Goal: Participate in discussion: Engage in conversation with other users on a specific topic

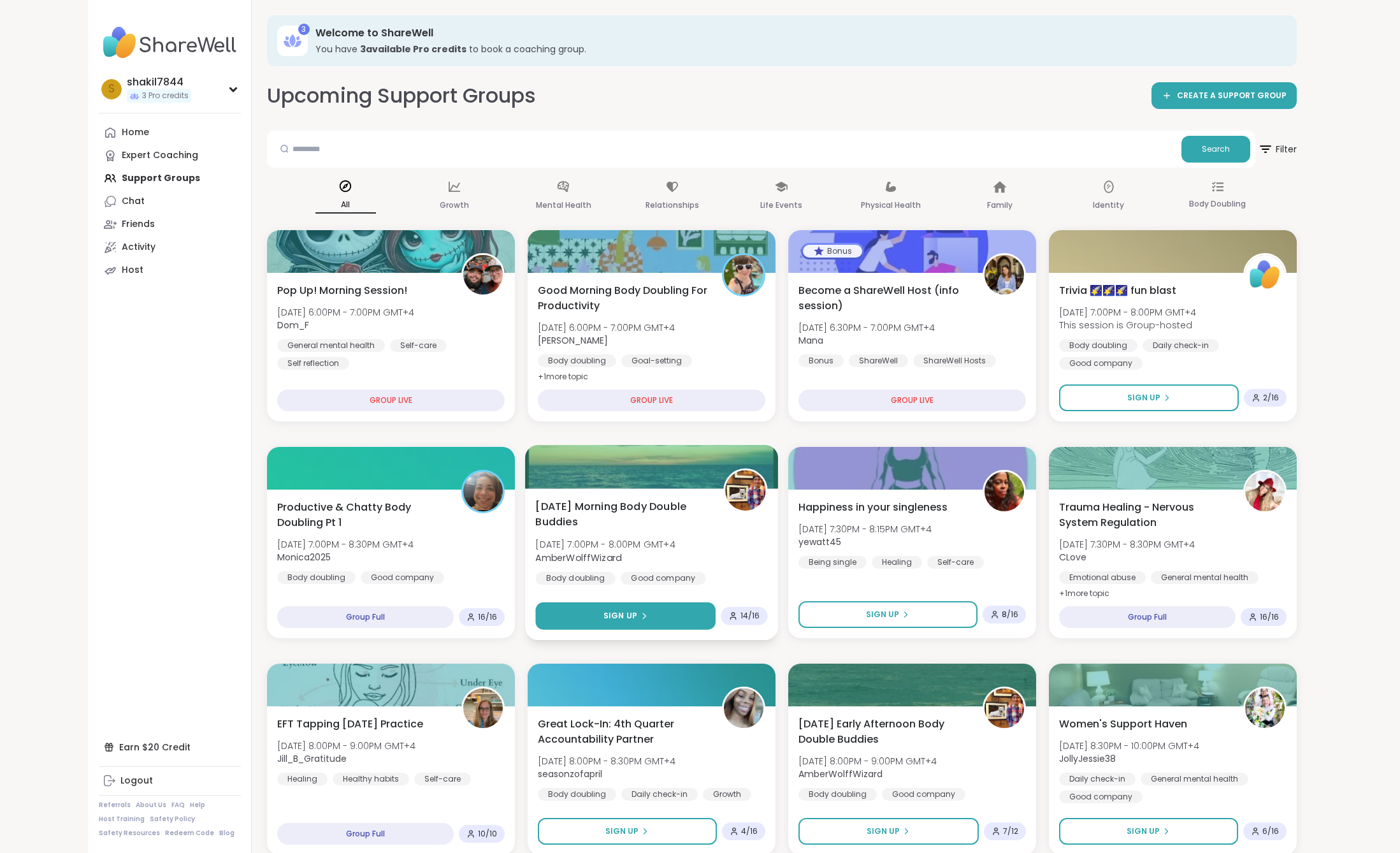
click at [628, 623] on button "Sign Up" at bounding box center [625, 616] width 180 height 27
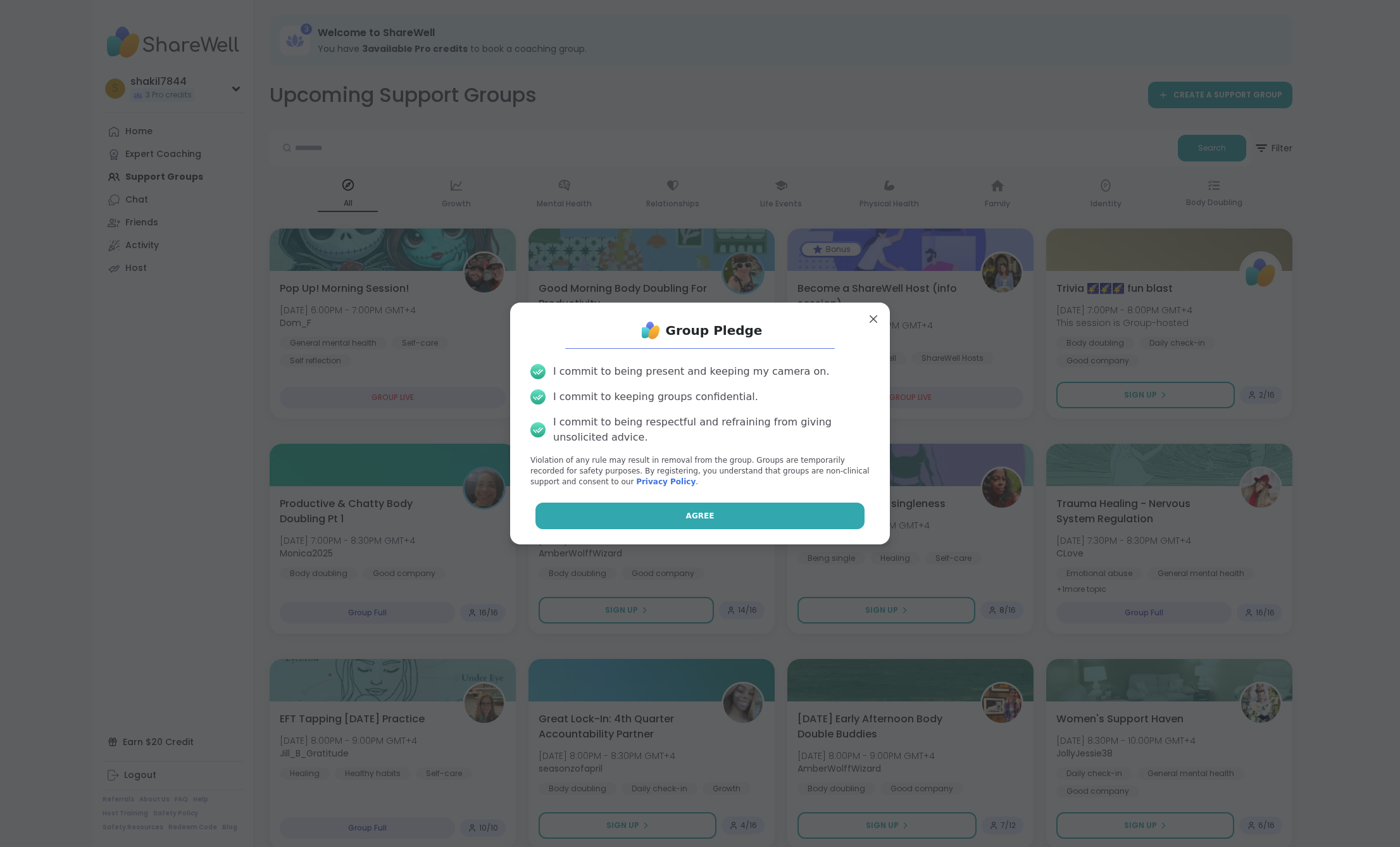
click at [726, 505] on button "Agree" at bounding box center [700, 516] width 330 height 26
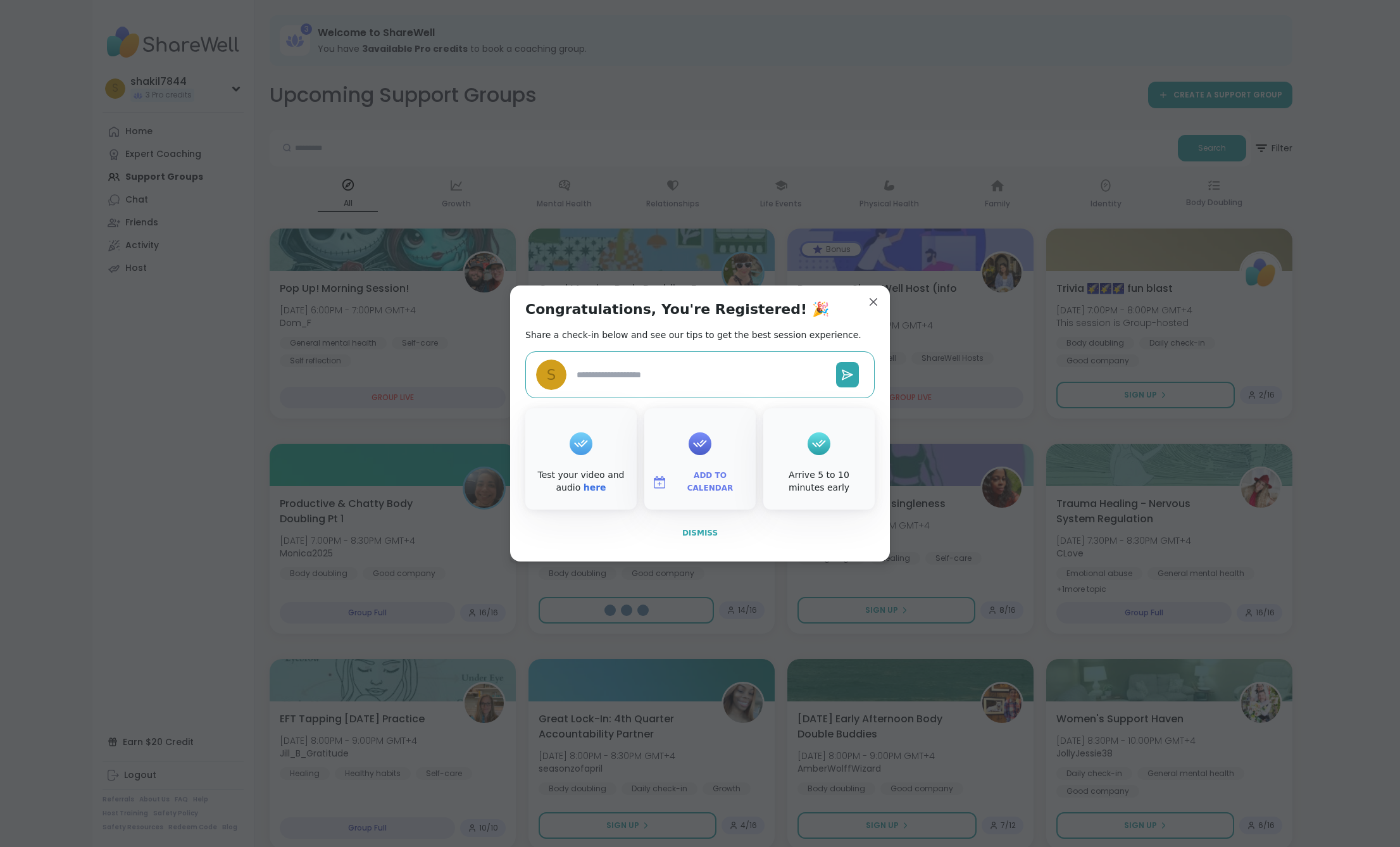
click at [701, 533] on span "Dismiss" at bounding box center [699, 533] width 35 height 9
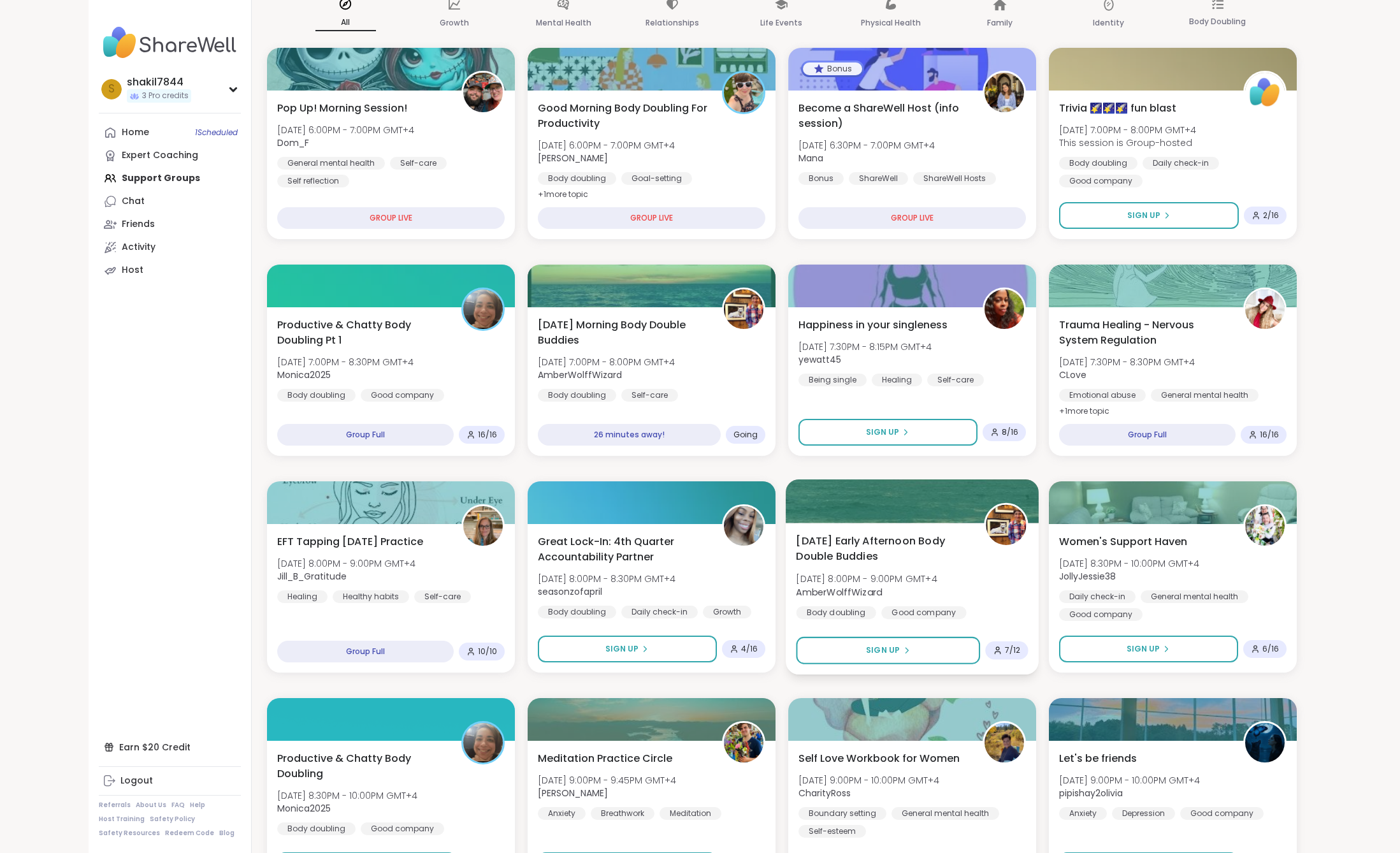
scroll to position [290, 0]
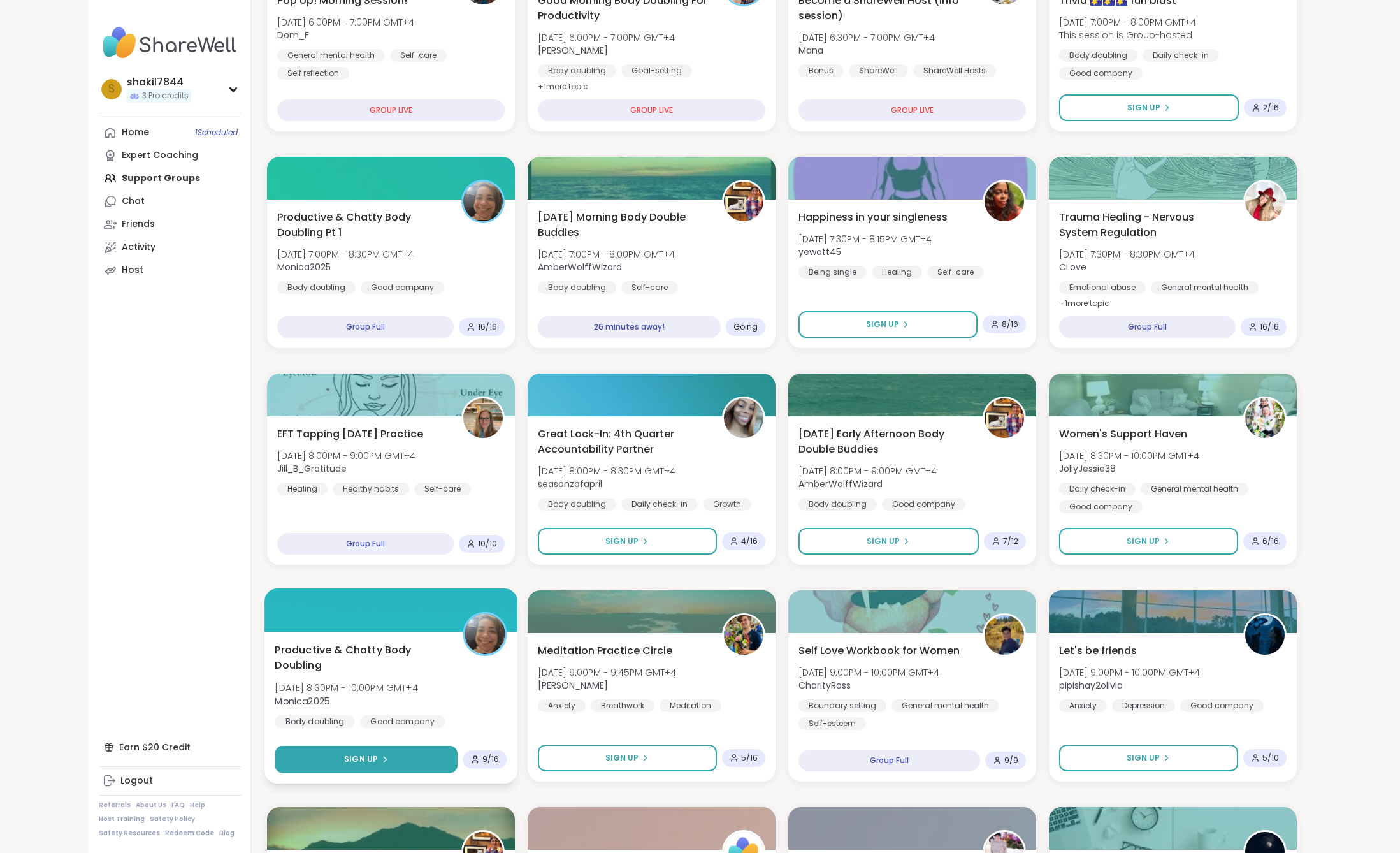
click at [410, 749] on button "Sign Up" at bounding box center [366, 760] width 183 height 27
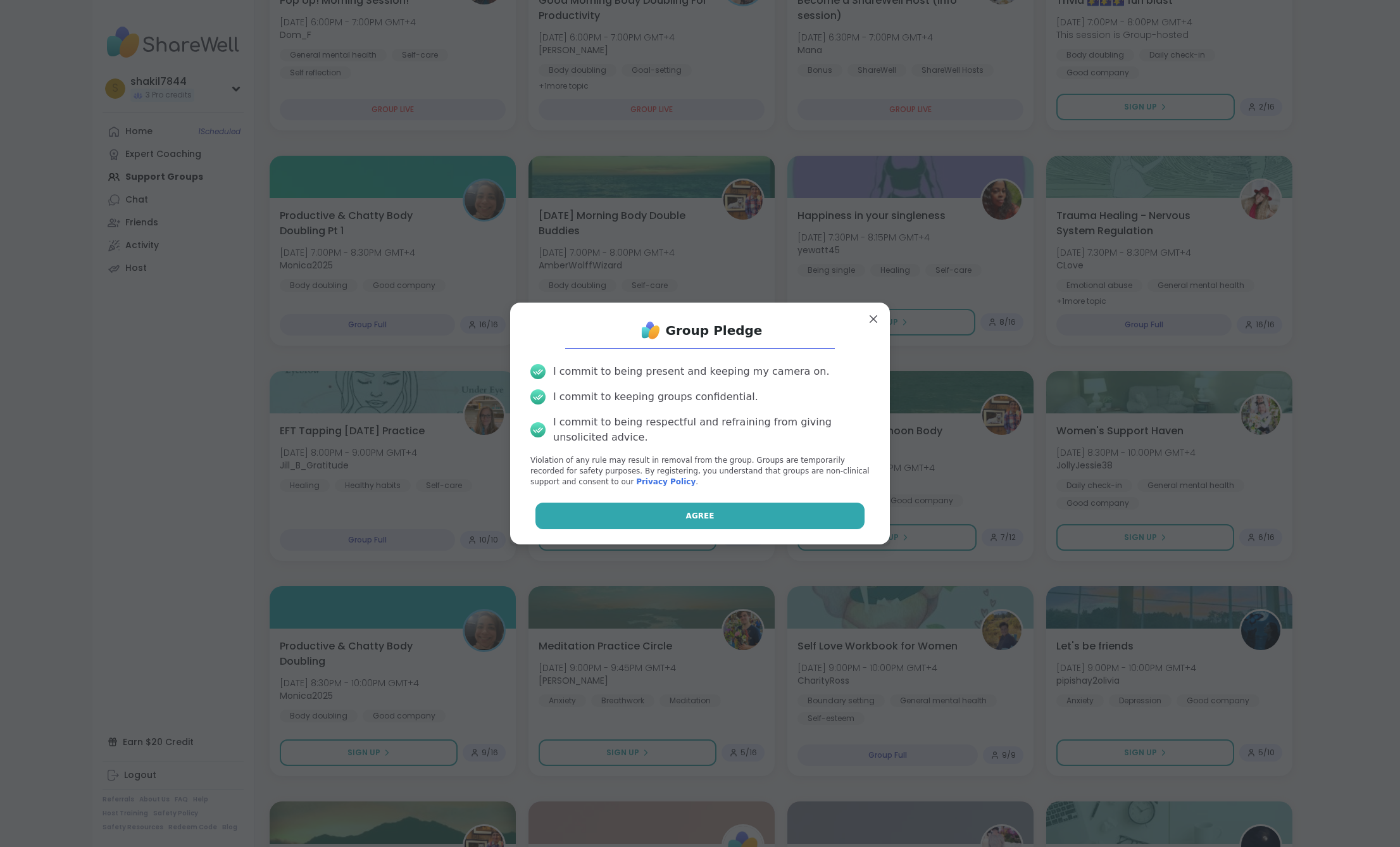
click at [639, 509] on button "Agree" at bounding box center [700, 516] width 330 height 26
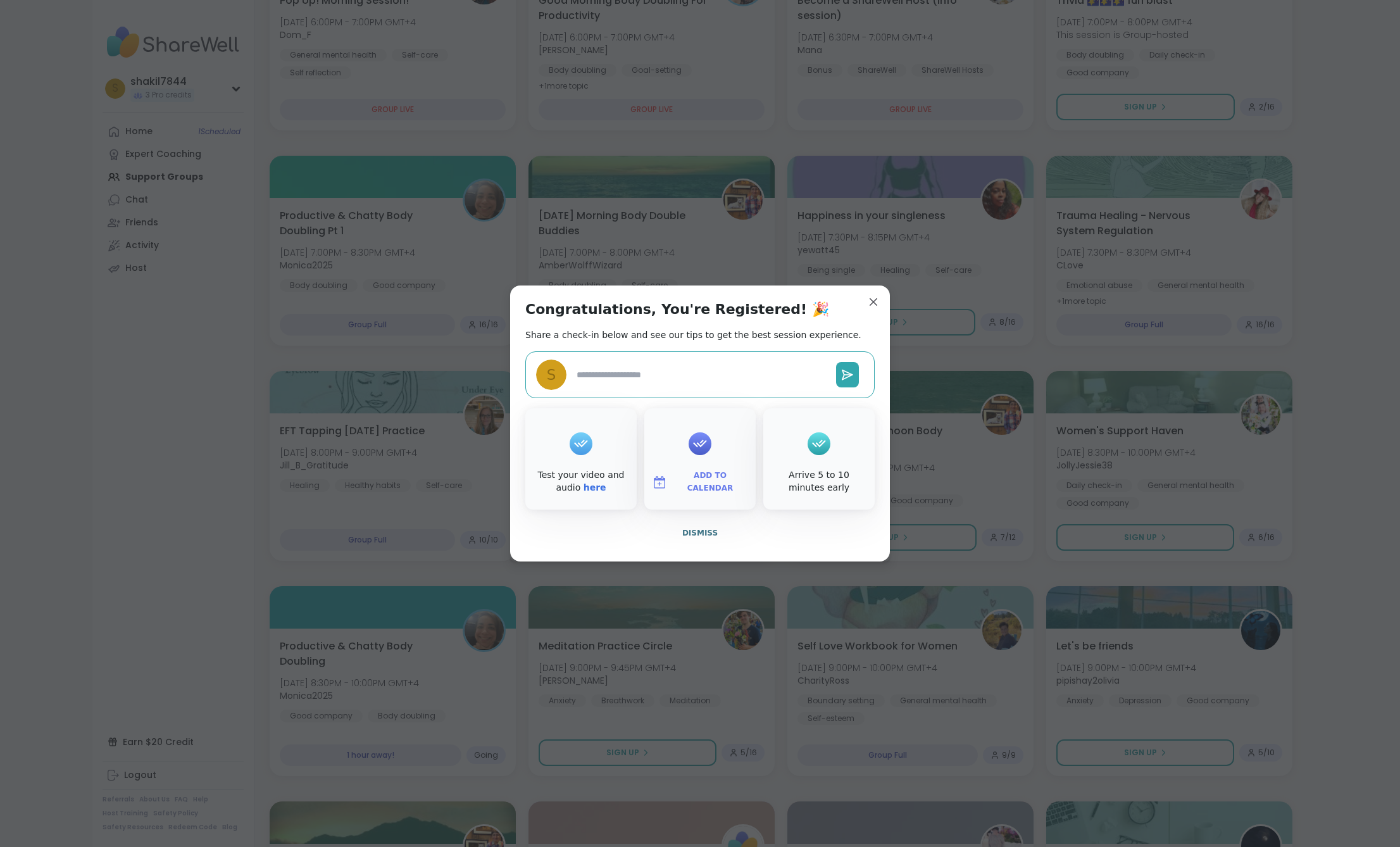
type textarea "*"
click at [707, 527] on span "Dismiss" at bounding box center [699, 533] width 35 height 11
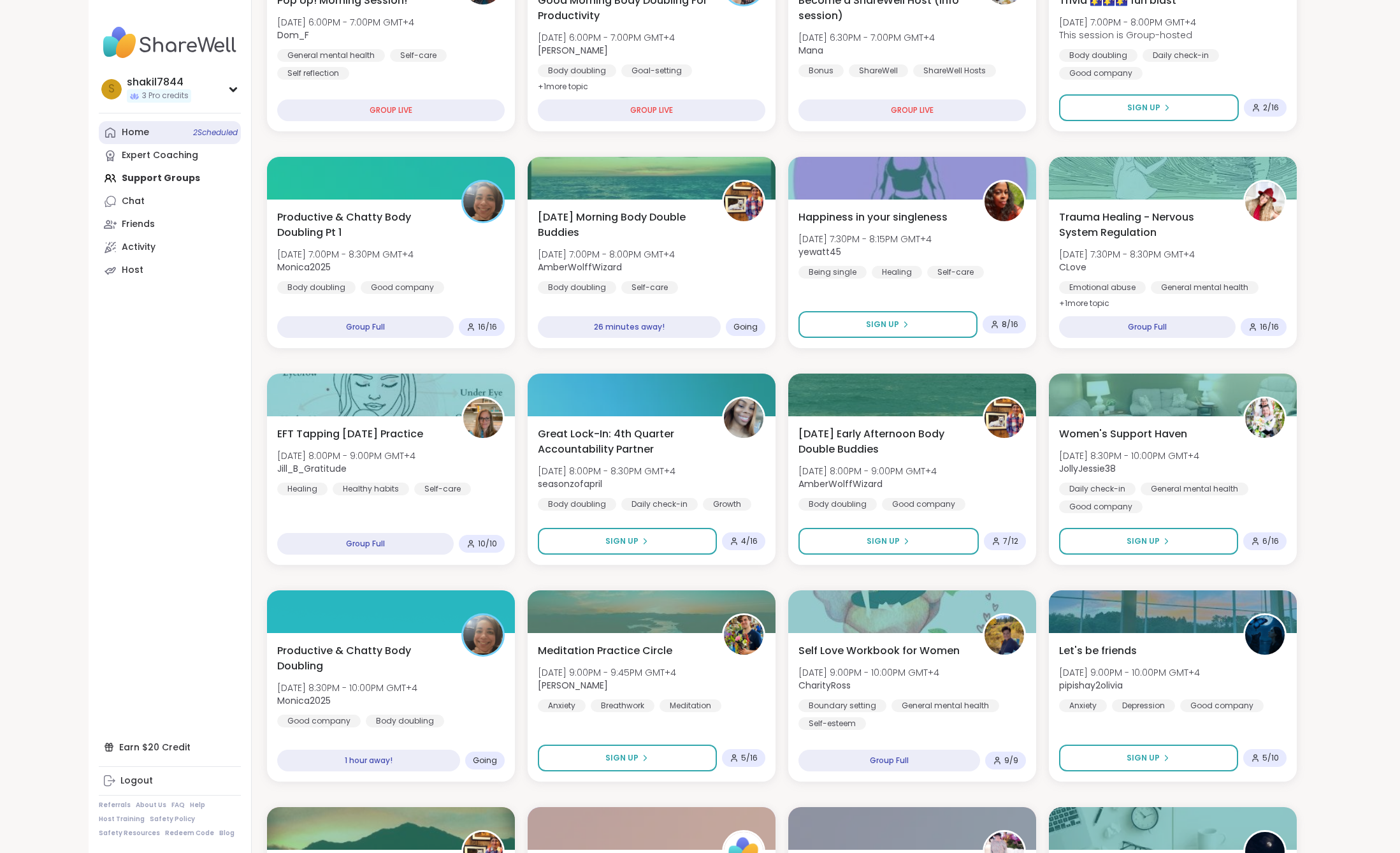
click at [169, 130] on link "Home 2 Scheduled" at bounding box center [170, 132] width 142 height 23
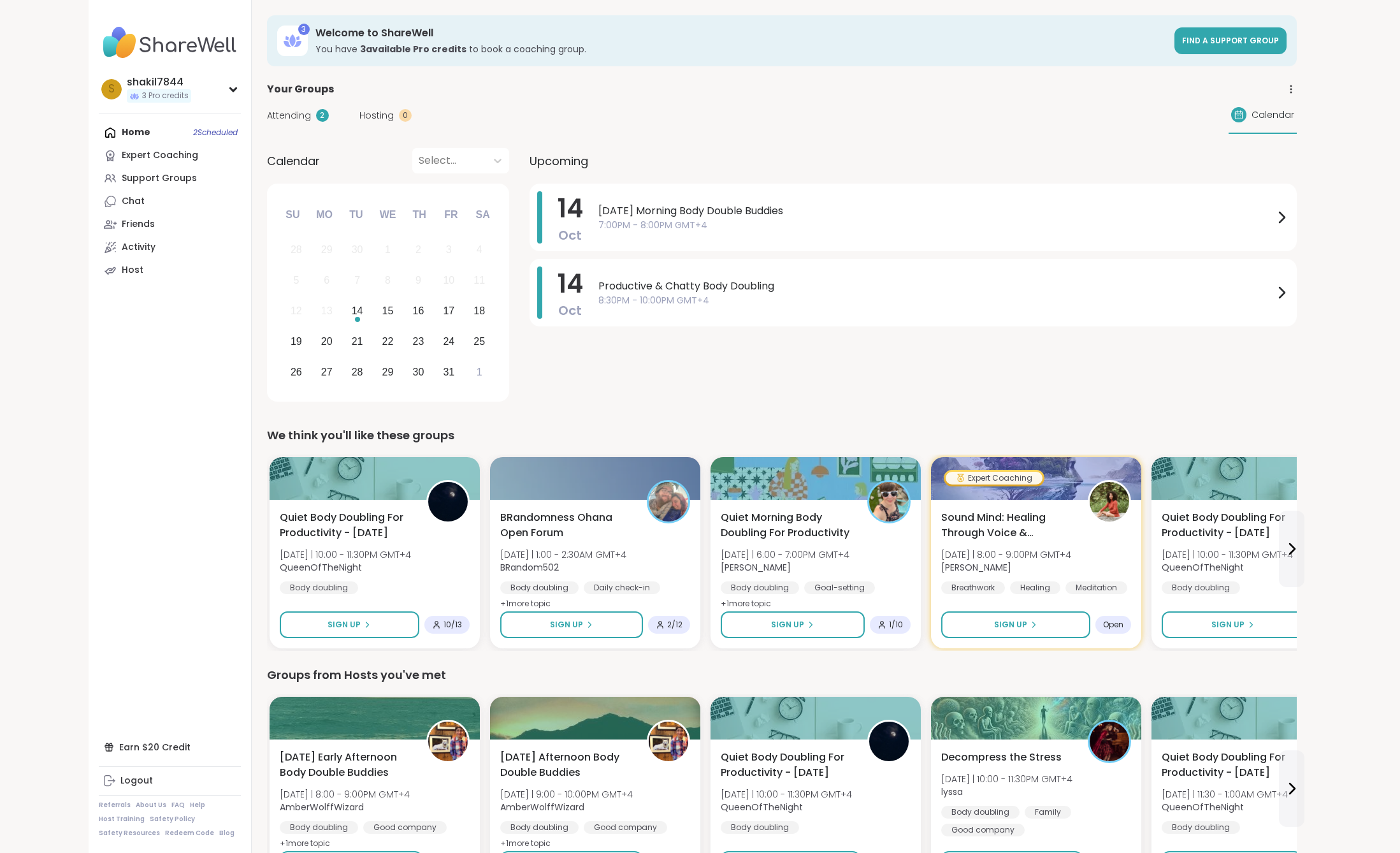
click at [776, 351] on div "14 Oct Tuesday Morning Body Double Buddies 7:00PM - 8:00PM GMT+4 14 Oct Product…" at bounding box center [913, 295] width 768 height 222
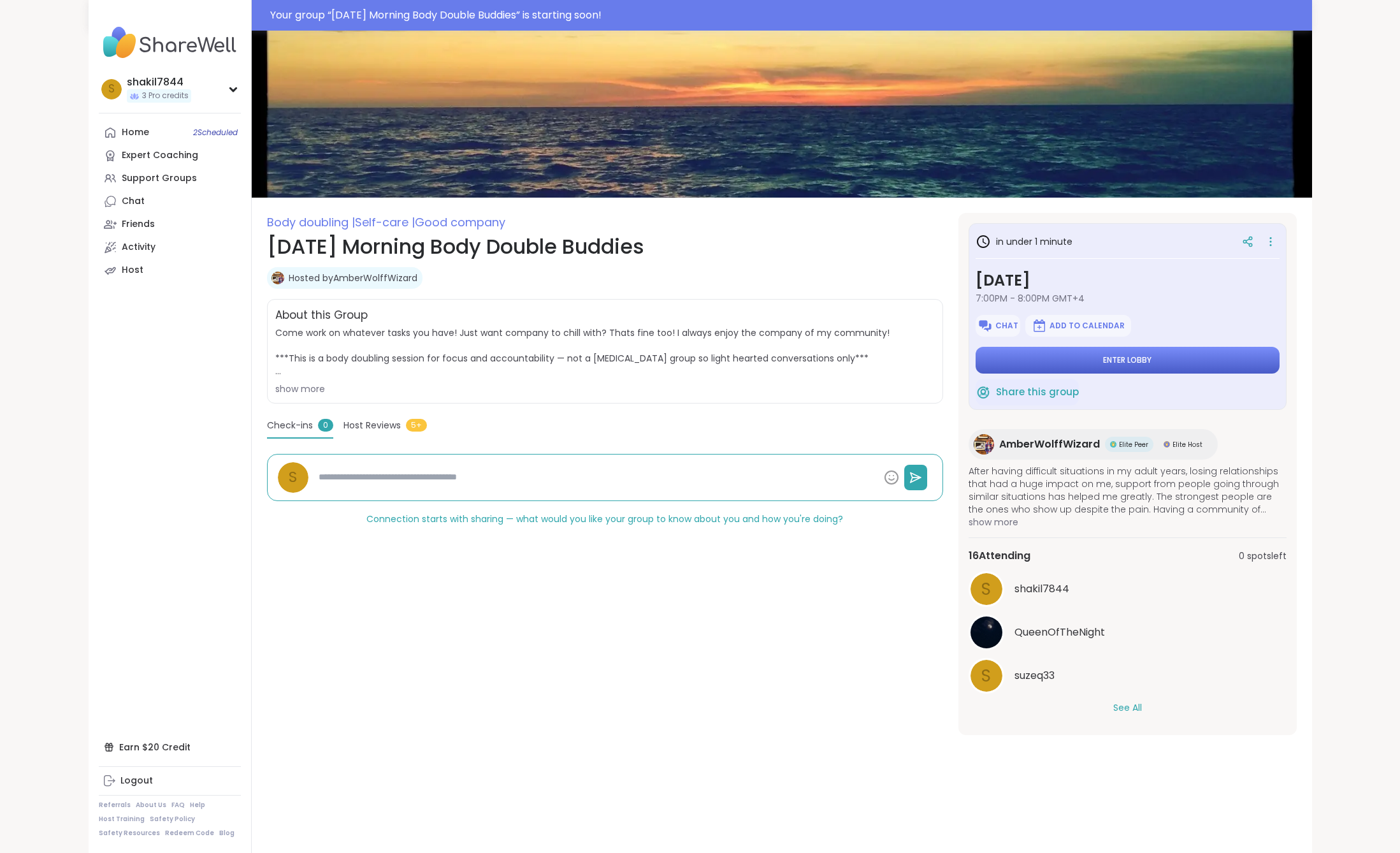
click at [1156, 355] on button "Enter lobby" at bounding box center [1128, 360] width 304 height 26
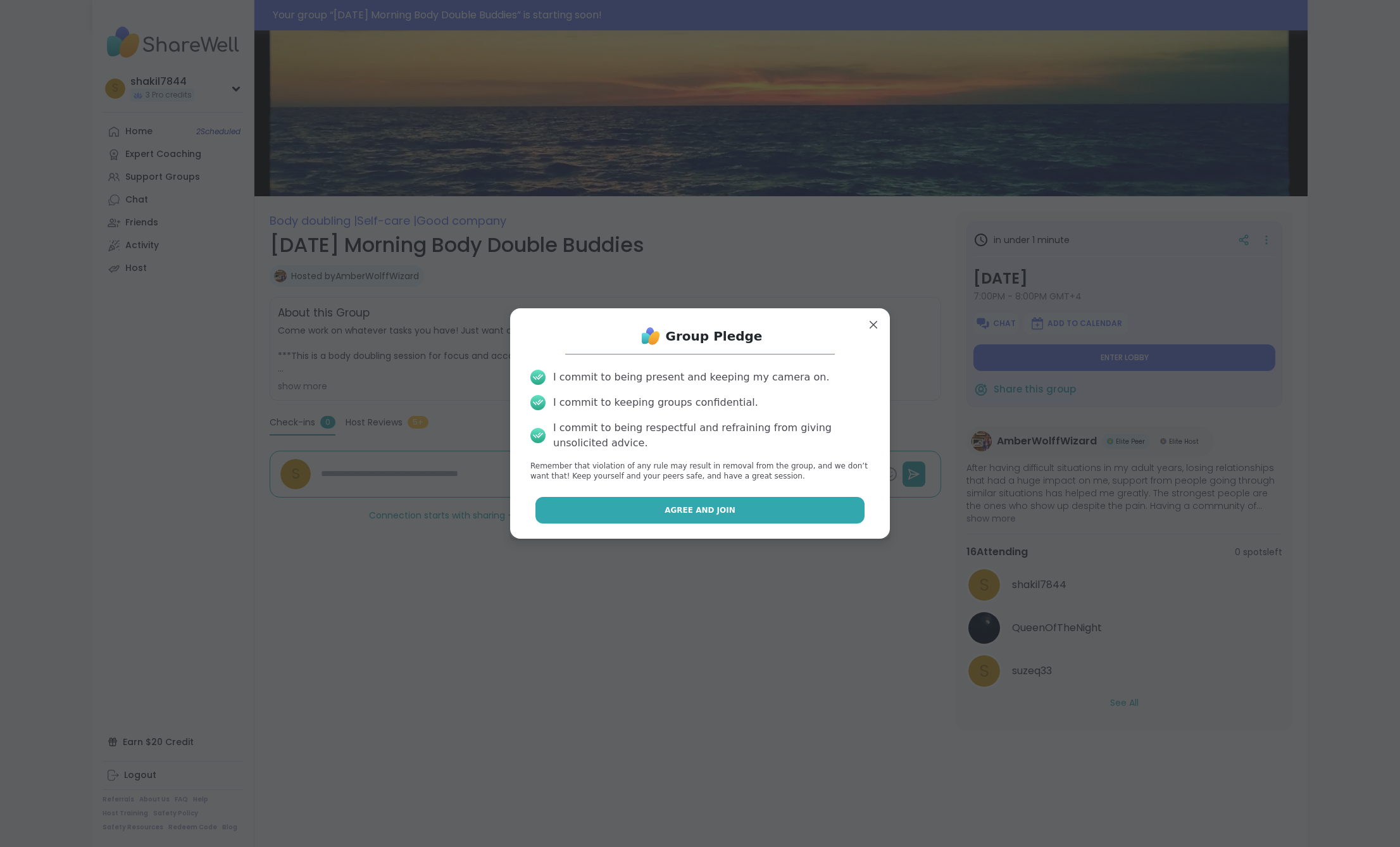
click at [744, 518] on button "Agree and Join" at bounding box center [700, 510] width 330 height 26
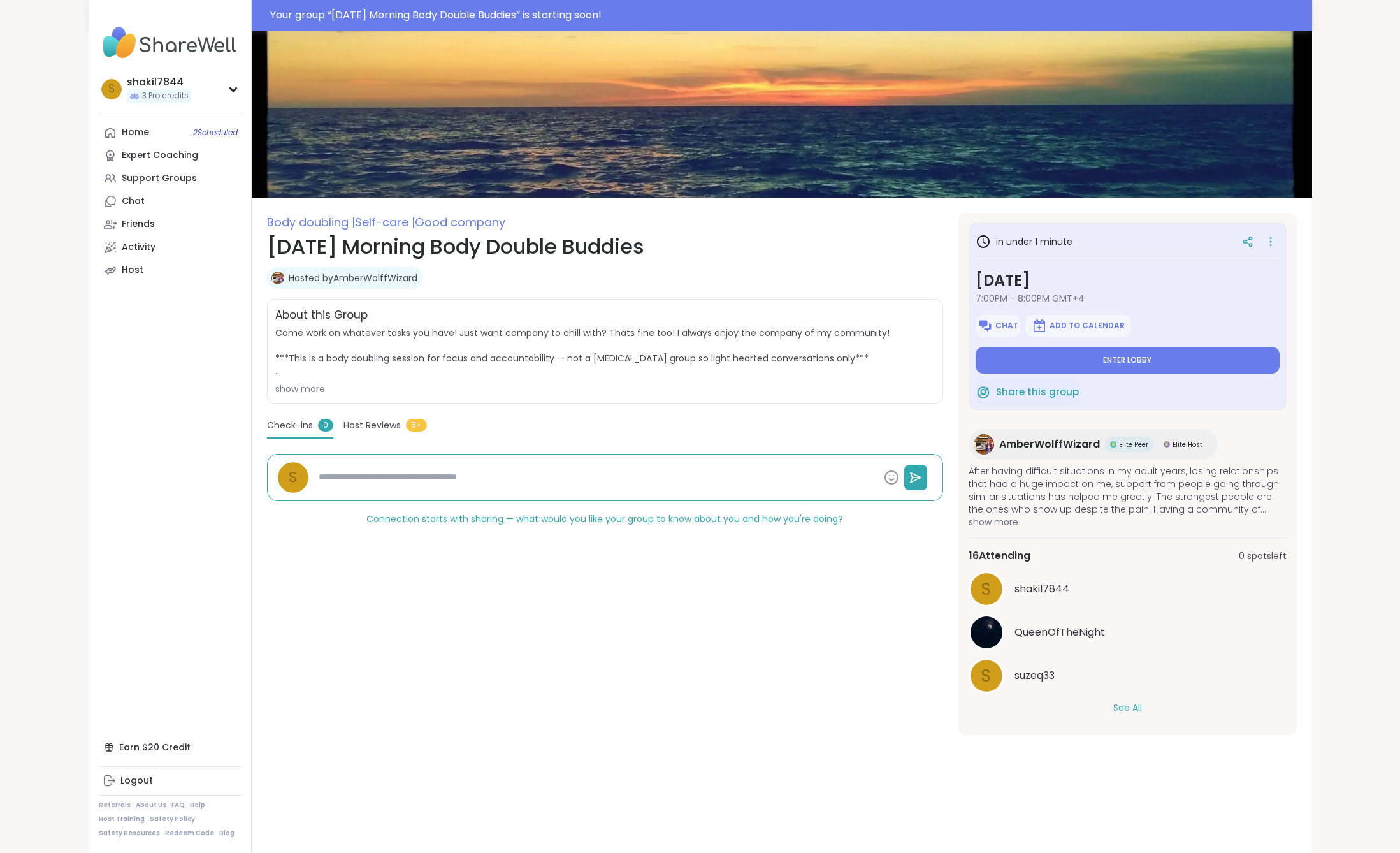
type textarea "*"
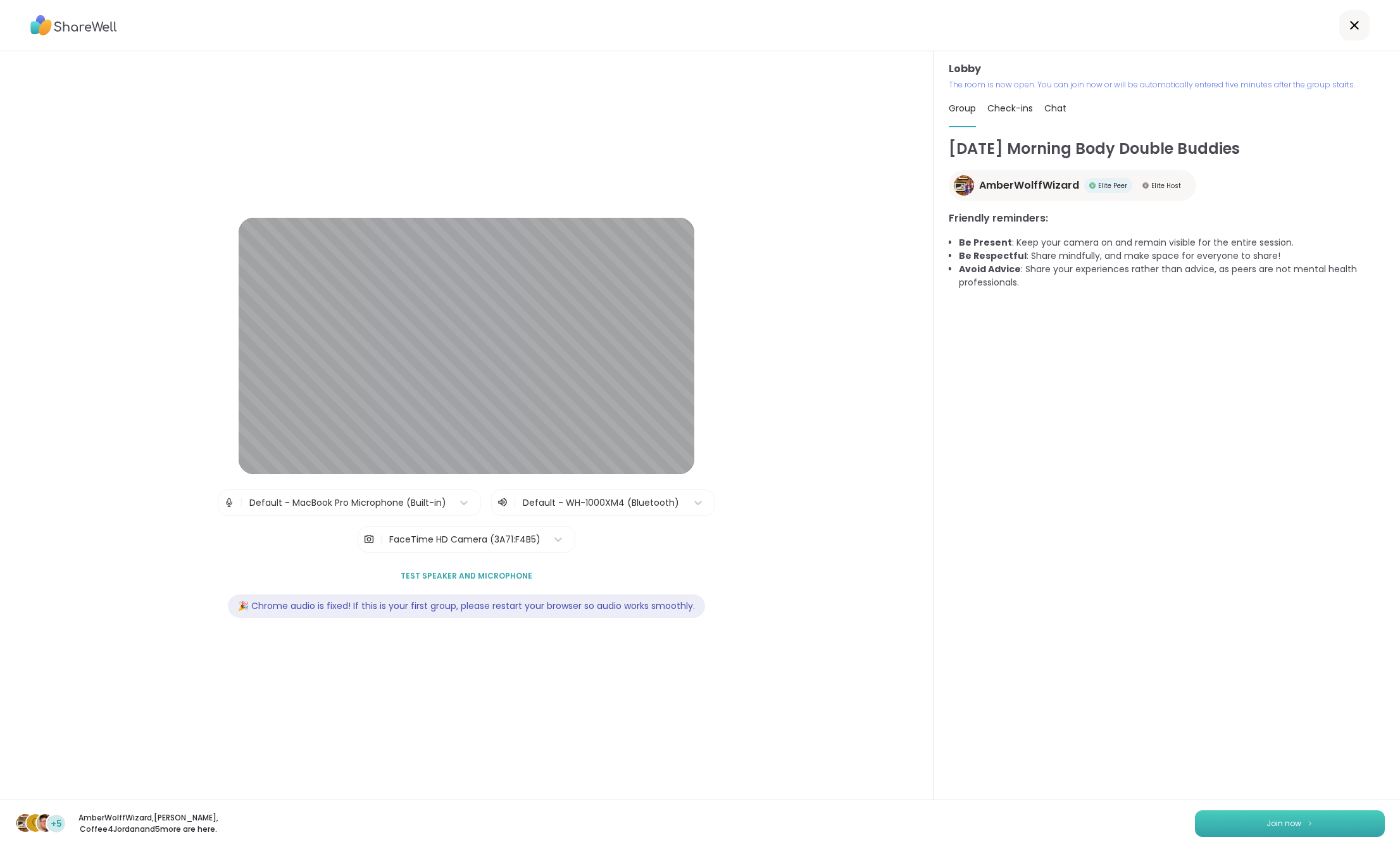
click at [1239, 828] on button "Join now" at bounding box center [1290, 823] width 190 height 26
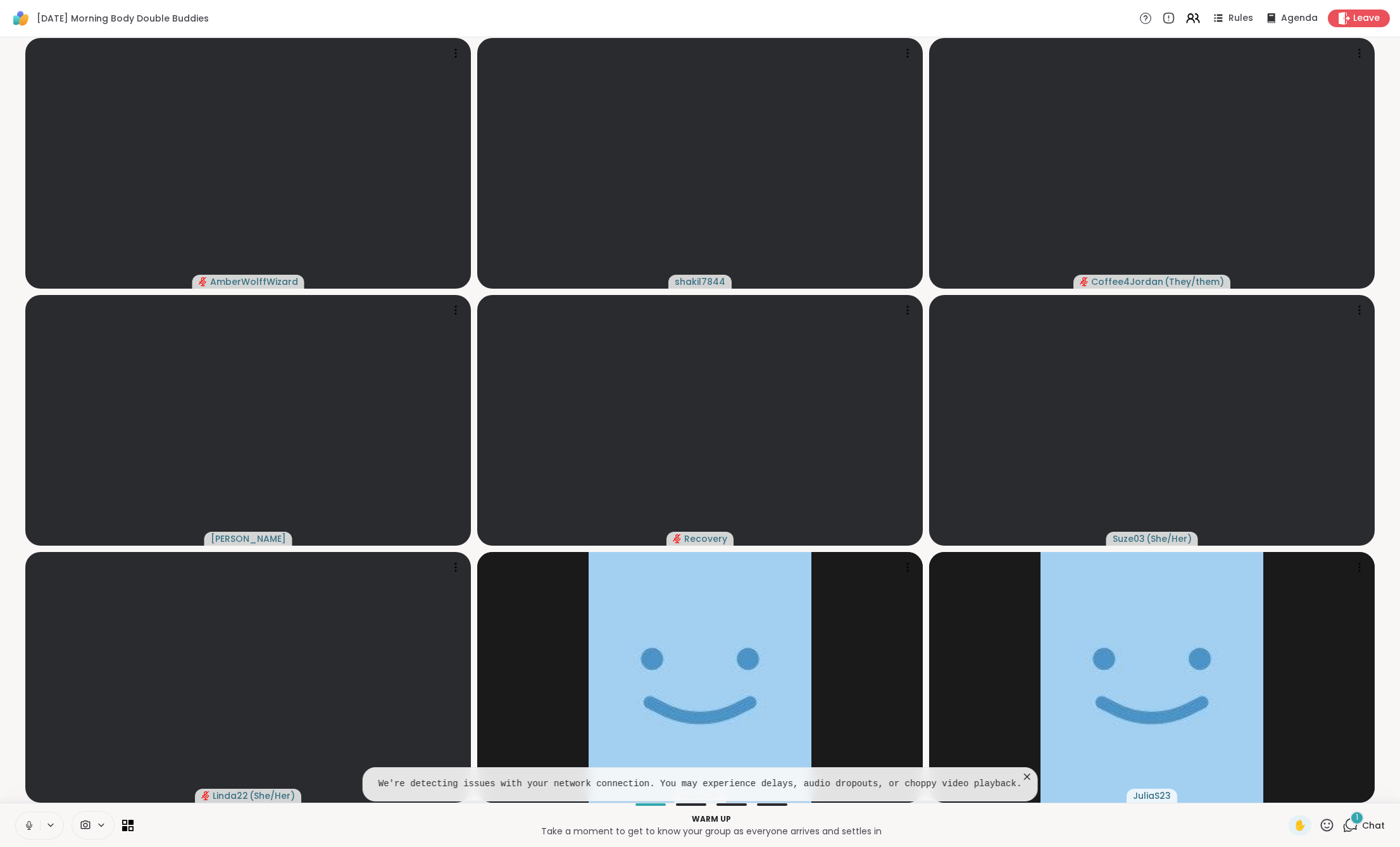
click at [31, 823] on icon at bounding box center [29, 826] width 11 height 11
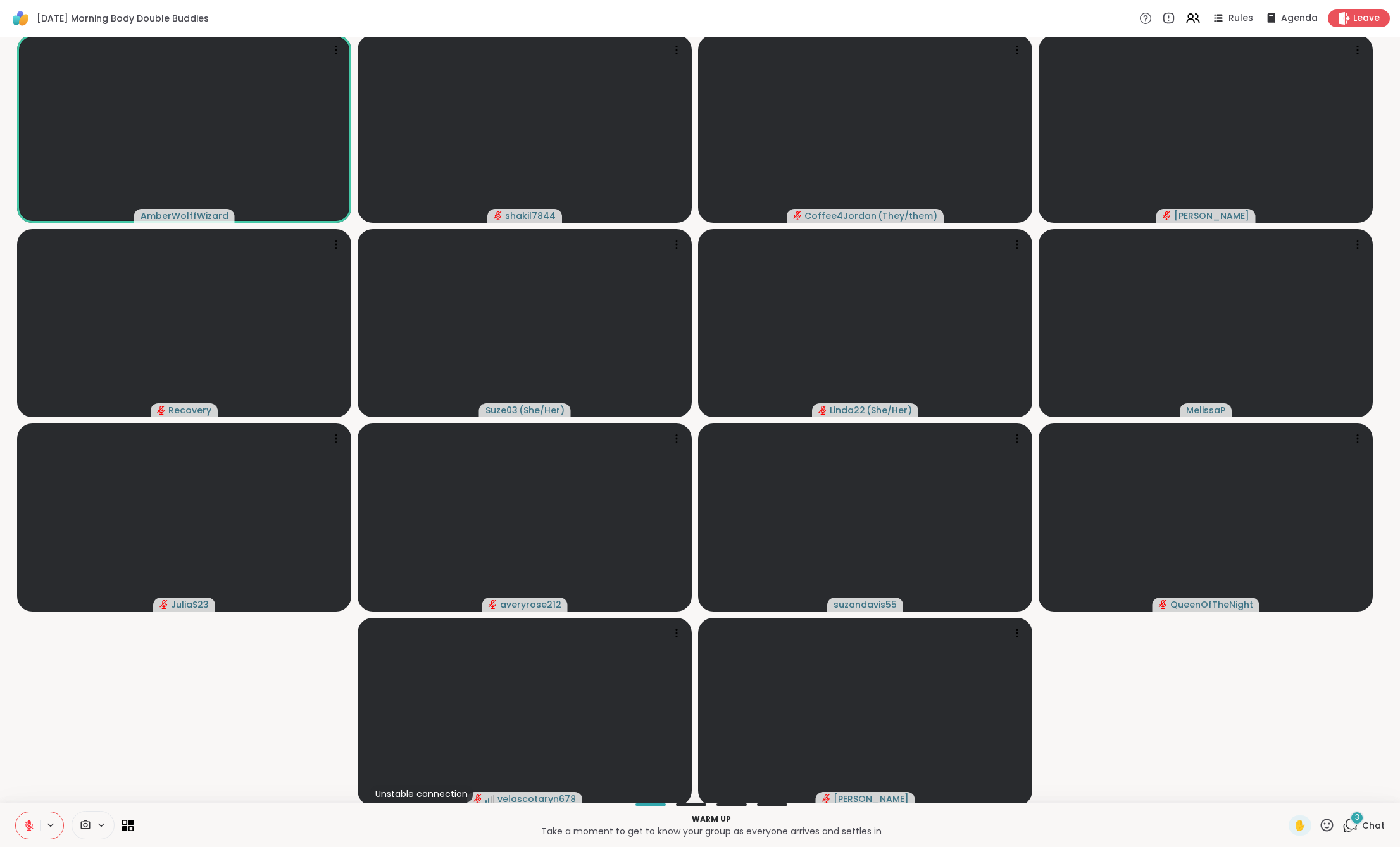
click at [1367, 823] on span "Chat" at bounding box center [1373, 826] width 23 height 12
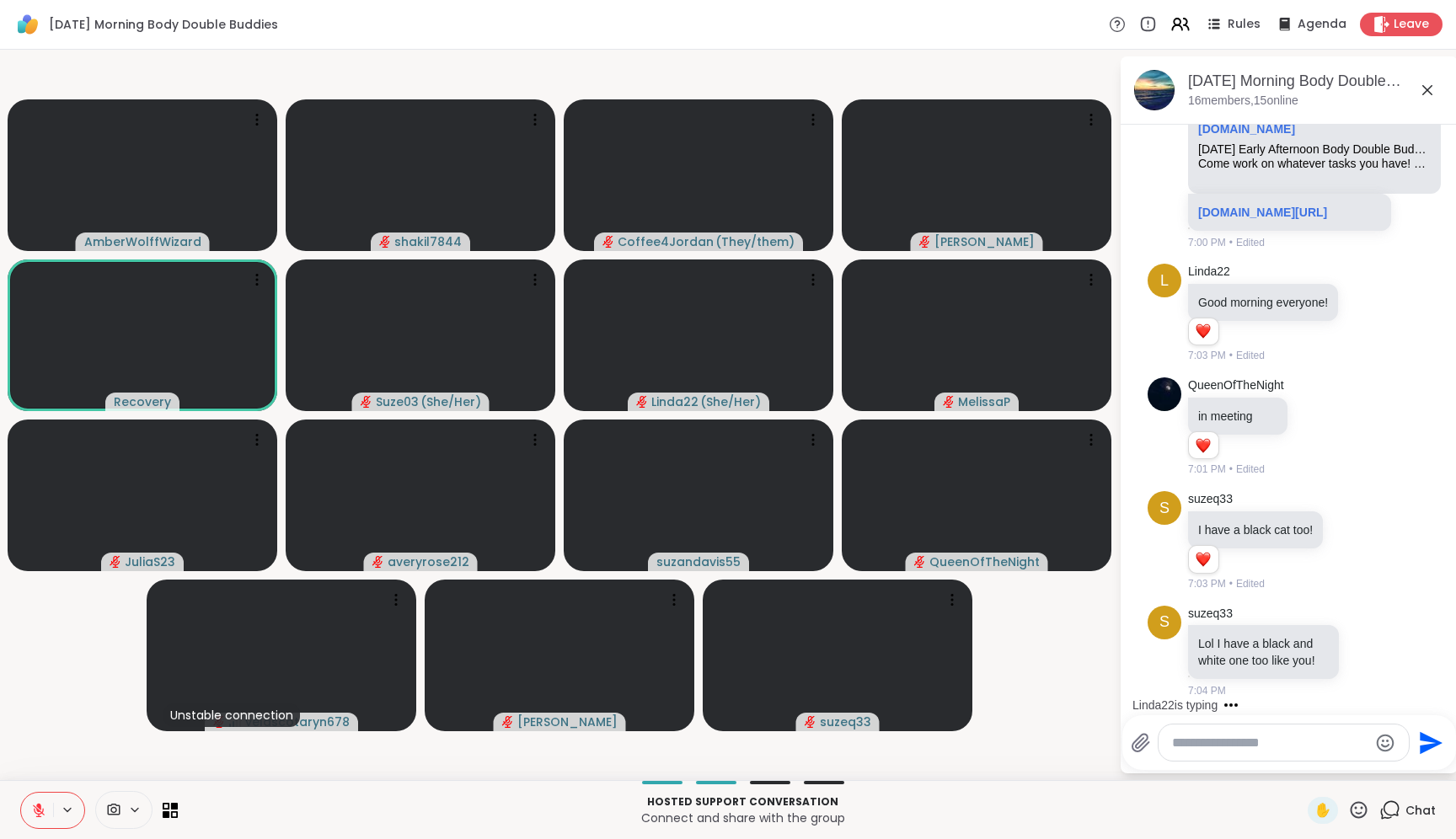
scroll to position [508, 0]
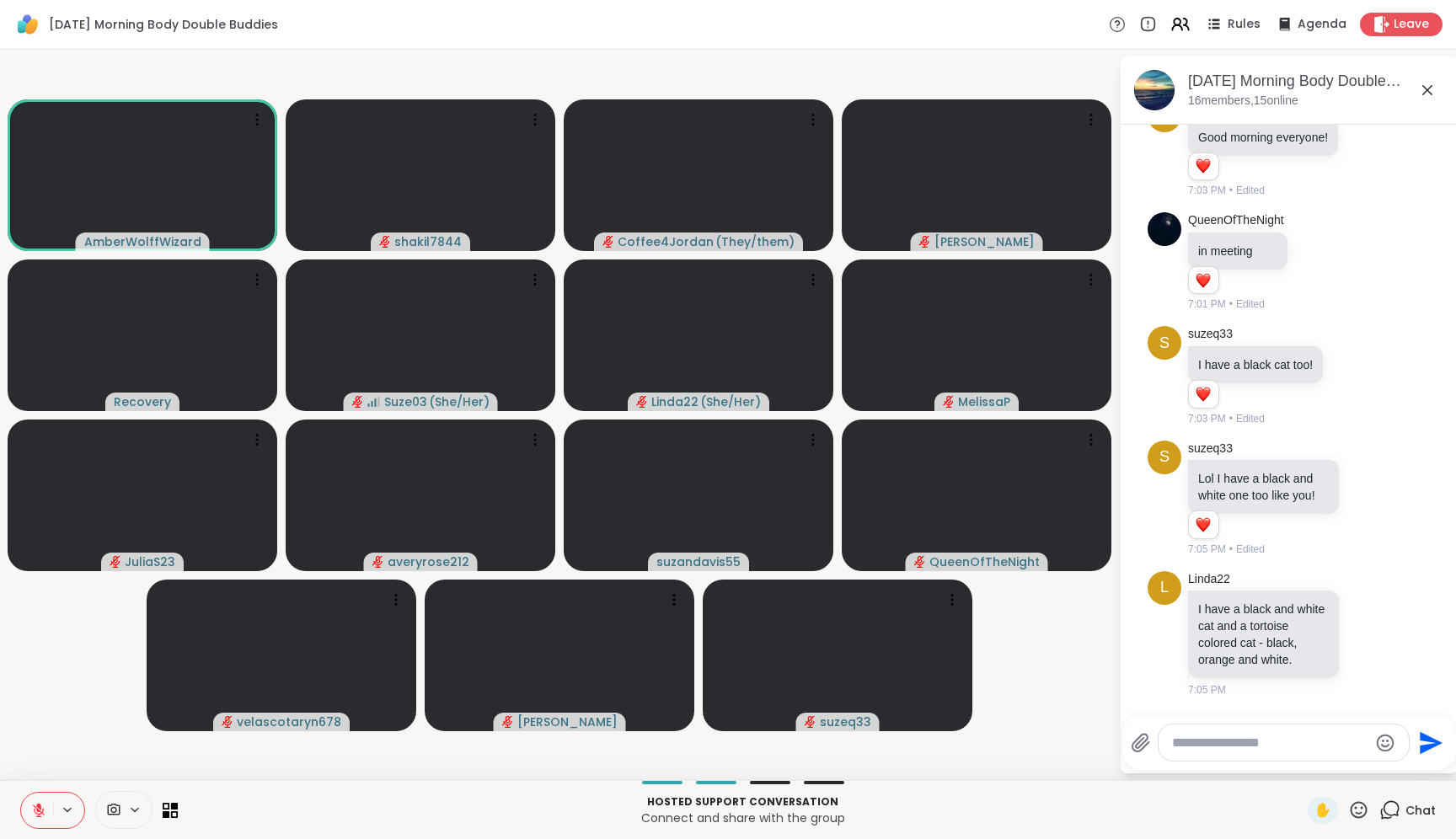
click at [1287, 756] on div at bounding box center [1284, 742] width 250 height 36
click at [1276, 745] on textarea "Type your message" at bounding box center [1270, 743] width 196 height 17
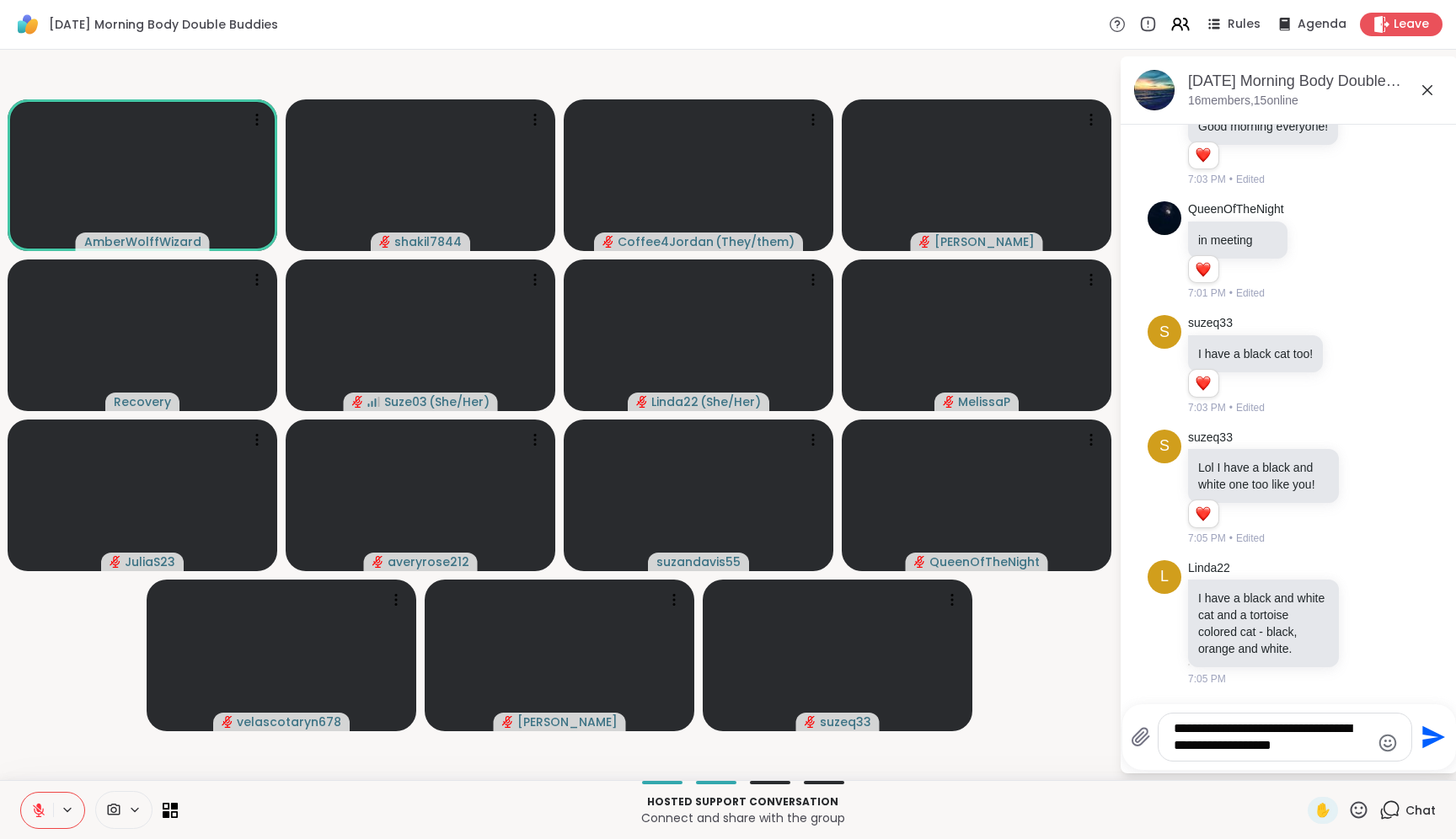
type textarea "**********"
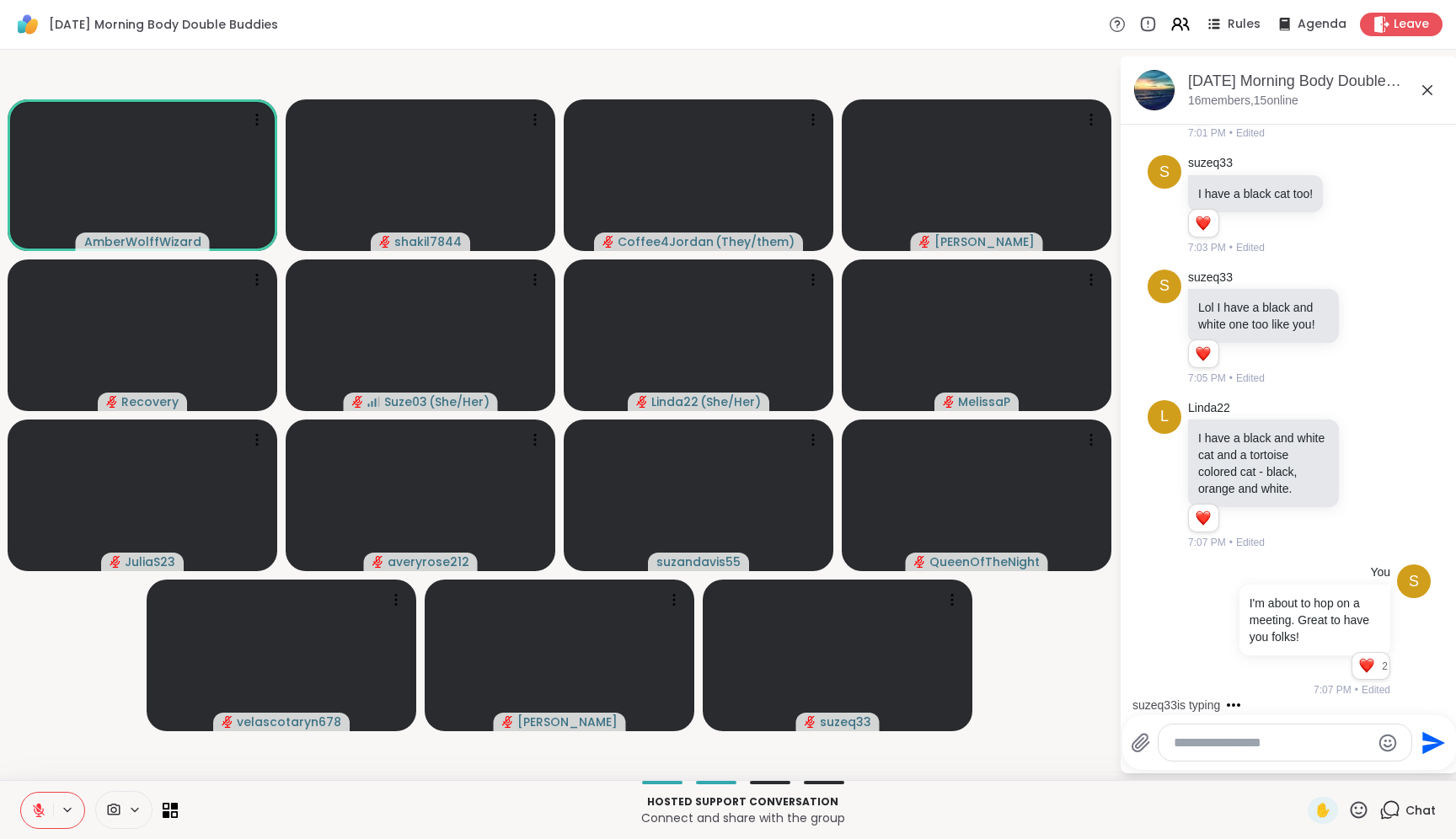
scroll to position [942, 0]
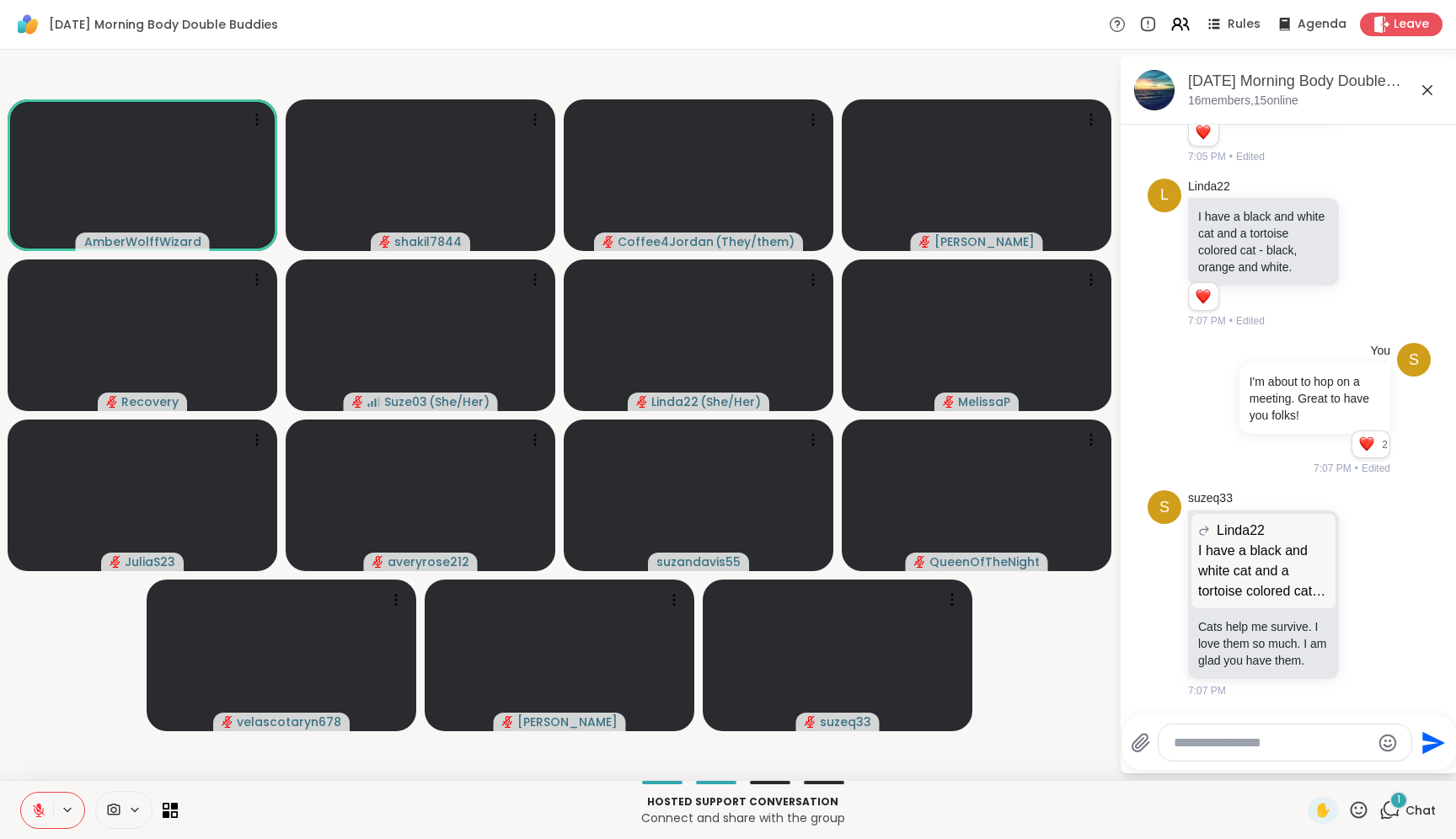
click at [1291, 739] on textarea "Type your message" at bounding box center [1272, 743] width 196 height 17
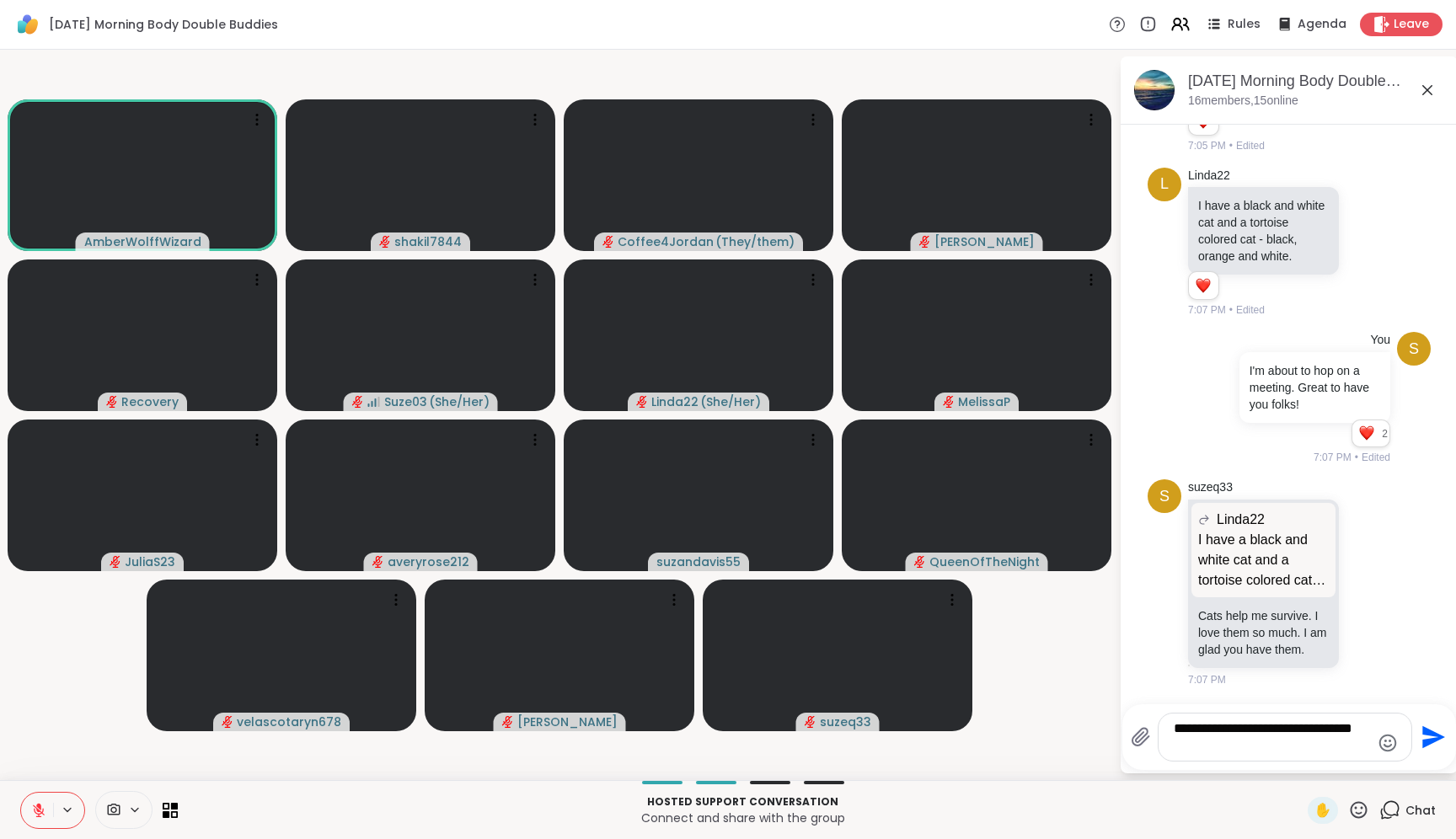
type textarea "**********"
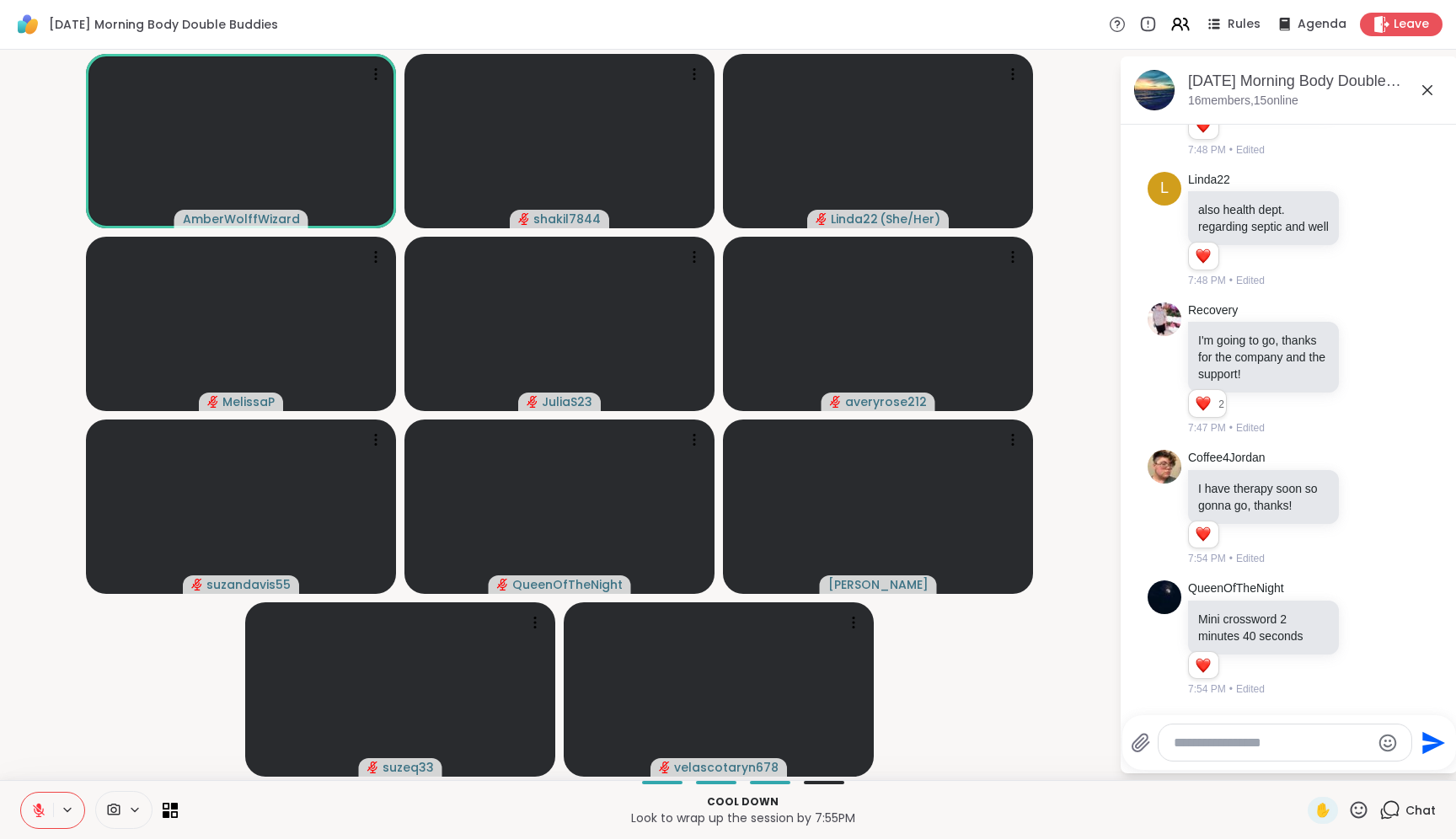
scroll to position [3332, 0]
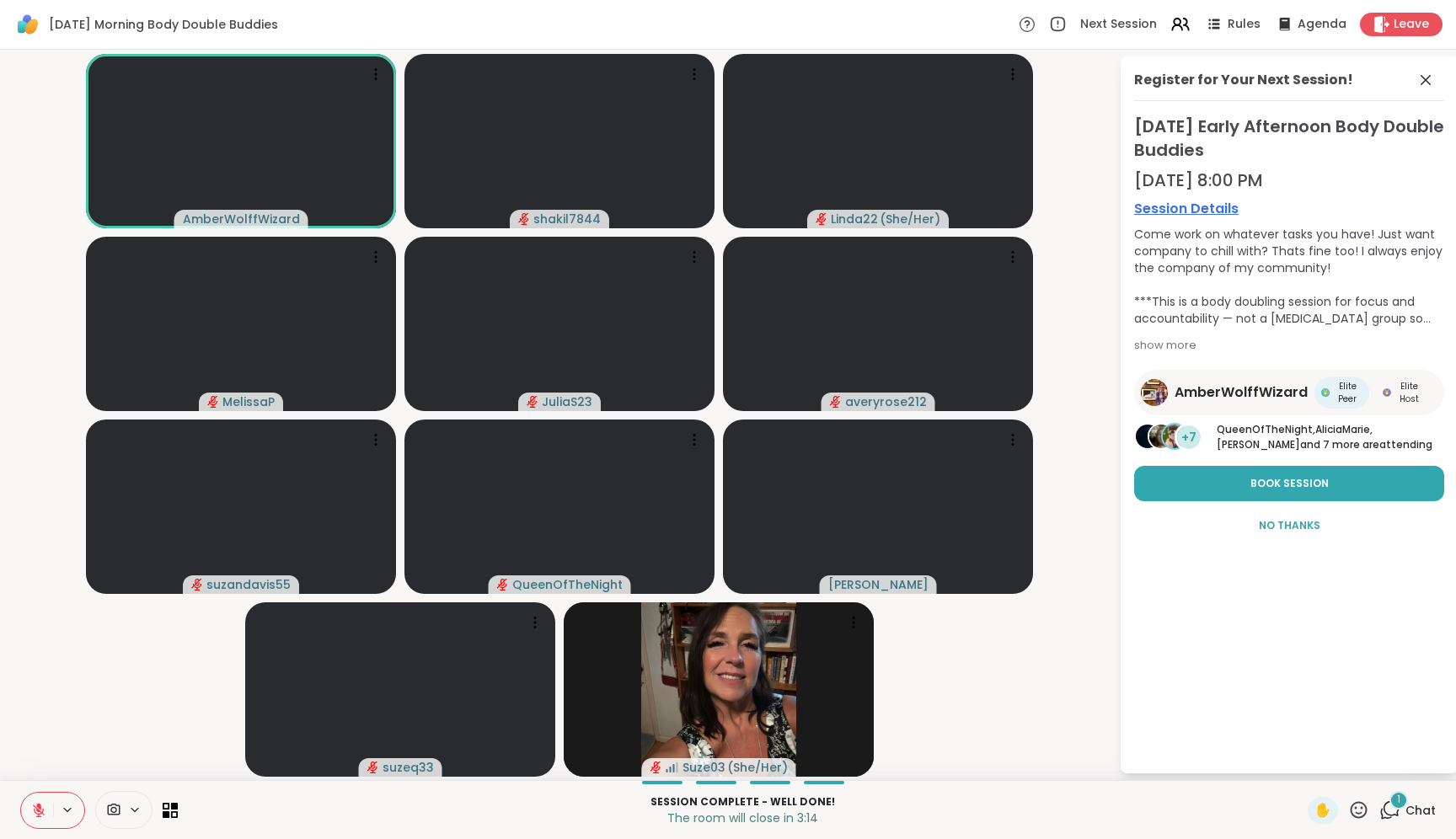
click at [1402, 827] on div "Session Complete - well done! The room will close in 3:14 ✋ 1 Chat" at bounding box center [728, 810] width 1456 height 59
click at [1391, 802] on div "1" at bounding box center [1399, 800] width 18 height 18
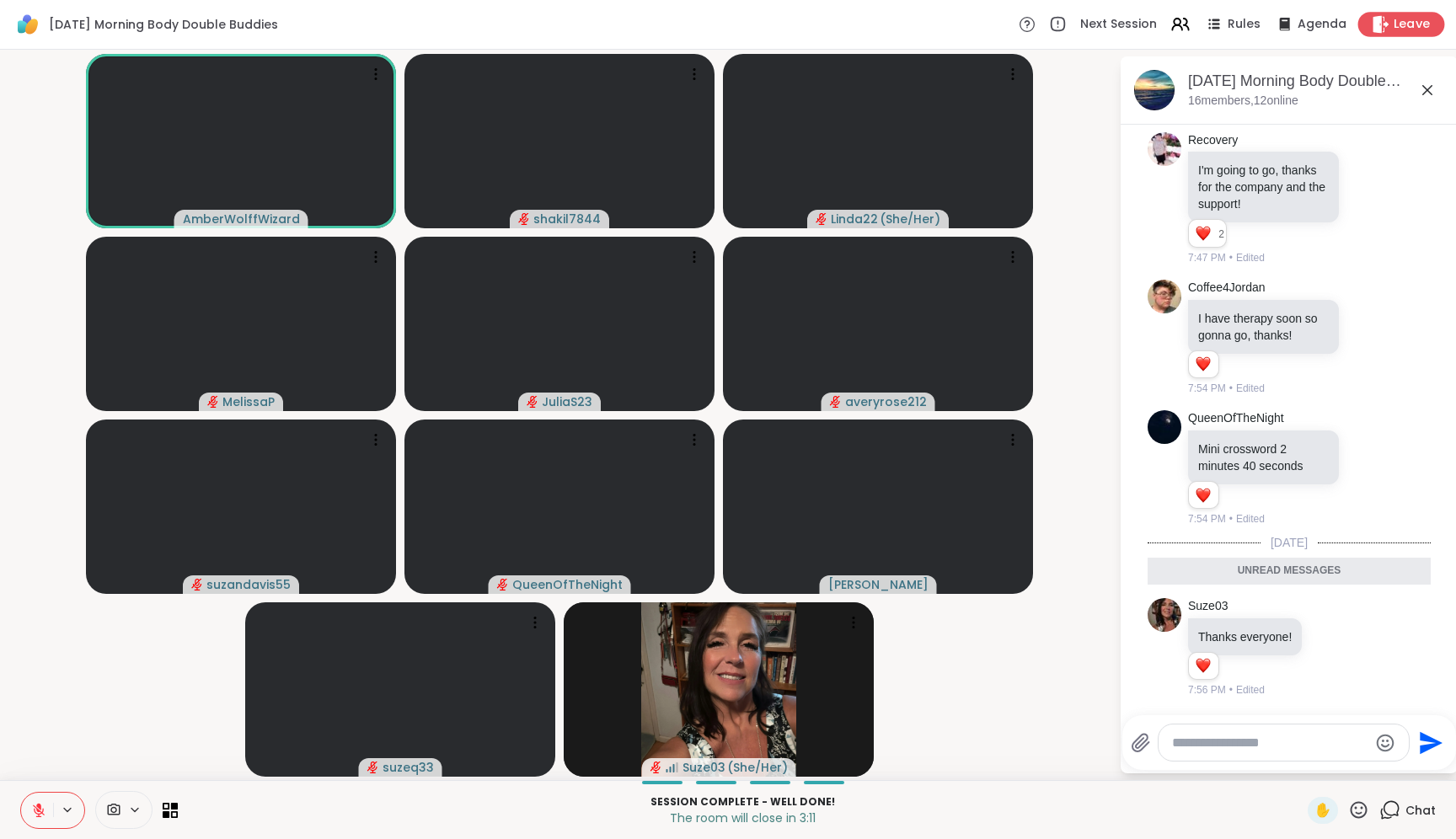
scroll to position [3503, 0]
click at [1374, 16] on icon at bounding box center [1381, 23] width 16 height 17
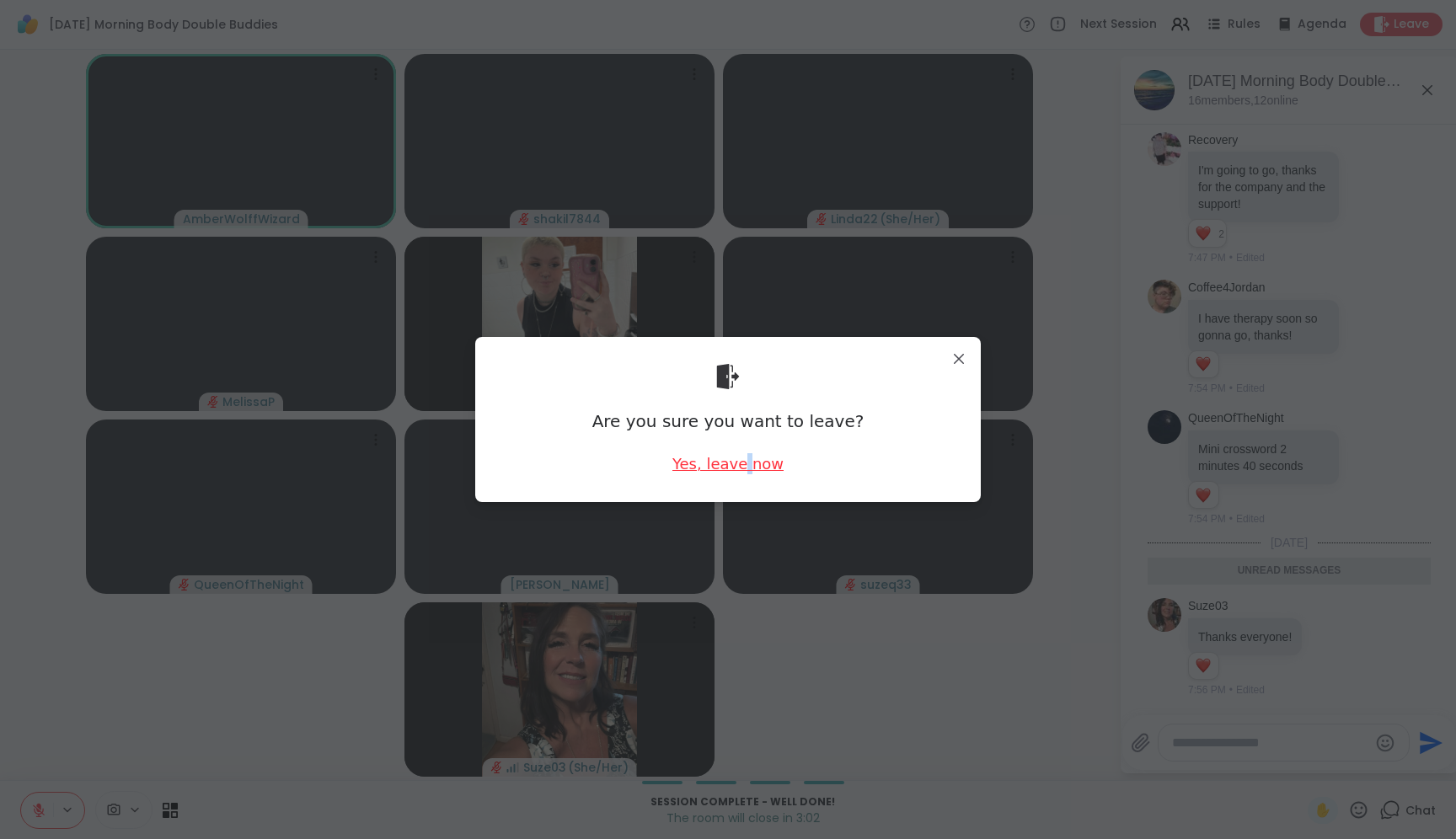
click at [741, 473] on div "Yes, leave now" at bounding box center [728, 463] width 111 height 21
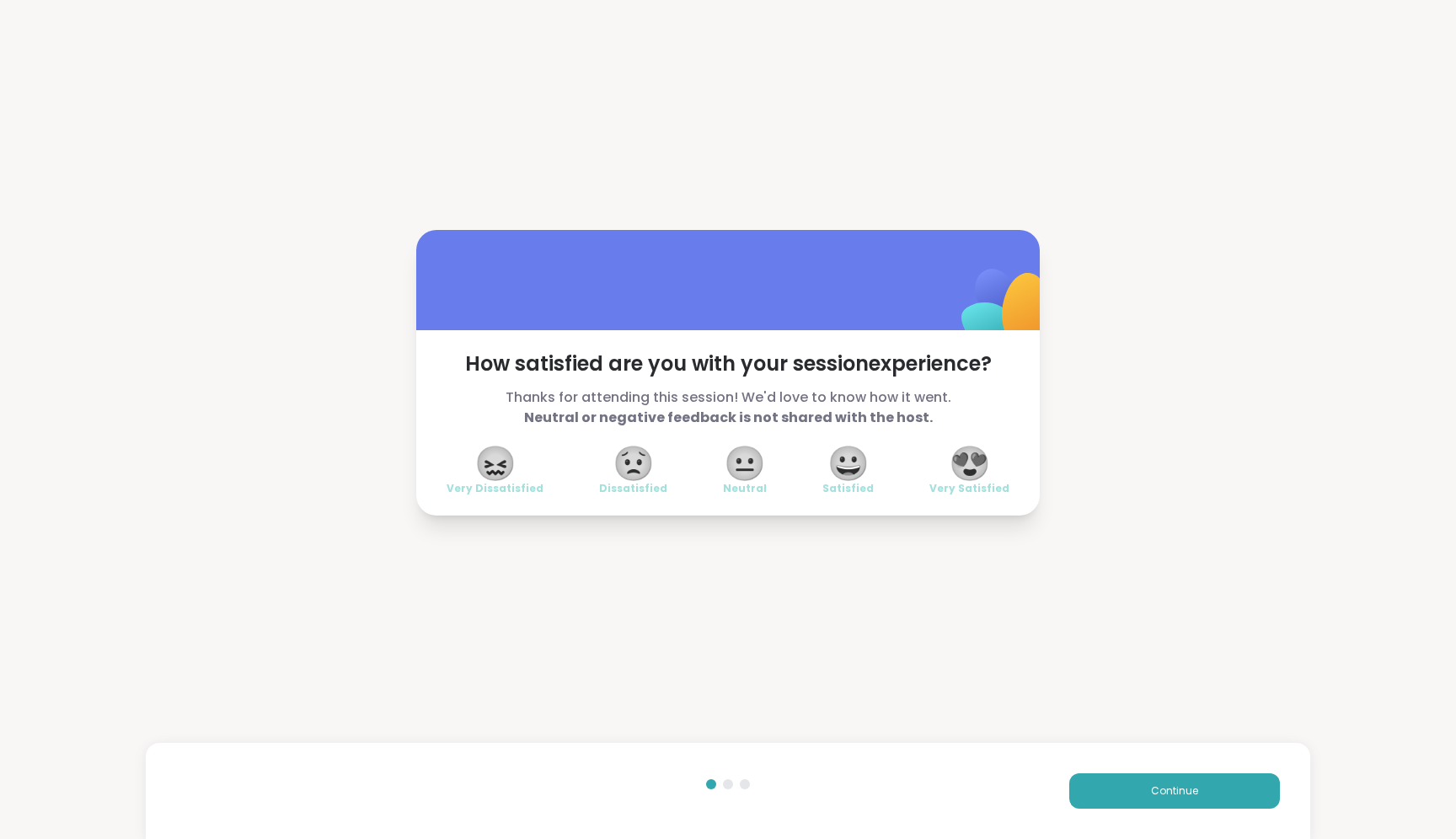
click at [961, 461] on span "😍" at bounding box center [970, 463] width 42 height 30
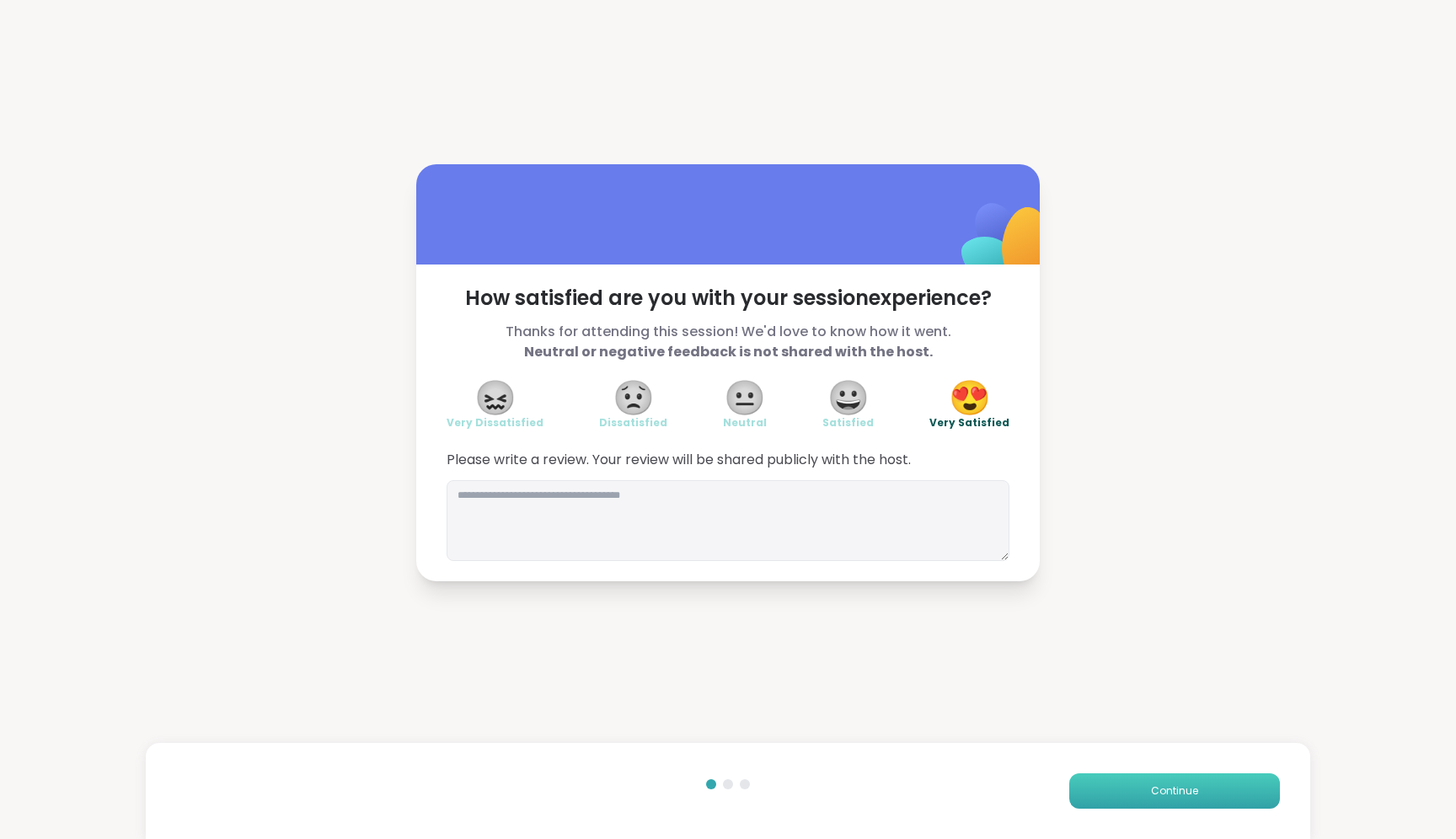
click at [1142, 801] on button "Continue" at bounding box center [1174, 791] width 211 height 35
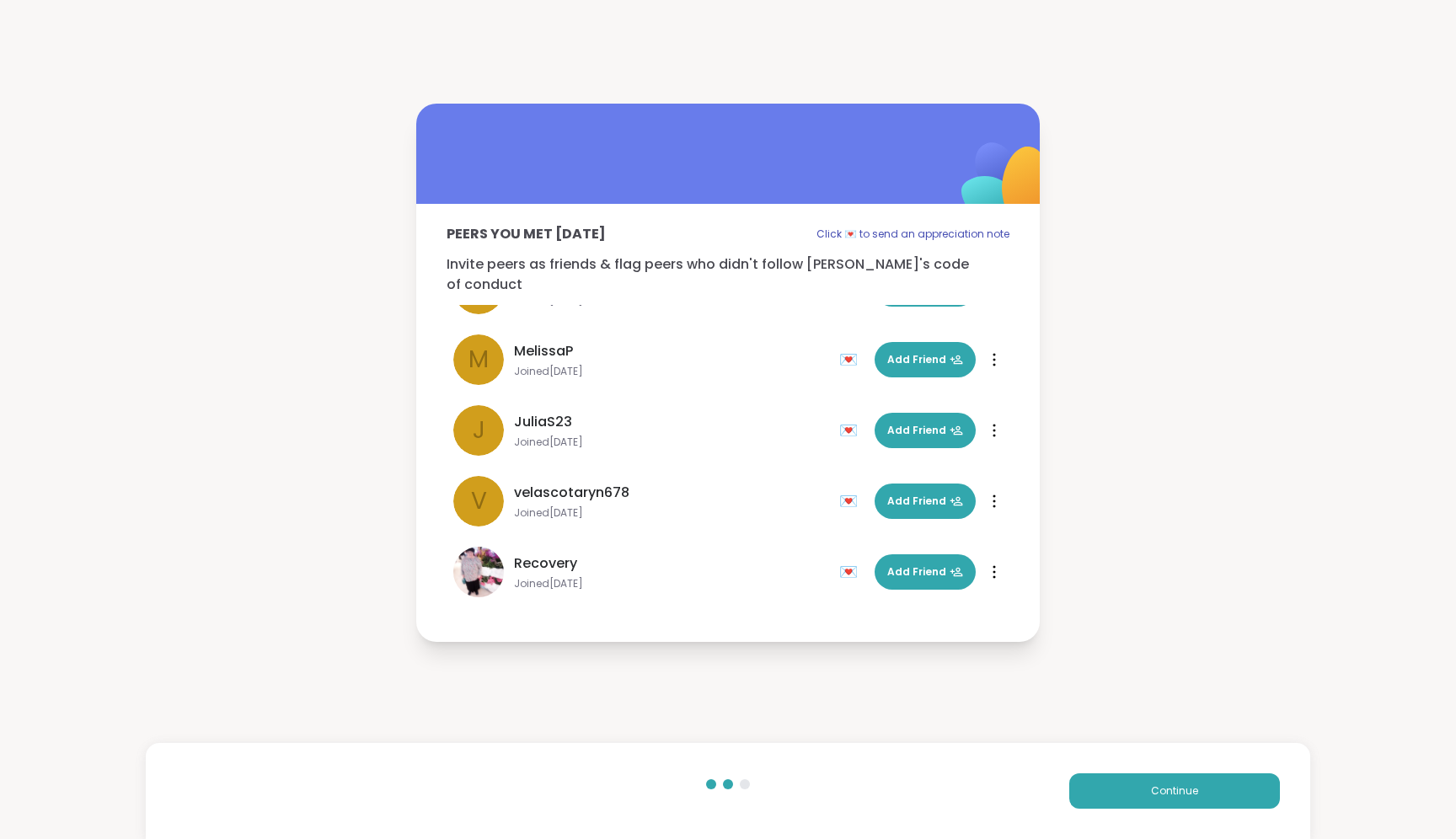
scroll to position [445, 0]
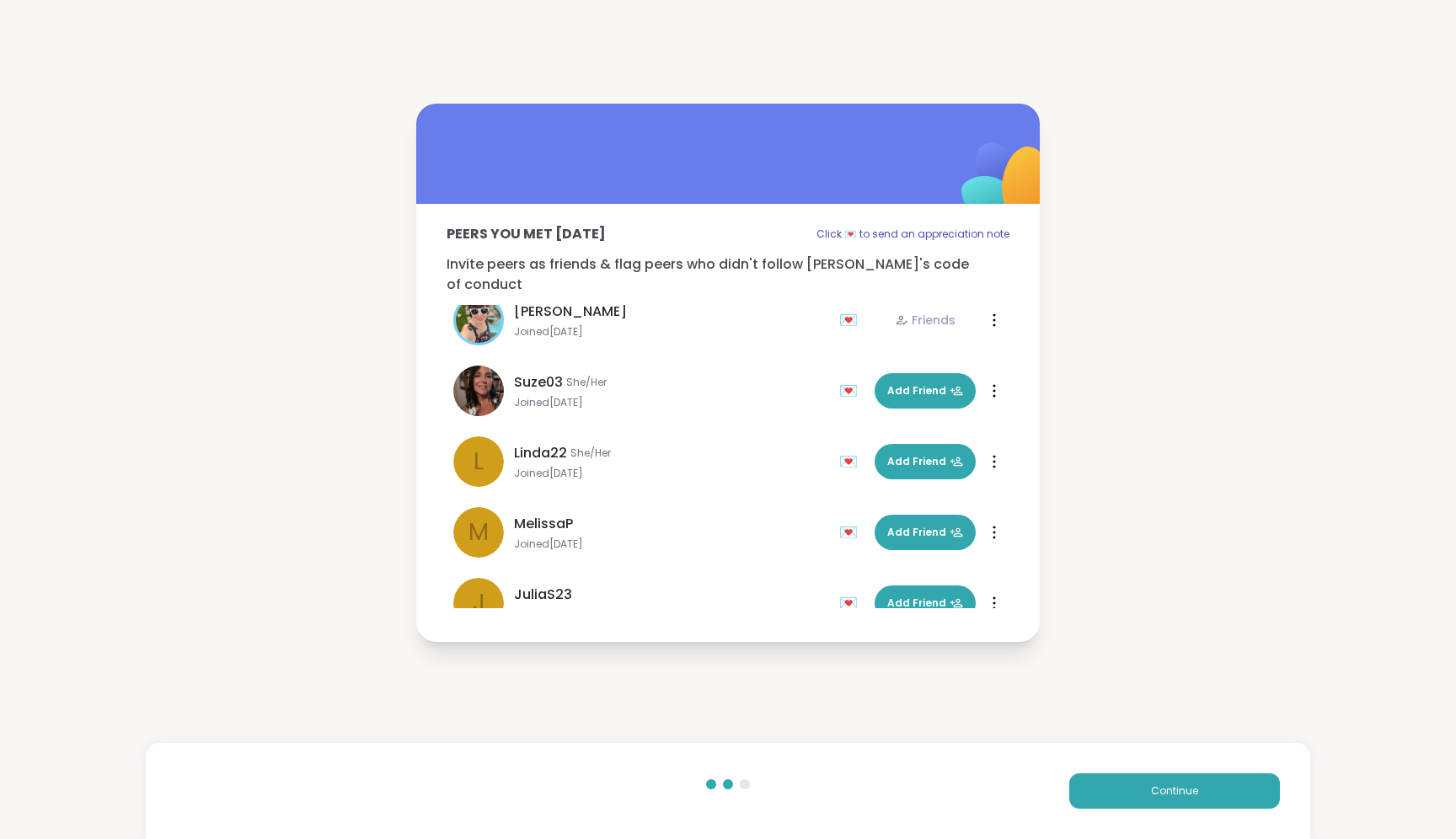
click at [539, 372] on span "Suze03" at bounding box center [538, 382] width 49 height 20
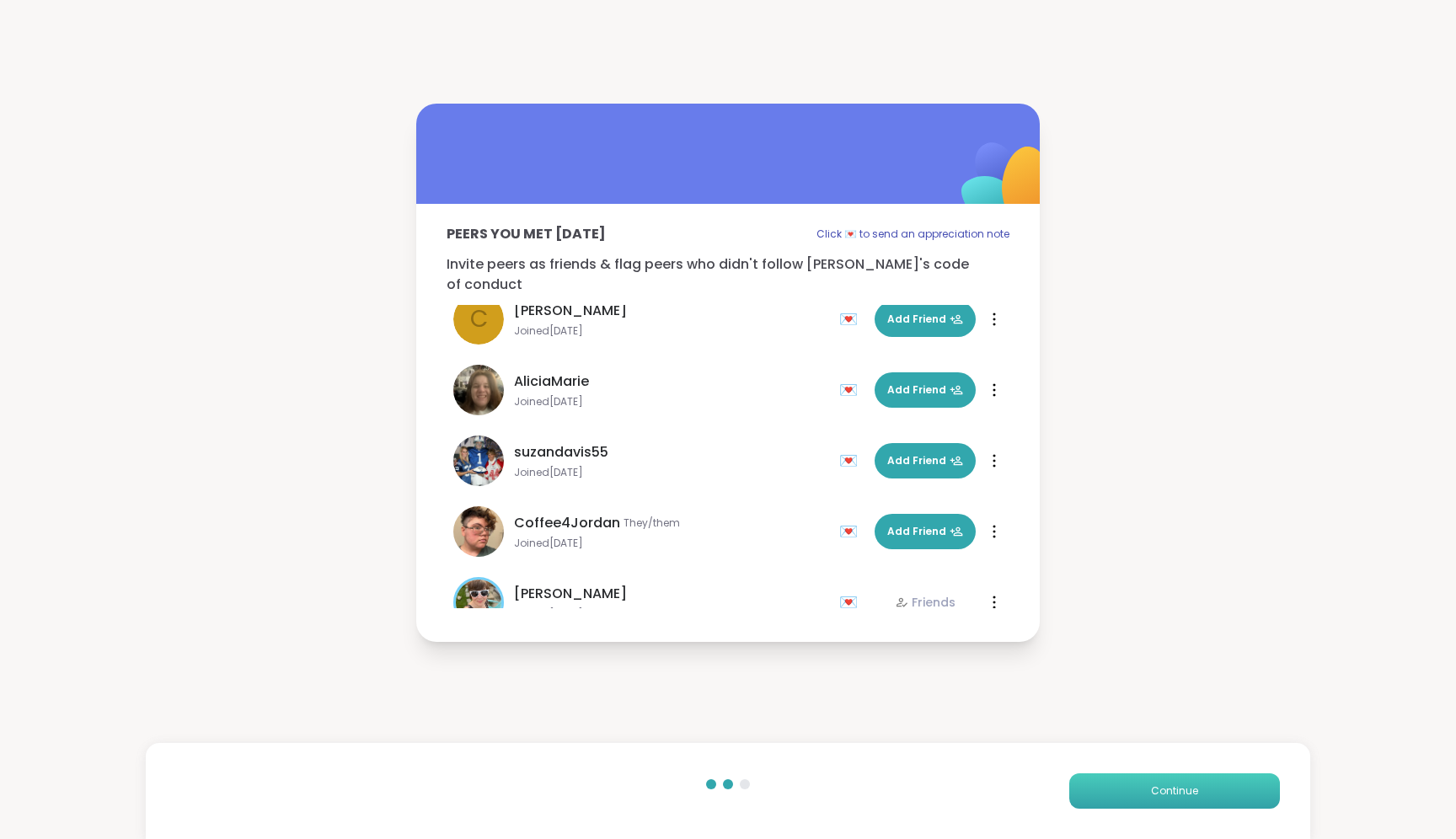
click at [1147, 782] on button "Continue" at bounding box center [1174, 791] width 211 height 35
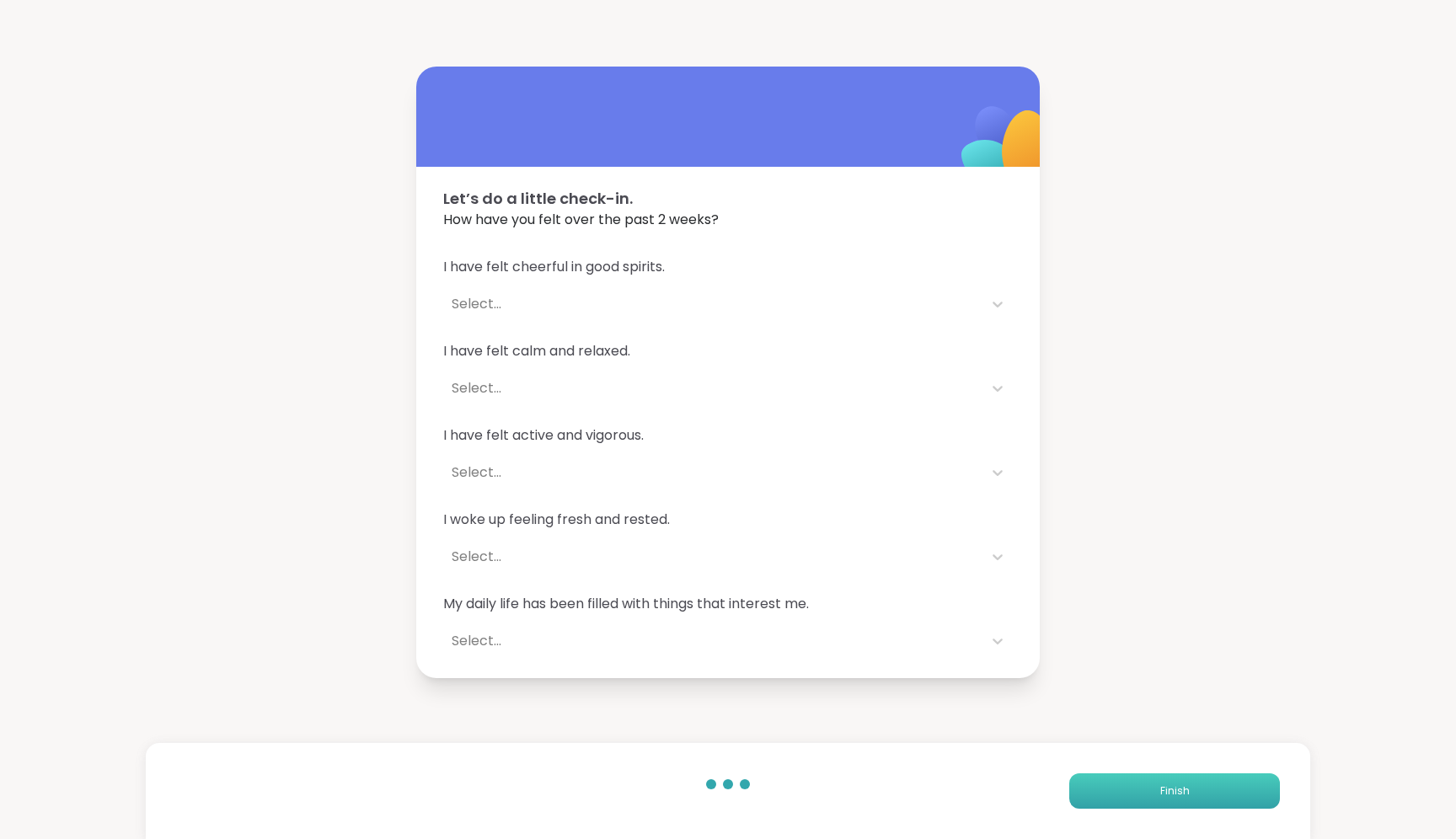
click at [1141, 787] on button "Finish" at bounding box center [1174, 791] width 211 height 35
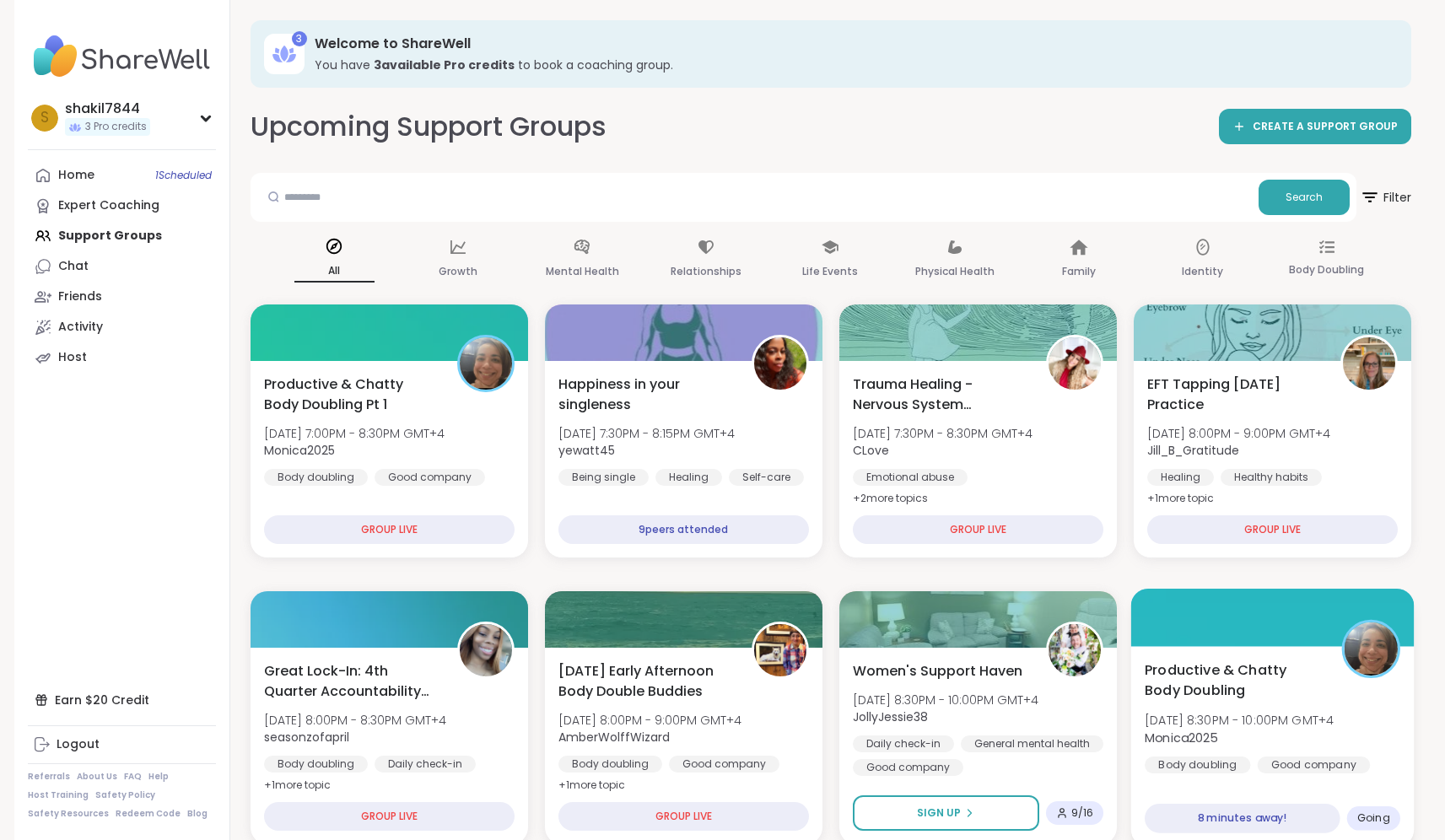
click at [1199, 706] on div "Productive & Chatty Body Doubling [DATE] 8:30PM - 10:00PM GMT+4 Monica2025 Body…" at bounding box center [1273, 717] width 255 height 114
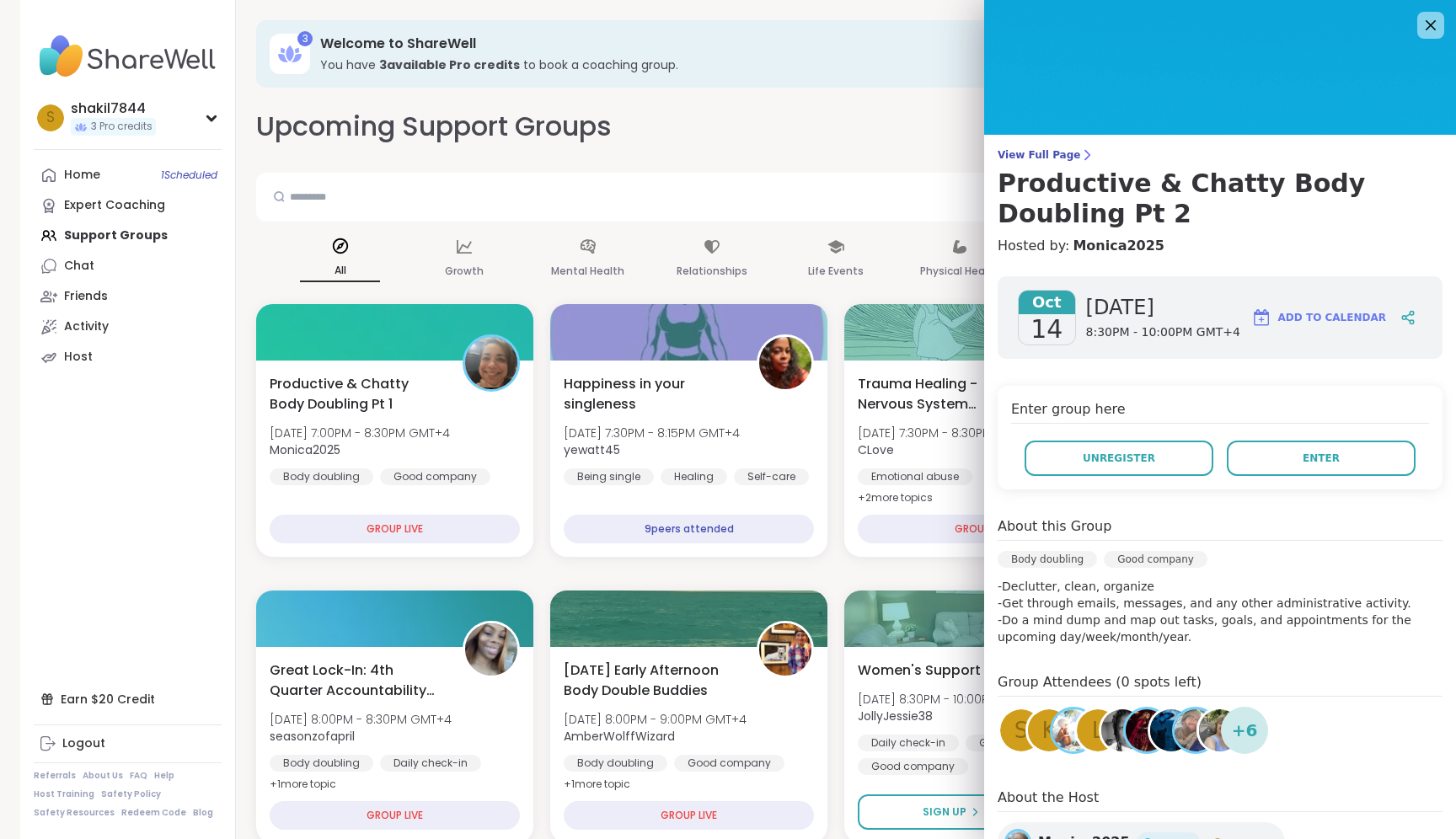
click at [1292, 416] on h4 "Enter group here" at bounding box center [1220, 412] width 418 height 25
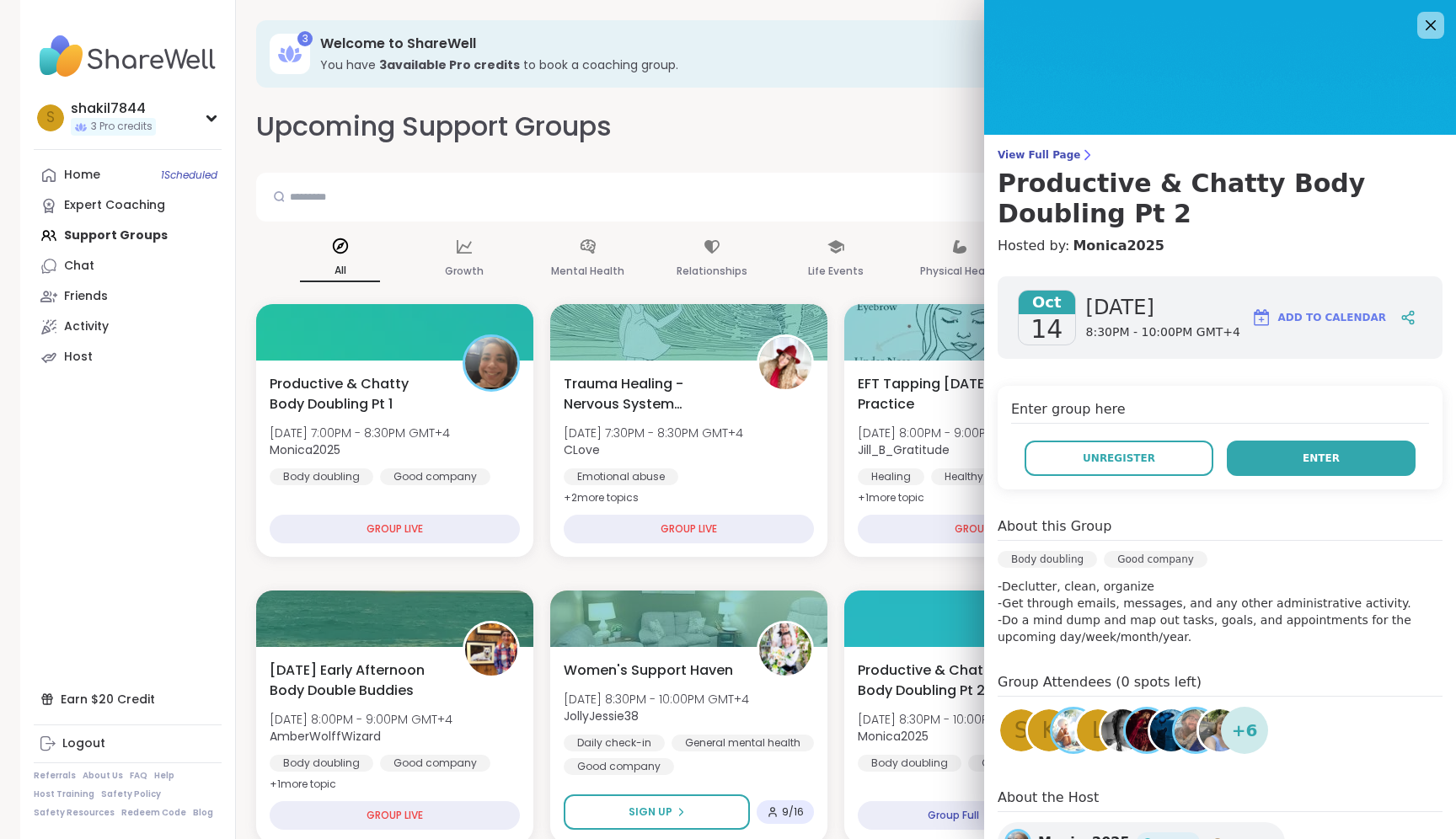
click at [1305, 456] on span "Enter" at bounding box center [1322, 459] width 37 height 15
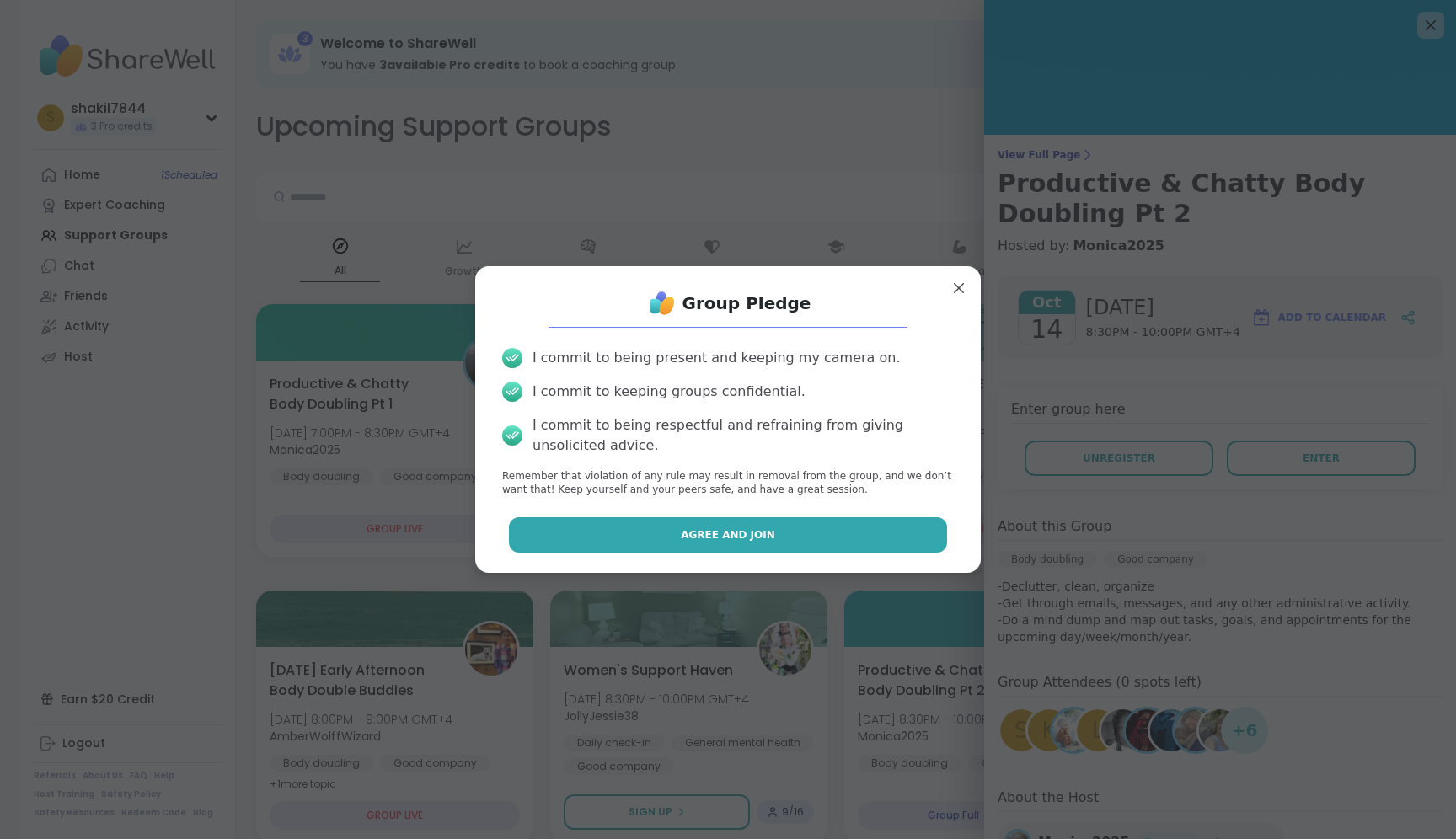
click at [805, 529] on button "Agree and Join" at bounding box center [728, 535] width 439 height 35
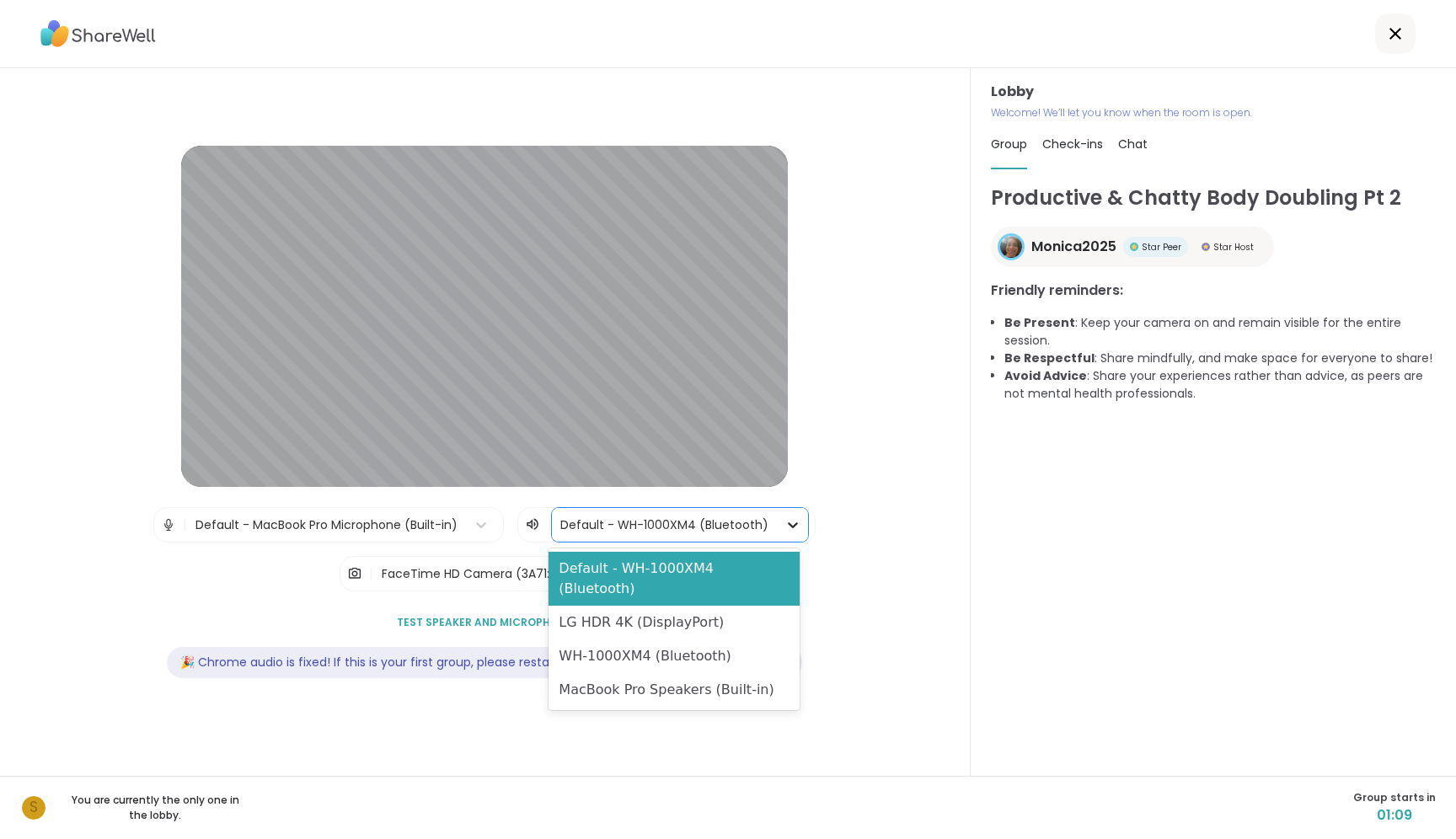
click at [792, 530] on icon at bounding box center [793, 525] width 17 height 17
click at [971, 554] on div "Lobby Welcome! We’ll let you know when the room is open. Group Check-ins Chat P…" at bounding box center [1213, 422] width 485 height 708
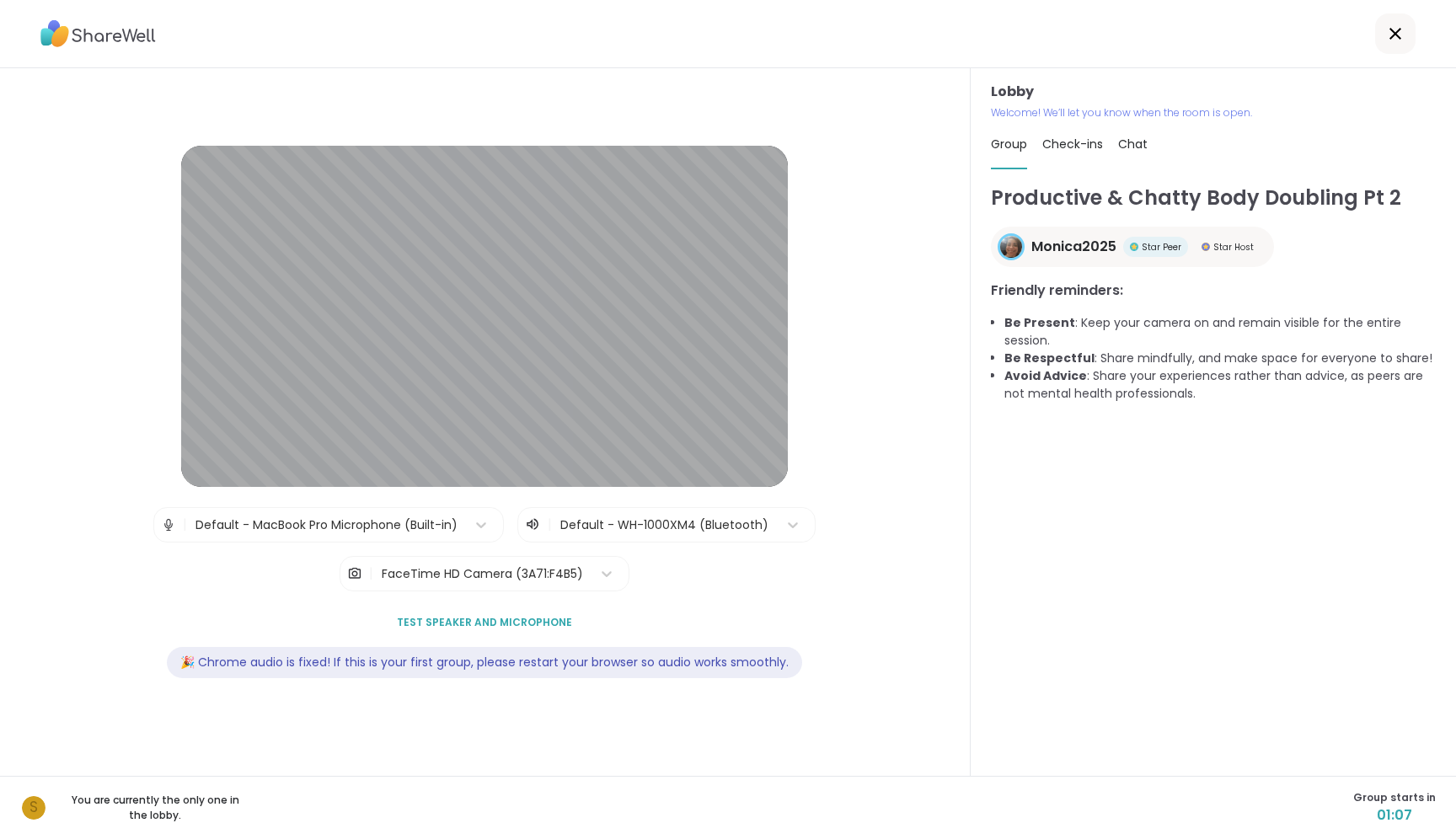
click at [578, 577] on div "FaceTime HD Camera (3A71:F4B5)" at bounding box center [482, 574] width 218 height 34
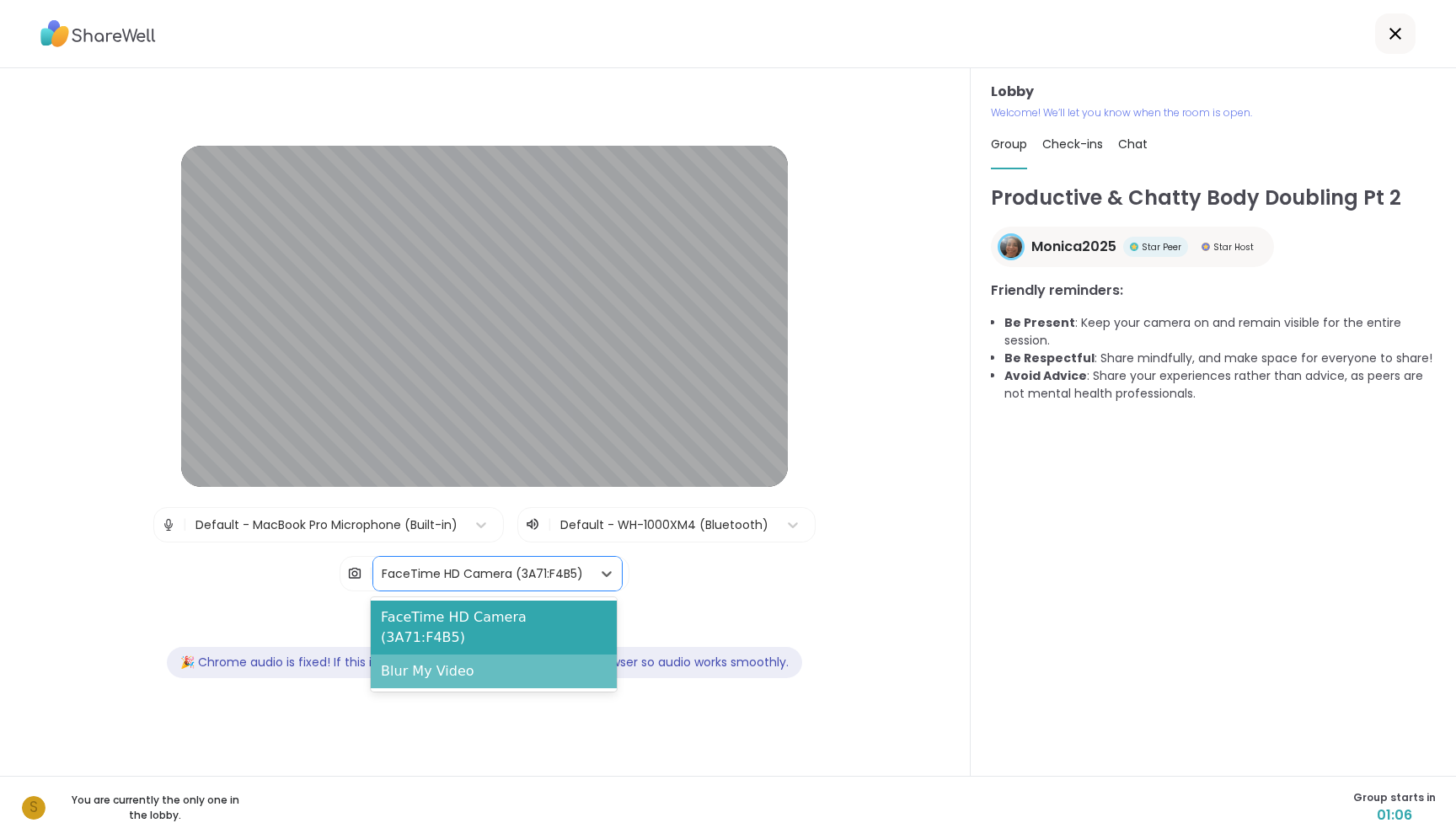
click at [589, 655] on div "Blur My Video" at bounding box center [494, 671] width 245 height 34
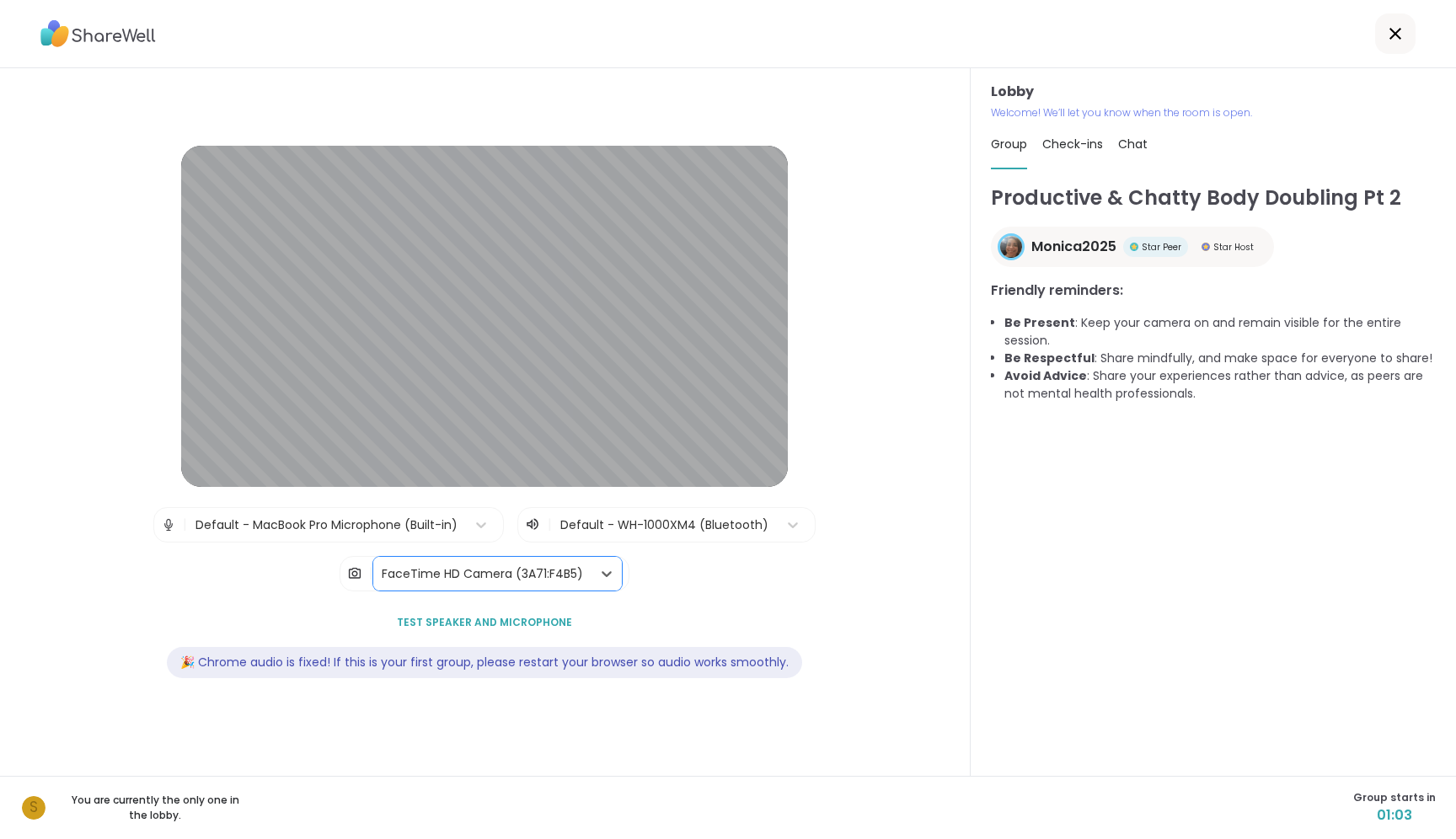
click at [1189, 472] on div "Productive & Chatty Body Doubling Pt 2 Monica2025 Star Peer Star Host Friendly …" at bounding box center [1213, 472] width 445 height 578
click at [214, 806] on p "You are currently the only one in the lobby." at bounding box center [155, 808] width 189 height 30
click at [167, 527] on img at bounding box center [169, 525] width 15 height 34
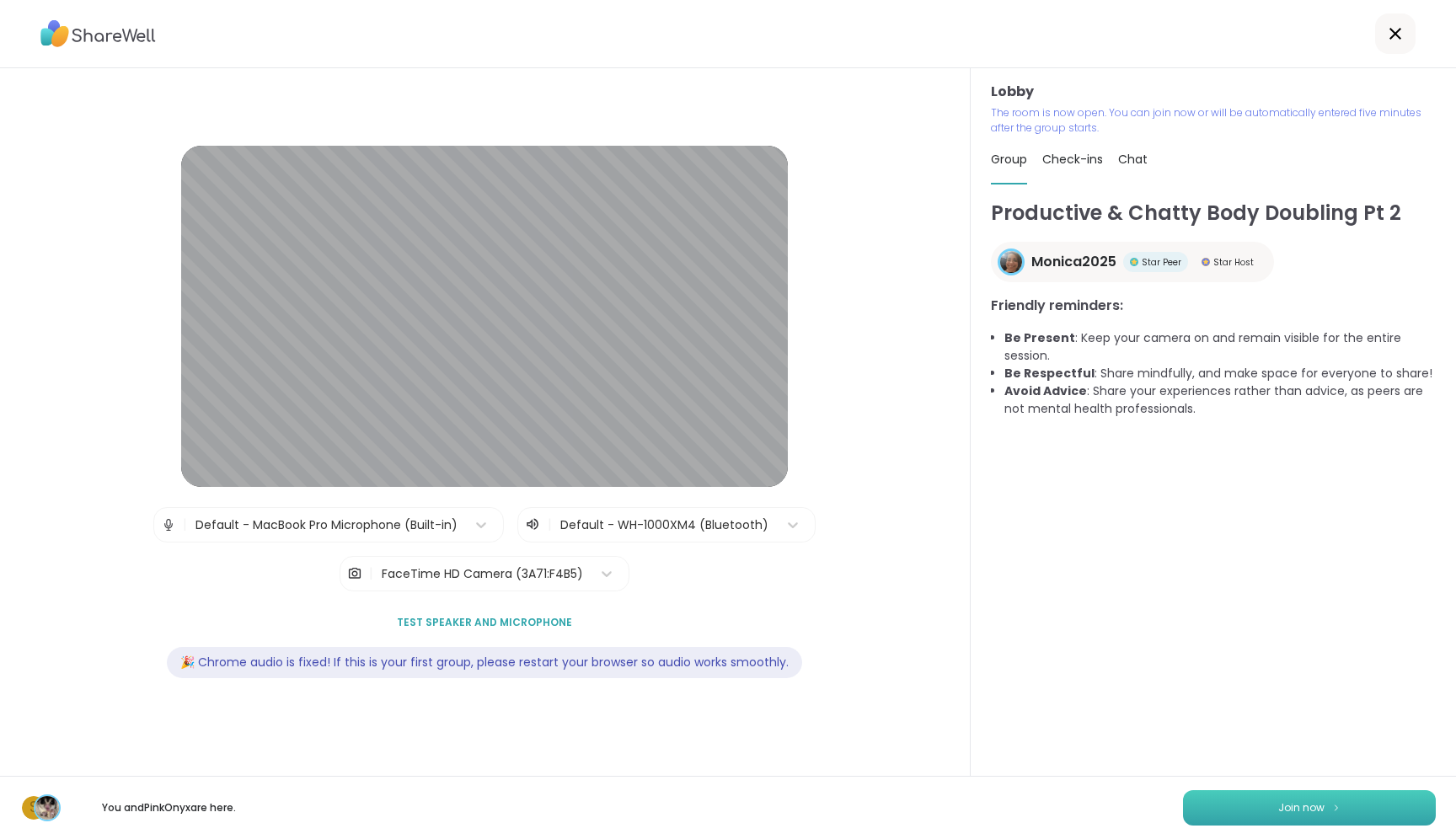
click at [1256, 797] on button "Join now" at bounding box center [1310, 808] width 253 height 35
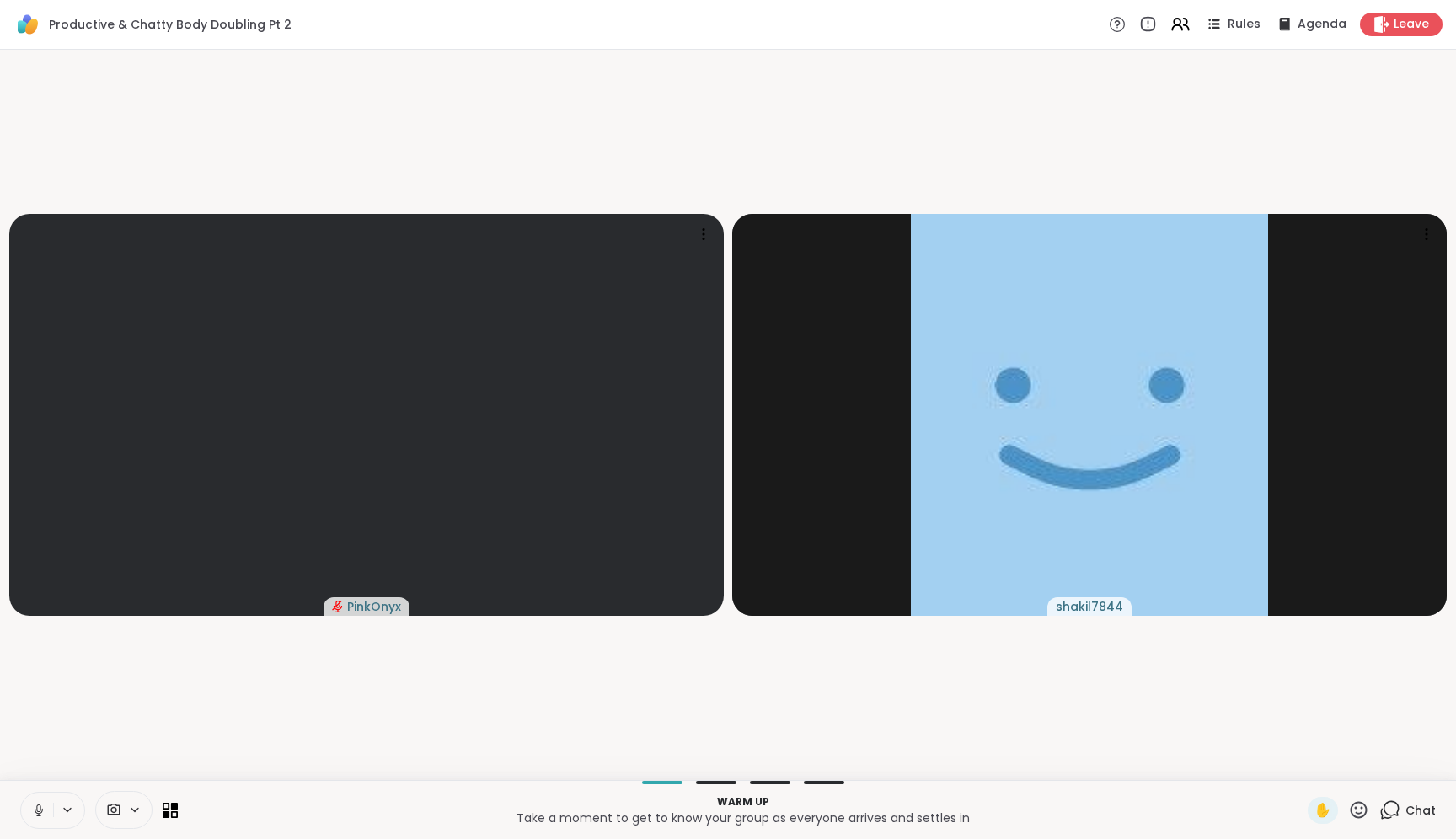
click at [37, 807] on icon at bounding box center [38, 809] width 5 height 7
click at [38, 820] on button at bounding box center [37, 810] width 32 height 35
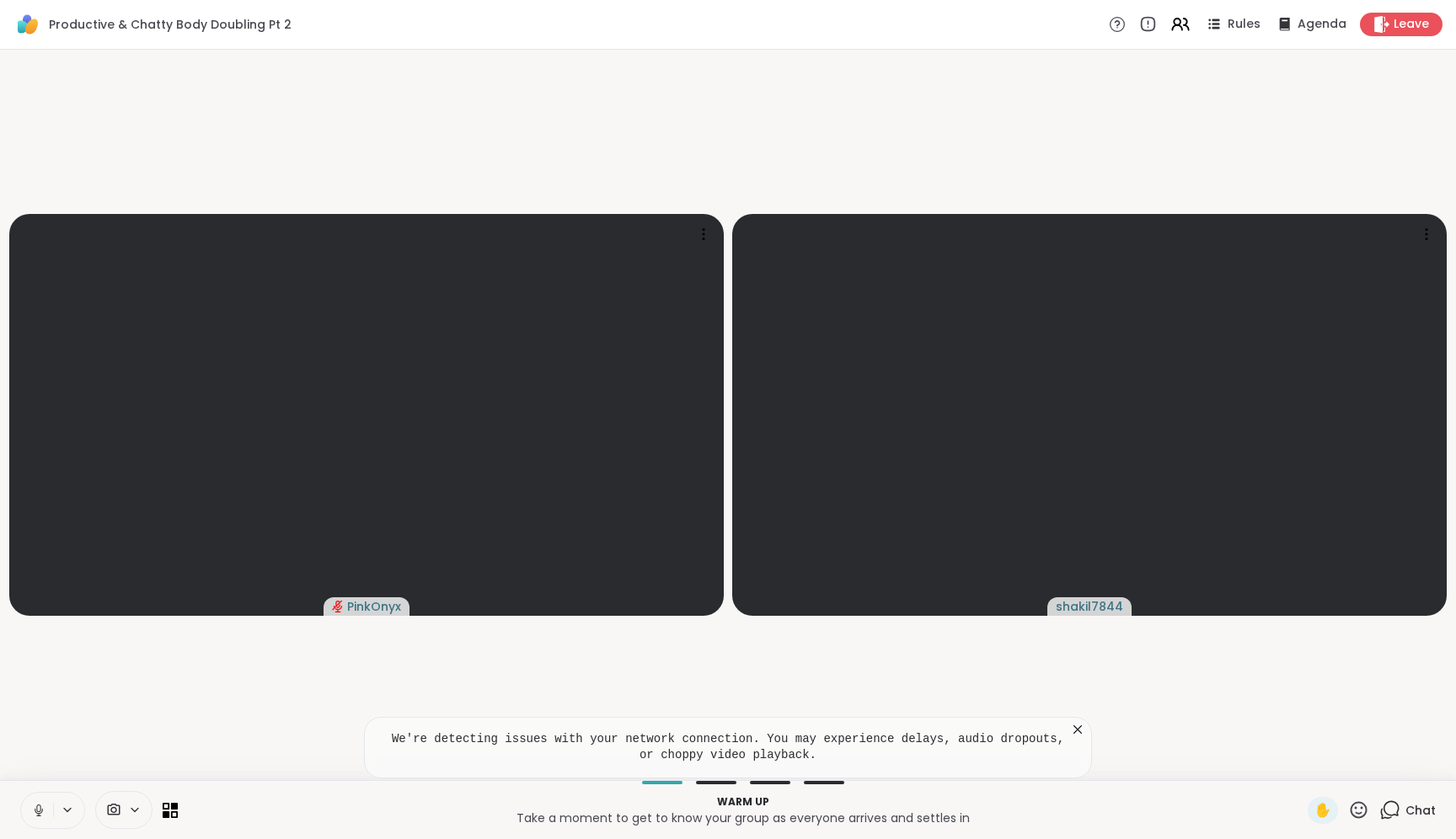
click at [41, 818] on button at bounding box center [37, 810] width 32 height 35
click at [1413, 808] on span "Chat" at bounding box center [1420, 810] width 30 height 17
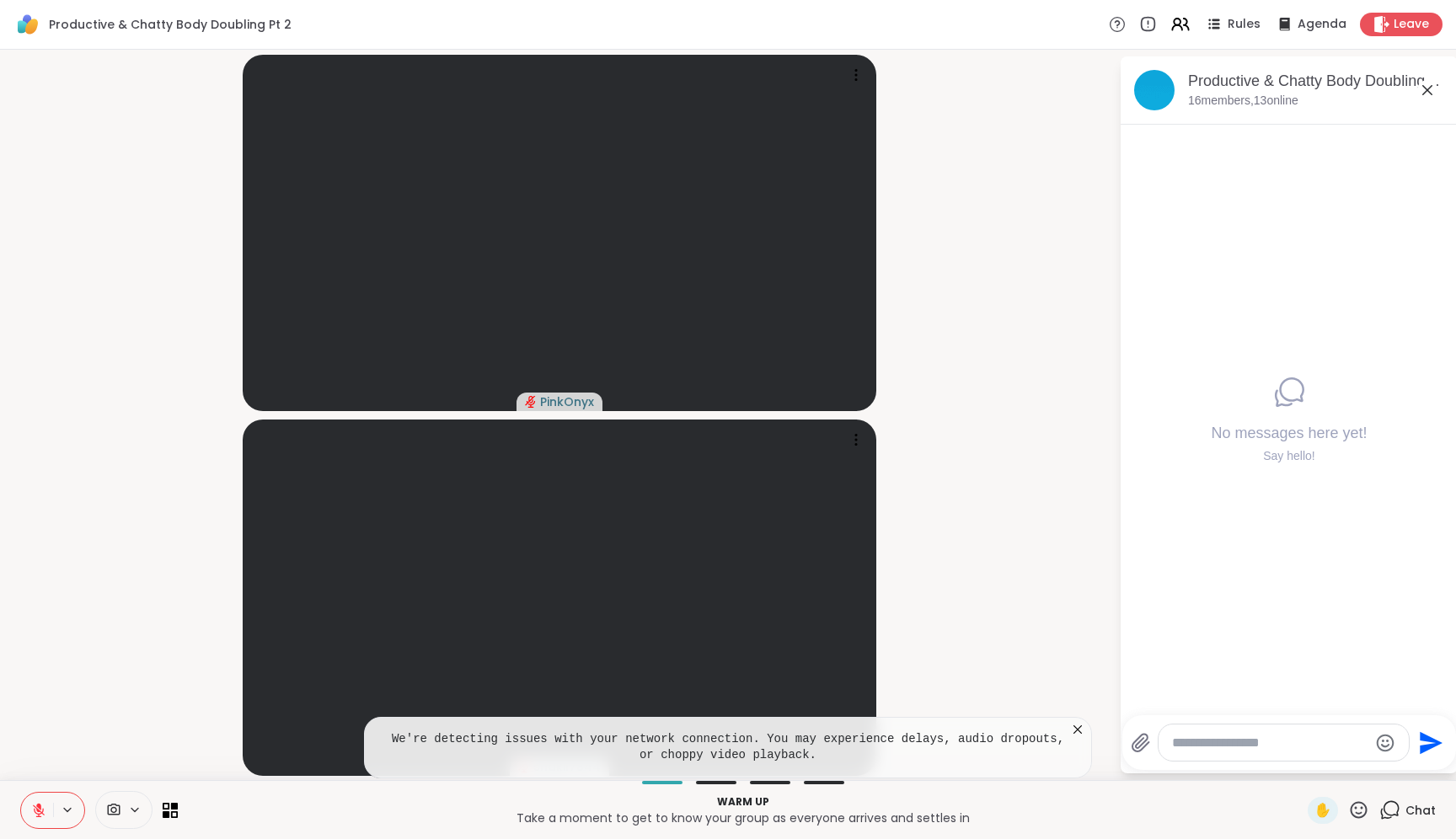
click at [1223, 738] on textarea "Type your message" at bounding box center [1270, 743] width 196 height 17
type textarea "*"
type textarea "**********"
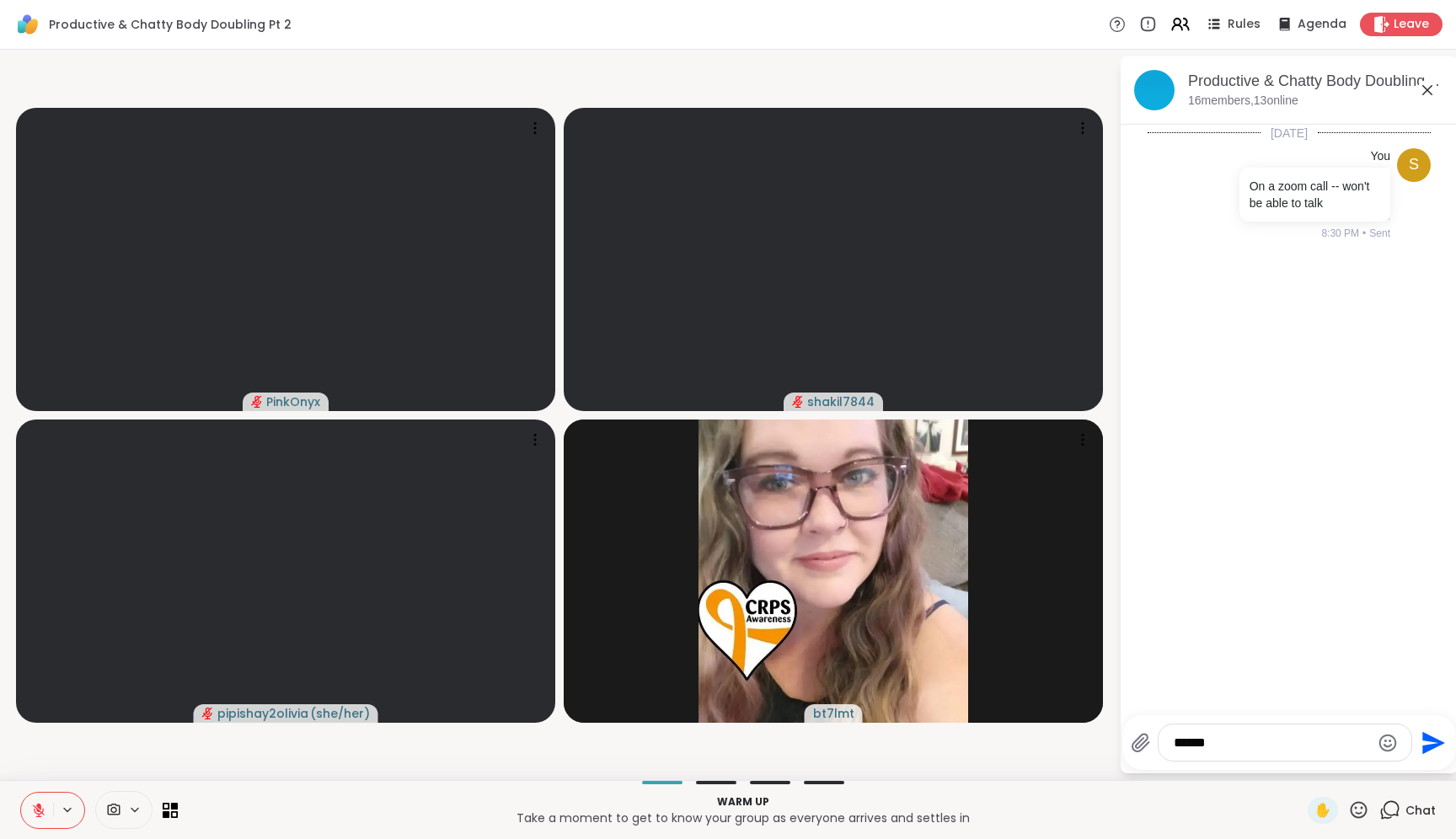
type textarea "*******"
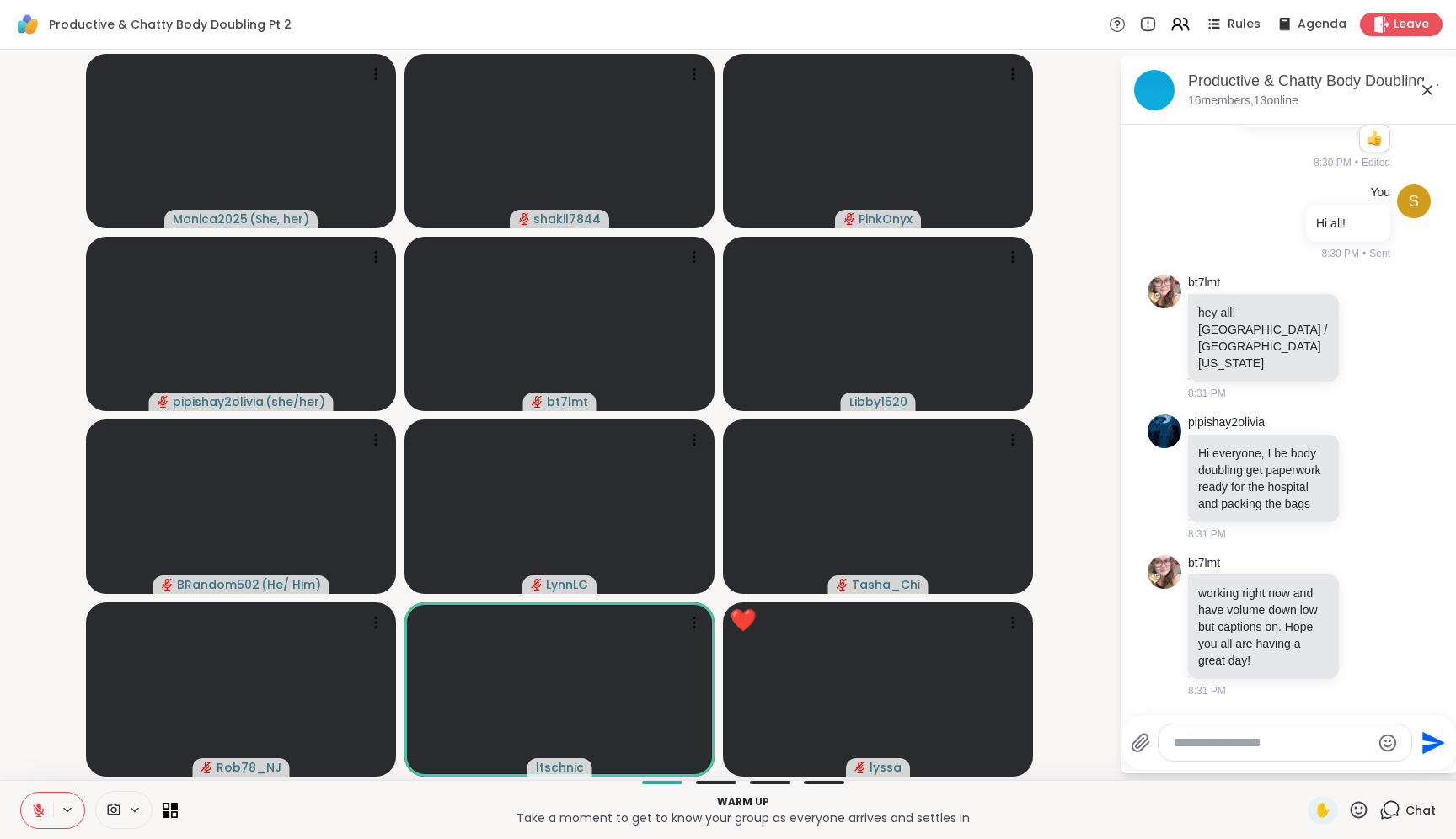
scroll to position [320, 0]
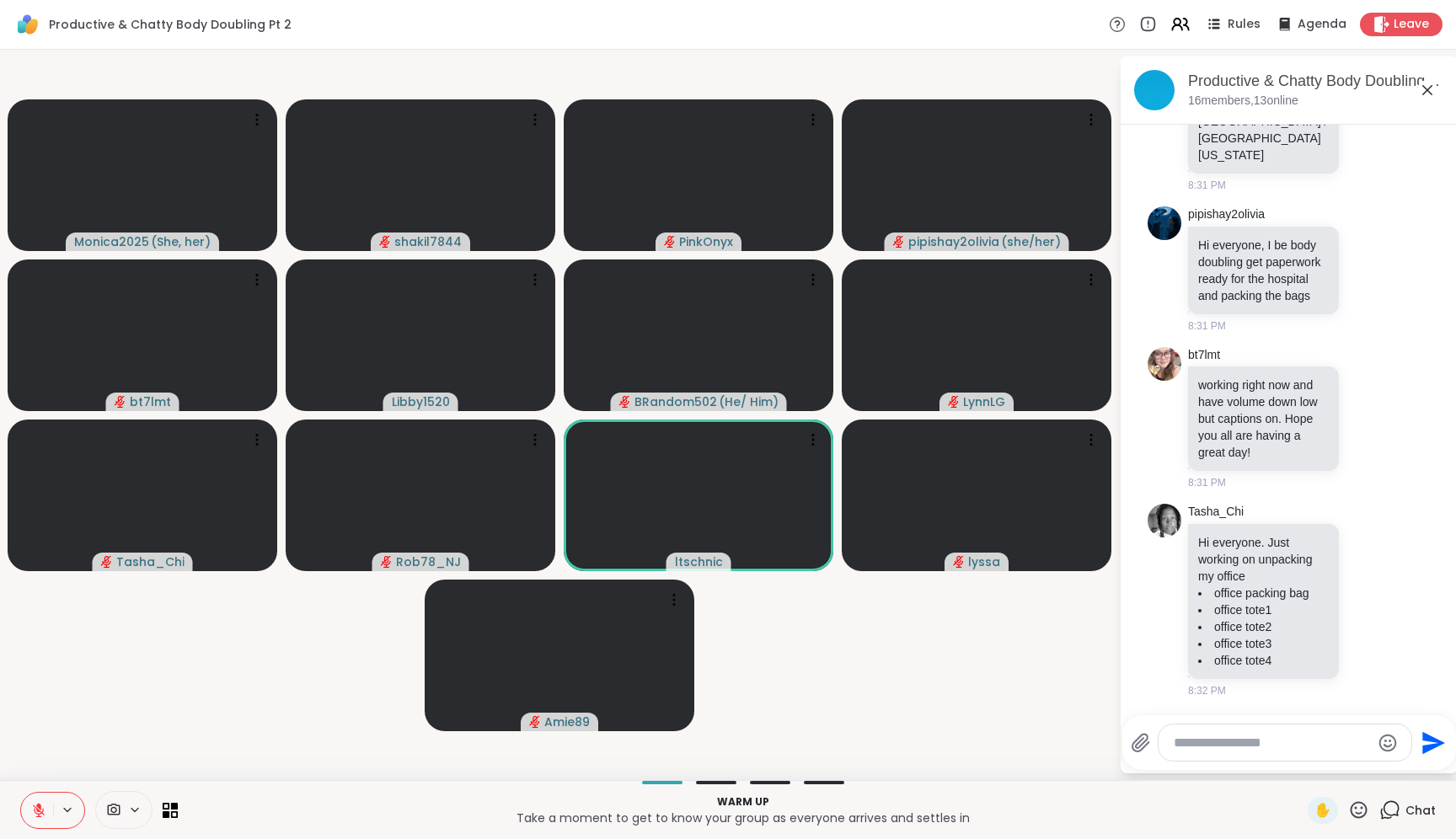
click at [1178, 740] on textarea "Type your message" at bounding box center [1272, 743] width 196 height 17
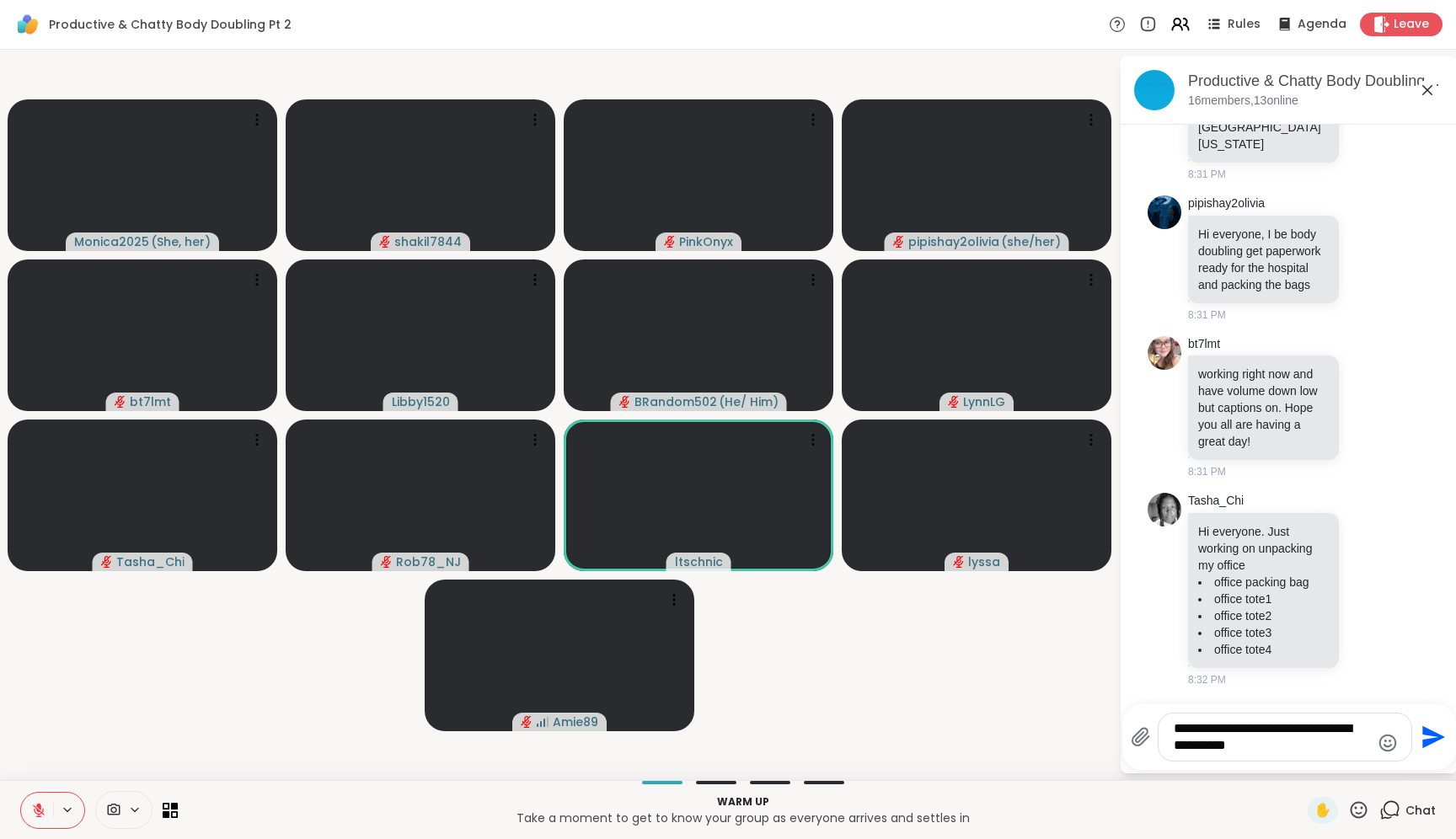
type textarea "**********"
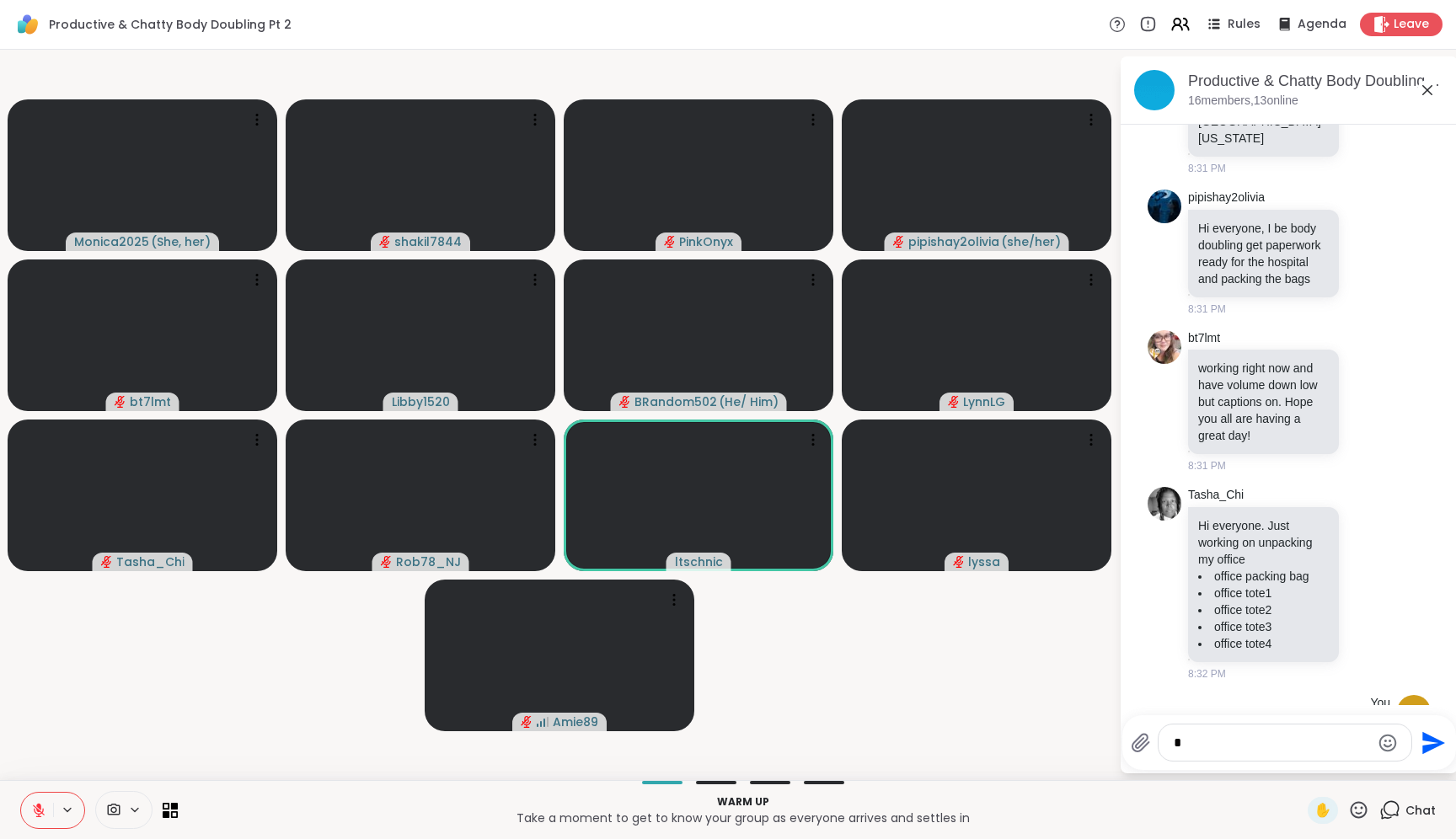
scroll to position [443, 0]
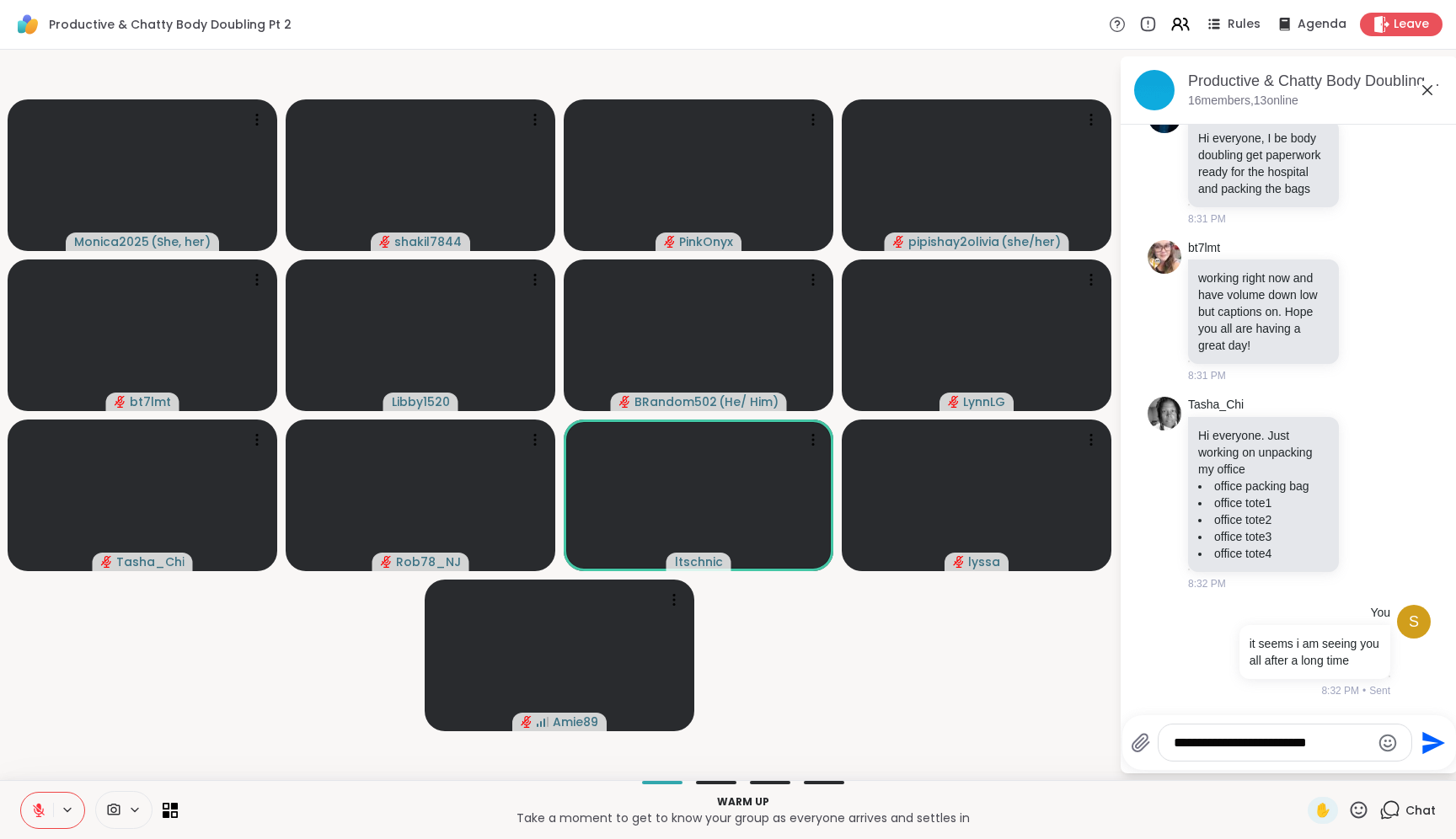
type textarea "**********"
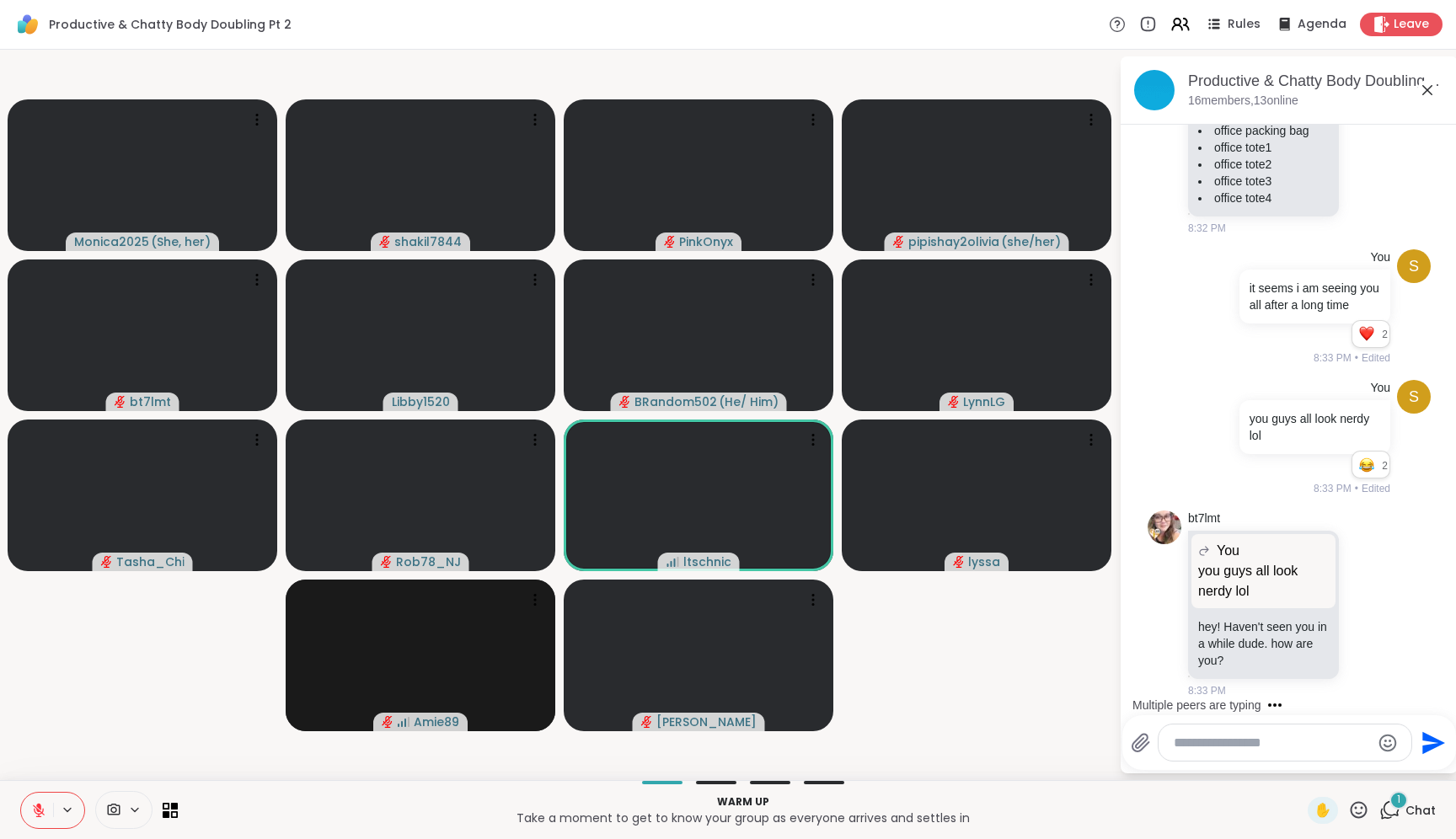
scroll to position [967, 0]
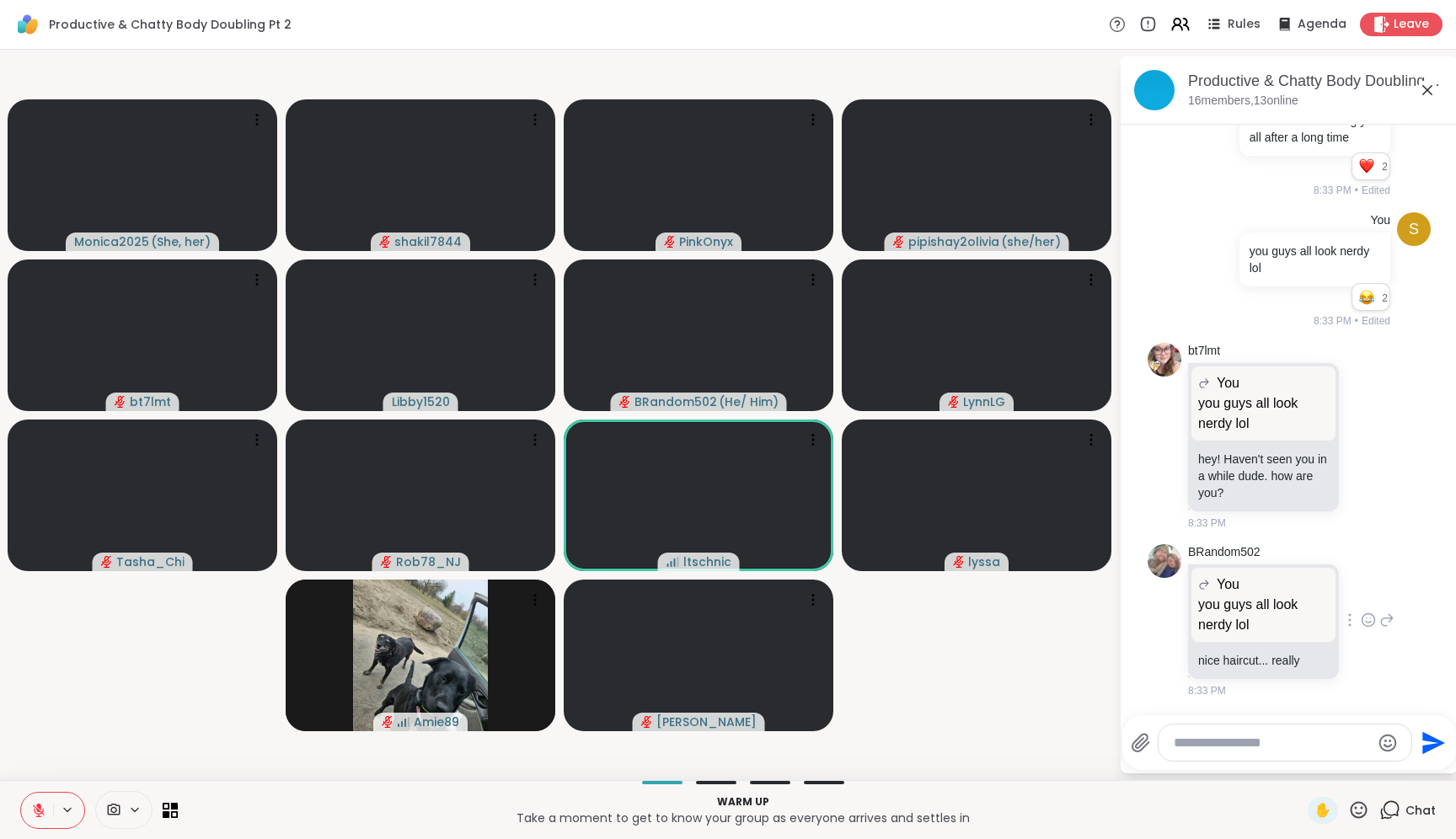
click at [1365, 632] on div "BRandom502 You you guys all look nerdy lol you guys all look nerdy lol nice hai…" at bounding box center [1291, 621] width 206 height 154
click at [1380, 620] on icon at bounding box center [1387, 621] width 15 height 20
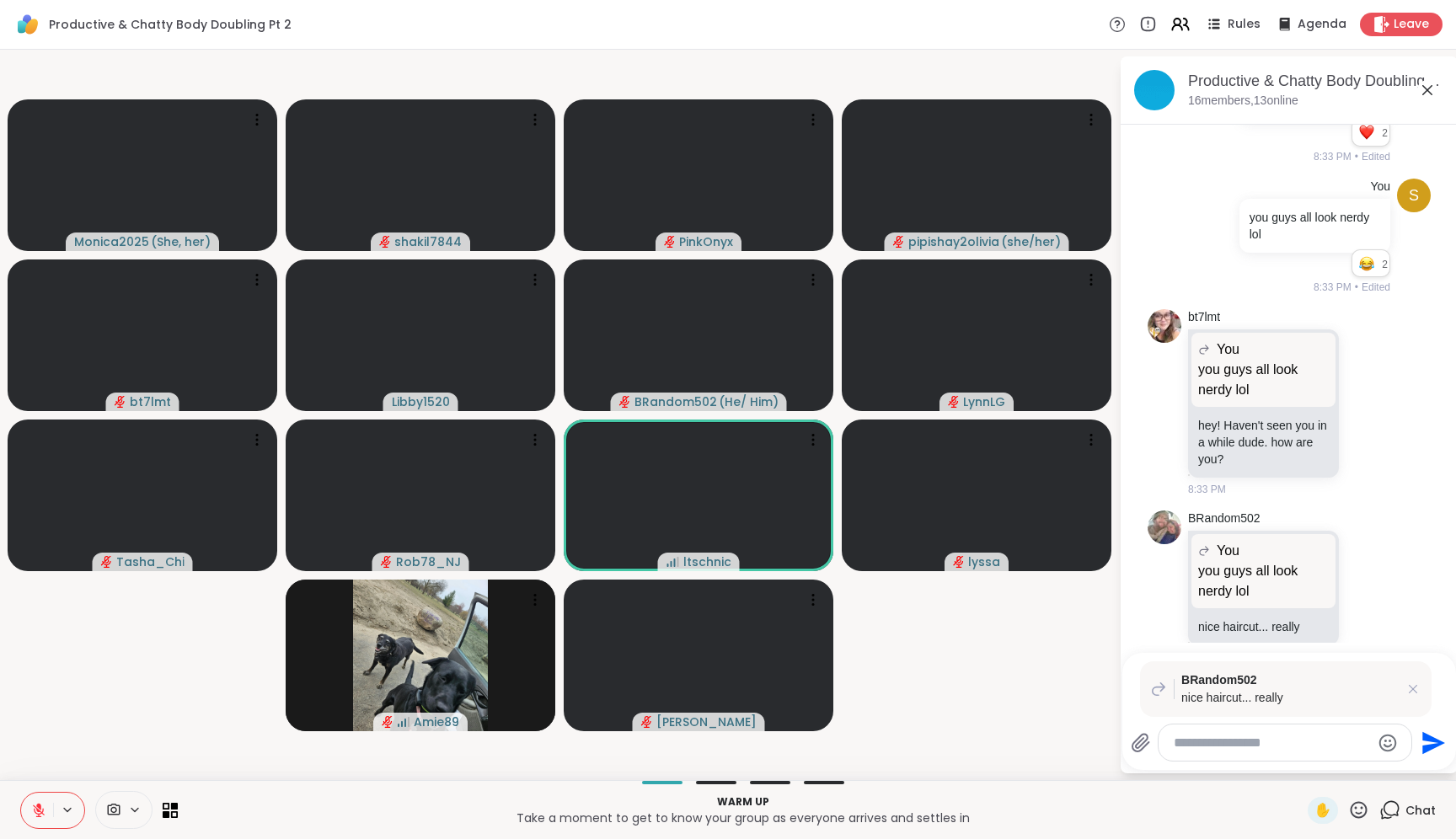
click at [1264, 756] on div at bounding box center [1285, 742] width 253 height 36
click at [1266, 733] on div at bounding box center [1285, 742] width 253 height 36
click at [1258, 747] on textarea "Type your message" at bounding box center [1272, 743] width 196 height 17
type textarea "******"
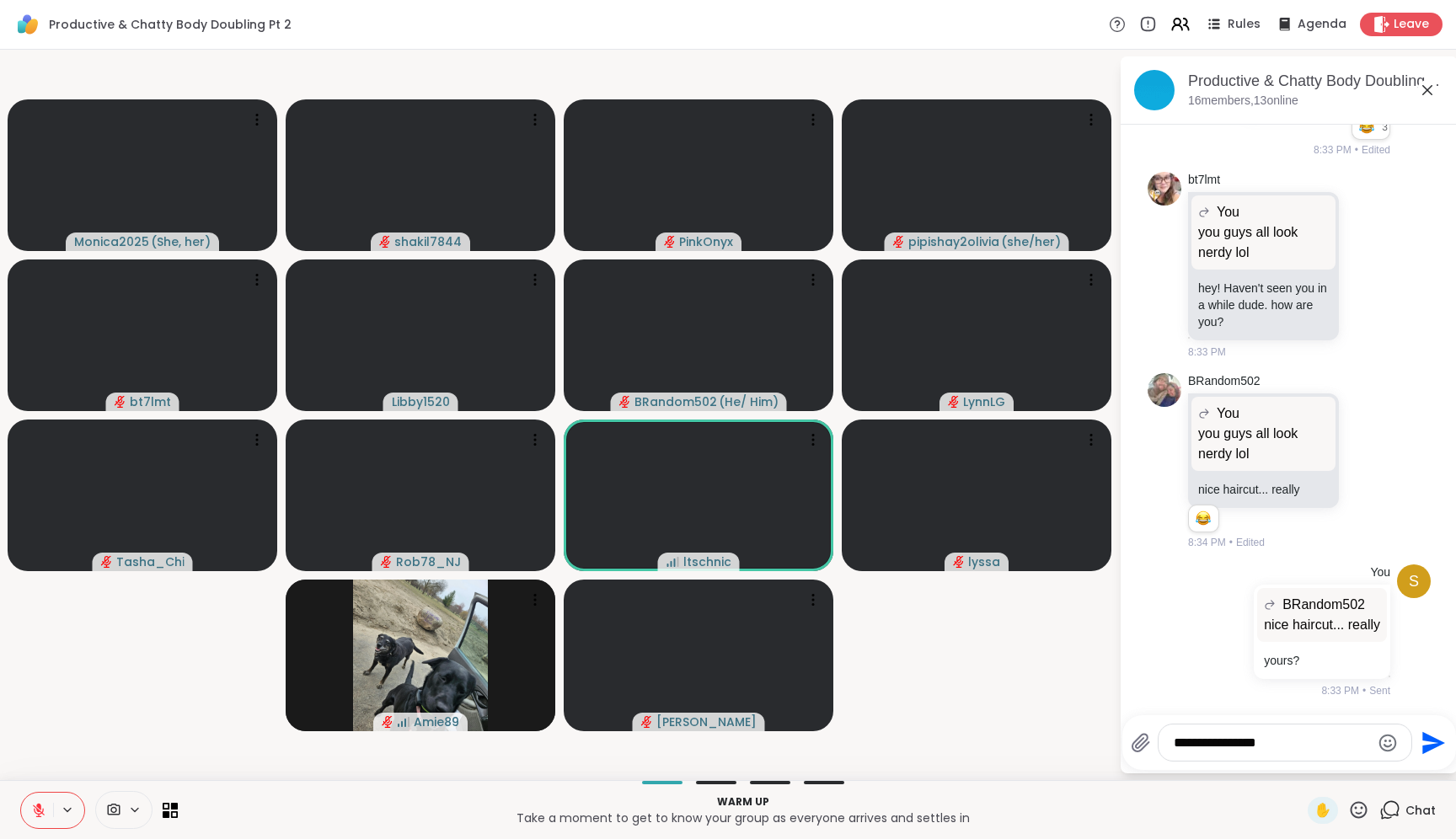
type textarea "**********"
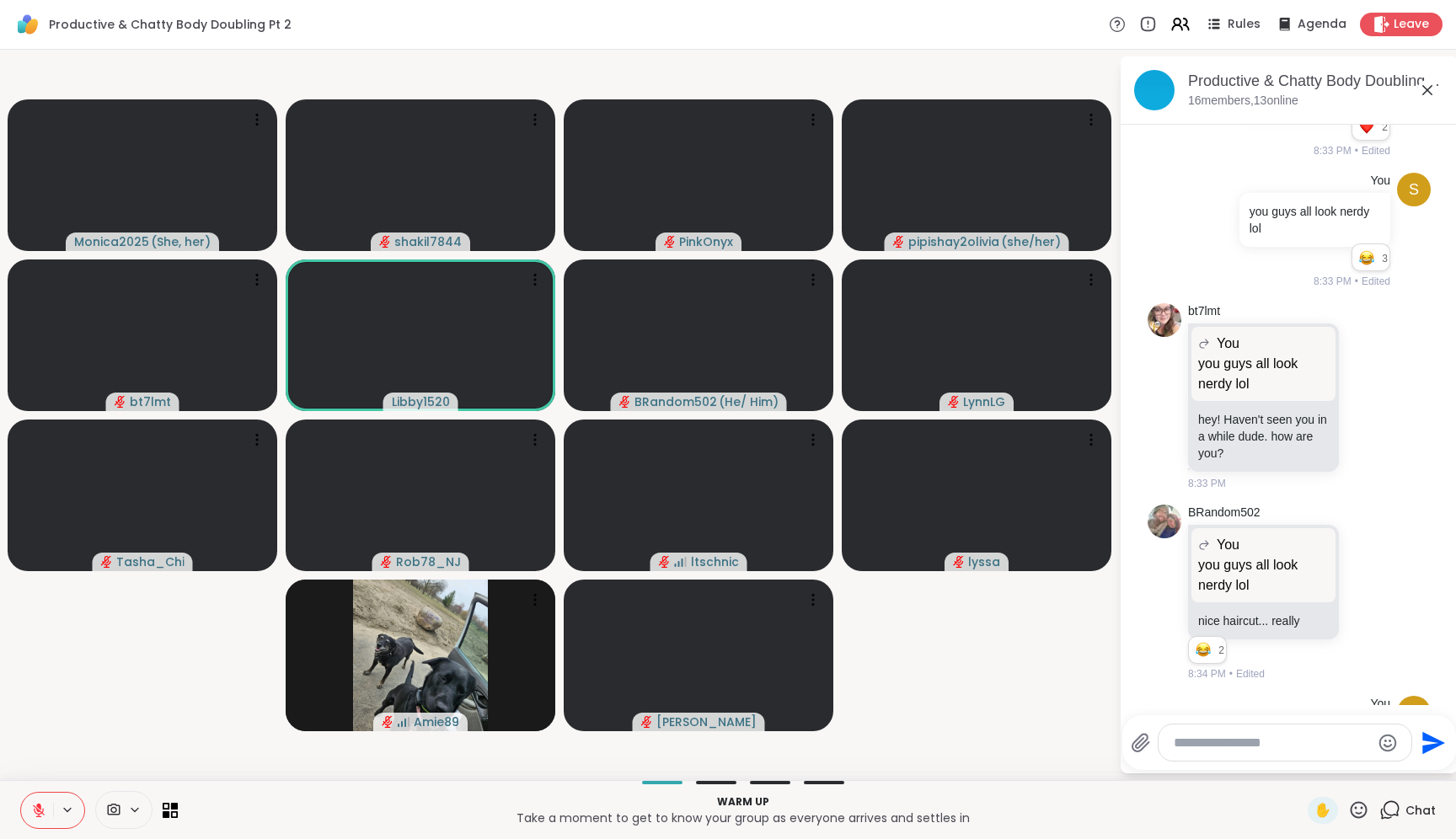
scroll to position [1247, 0]
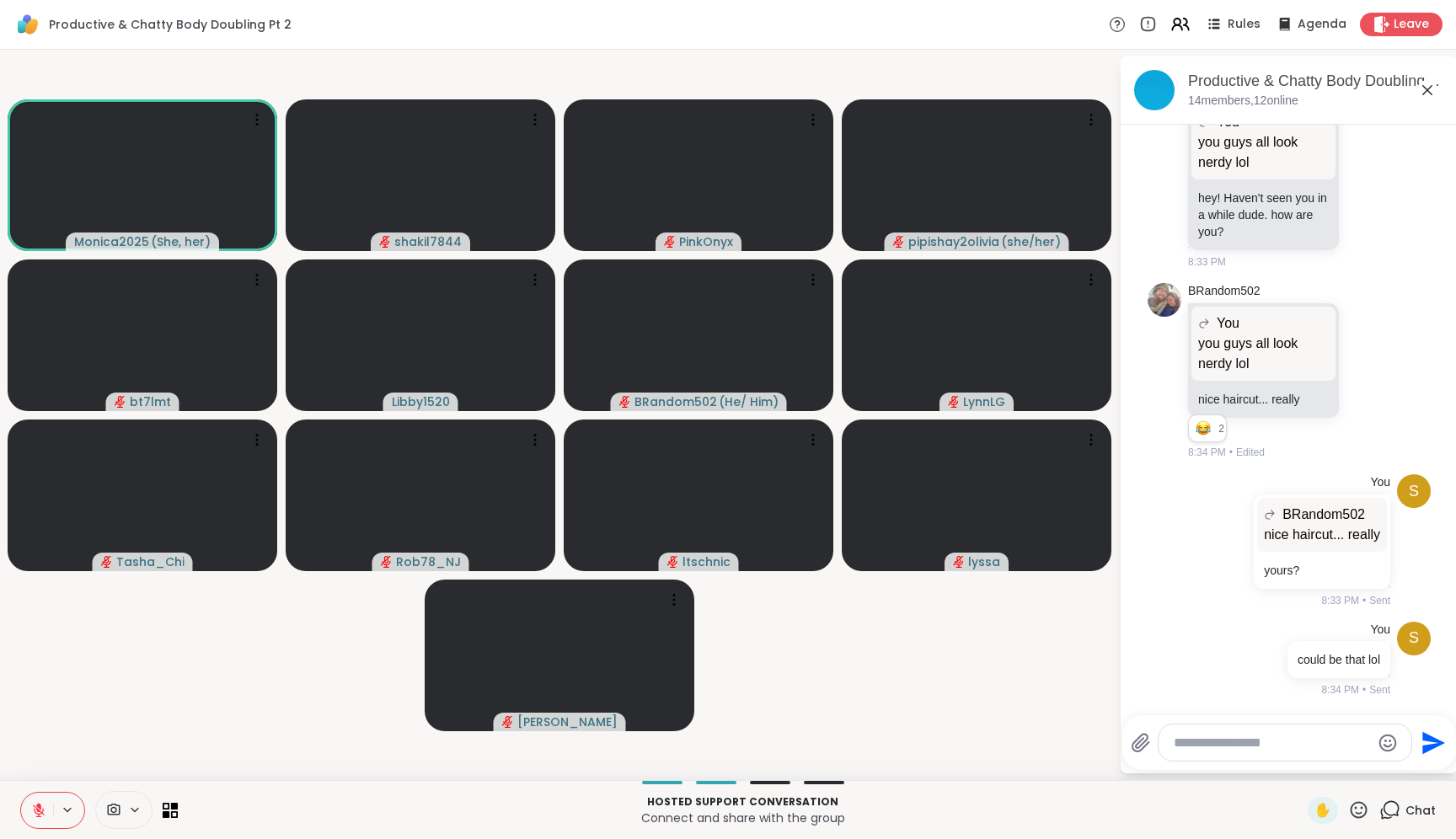
click at [1287, 738] on textarea "Type your message" at bounding box center [1272, 743] width 196 height 17
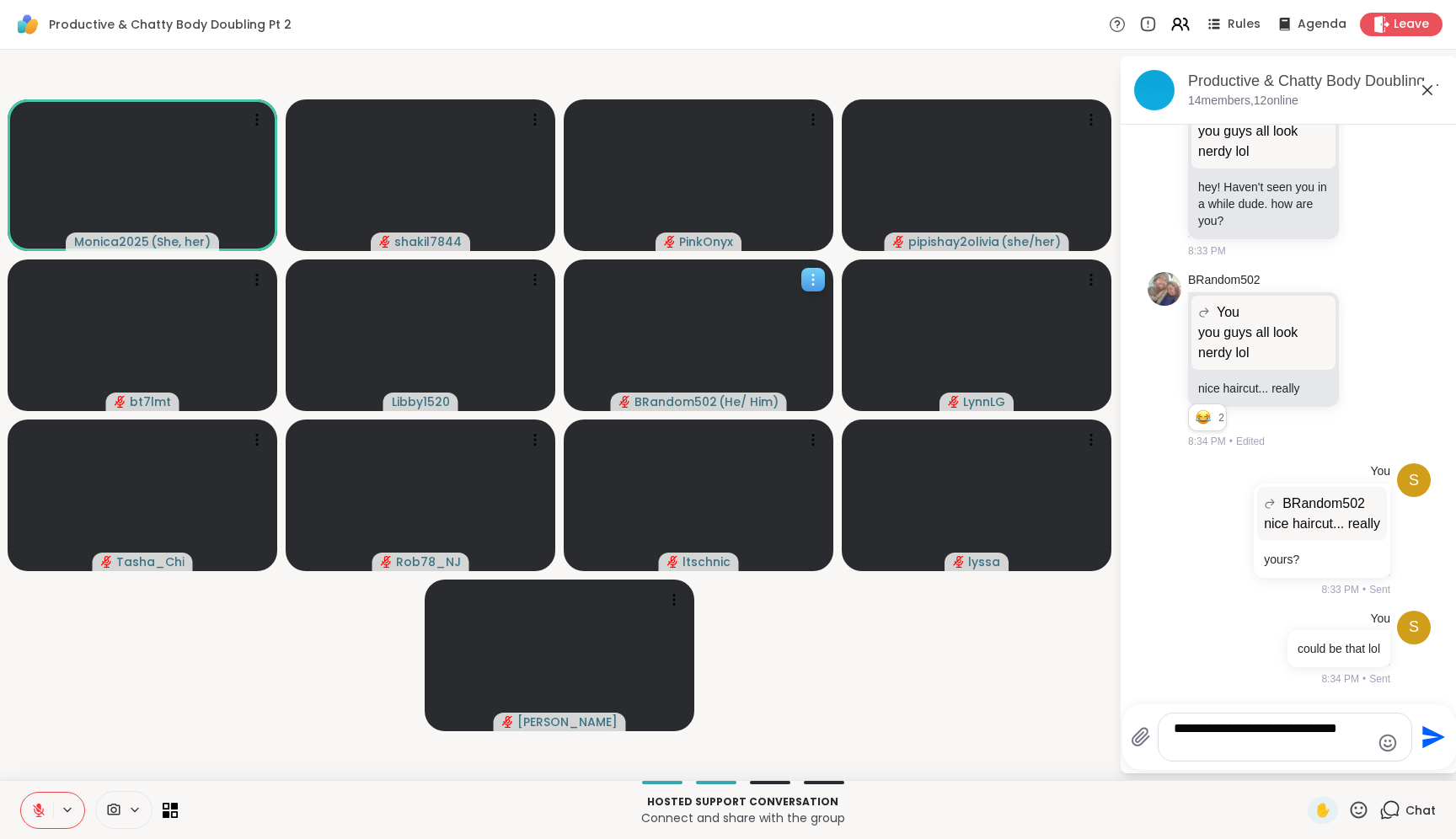
type textarea "**********"
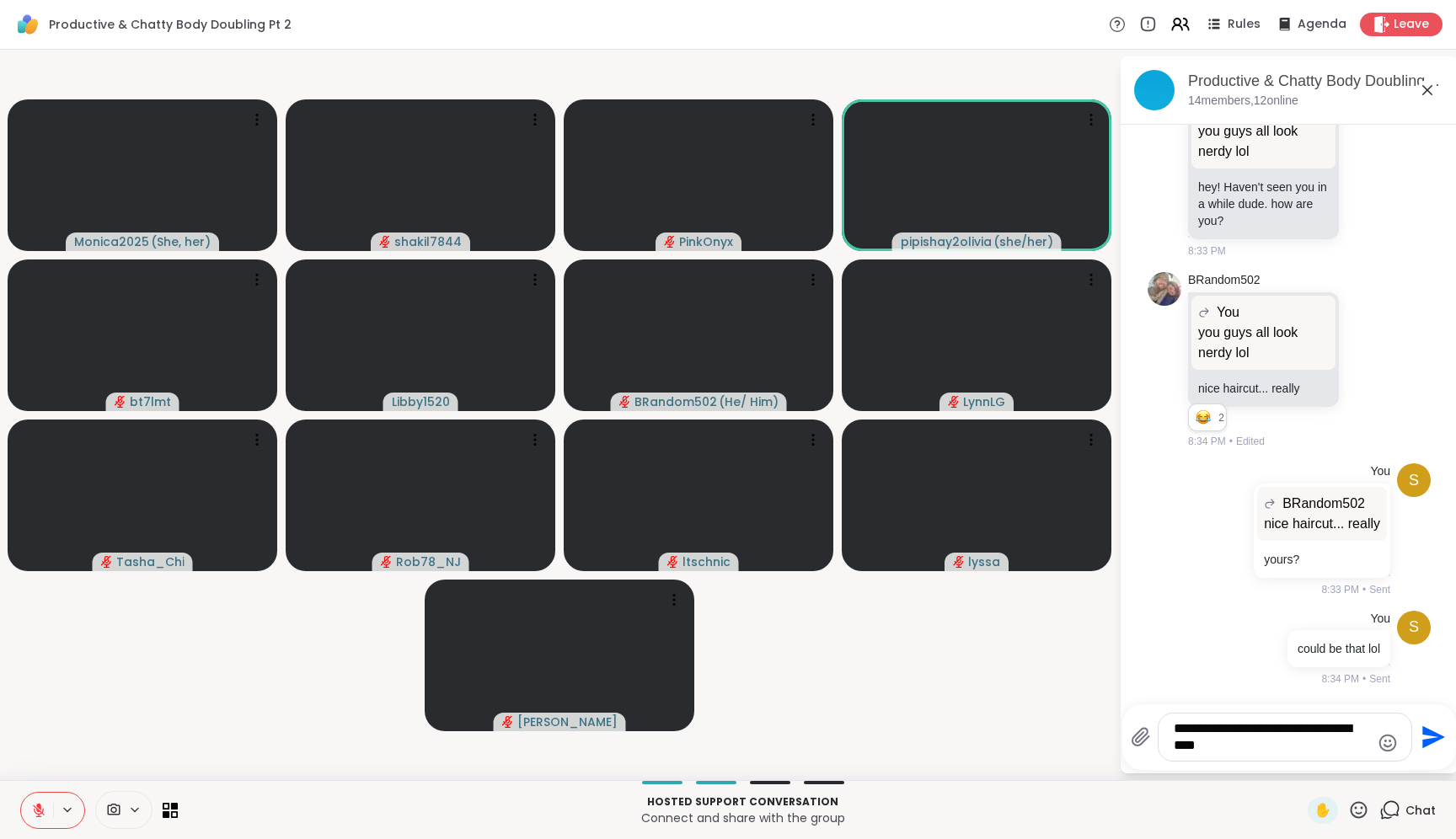
type textarea "**********"
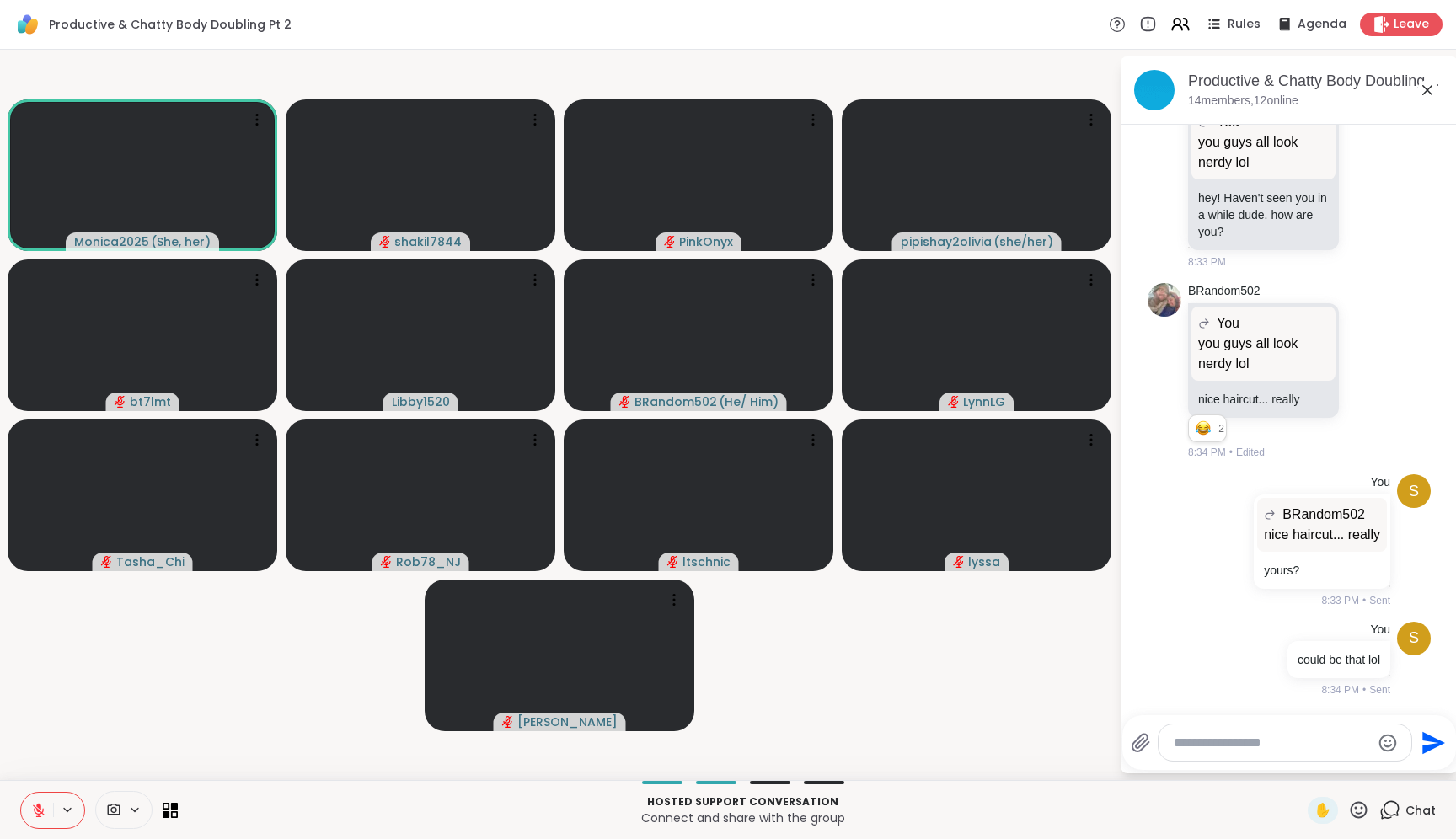
scroll to position [1354, 0]
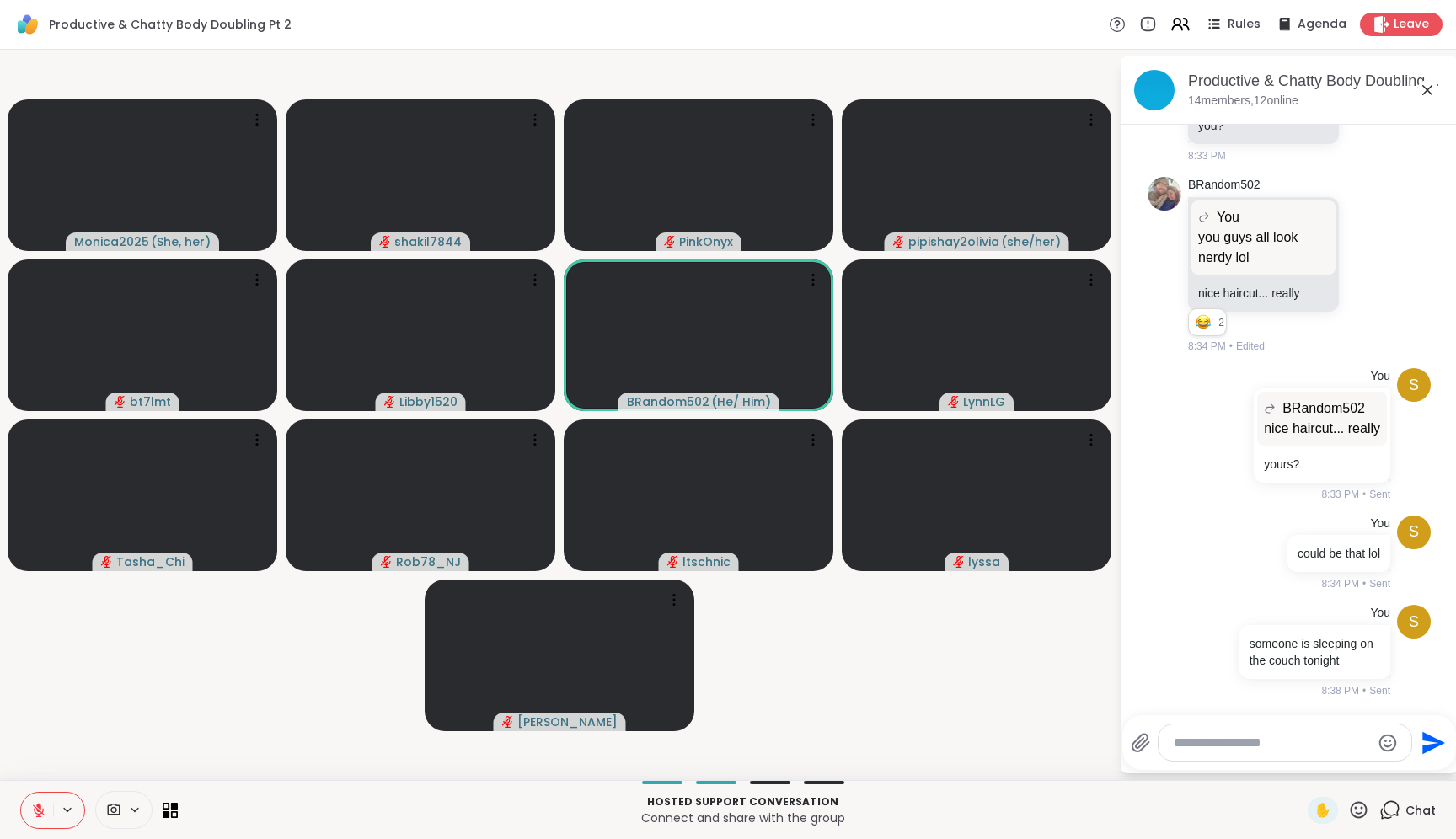
type textarea "*"
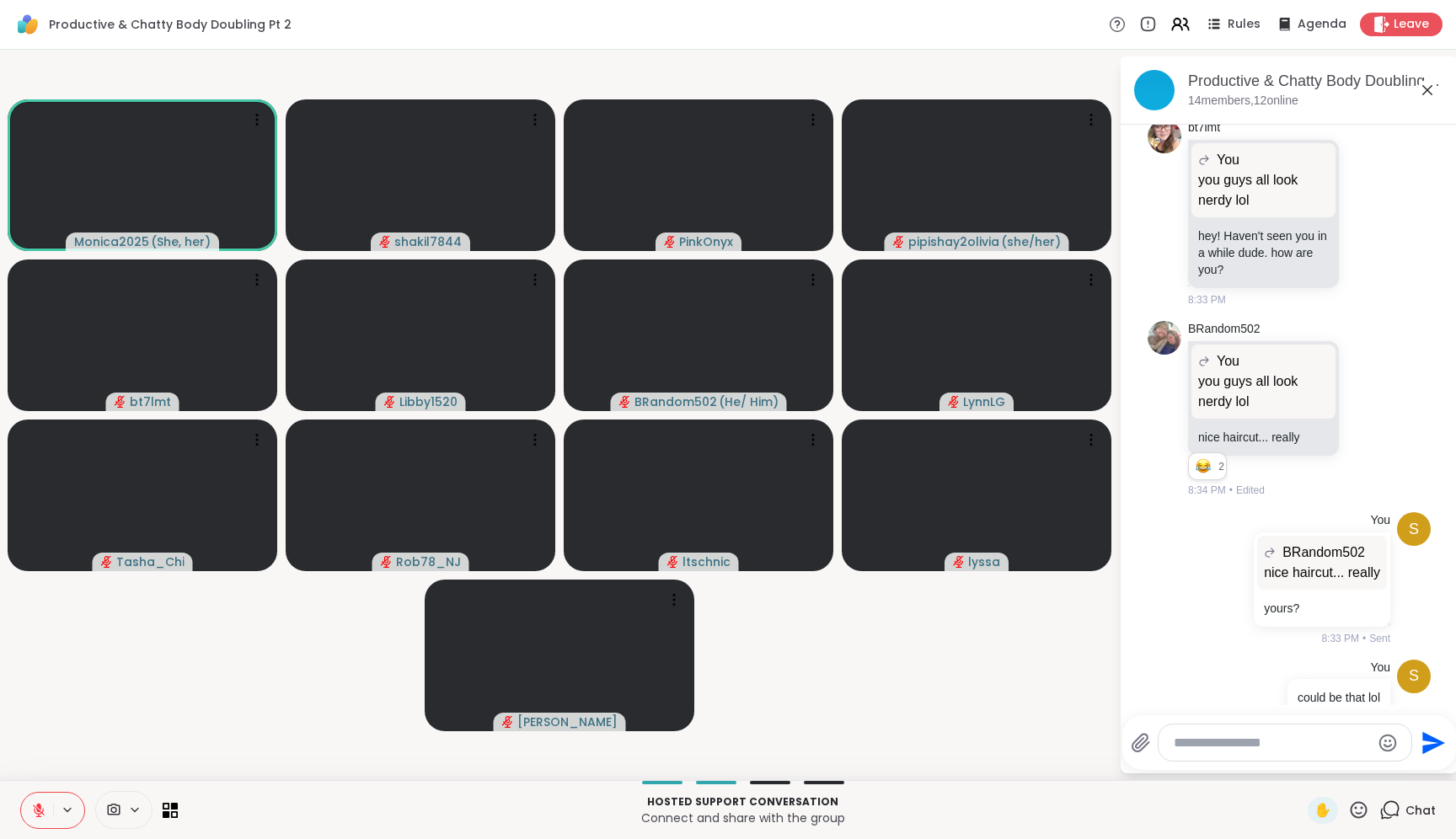
scroll to position [1146, 0]
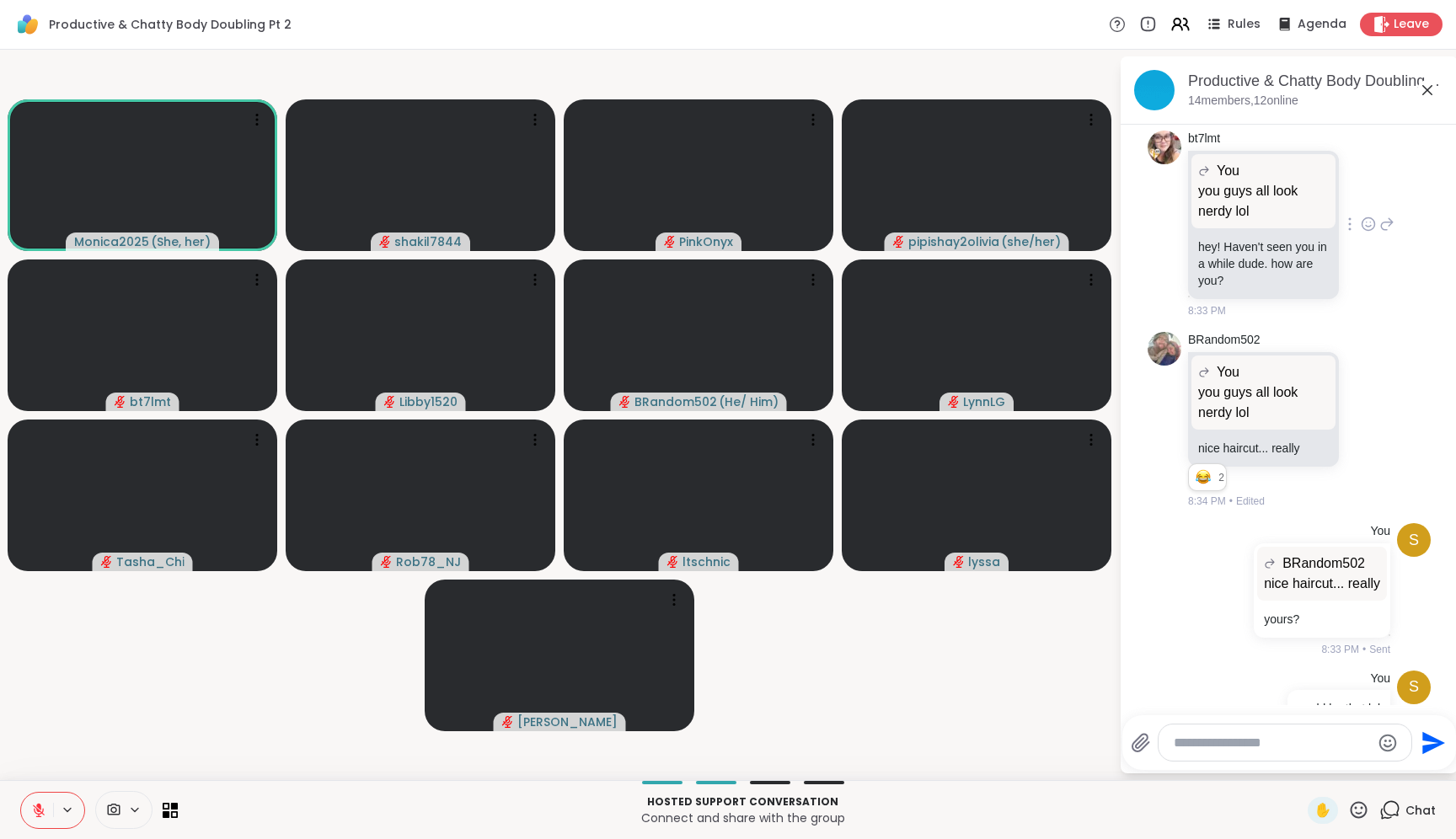
click at [1361, 233] on icon at bounding box center [1369, 224] width 15 height 17
click at [1361, 204] on div "Select Reaction: Heart" at bounding box center [1369, 197] width 15 height 15
click at [1380, 234] on icon at bounding box center [1387, 224] width 15 height 20
click at [1199, 755] on div at bounding box center [1285, 742] width 253 height 36
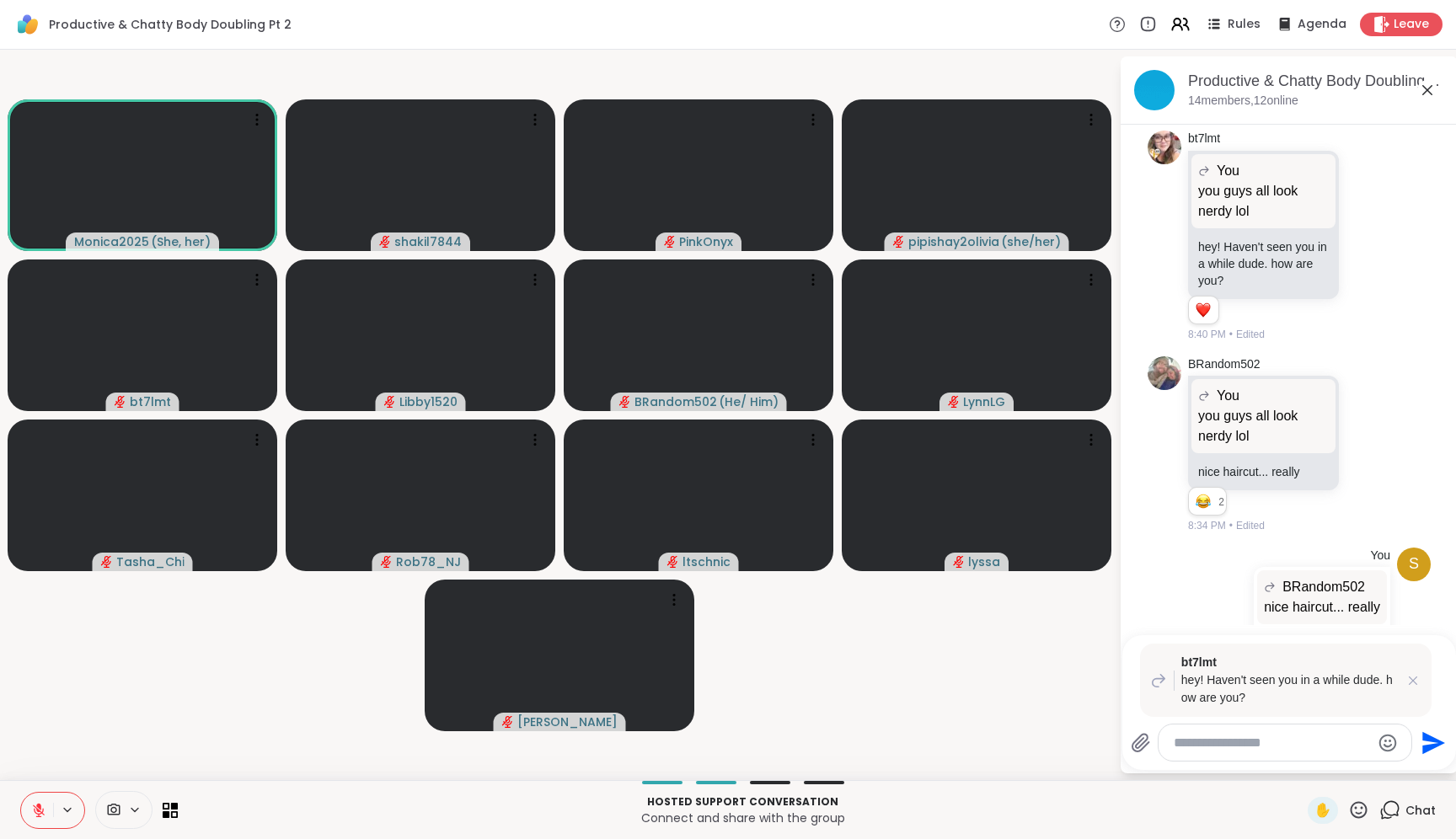
click at [1238, 747] on textarea "Type your message" at bounding box center [1272, 743] width 196 height 17
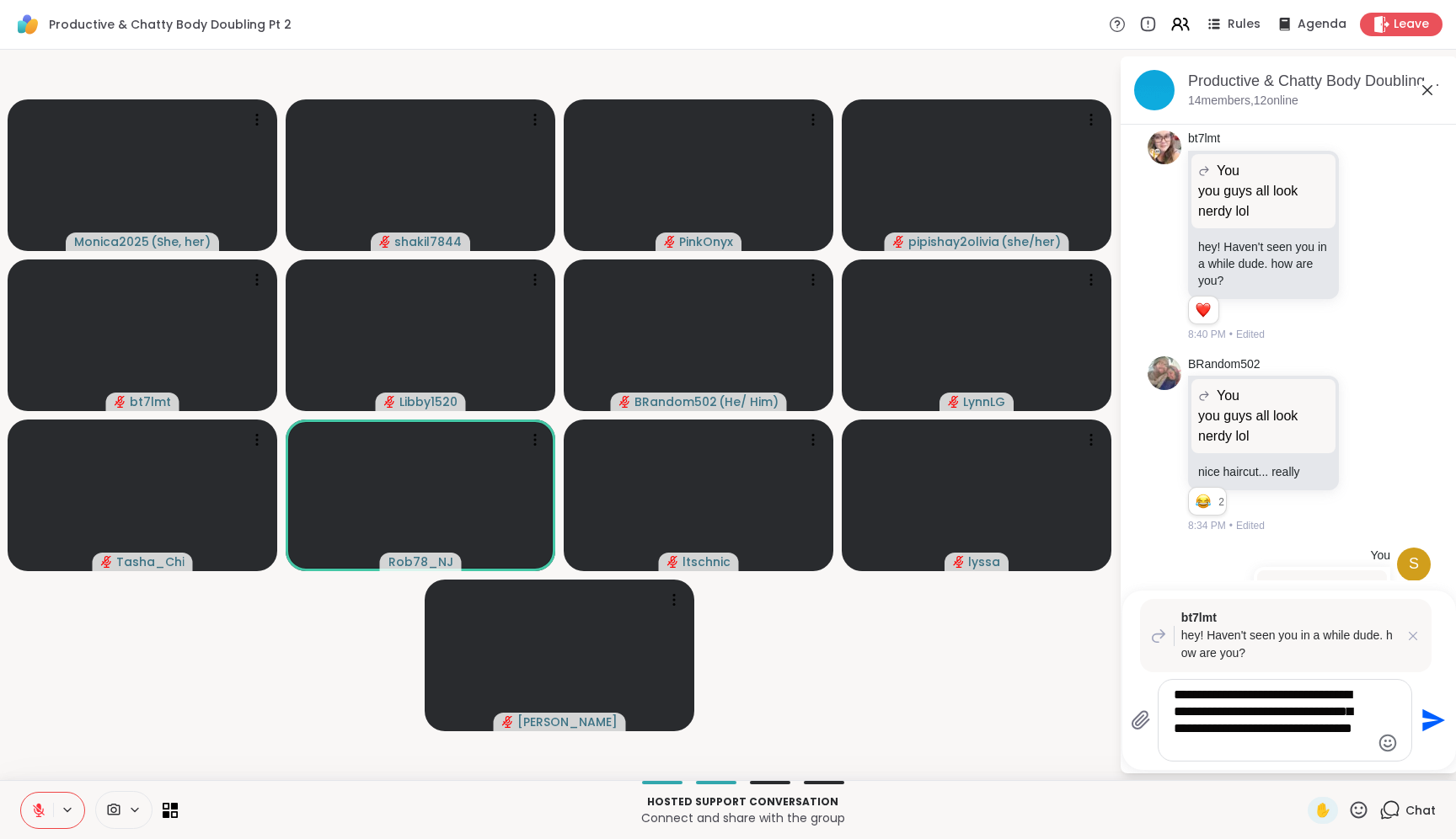
type textarea "**********"
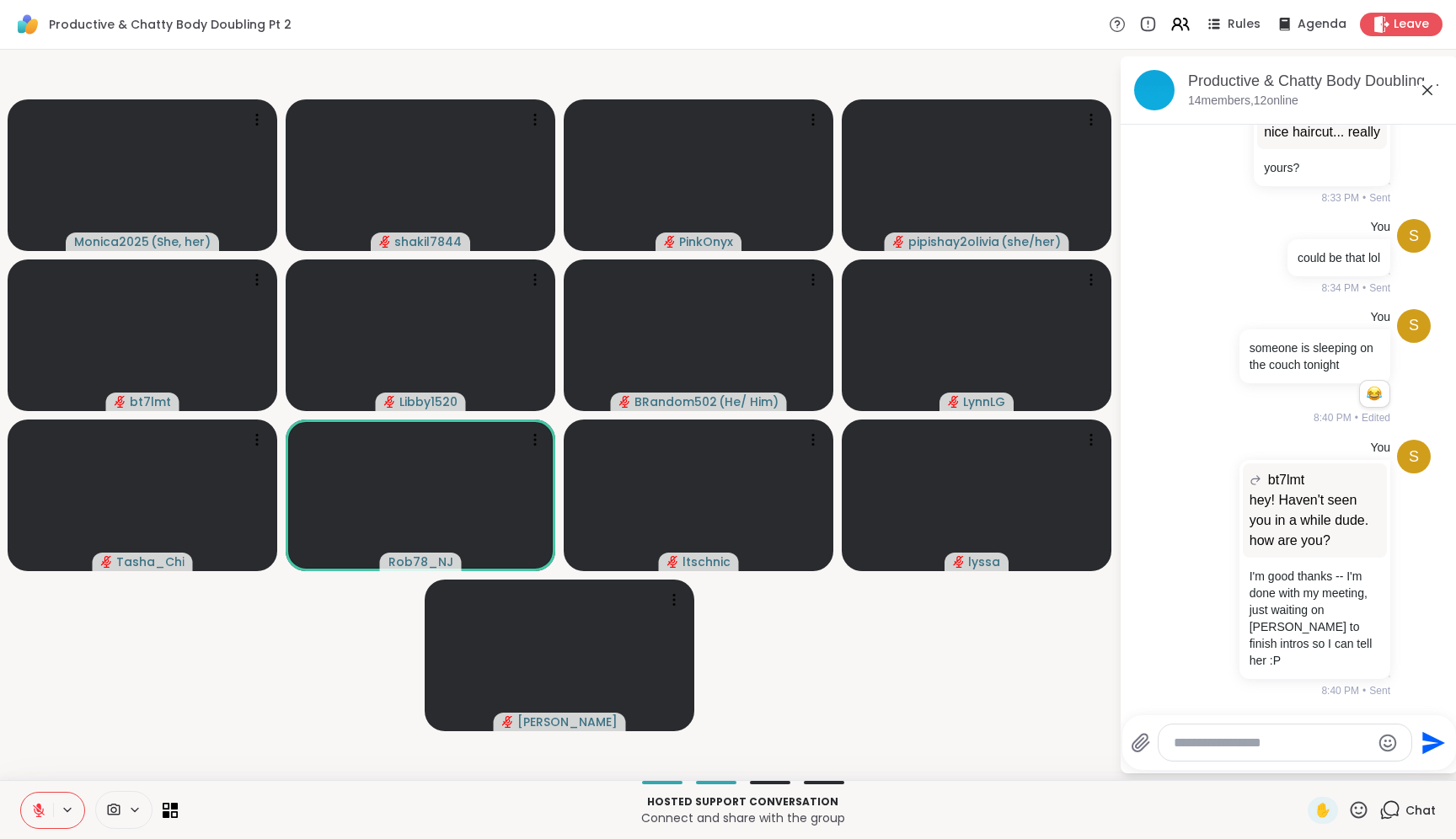
scroll to position [1674, 0]
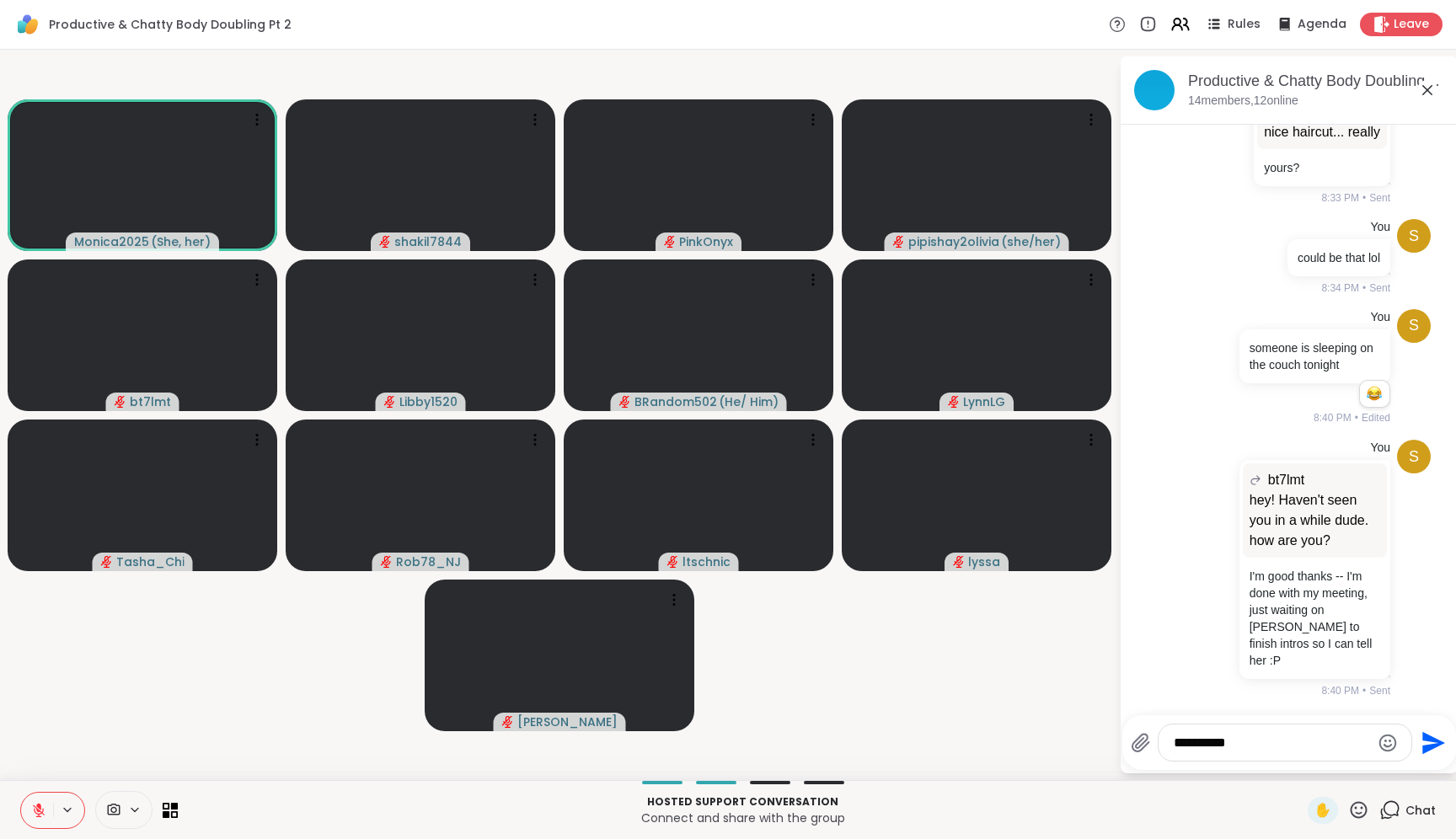
type textarea "**********"
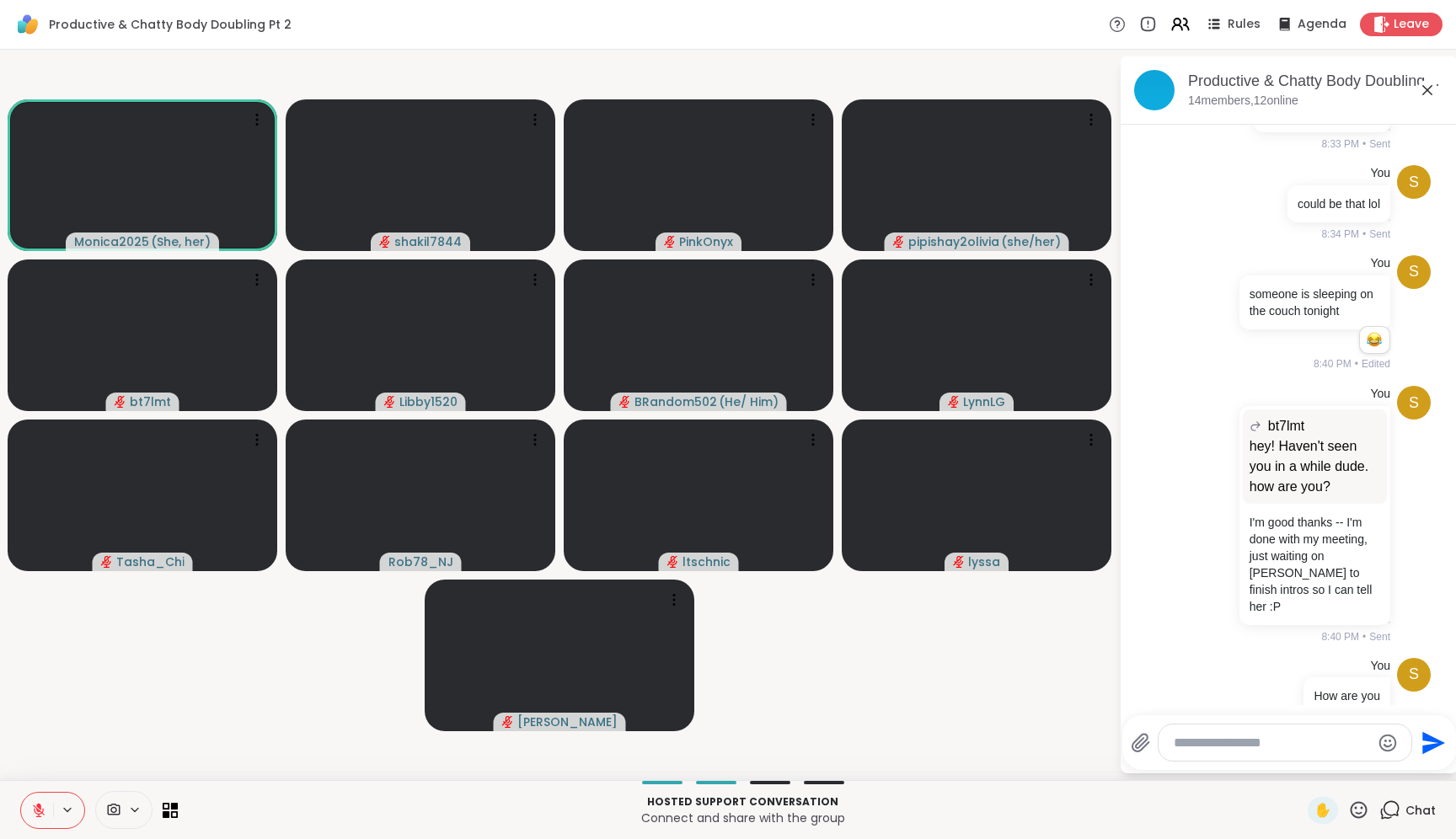
scroll to position [1764, 0]
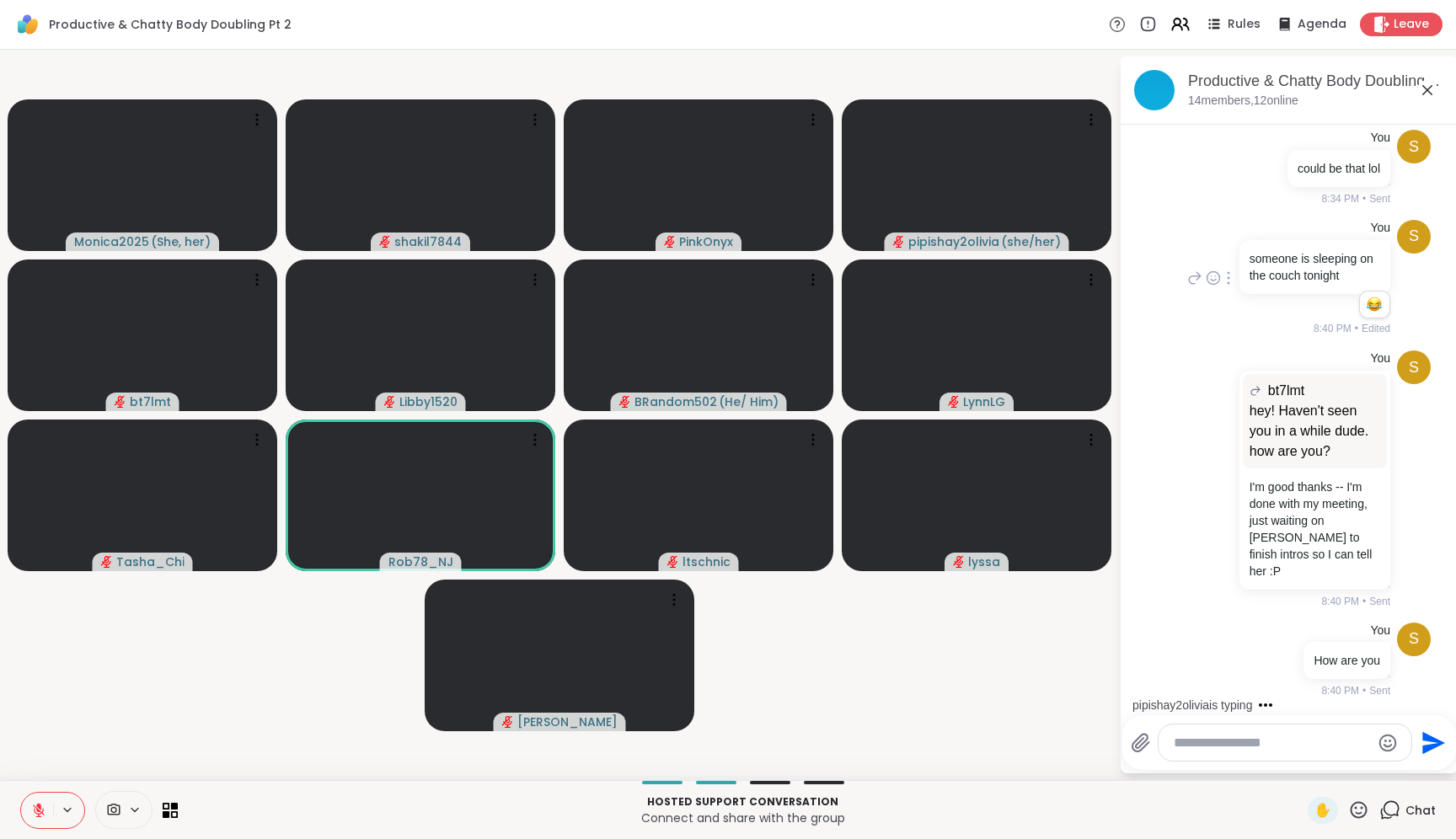
click at [1207, 339] on div "s You someone is sleeping on the couch tonight 1 1 8:40 PM • Edited" at bounding box center [1288, 279] width 283 height 131
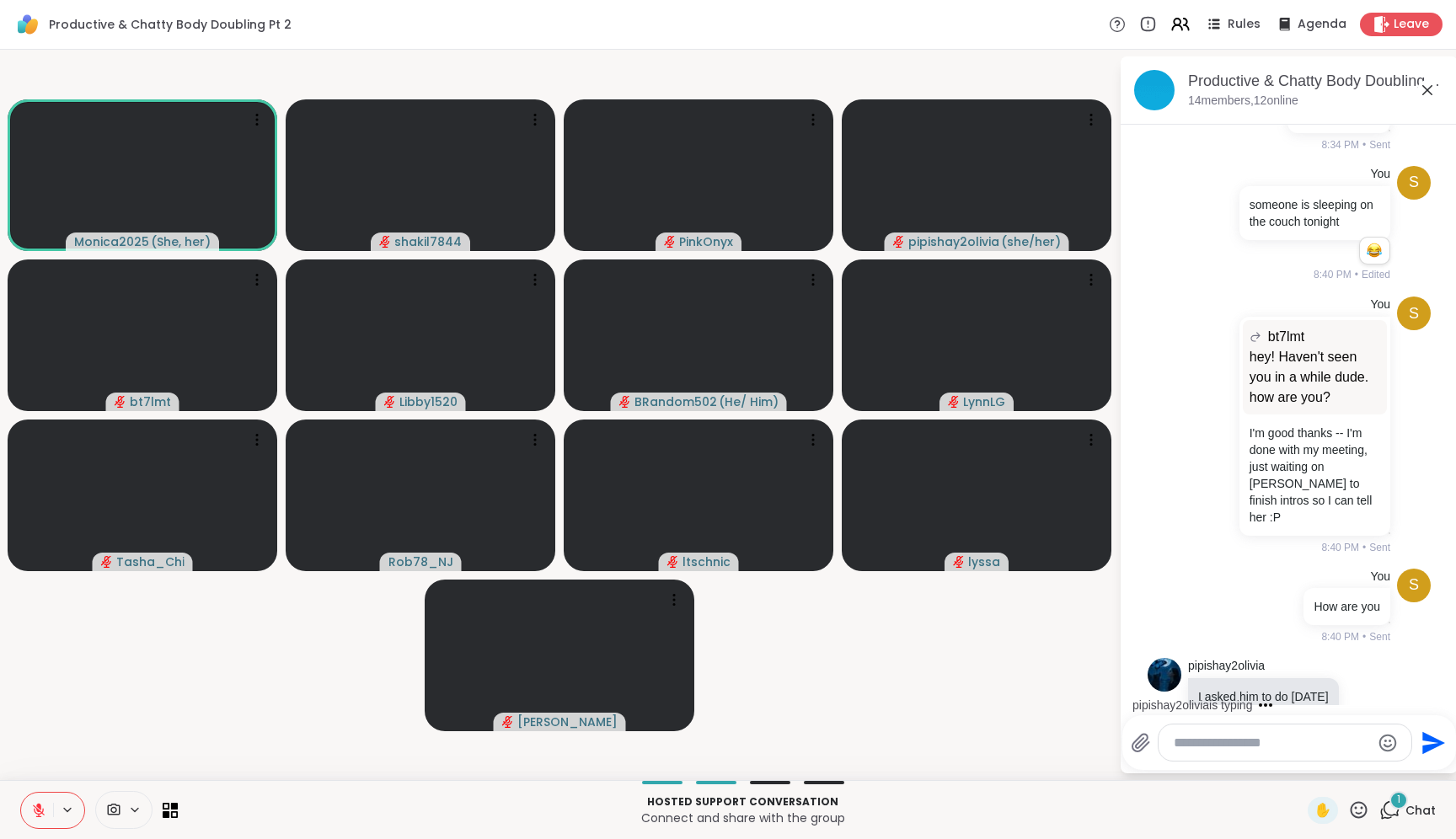
scroll to position [1905, 0]
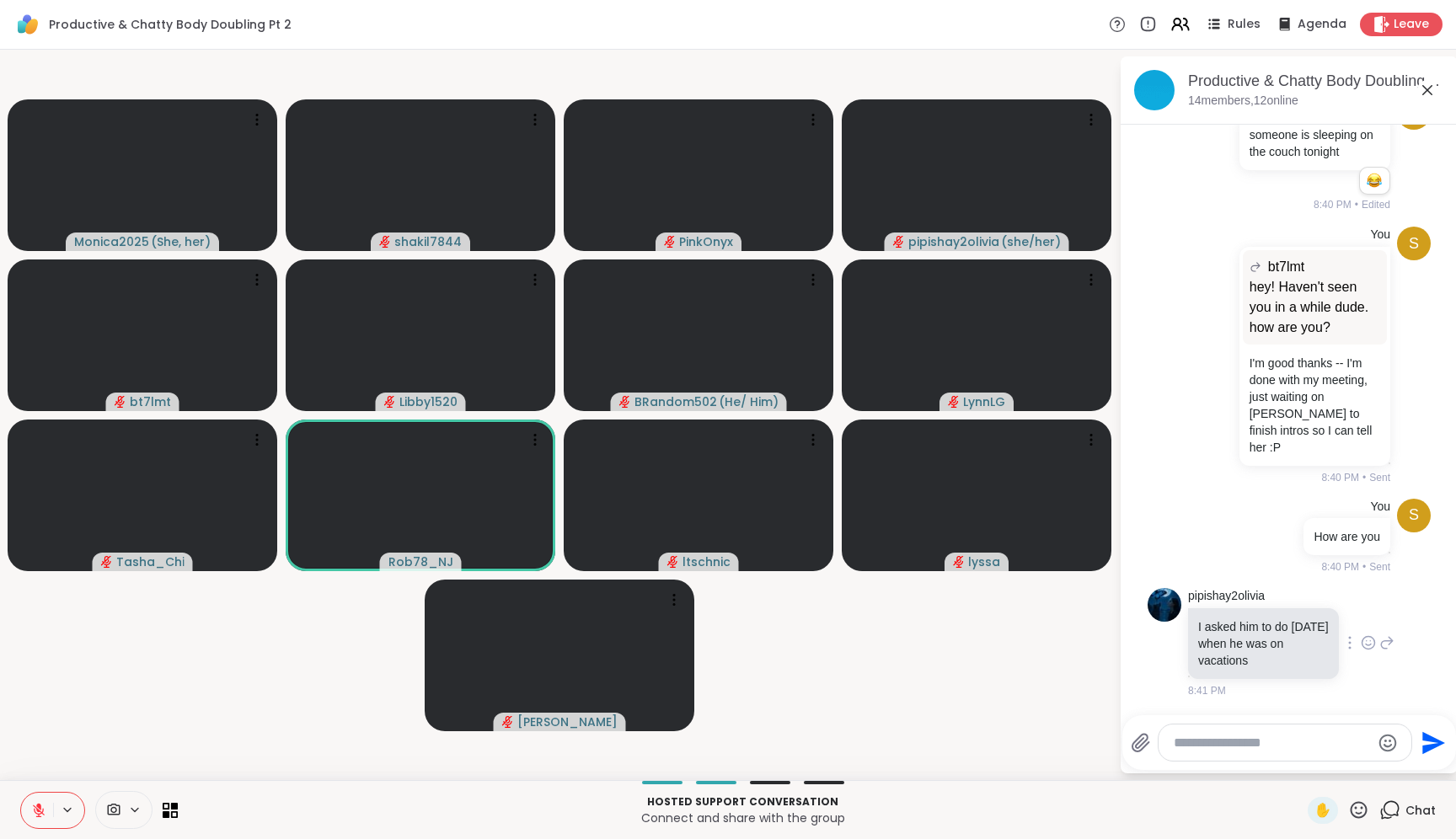
click at [1361, 637] on icon at bounding box center [1369, 643] width 15 height 17
click at [1287, 609] on div "Select Reaction: Joy" at bounding box center [1294, 616] width 15 height 15
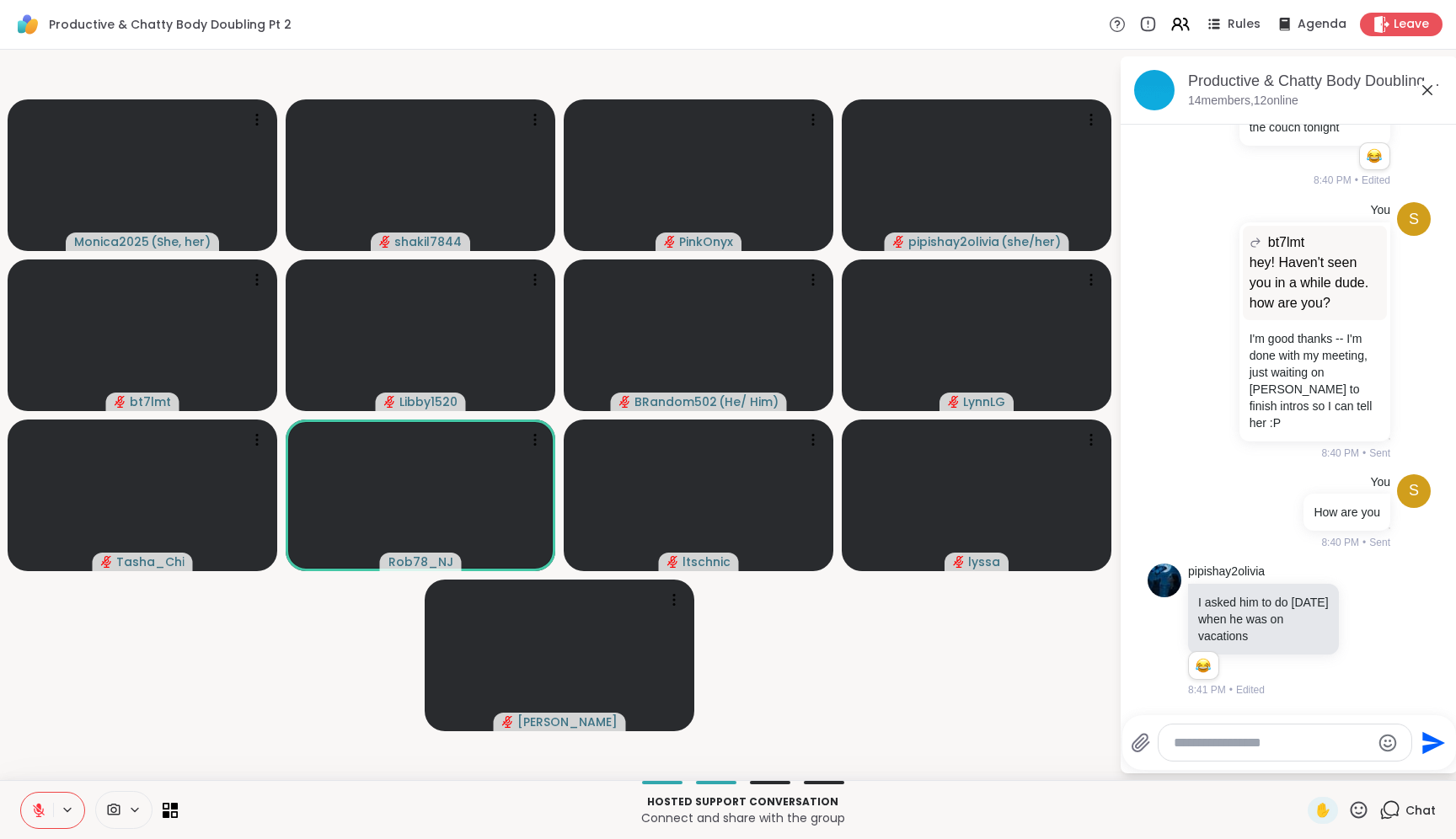
click at [1380, 623] on icon at bounding box center [1387, 630] width 15 height 20
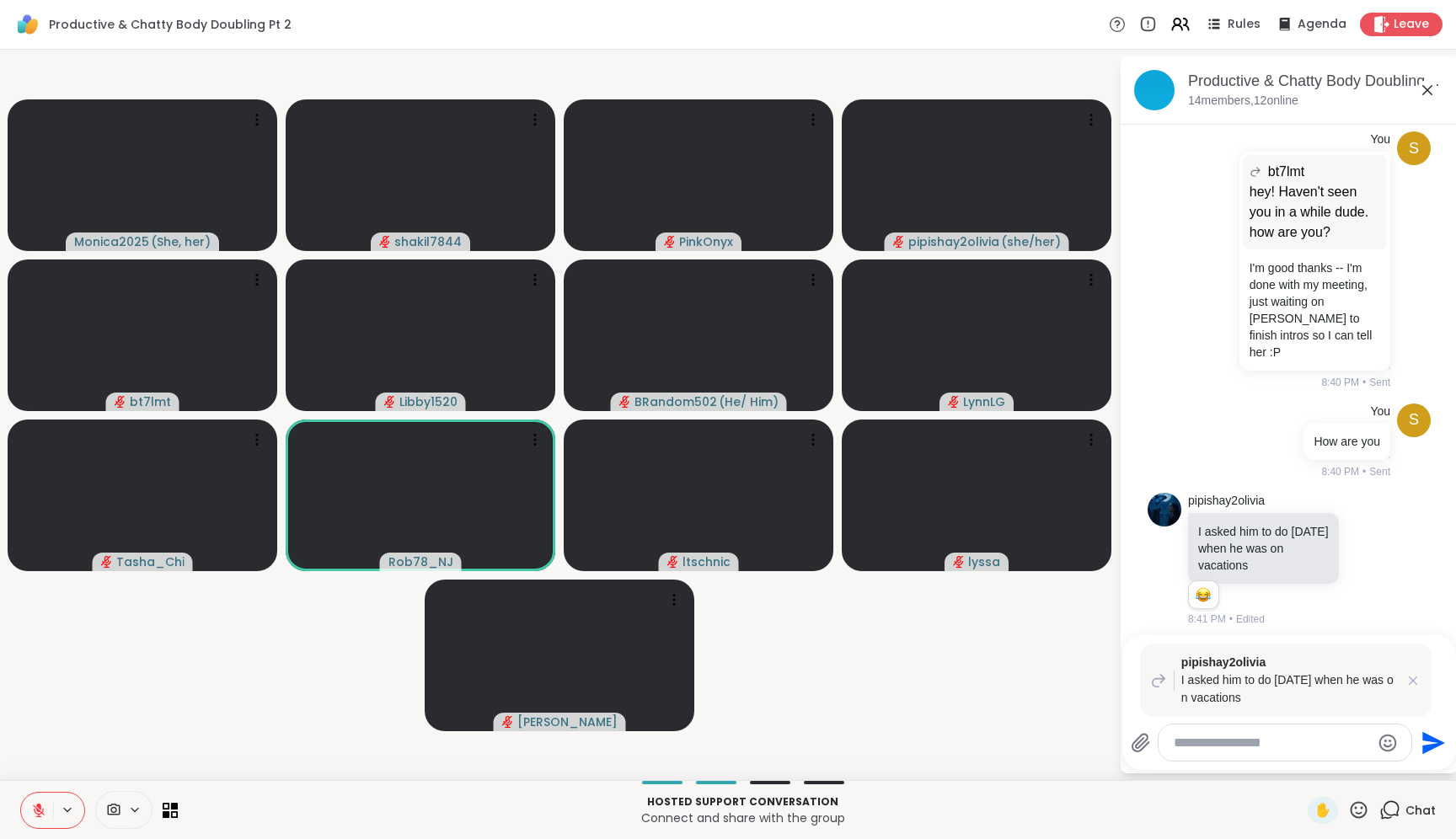
click at [1275, 740] on textarea "Type your message" at bounding box center [1272, 743] width 196 height 17
type textarea "**********"
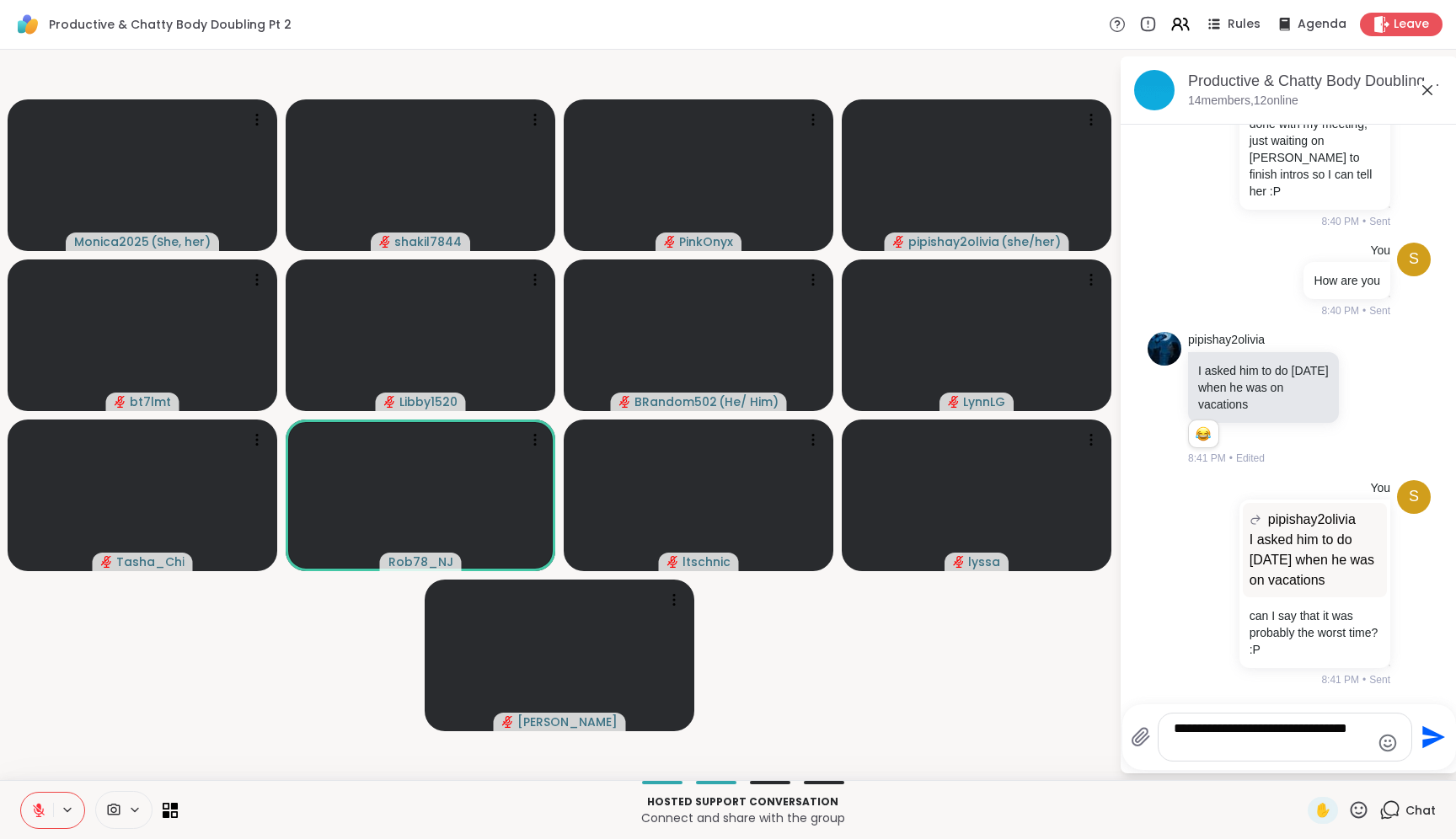
type textarea "**********"
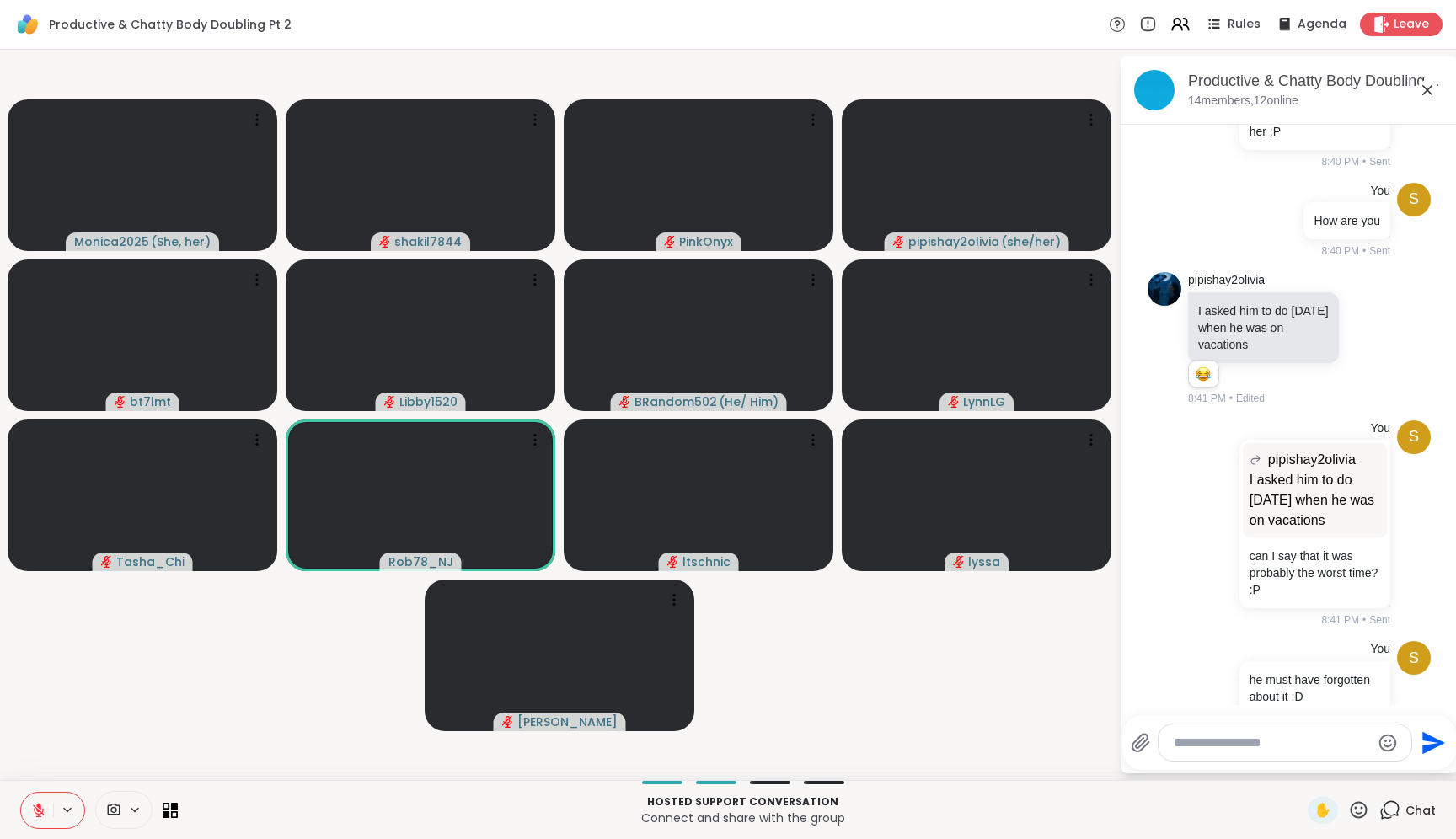
scroll to position [2257, 0]
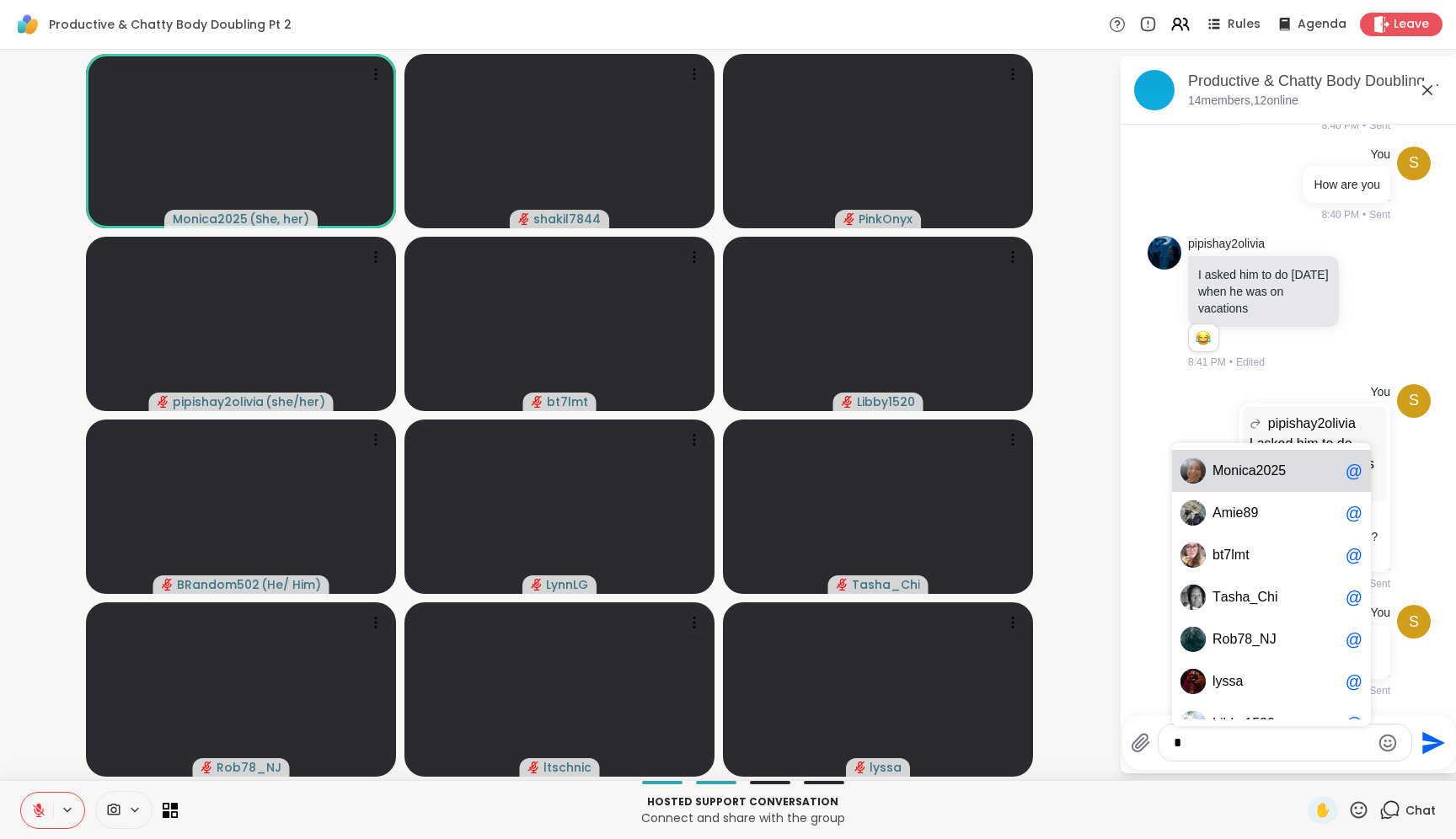
type textarea "**"
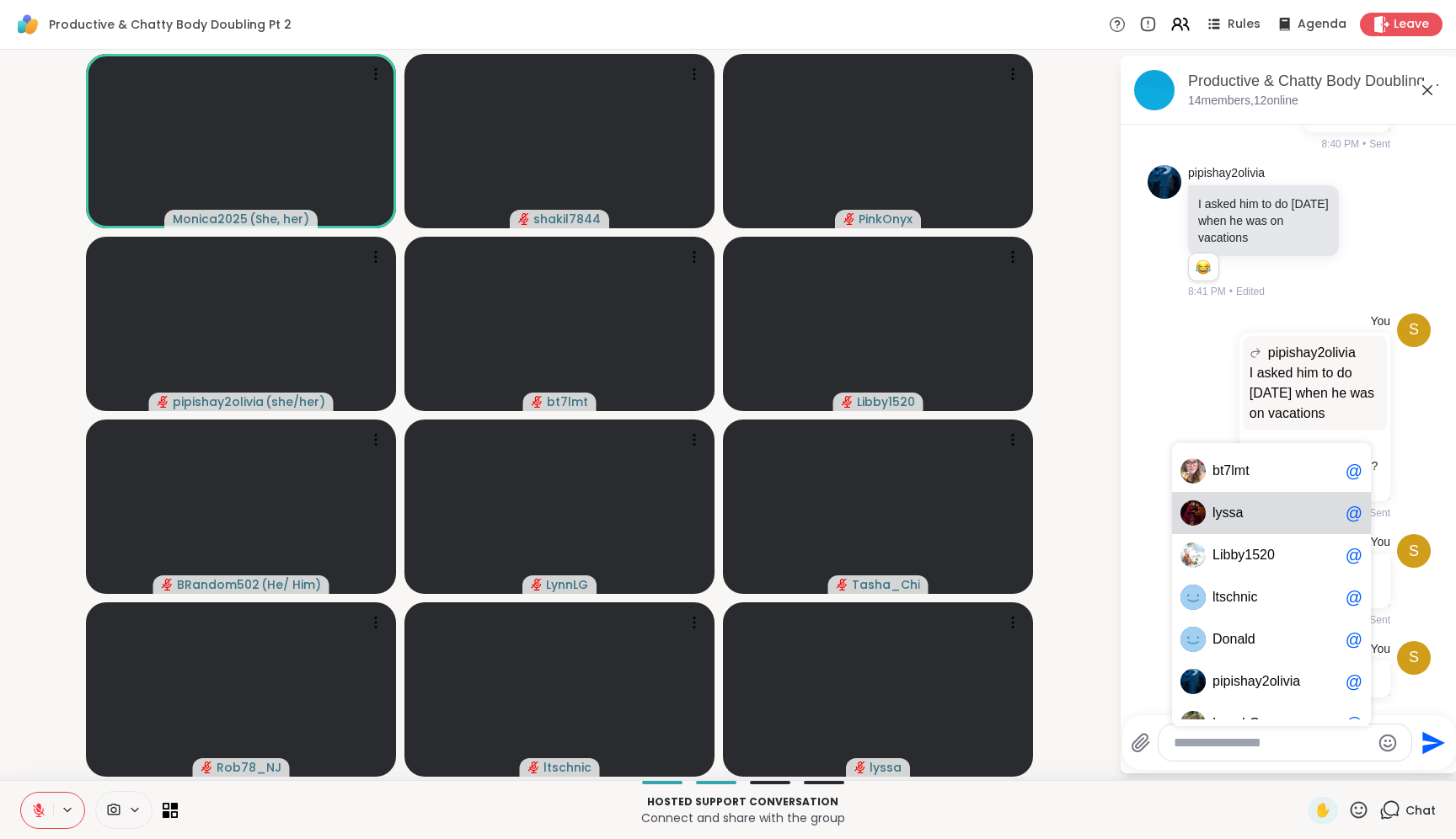
scroll to position [2347, 0]
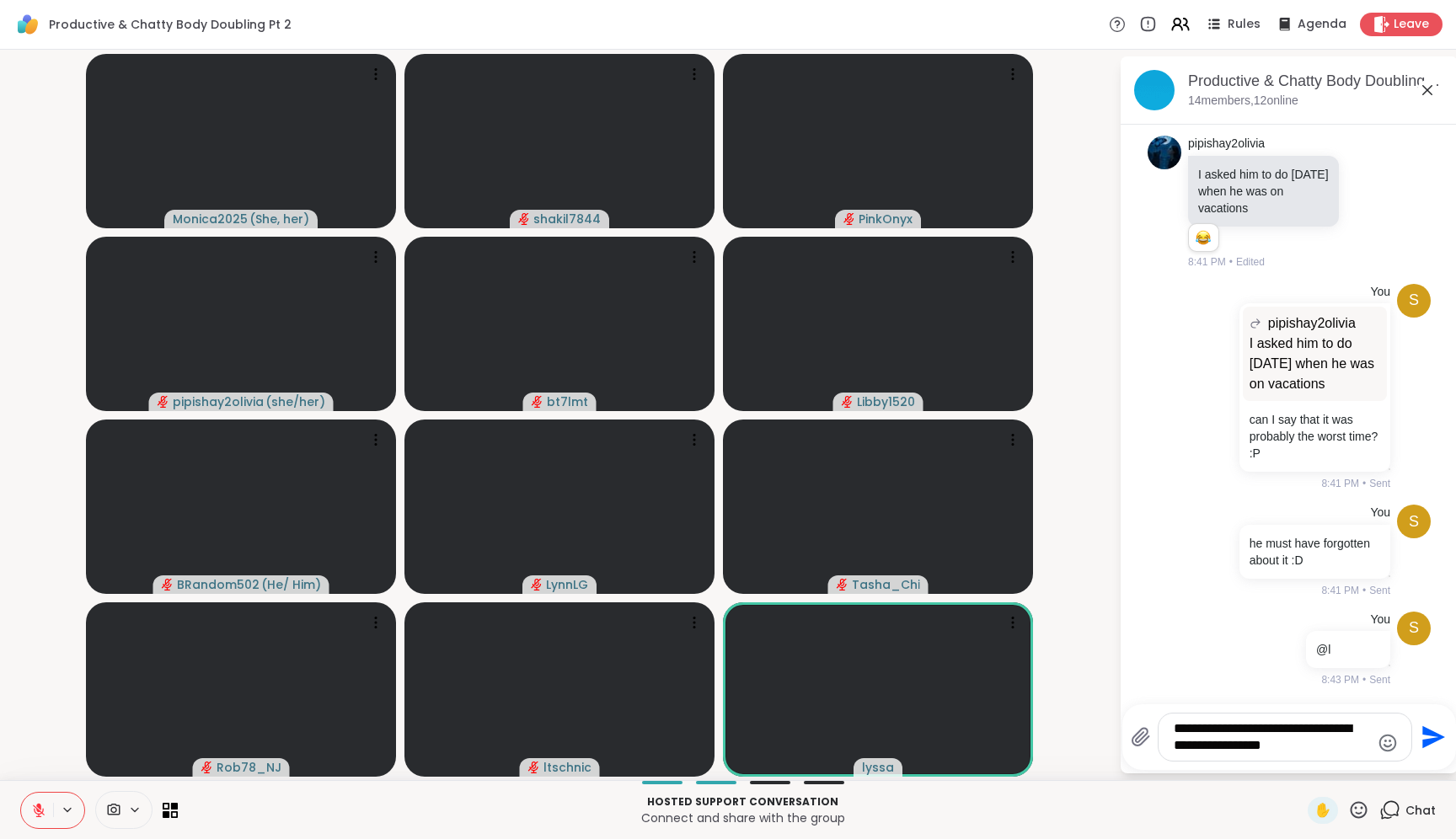
type textarea "**********"
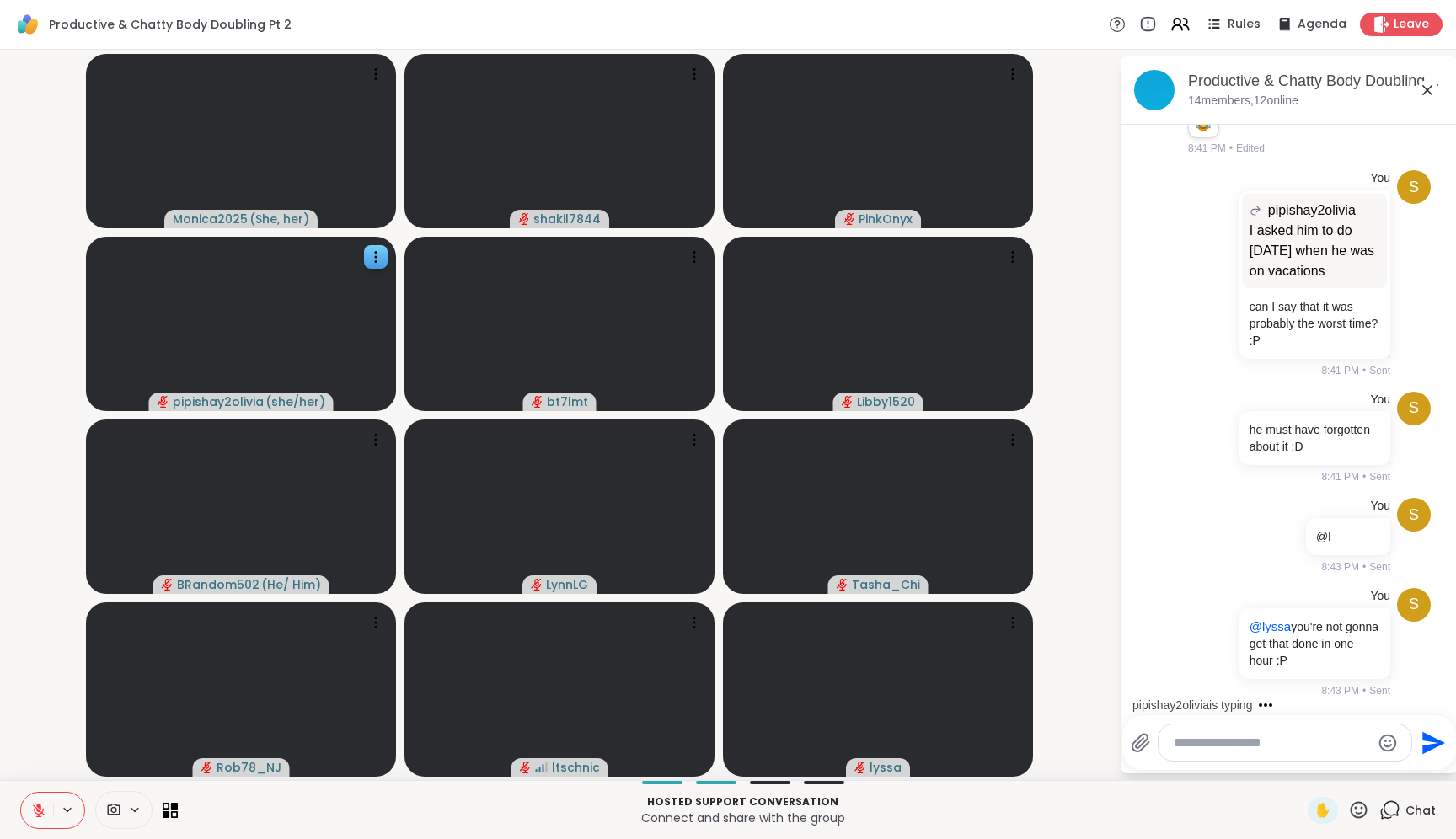
scroll to position [2494, 0]
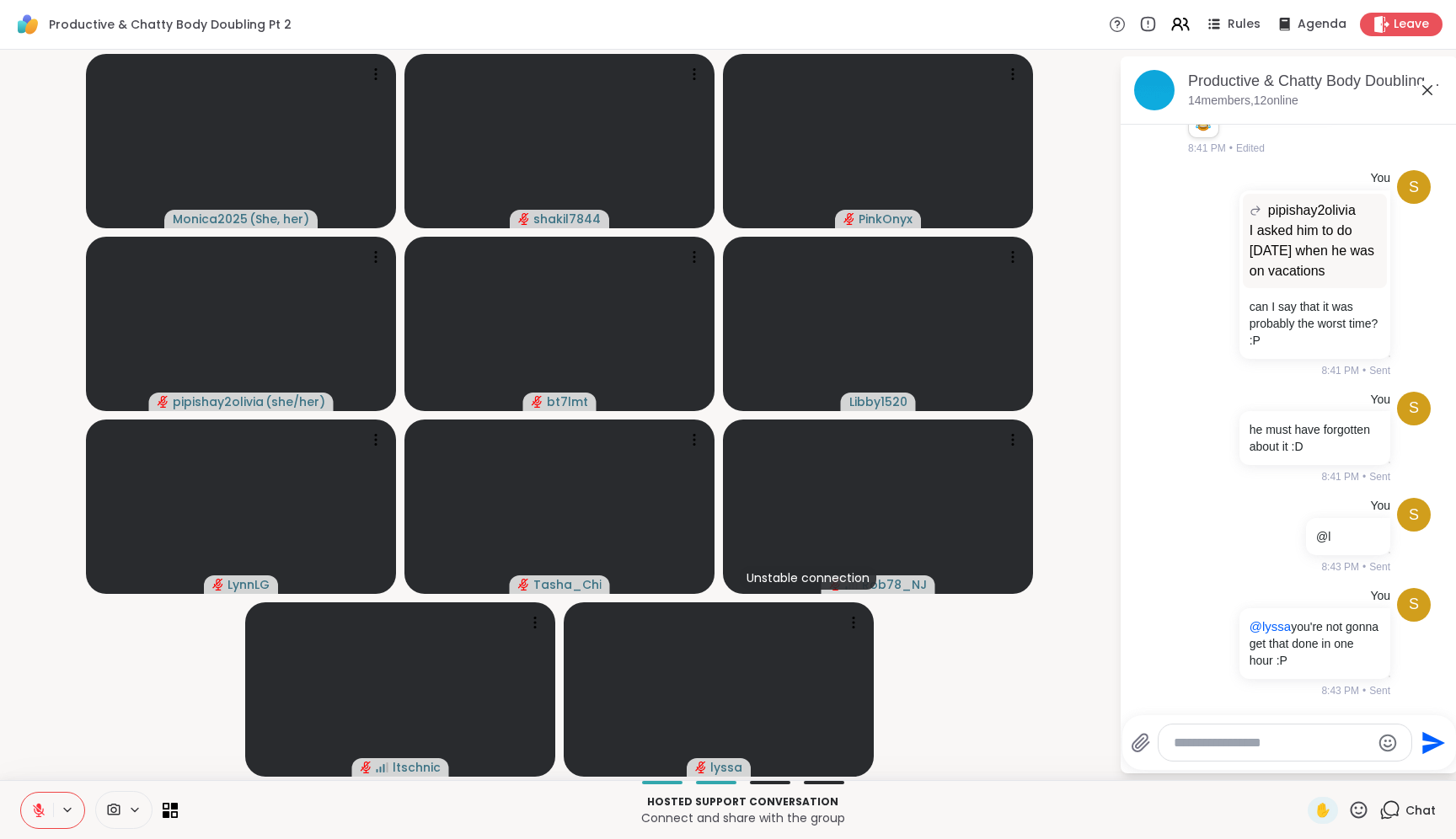
click at [1017, 805] on p "Hosted support conversation" at bounding box center [742, 802] width 1110 height 15
click at [166, 817] on icon at bounding box center [167, 814] width 7 height 7
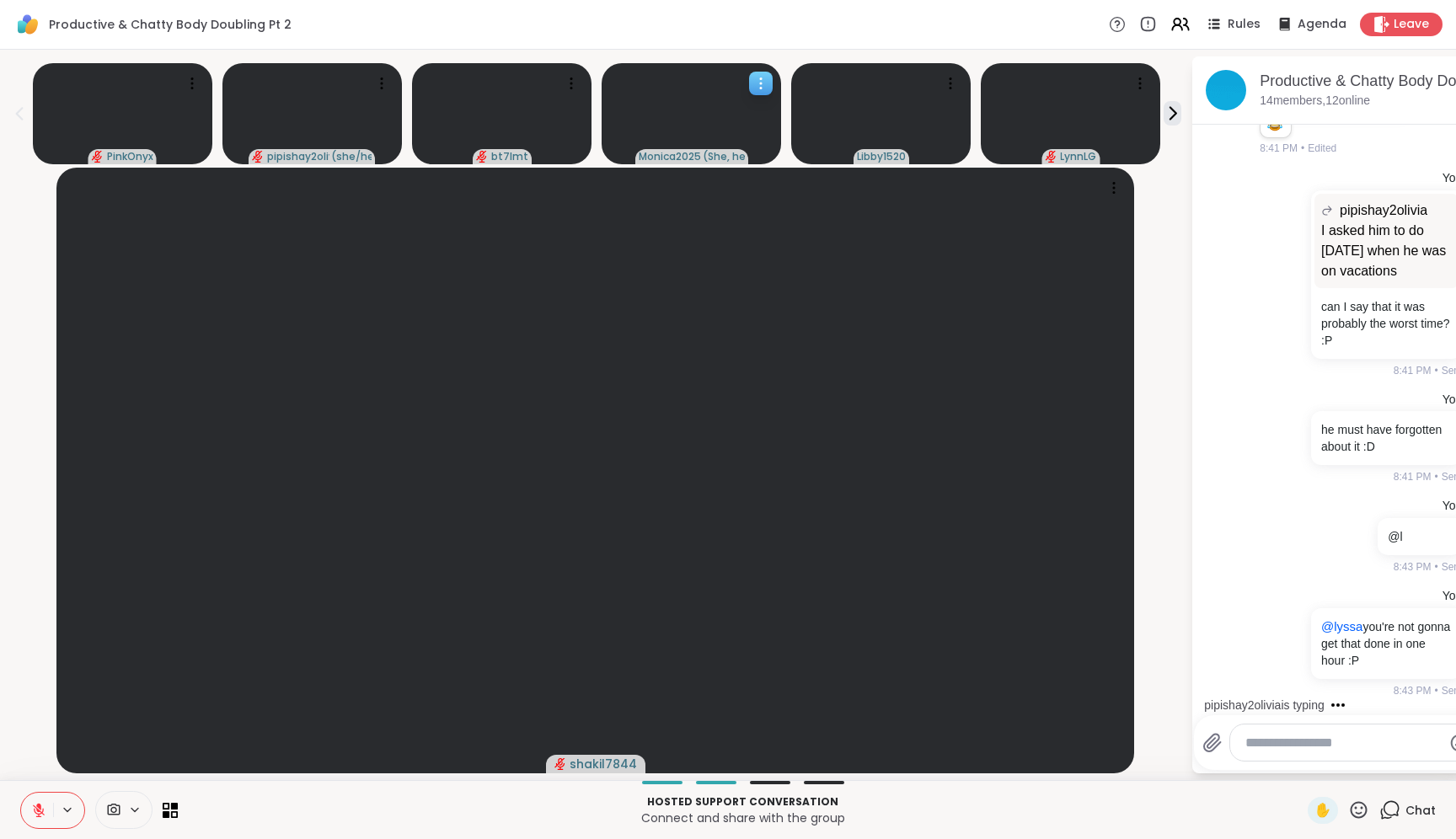
click at [755, 87] on icon at bounding box center [761, 83] width 17 height 17
click at [708, 104] on h4 "Pin Member" at bounding box center [698, 109] width 71 height 17
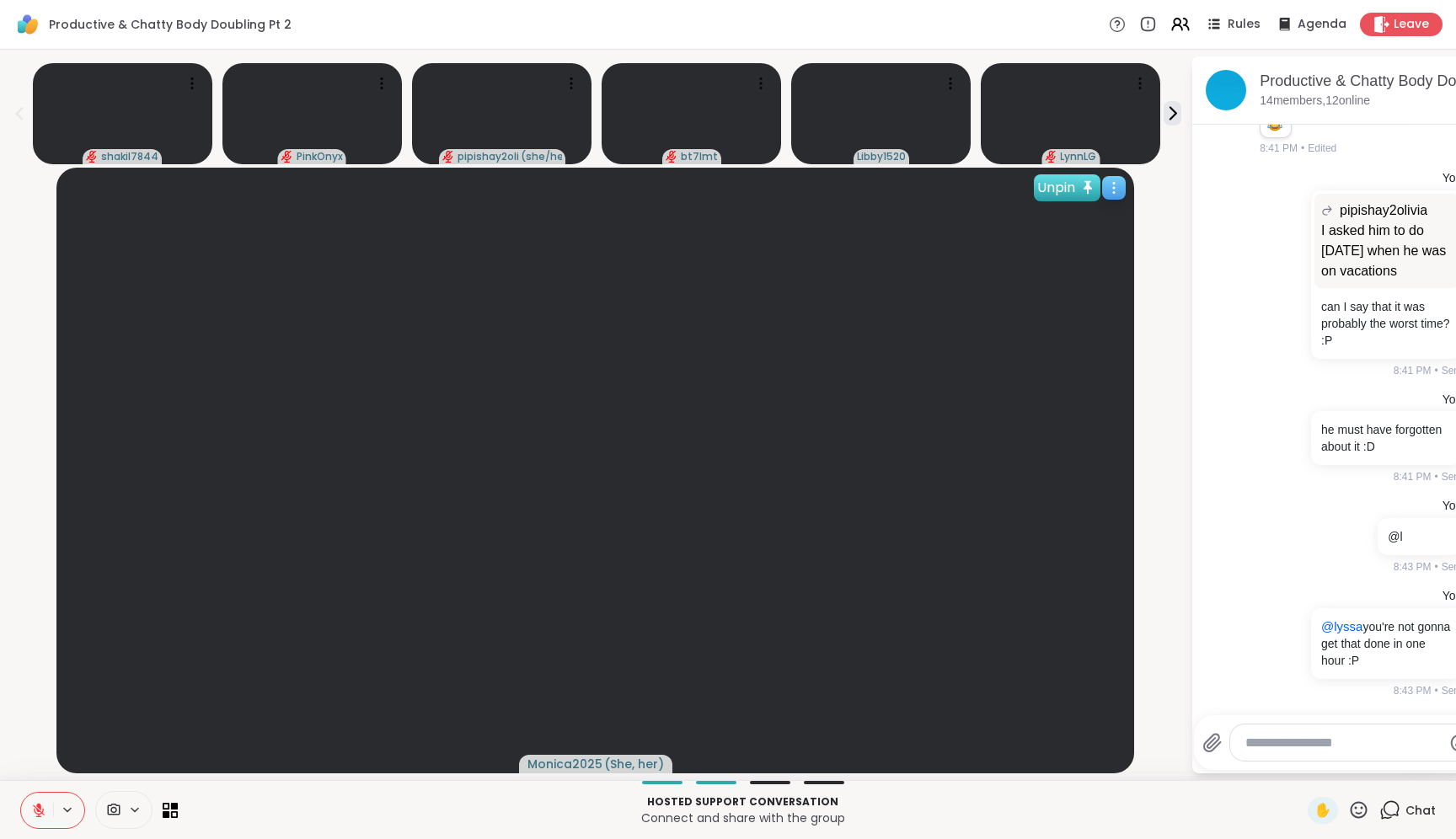
click at [1066, 192] on div "Unpin" at bounding box center [1067, 187] width 66 height 27
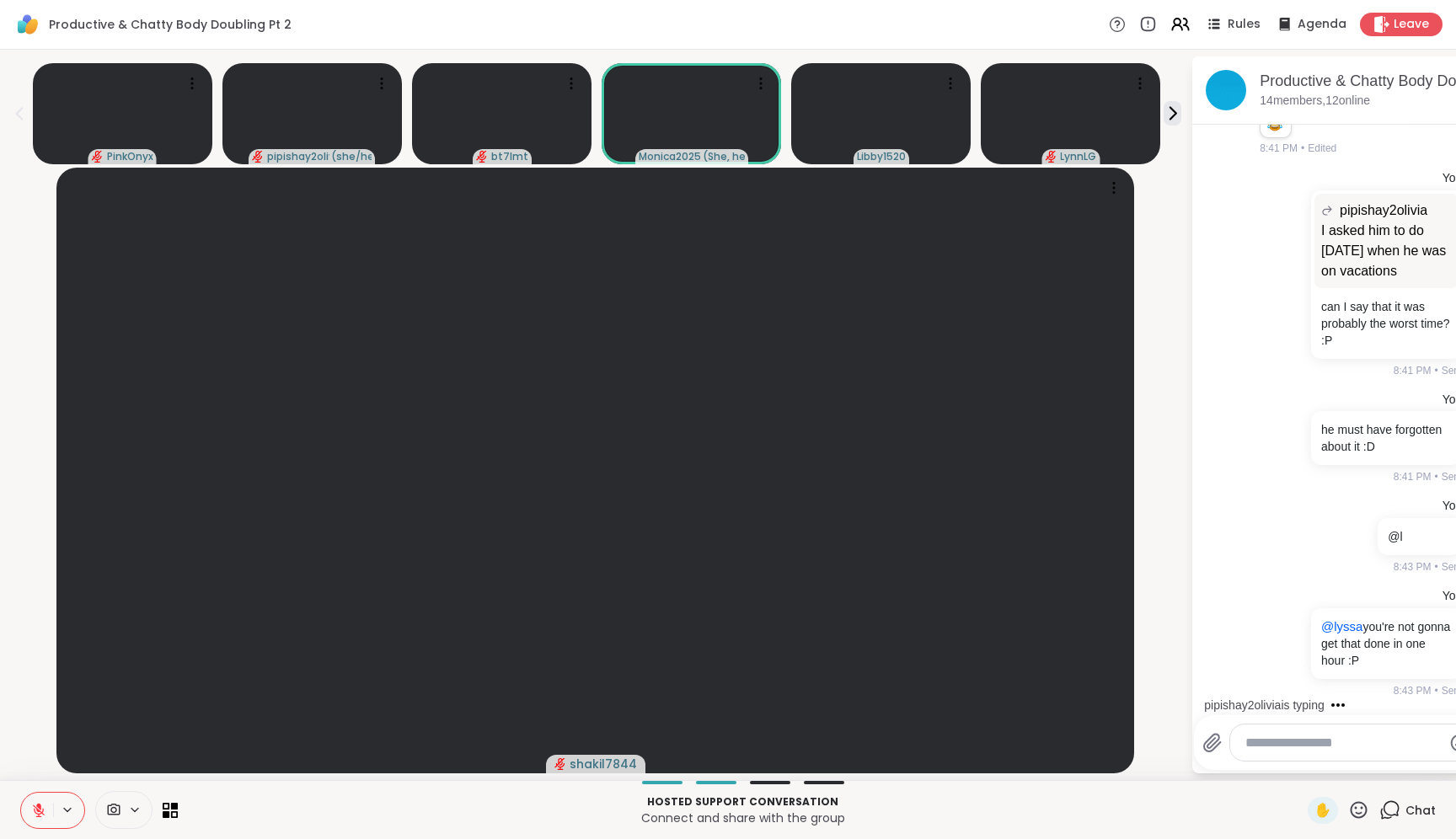
click at [178, 803] on div "Hosted support conversation Connect and share with the group ✋ Chat" at bounding box center [728, 810] width 1456 height 59
click at [176, 806] on icon at bounding box center [175, 806] width 7 height 7
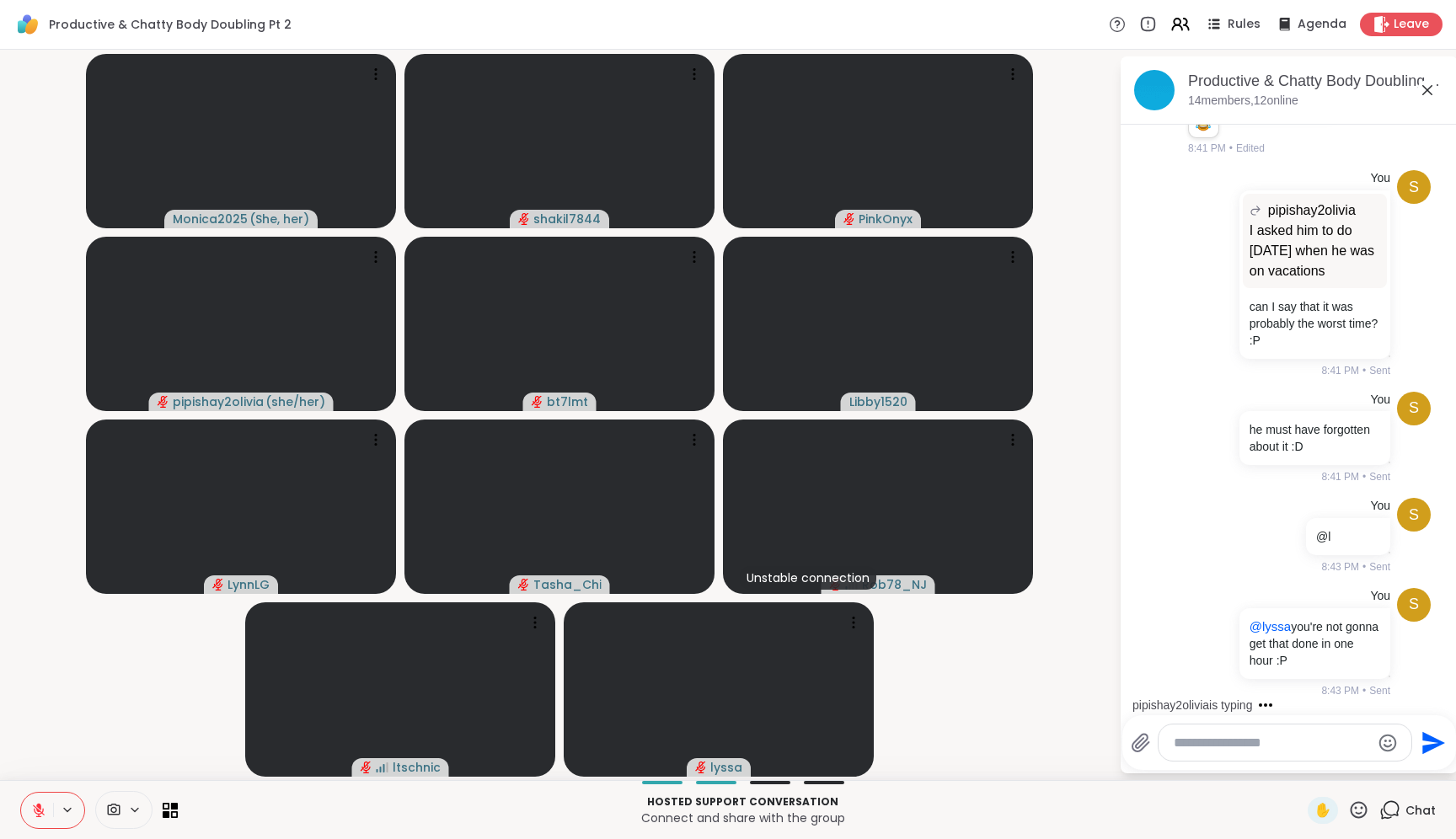
click at [1304, 745] on textarea "Type your message" at bounding box center [1272, 743] width 196 height 17
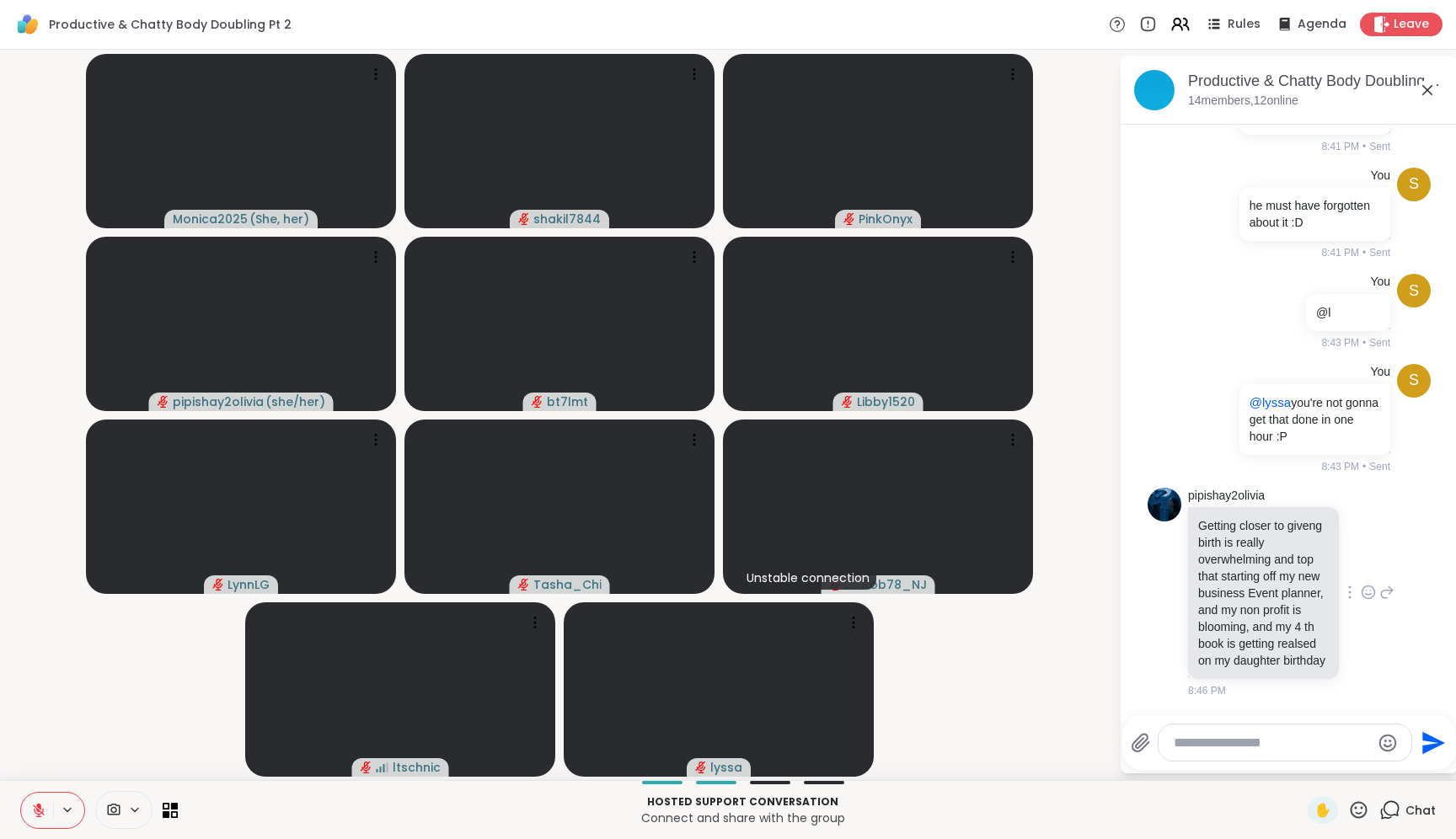
click at [1361, 584] on icon at bounding box center [1369, 592] width 15 height 17
click at [1352, 549] on button "Select Reaction: Heart" at bounding box center [1369, 565] width 34 height 34
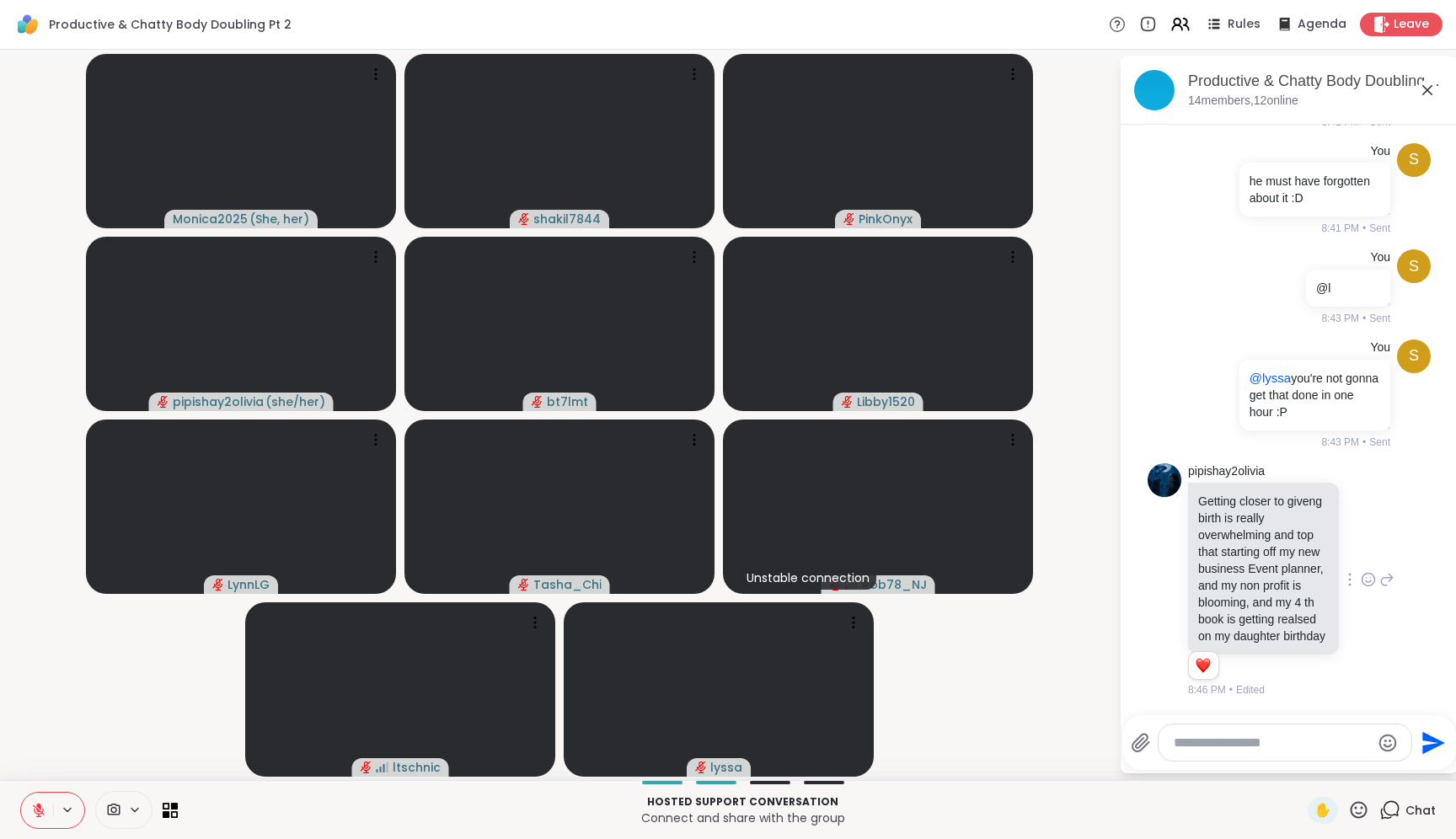
scroll to position [2777, 0]
click at [1363, 574] on icon at bounding box center [1369, 580] width 13 height 13
click at [1261, 743] on textarea "Type your message" at bounding box center [1272, 743] width 196 height 17
type textarea "**********"
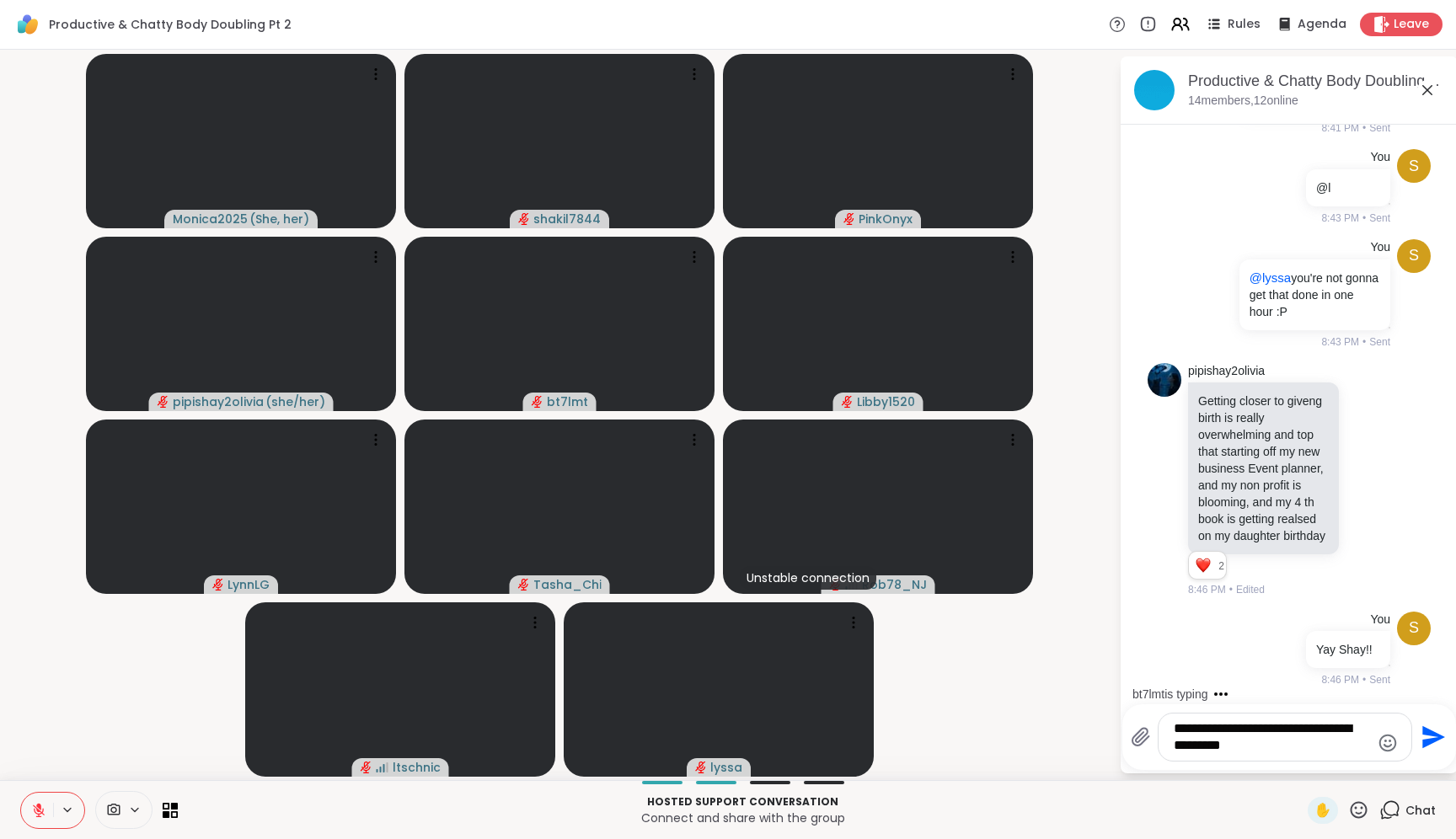
type textarea "**********"
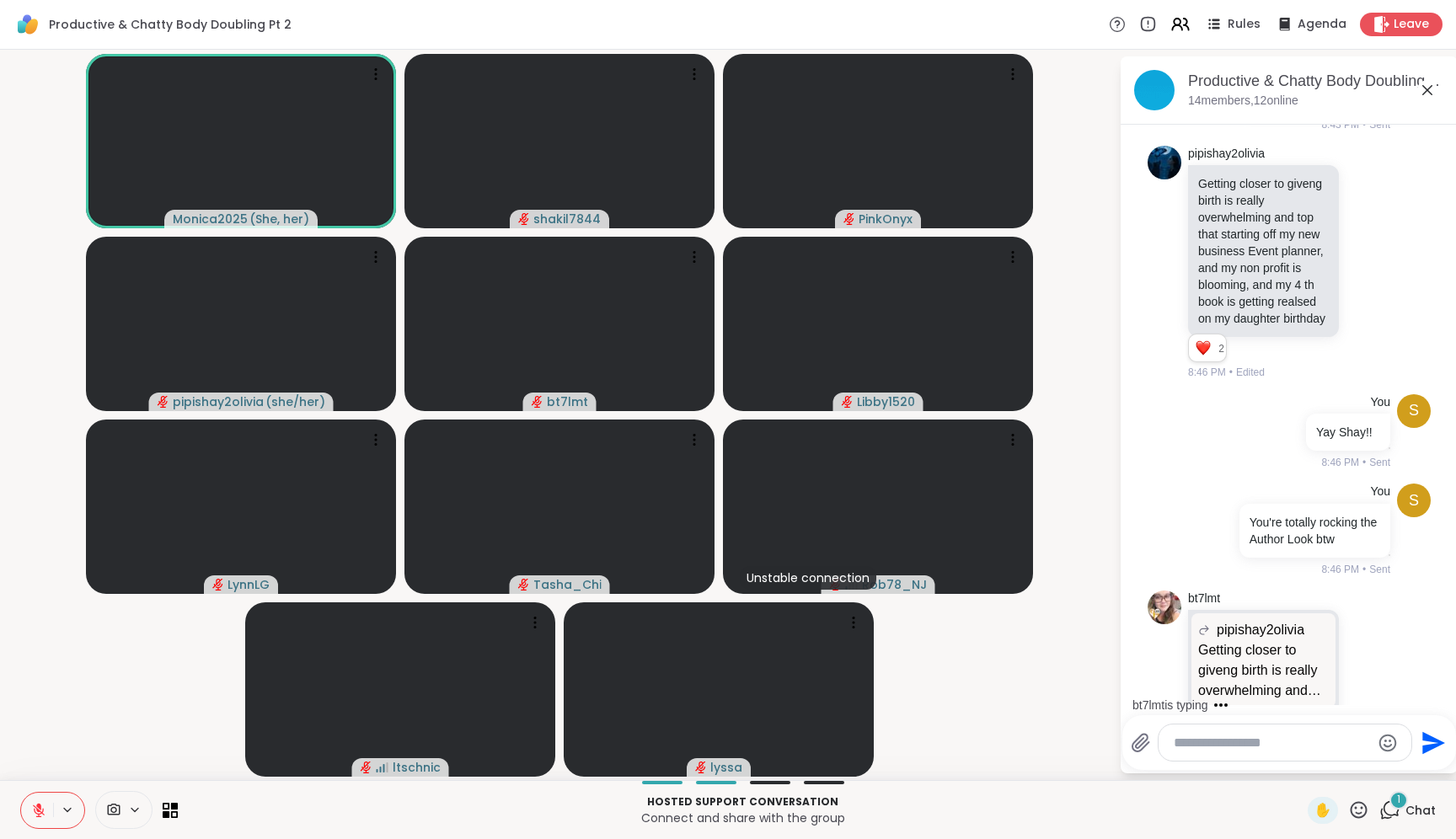
scroll to position [3211, 0]
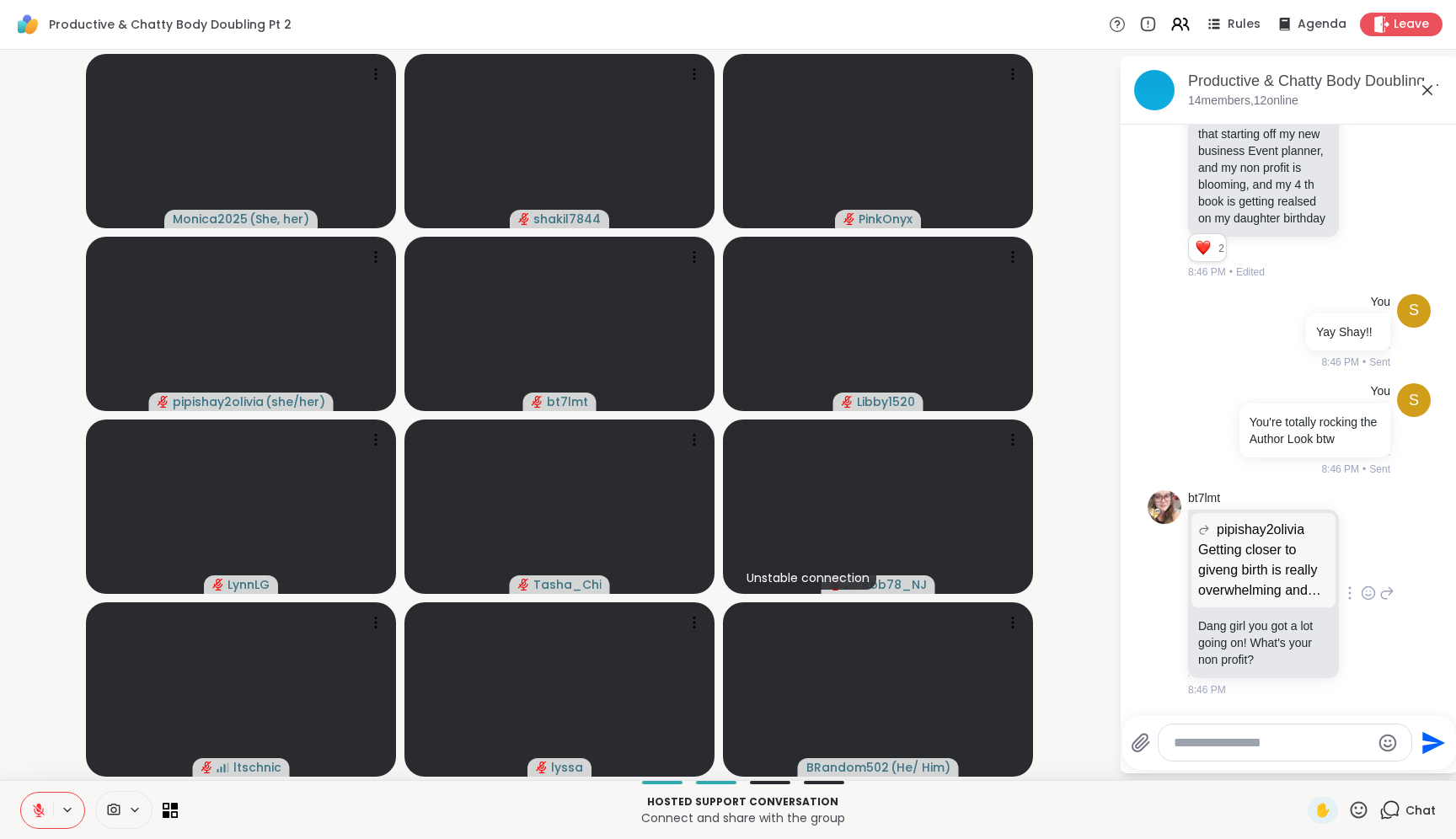
click at [1249, 663] on p "Dang girl you got a lot going on! What's your non profit?" at bounding box center [1264, 643] width 131 height 51
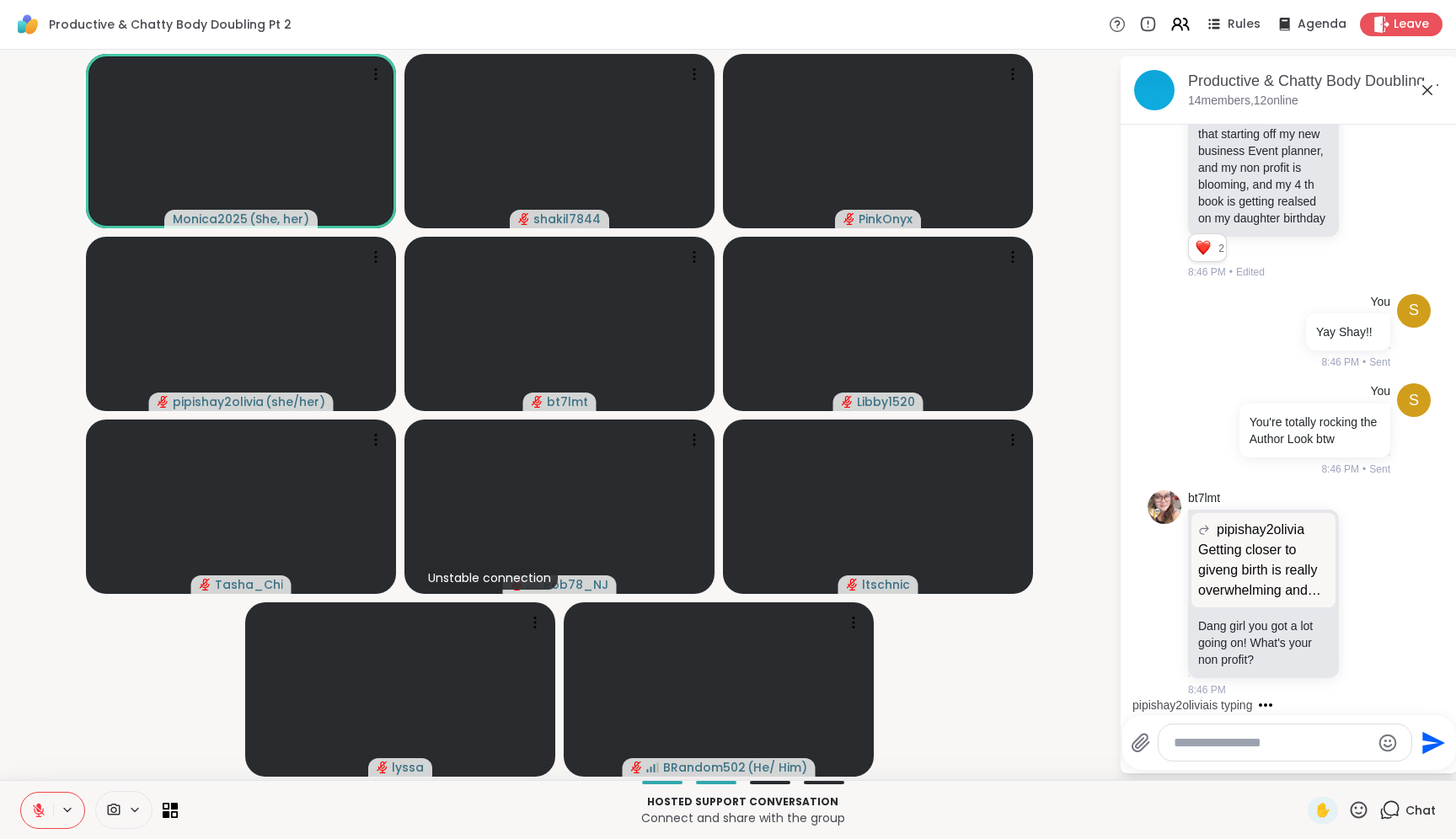
click at [1208, 752] on div at bounding box center [1285, 742] width 253 height 36
click at [1218, 752] on div at bounding box center [1285, 742] width 253 height 36
click at [371, 78] on icon at bounding box center [376, 74] width 17 height 17
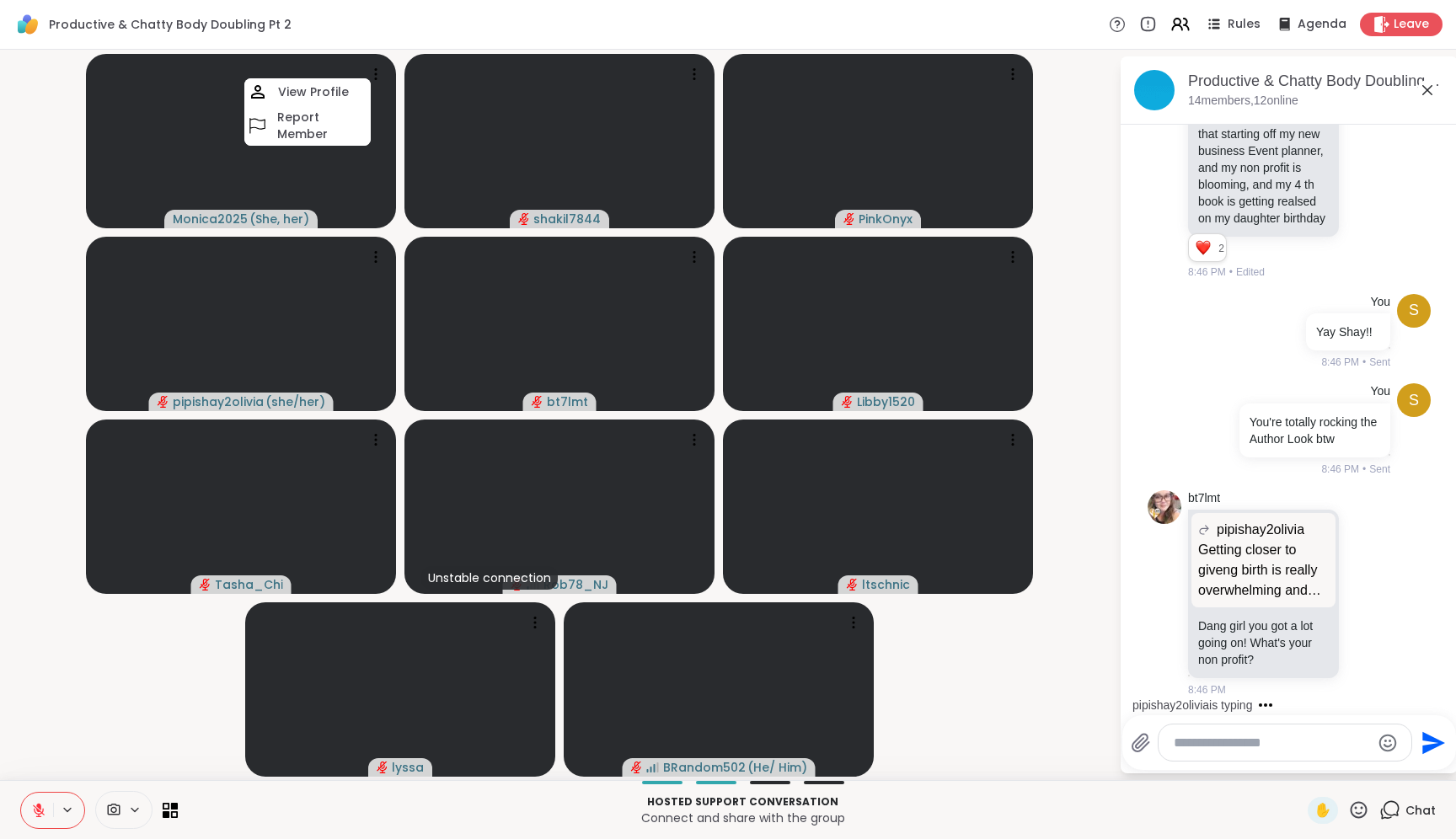
click at [879, 629] on video-player-container "Monica2025 ( She, her ) View Profile Report Member shakil7844 PinkOnyx pipishay…" at bounding box center [559, 414] width 1099 height 717
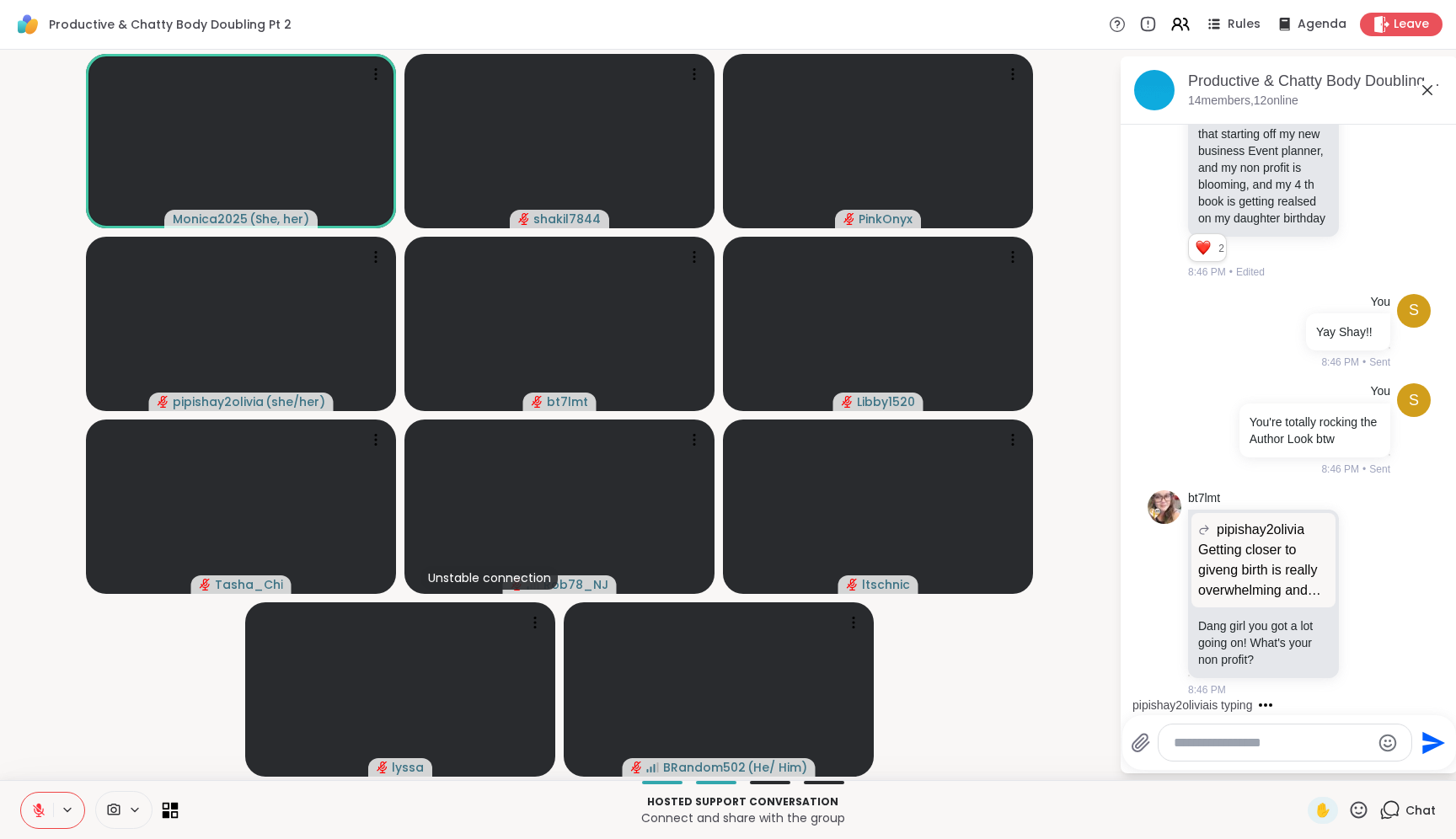
click at [164, 810] on icon at bounding box center [170, 810] width 16 height 16
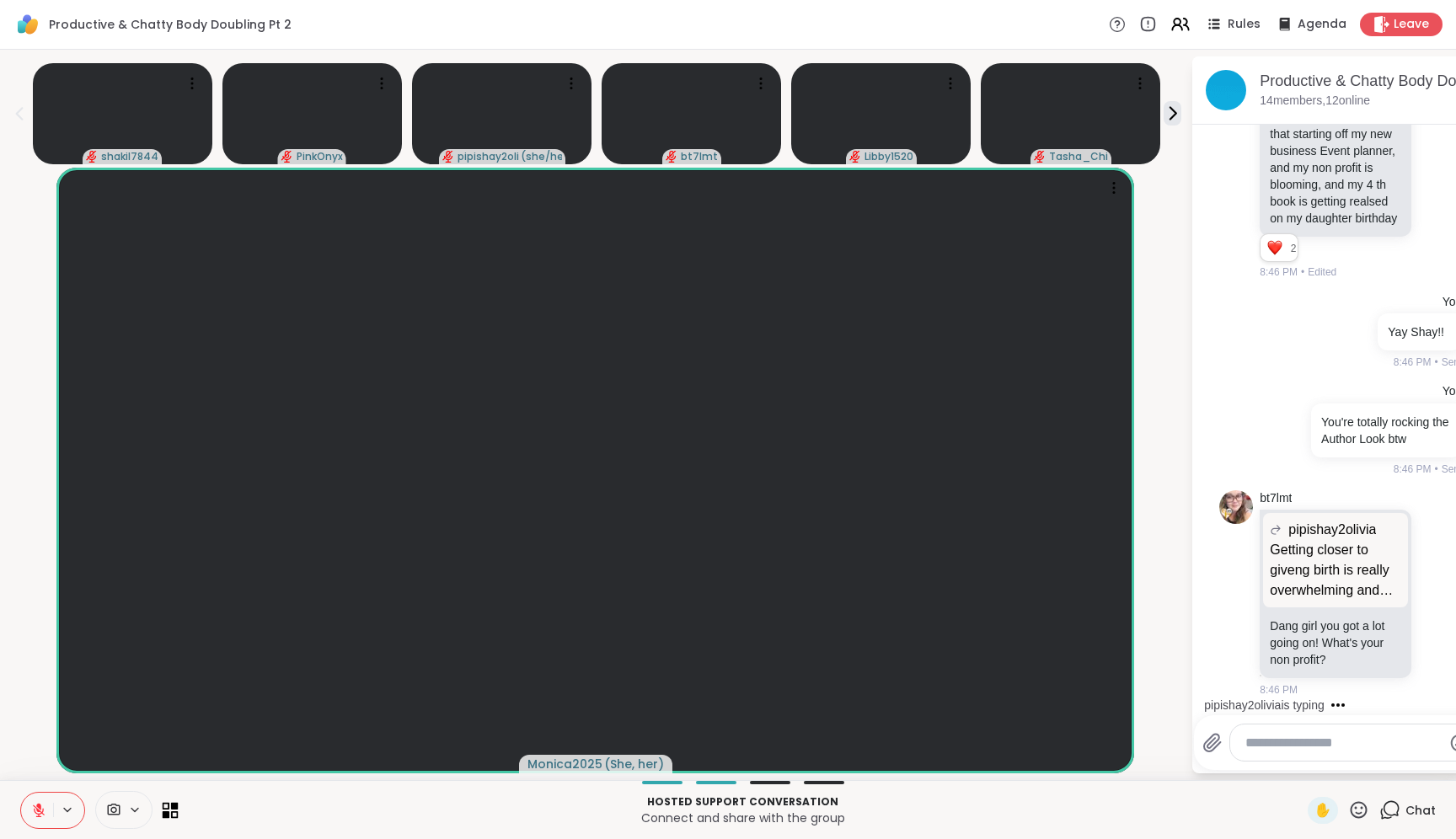
scroll to position [3449, 0]
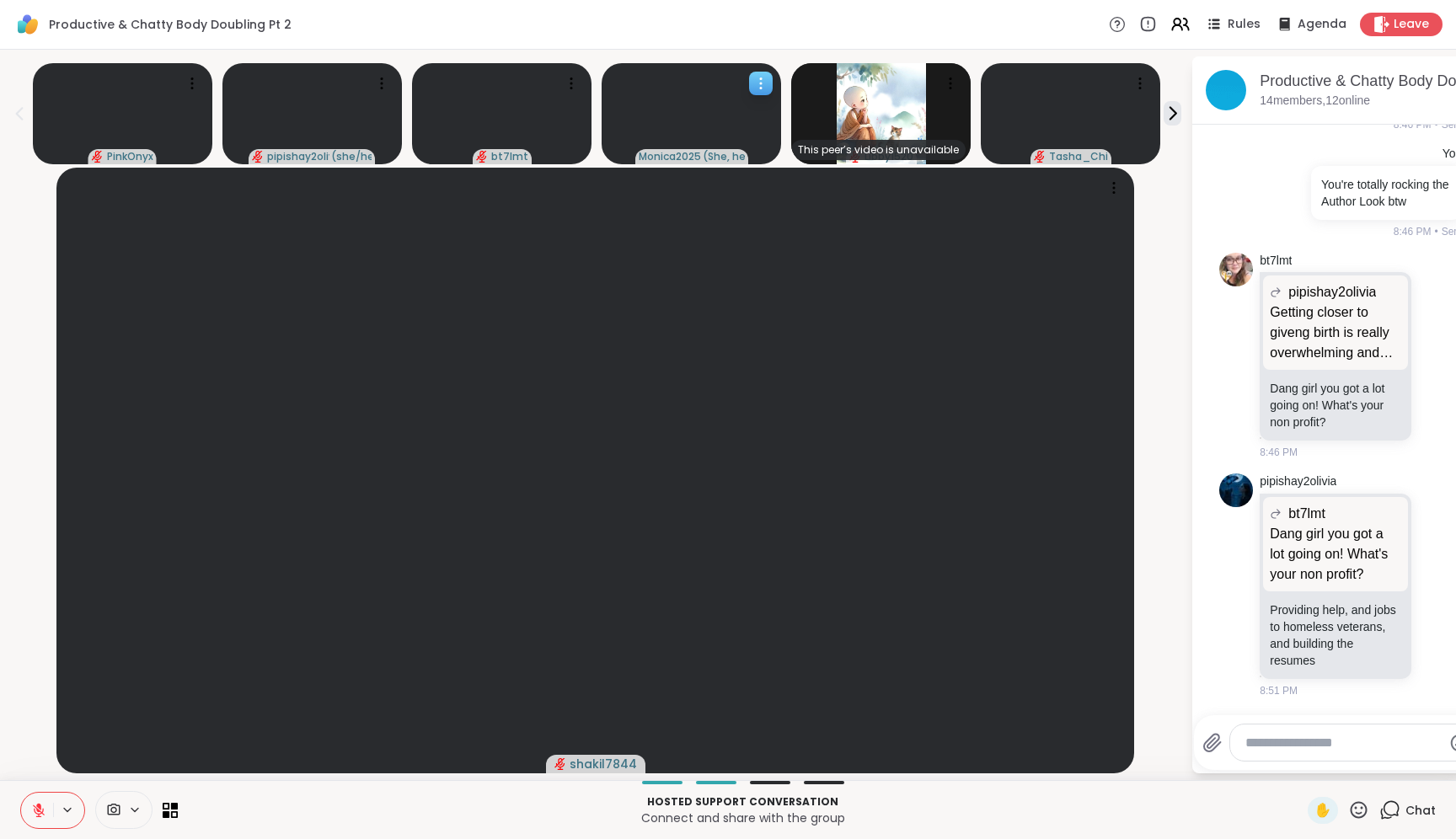
click at [755, 75] on icon at bounding box center [761, 83] width 17 height 17
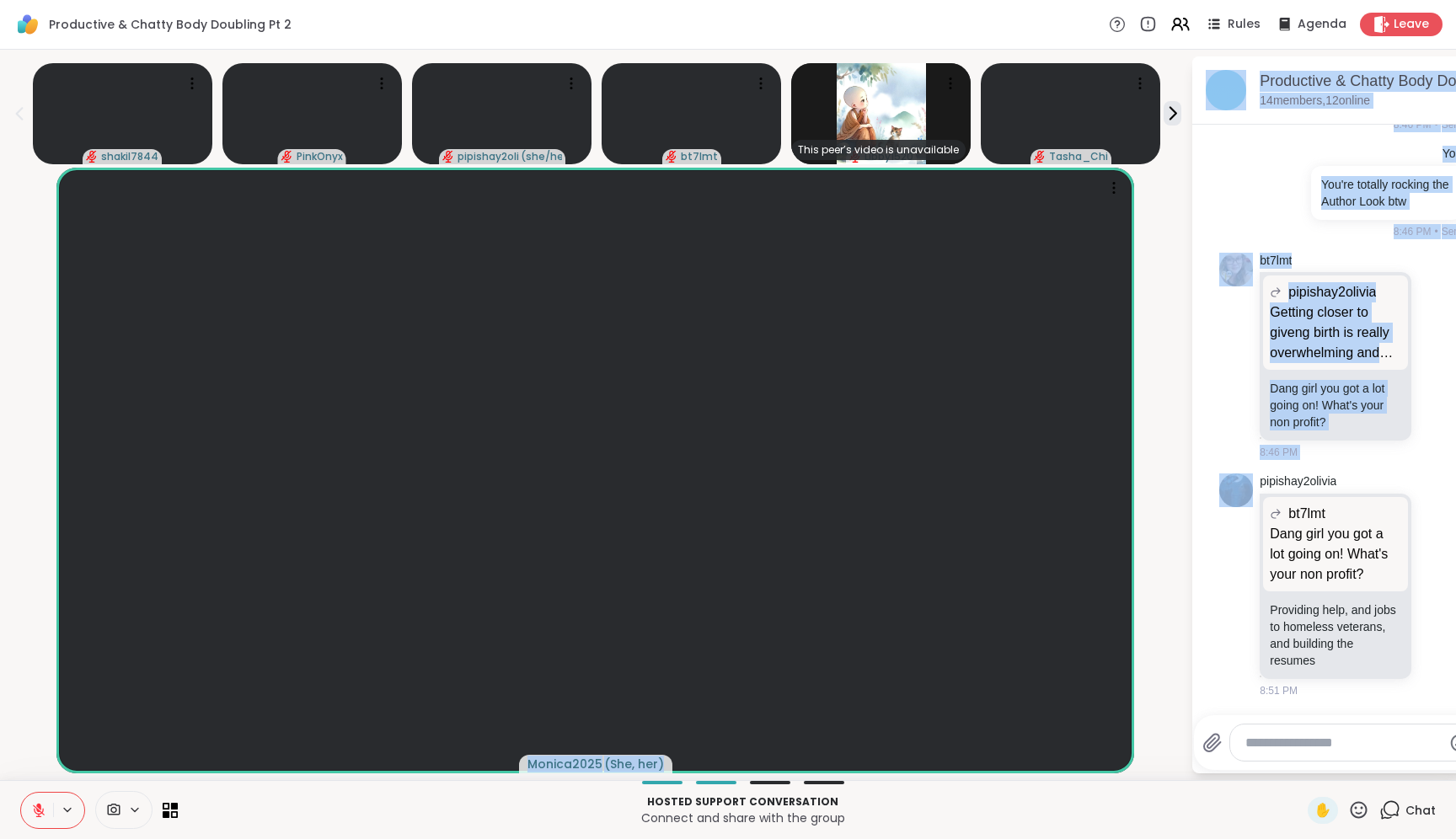
drag, startPoint x: 1193, startPoint y: 495, endPoint x: 1156, endPoint y: 497, distance: 37.1
click at [1156, 497] on div "shakil7844 PinkOnyx pipishay2olivia ( she/her ) bt7lmt This peer’s video is una…" at bounding box center [728, 414] width 1456 height 730
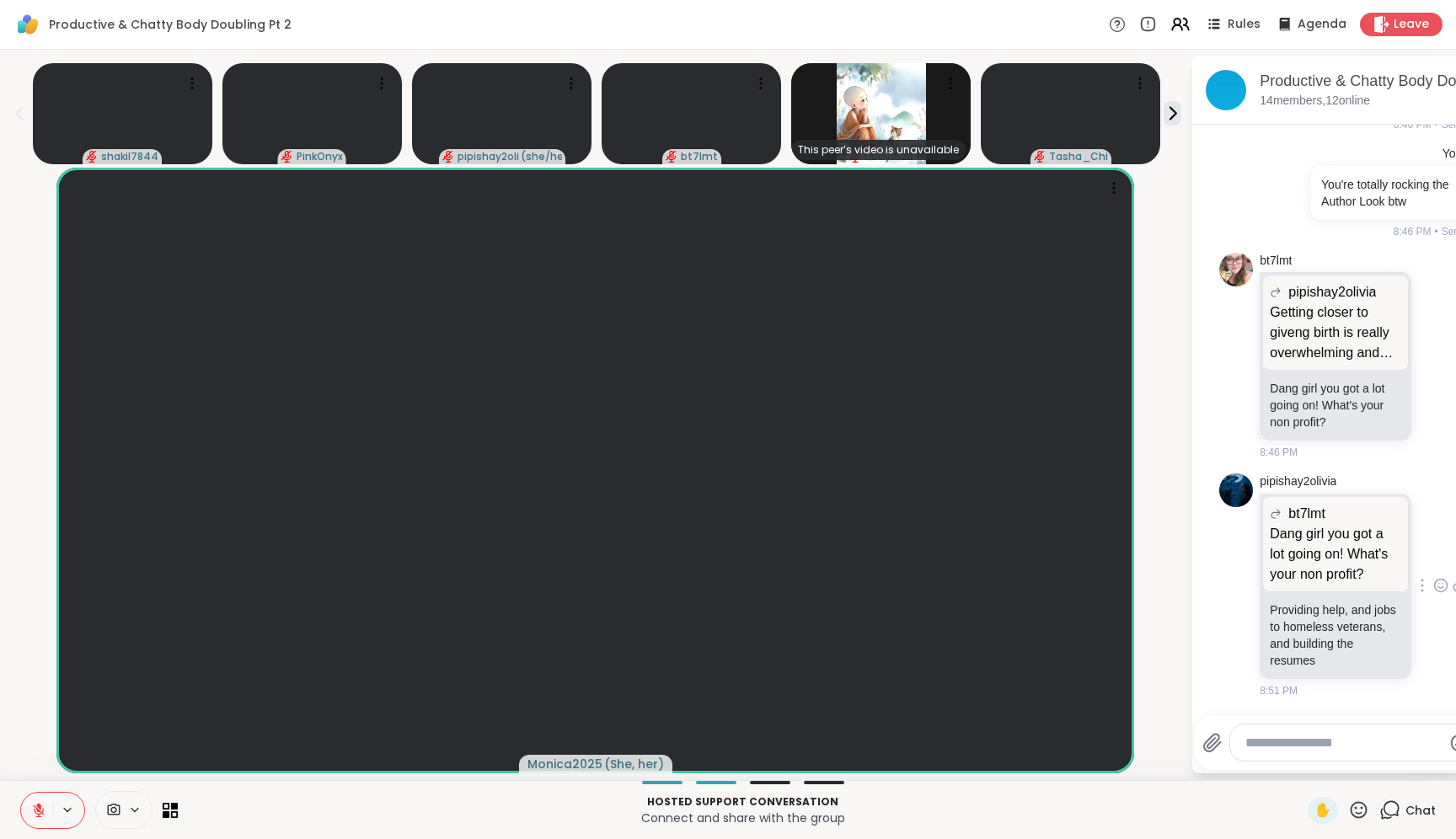
click at [1422, 656] on div "pipishay2olivia bt7lmt Dang girl you got a lot going on! What's your non profit…" at bounding box center [1363, 586] width 206 height 225
click at [1434, 586] on icon at bounding box center [1441, 586] width 15 height 17
click at [1434, 554] on div "Select Reaction: Heart" at bounding box center [1441, 558] width 15 height 15
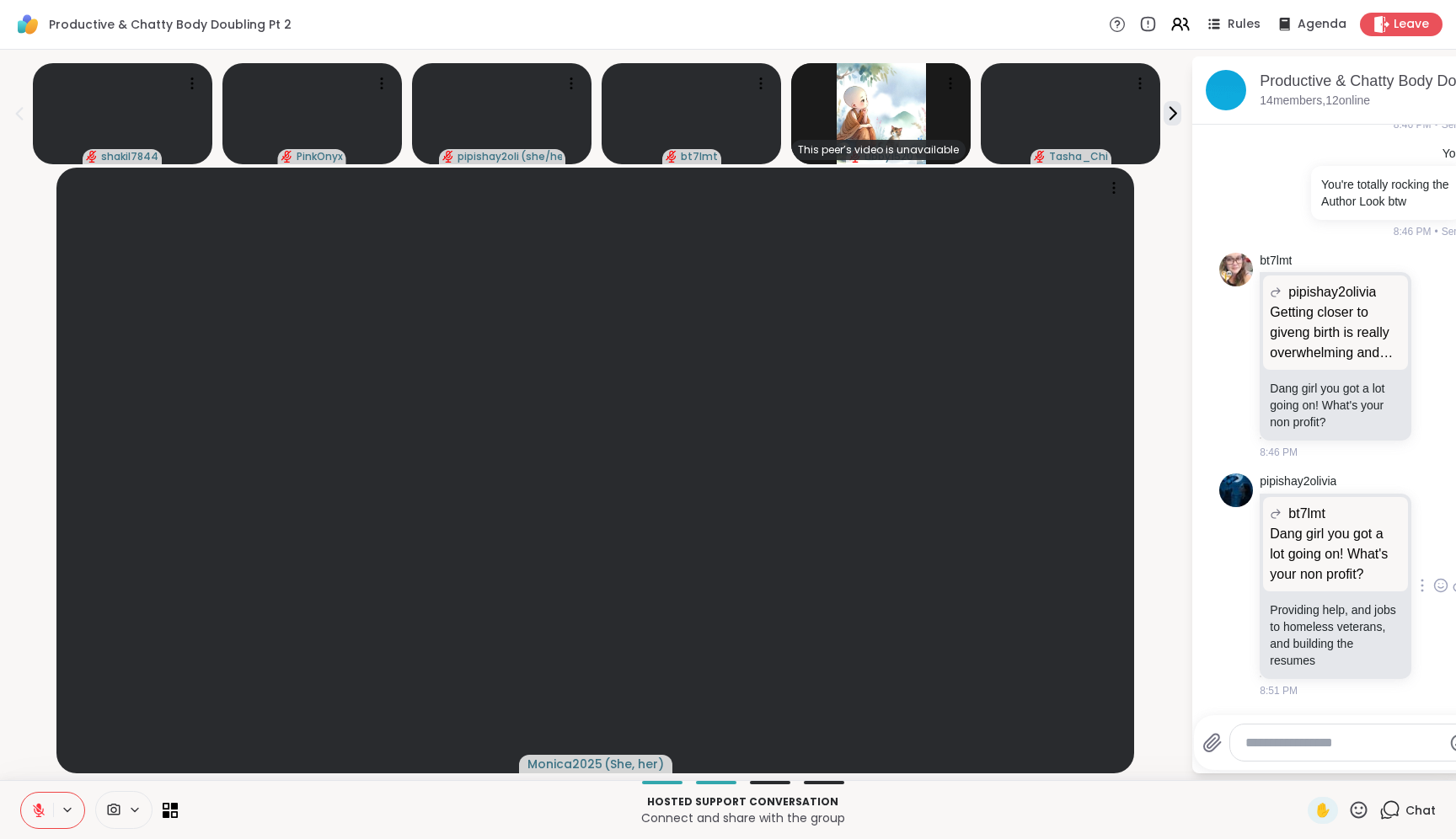
scroll to position [3474, 0]
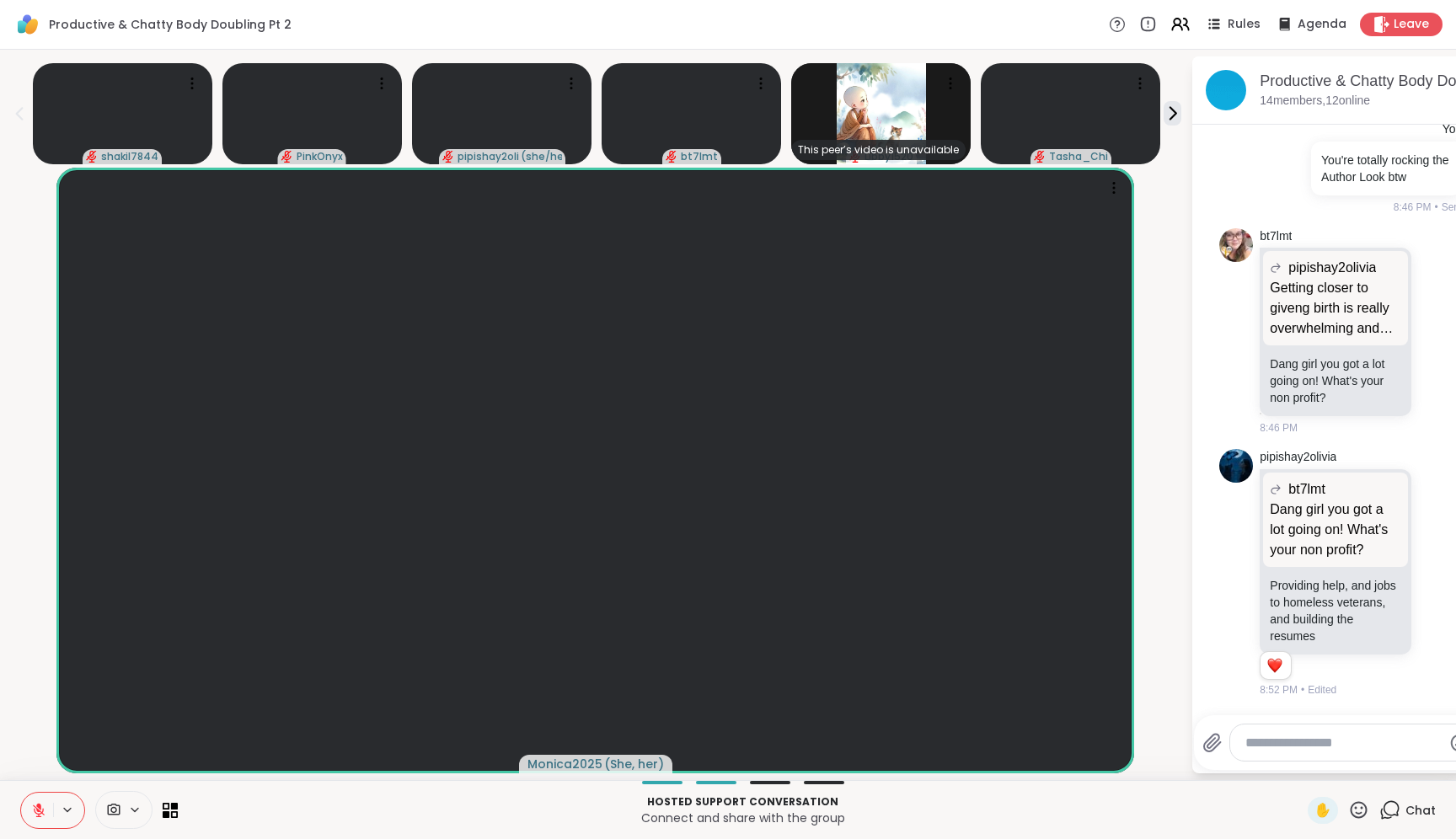
click at [167, 800] on div at bounding box center [99, 810] width 157 height 38
click at [167, 812] on icon at bounding box center [167, 814] width 7 height 7
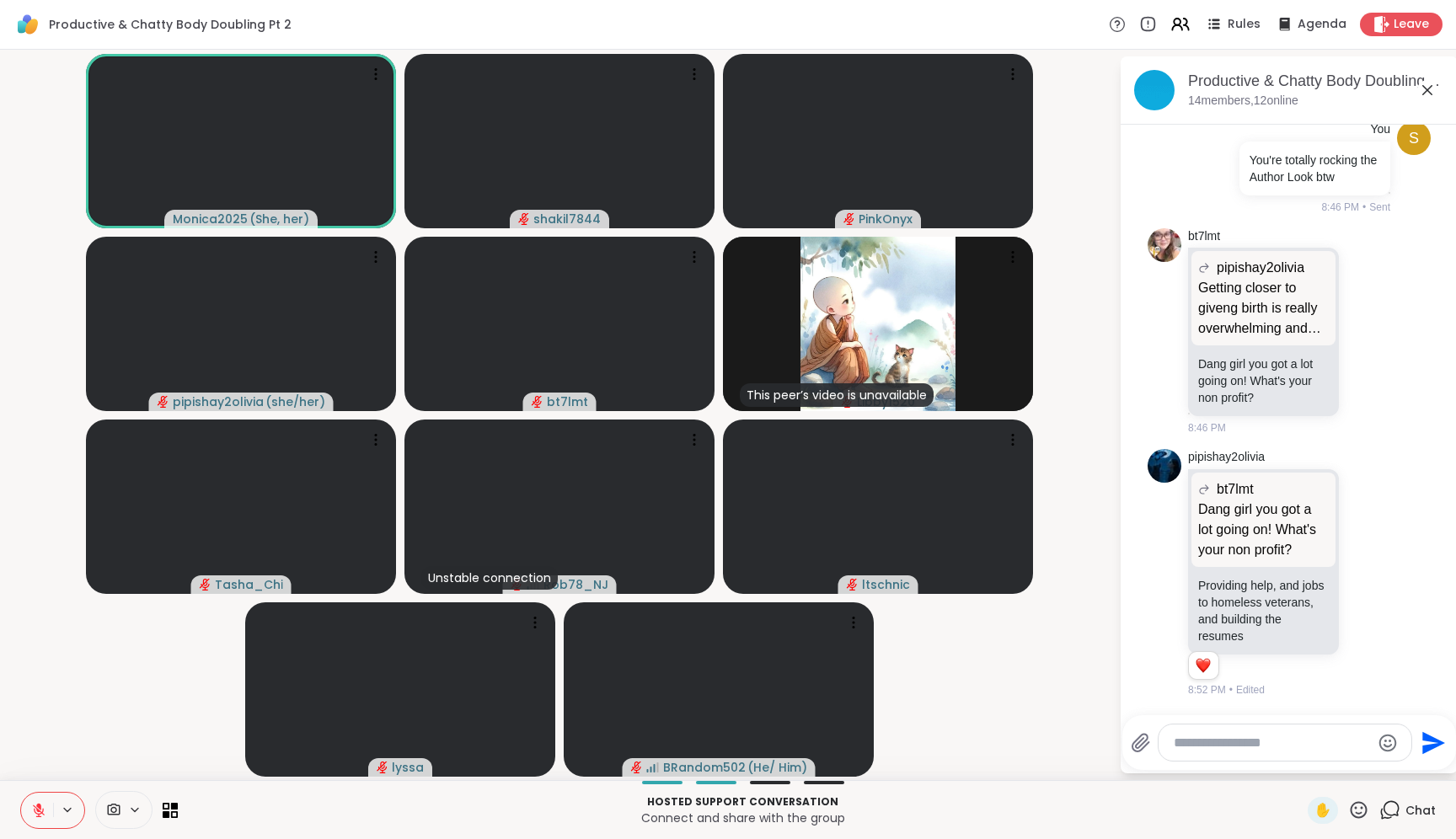
click at [1218, 741] on textarea "Type your message" at bounding box center [1272, 743] width 196 height 17
click at [1290, 743] on textarea "Type your message" at bounding box center [1272, 743] width 196 height 17
click at [1209, 740] on textarea "Type your message" at bounding box center [1272, 743] width 196 height 17
click at [1233, 622] on p "Providing help, and jobs to homeless veterans, and building the resumes" at bounding box center [1264, 611] width 131 height 67
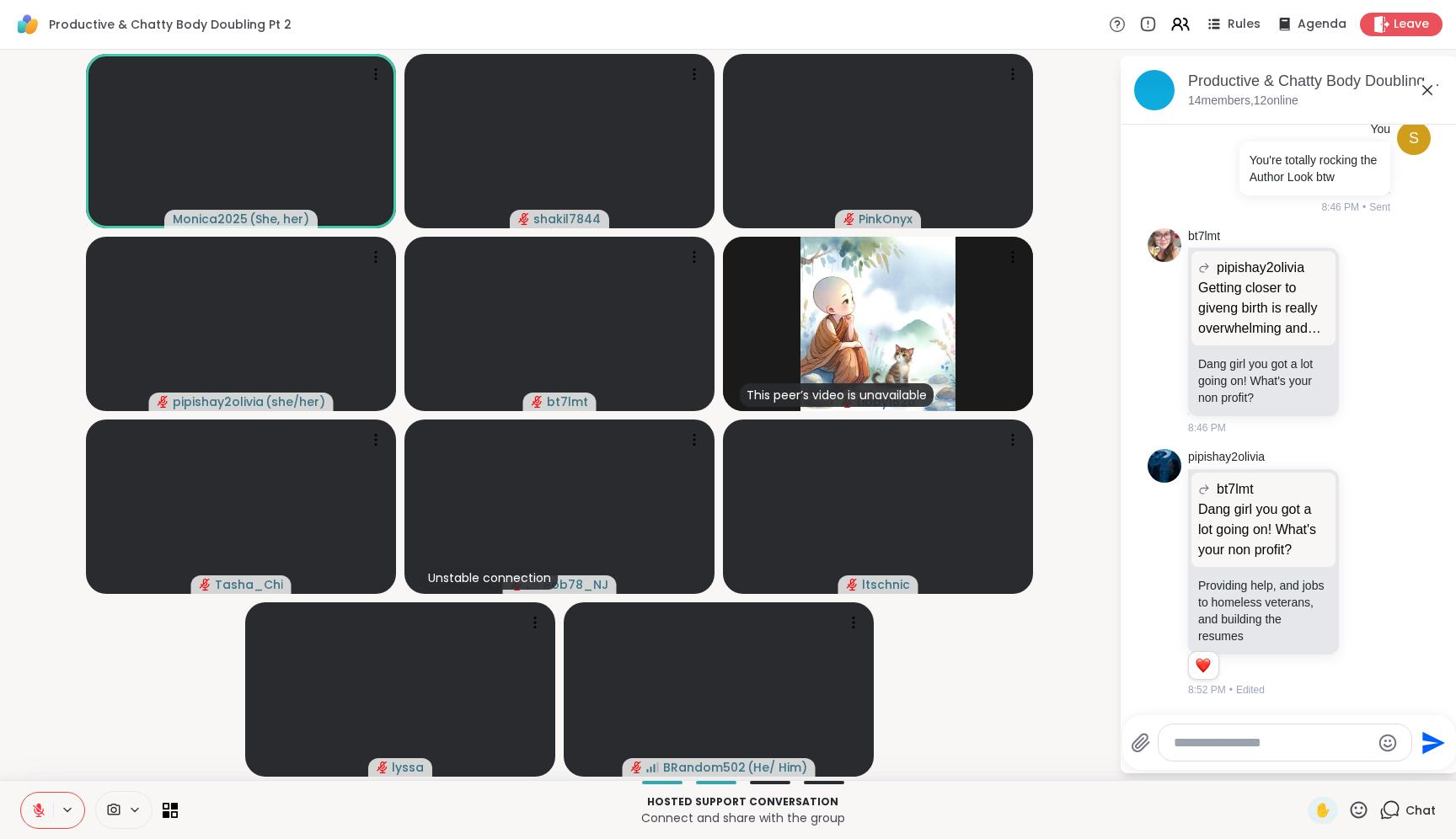
click at [1252, 727] on div at bounding box center [1285, 742] width 253 height 36
click at [1252, 744] on textarea "Type your message" at bounding box center [1272, 743] width 196 height 17
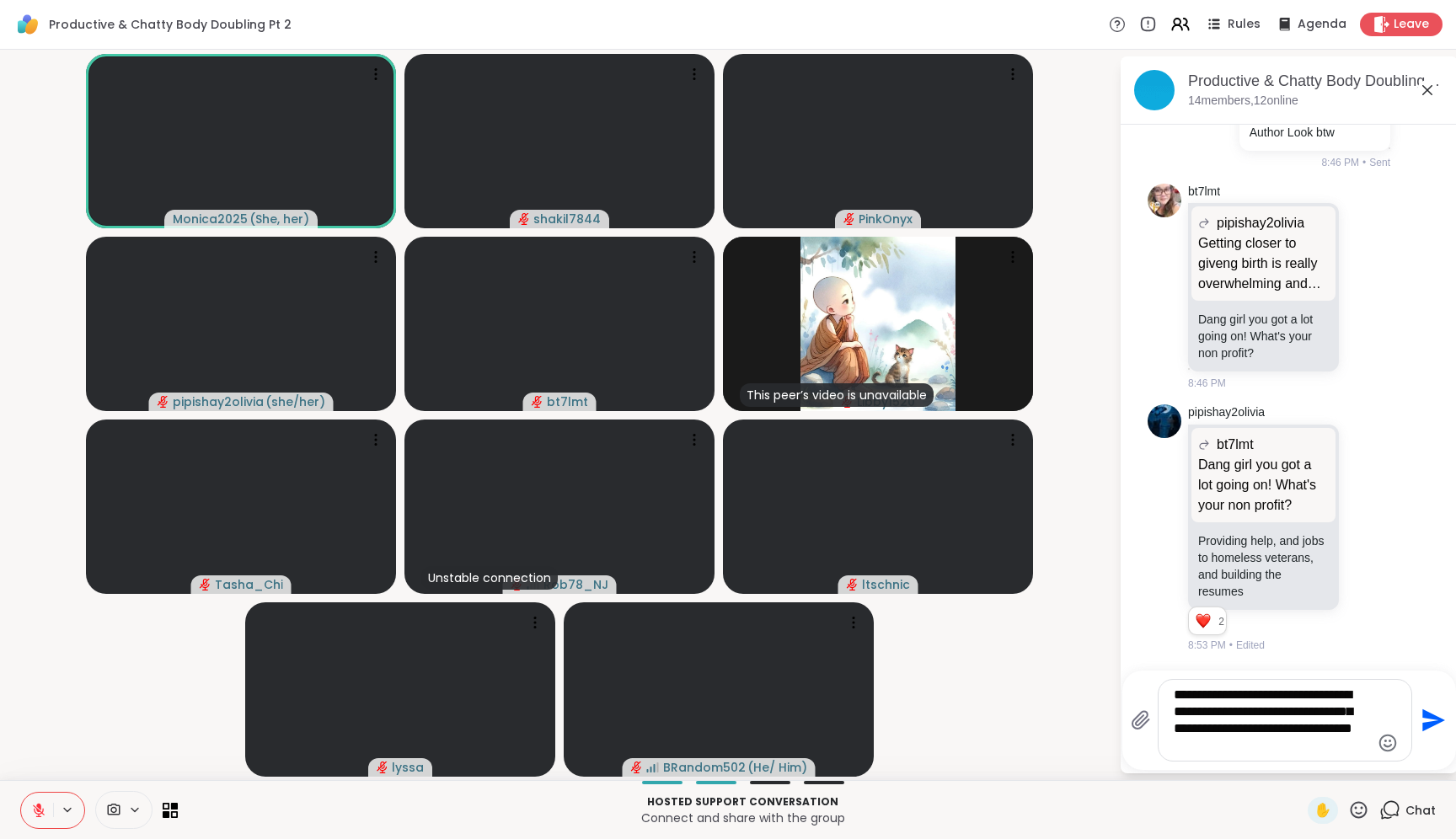
type textarea "**********"
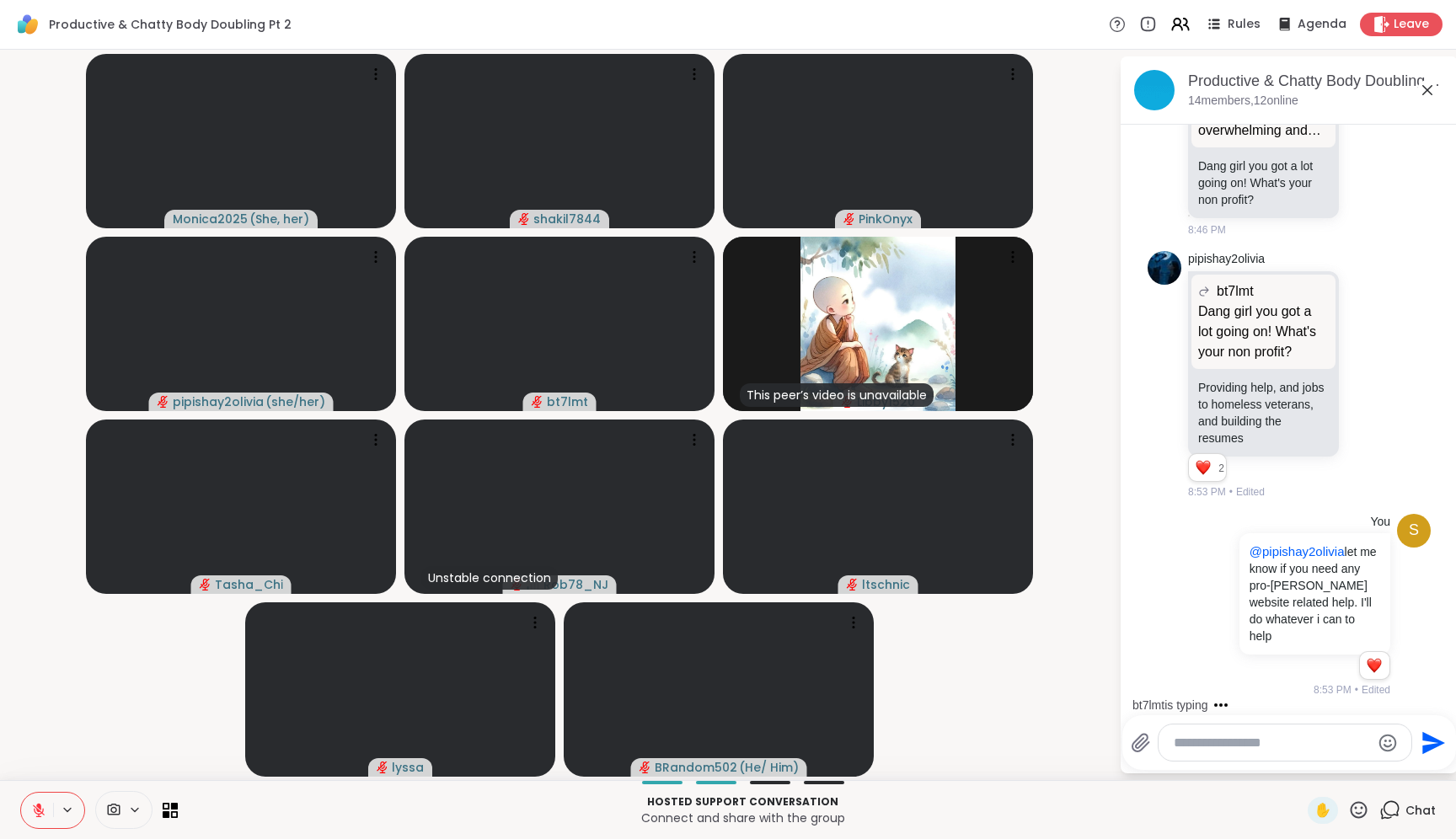
scroll to position [3860, 0]
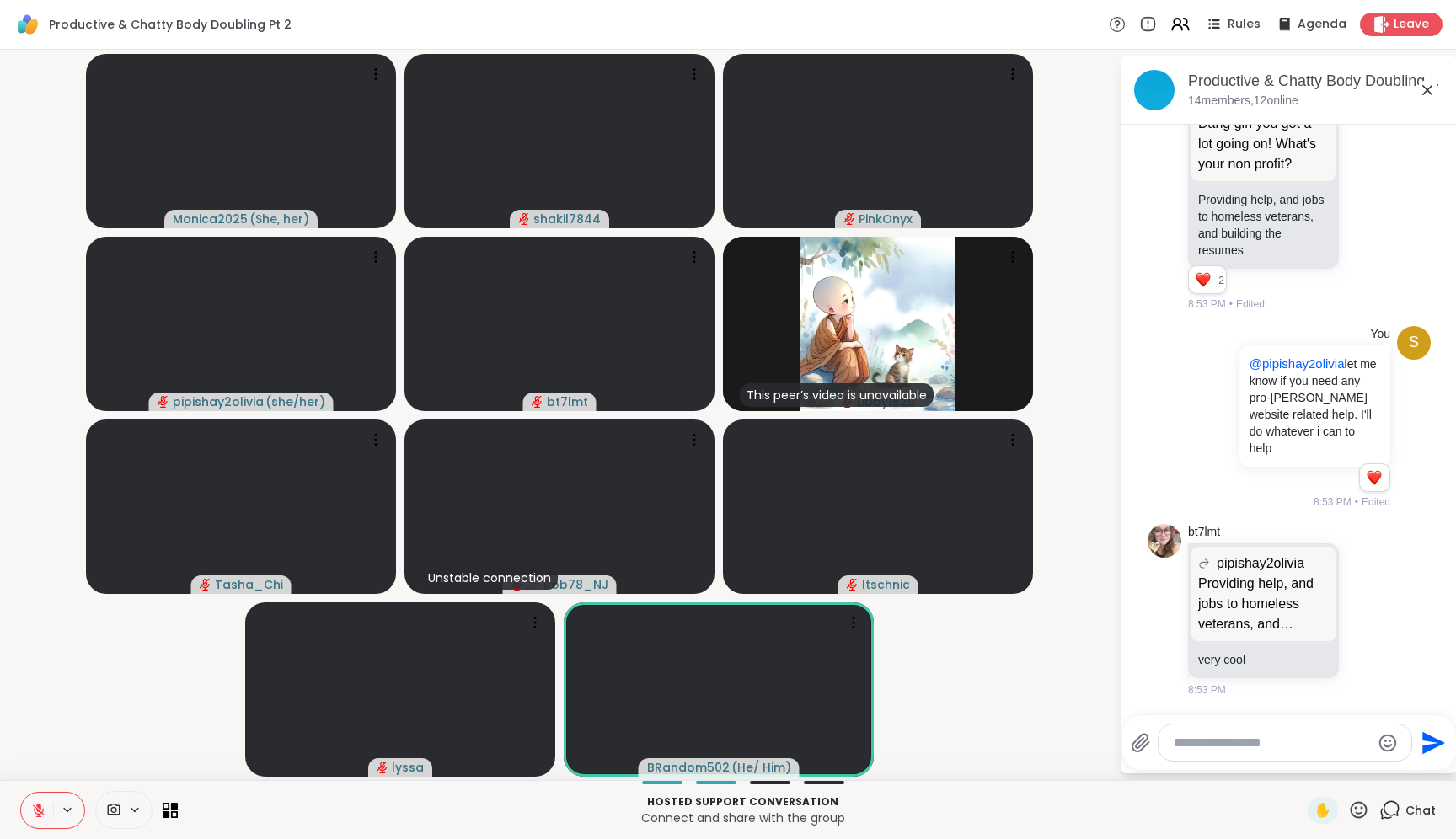
click at [1217, 748] on textarea "Type your message" at bounding box center [1272, 743] width 196 height 17
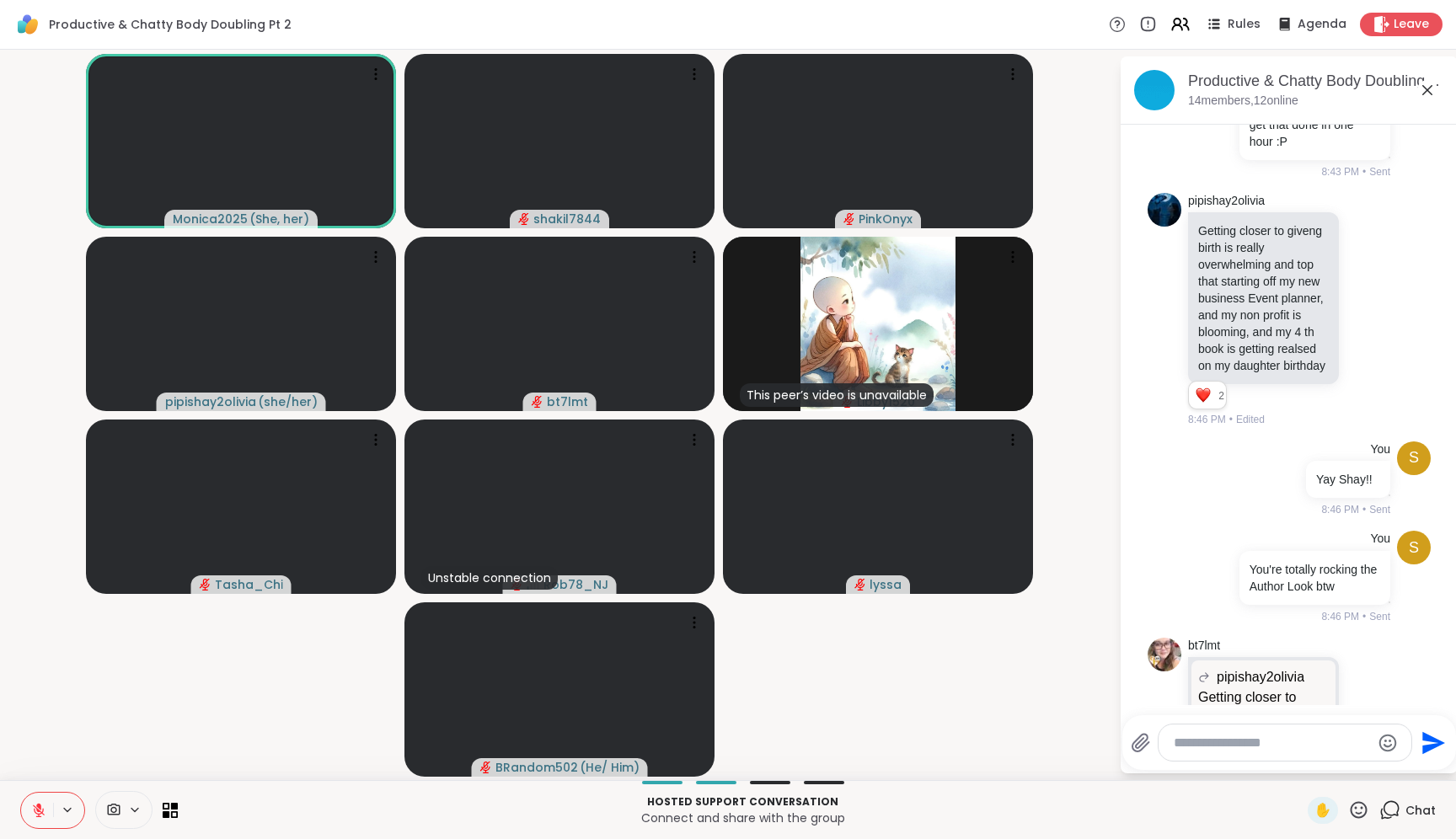
scroll to position [3859, 0]
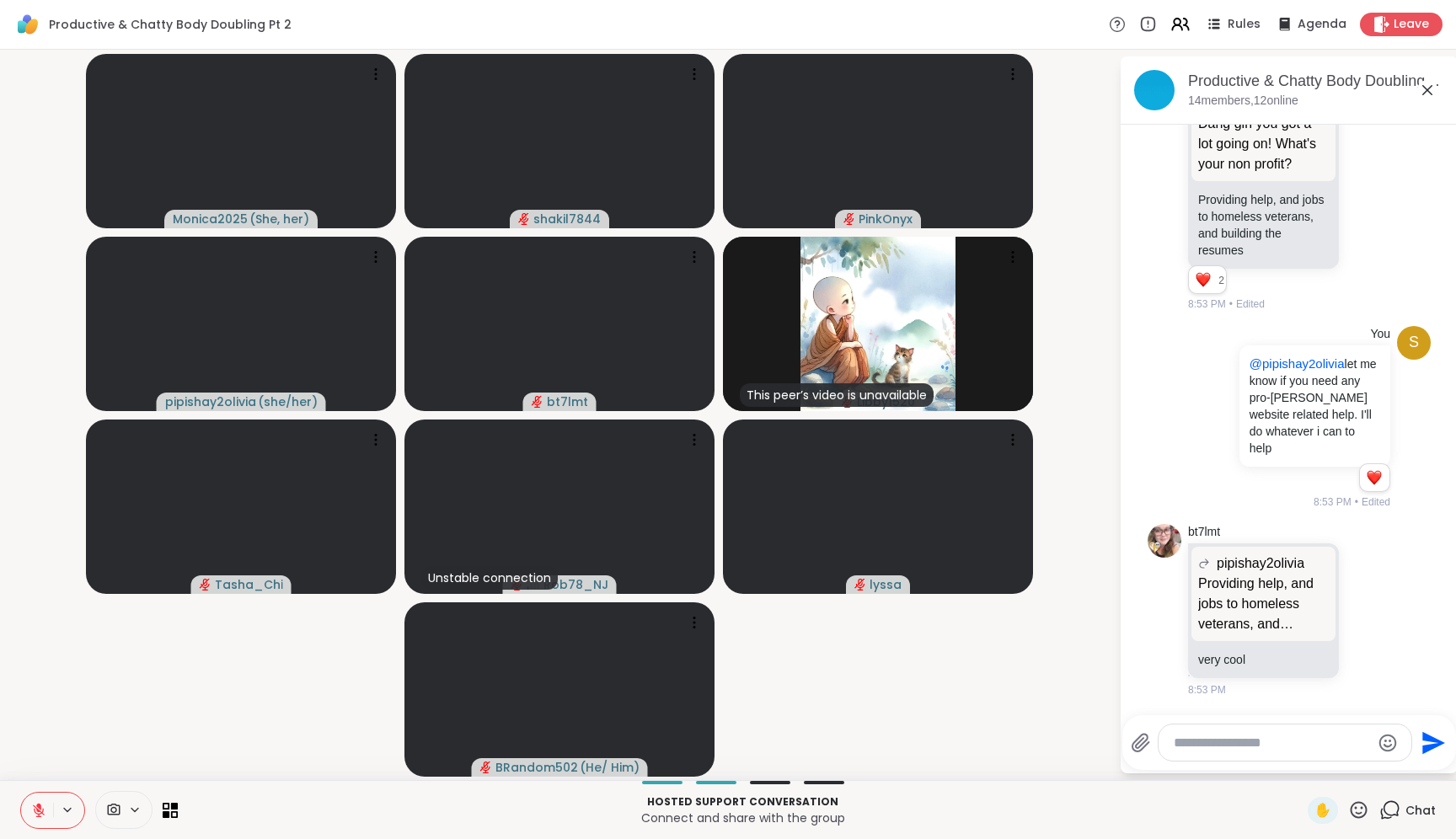
click at [1240, 749] on textarea "Type your message" at bounding box center [1272, 743] width 196 height 17
click at [165, 813] on icon at bounding box center [167, 814] width 7 height 7
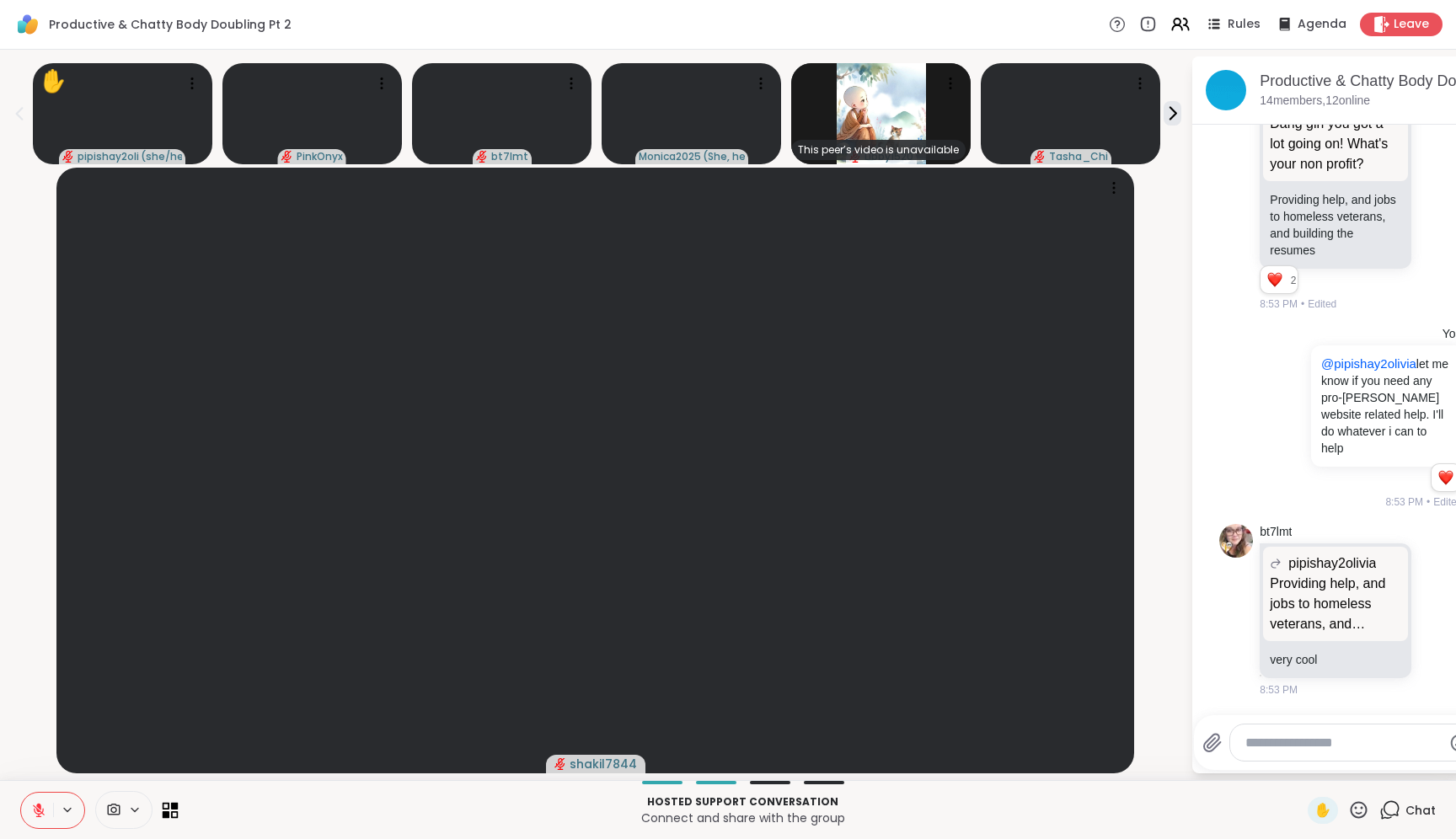
click at [165, 813] on icon at bounding box center [167, 814] width 7 height 7
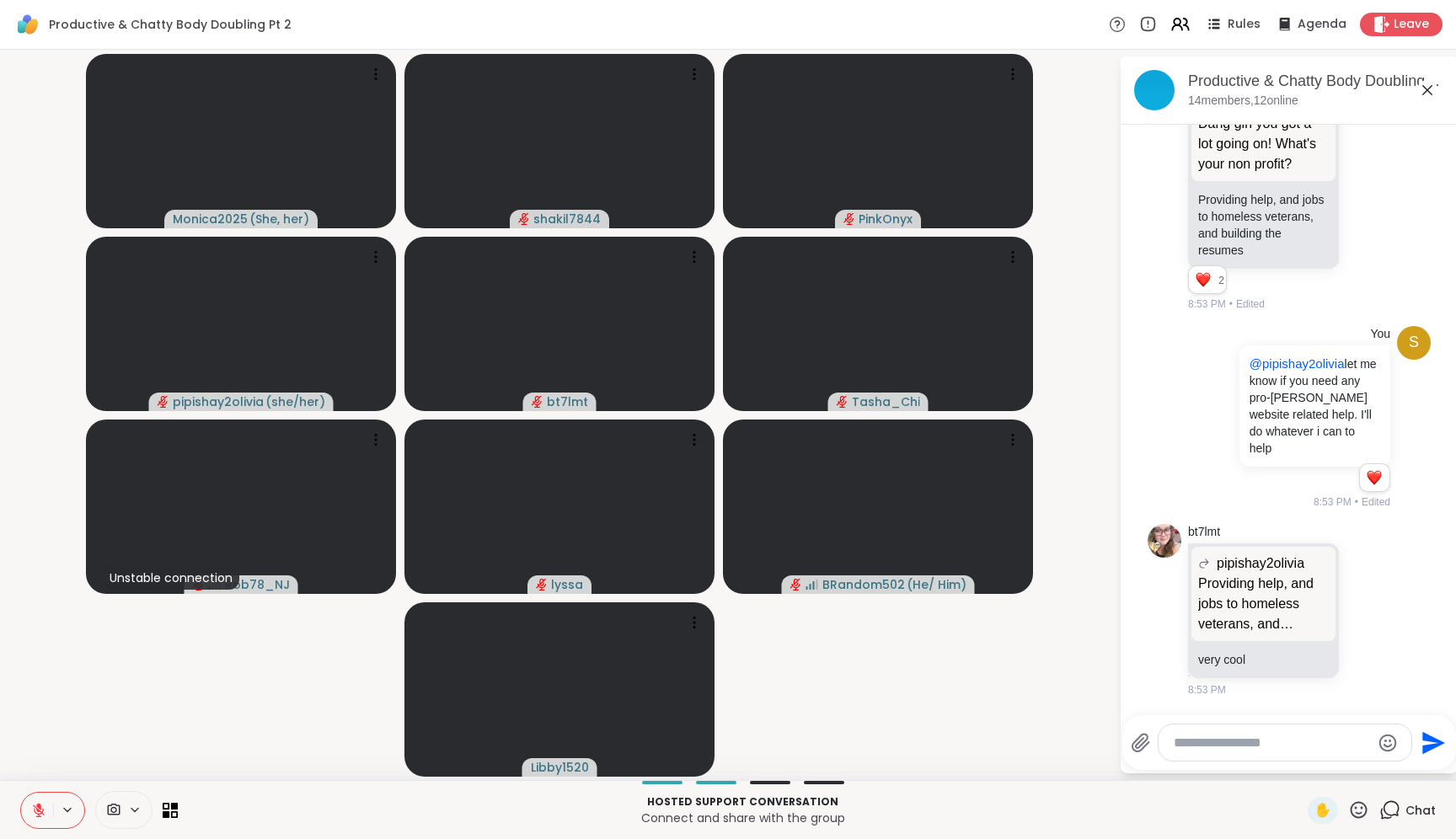
click at [1270, 749] on textarea "Type your message" at bounding box center [1272, 743] width 196 height 17
click at [1012, 76] on icon at bounding box center [1013, 74] width 17 height 17
click at [178, 811] on div "Hosted support conversation Connect and share with the group ✋ Chat" at bounding box center [728, 810] width 1456 height 59
click at [173, 811] on icon at bounding box center [175, 814] width 7 height 7
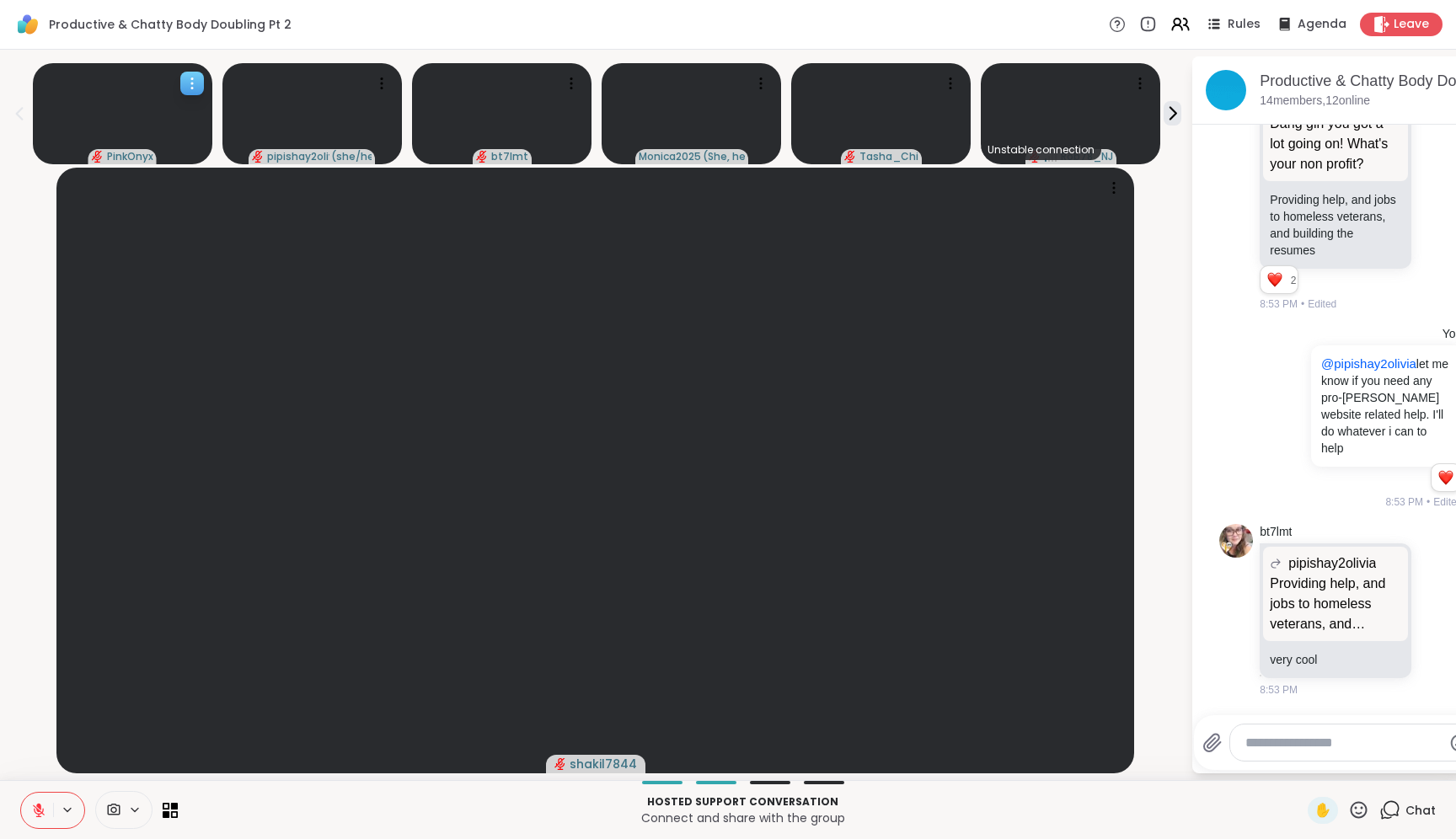
click at [197, 83] on icon at bounding box center [192, 83] width 17 height 17
click at [162, 105] on h4 "Pin Member" at bounding box center [137, 104] width 71 height 17
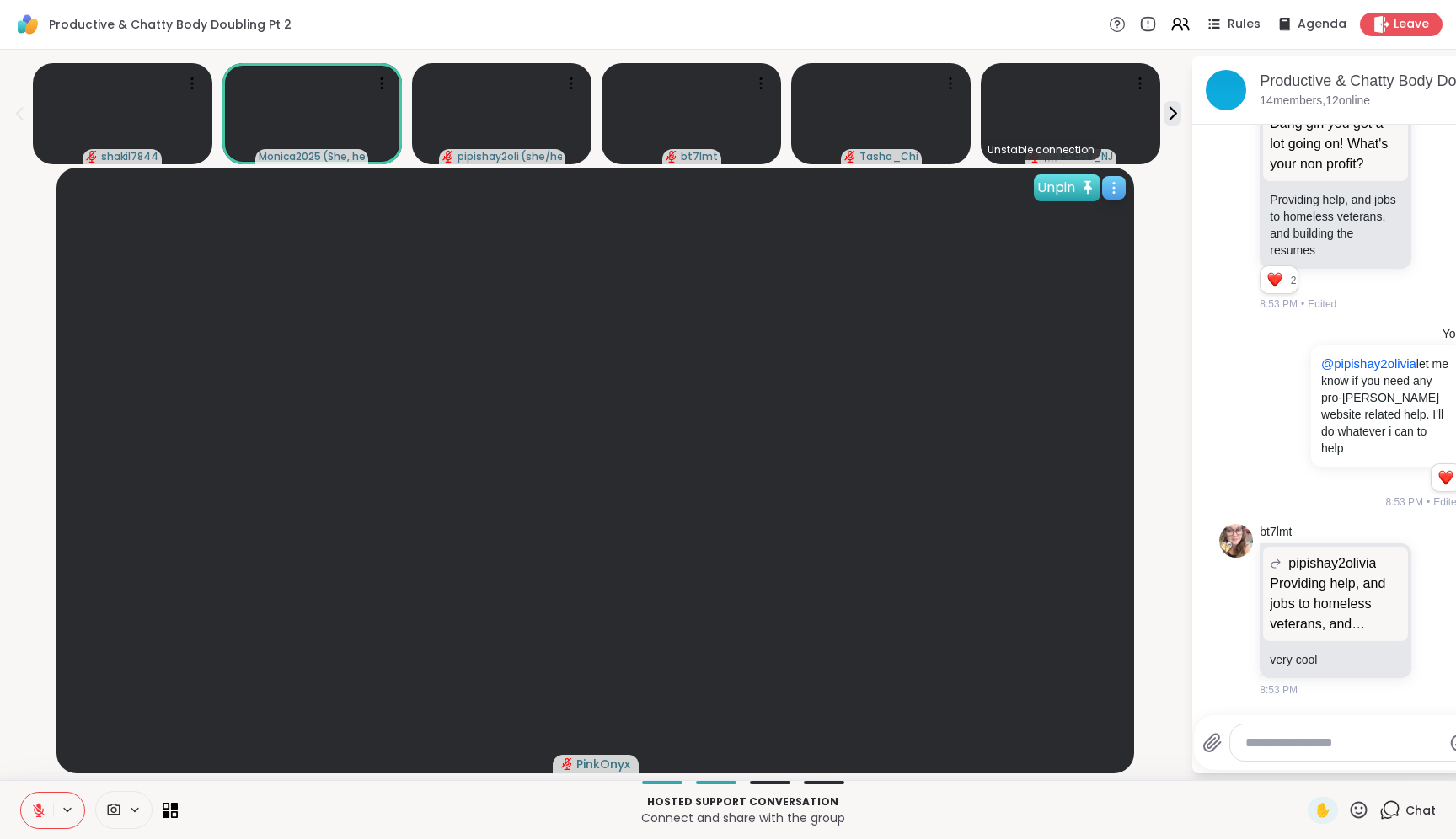
click at [1062, 192] on div "Unpin" at bounding box center [1067, 187] width 66 height 27
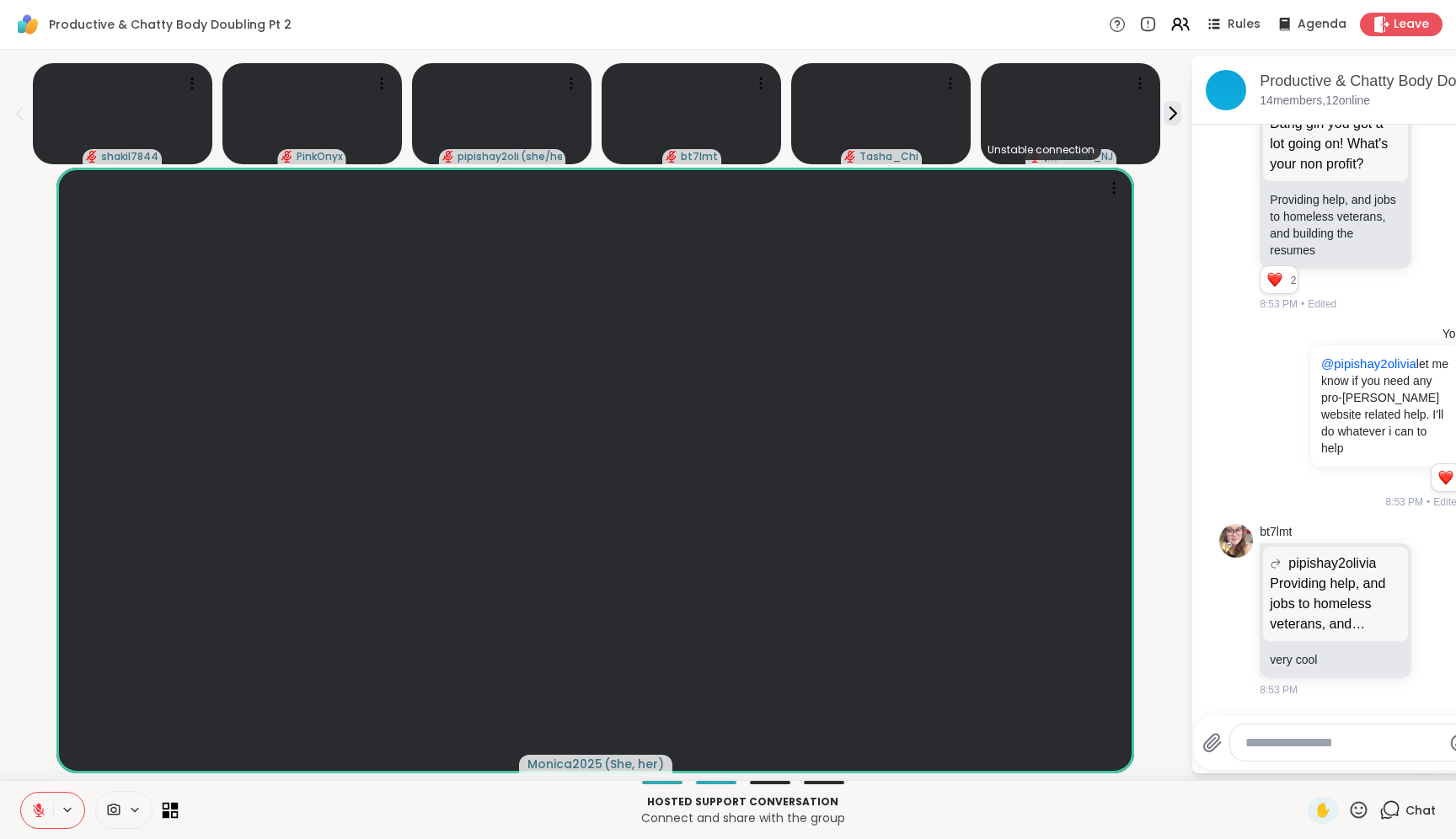
click at [171, 806] on icon at bounding box center [175, 806] width 7 height 7
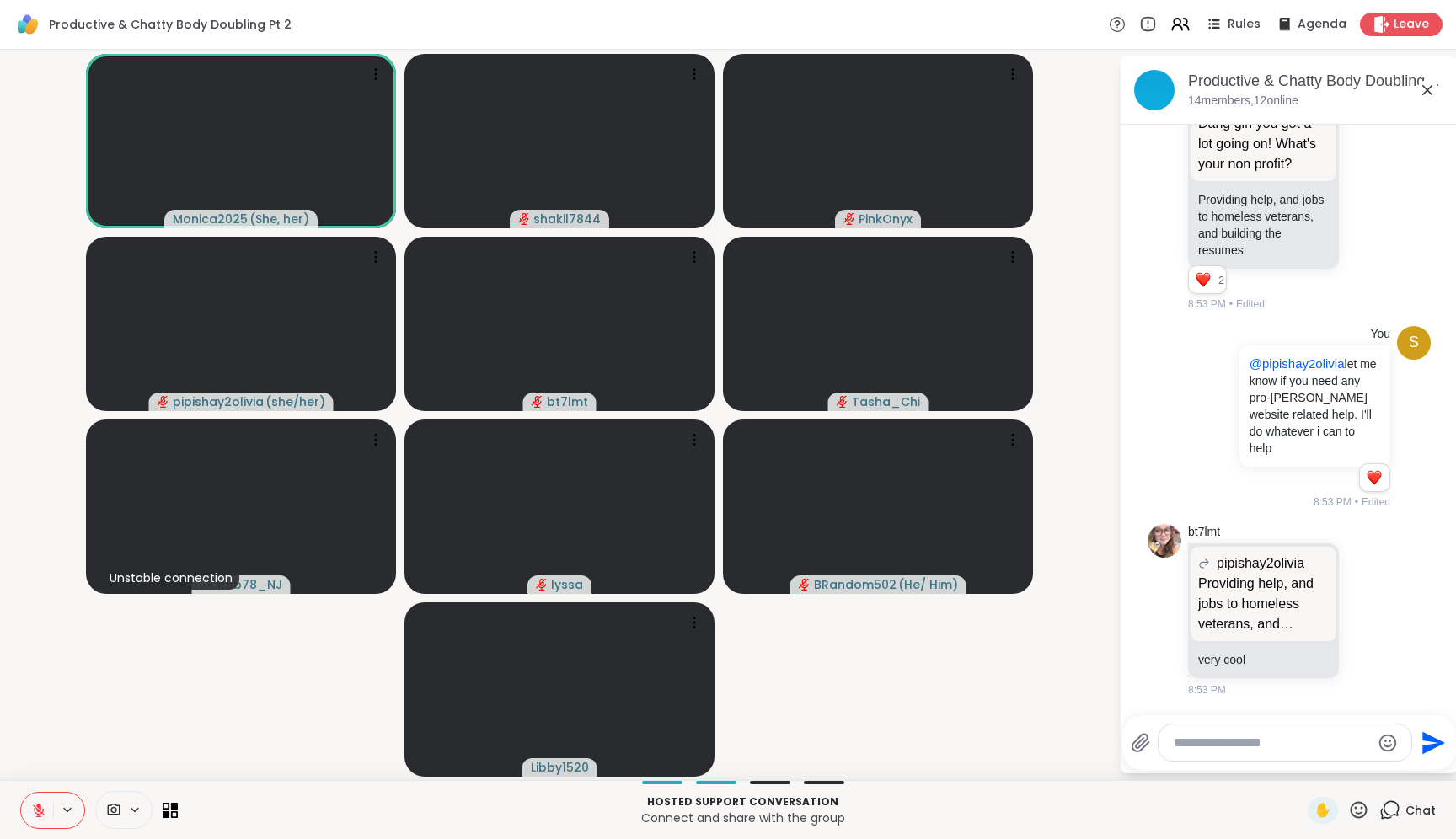
click at [1257, 755] on div at bounding box center [1285, 742] width 253 height 36
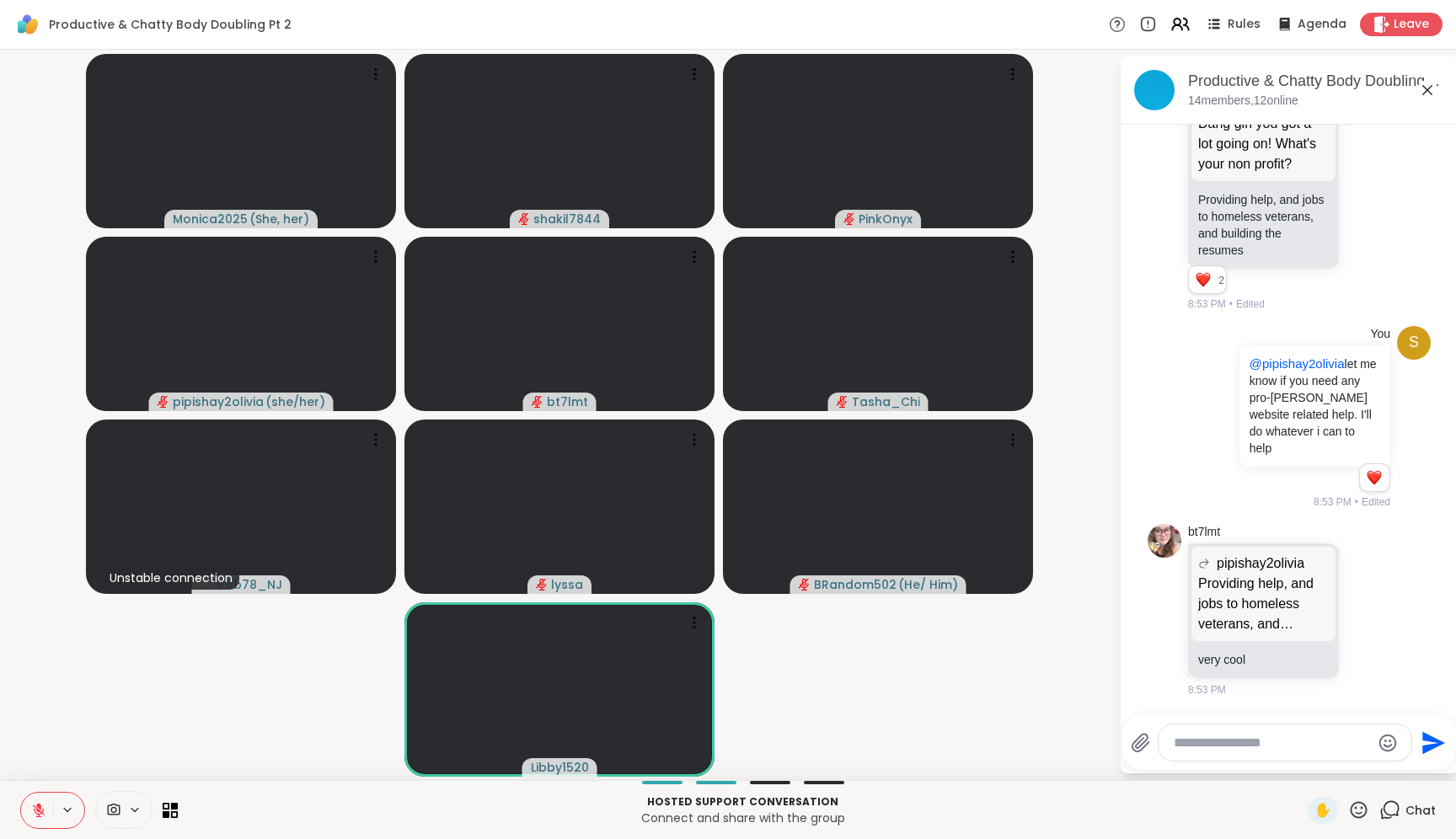
click at [1261, 749] on textarea "Type your message" at bounding box center [1272, 743] width 196 height 17
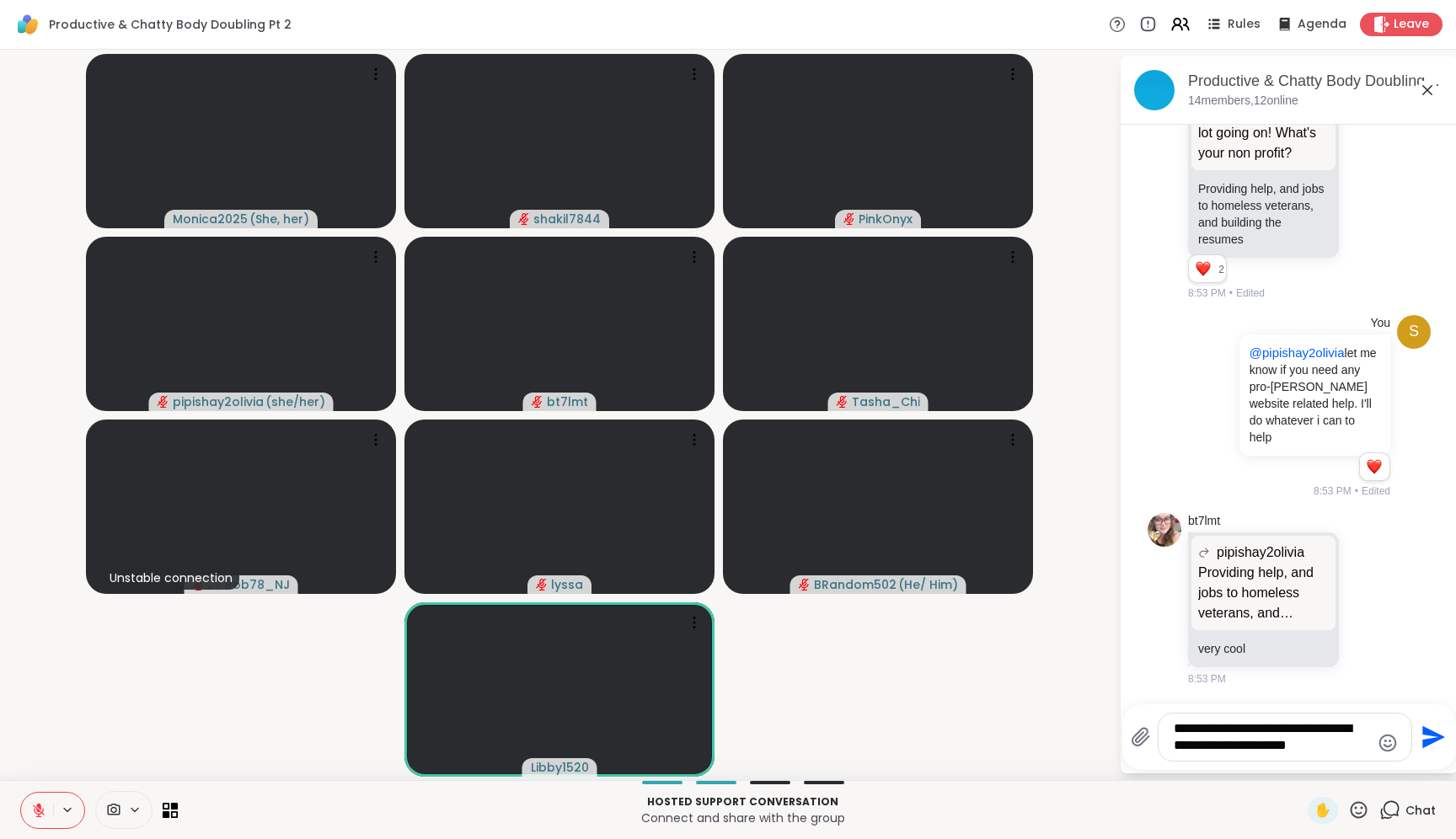
type textarea "**********"
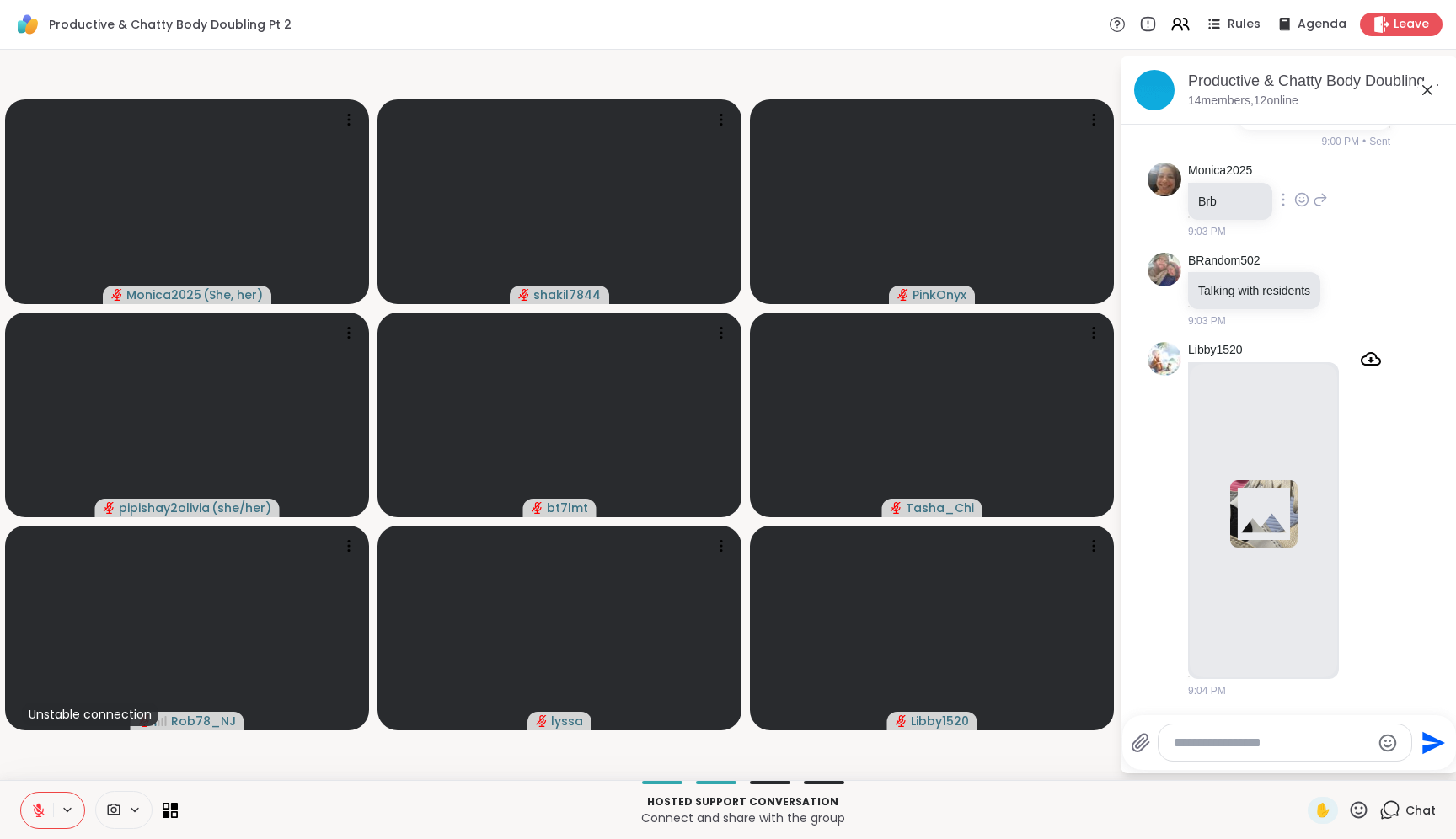
scroll to position [4566, 0]
click at [1251, 458] on img at bounding box center [1264, 514] width 147 height 301
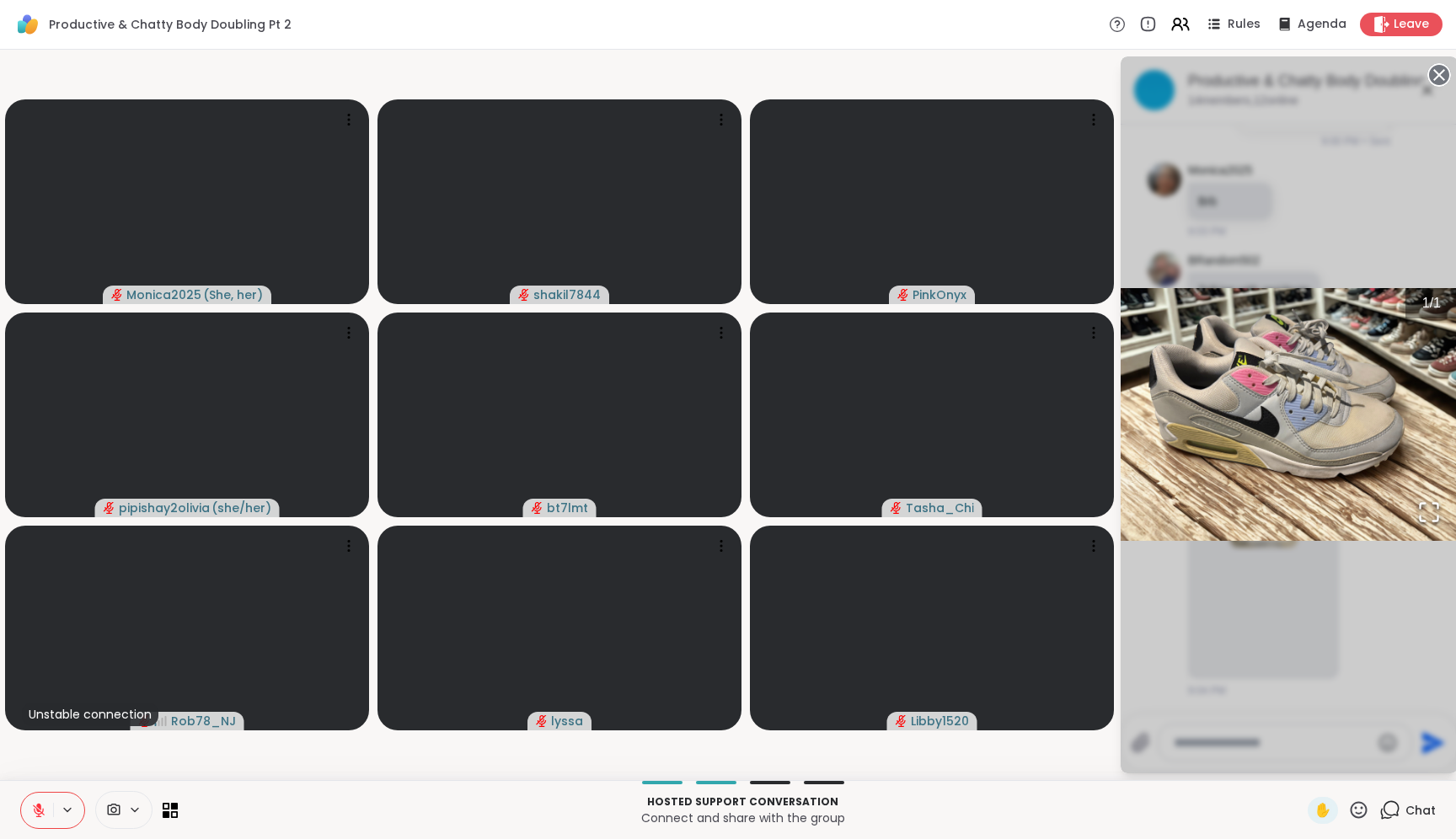
click at [1389, 630] on div "1 / 1" at bounding box center [1289, 414] width 337 height 717
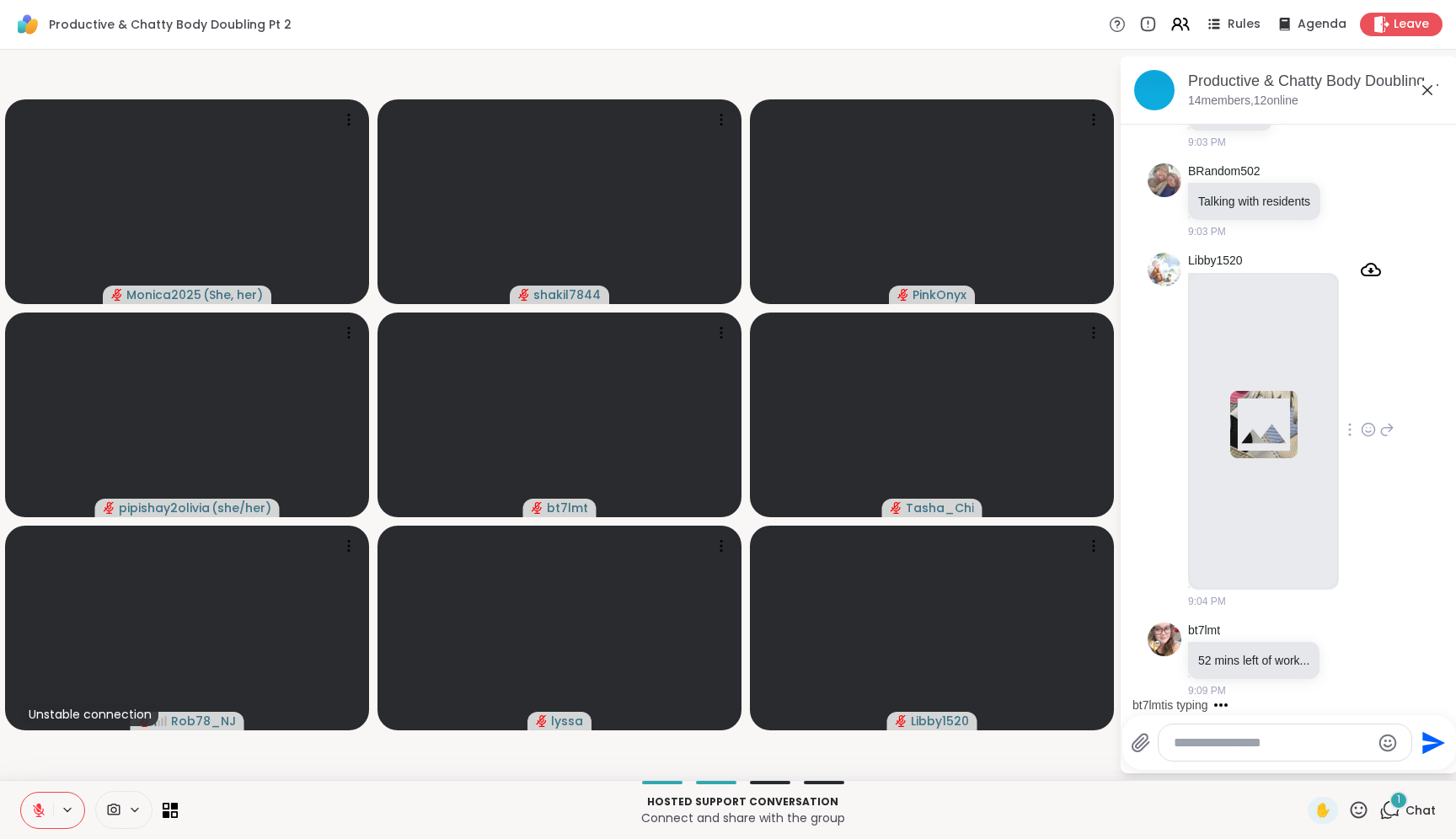
scroll to position [4672, 0]
click at [1369, 453] on div "Libby1520 9:04 PM" at bounding box center [1291, 431] width 206 height 356
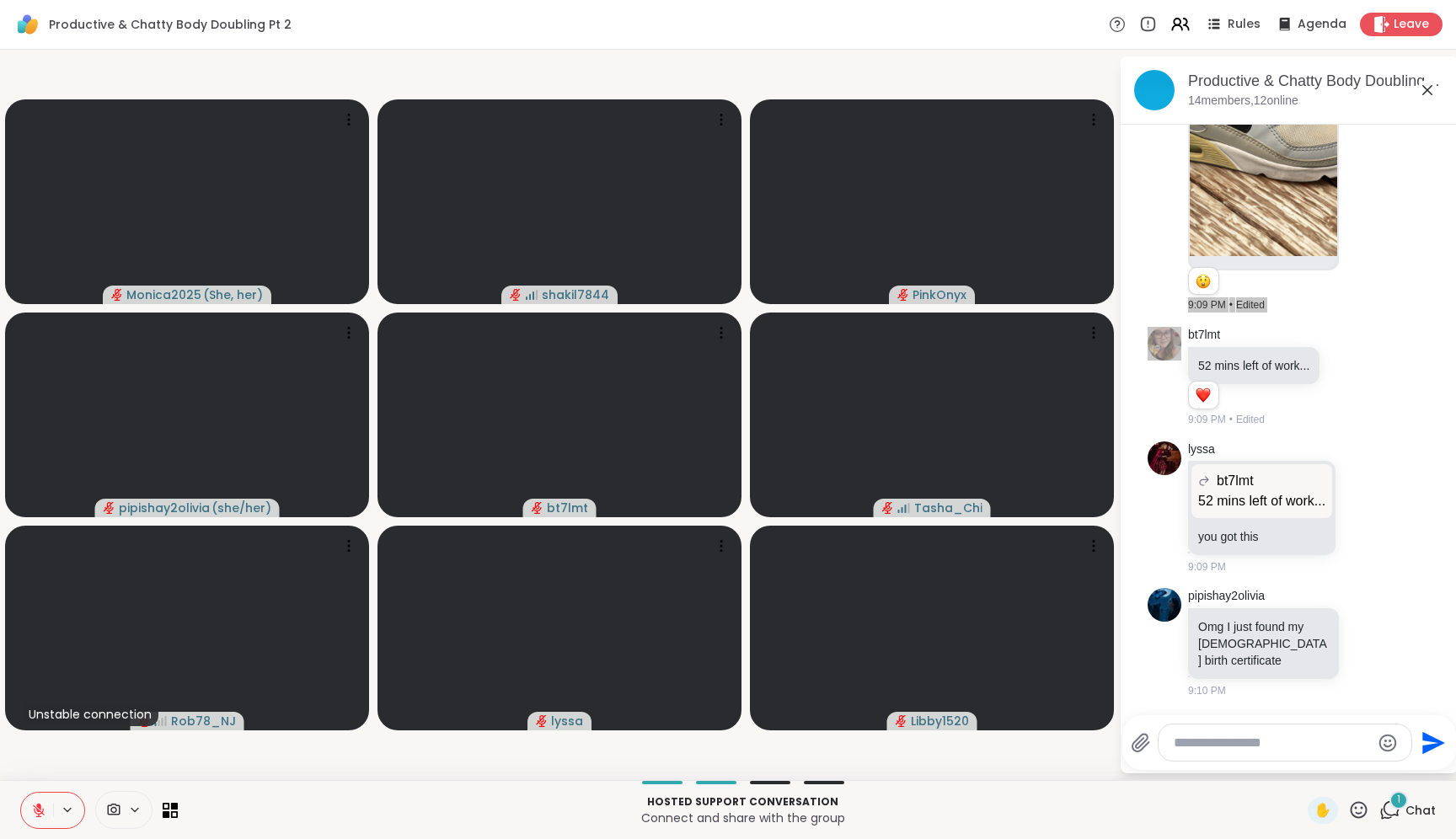
scroll to position [5012, 0]
click at [1380, 646] on icon at bounding box center [1387, 642] width 15 height 20
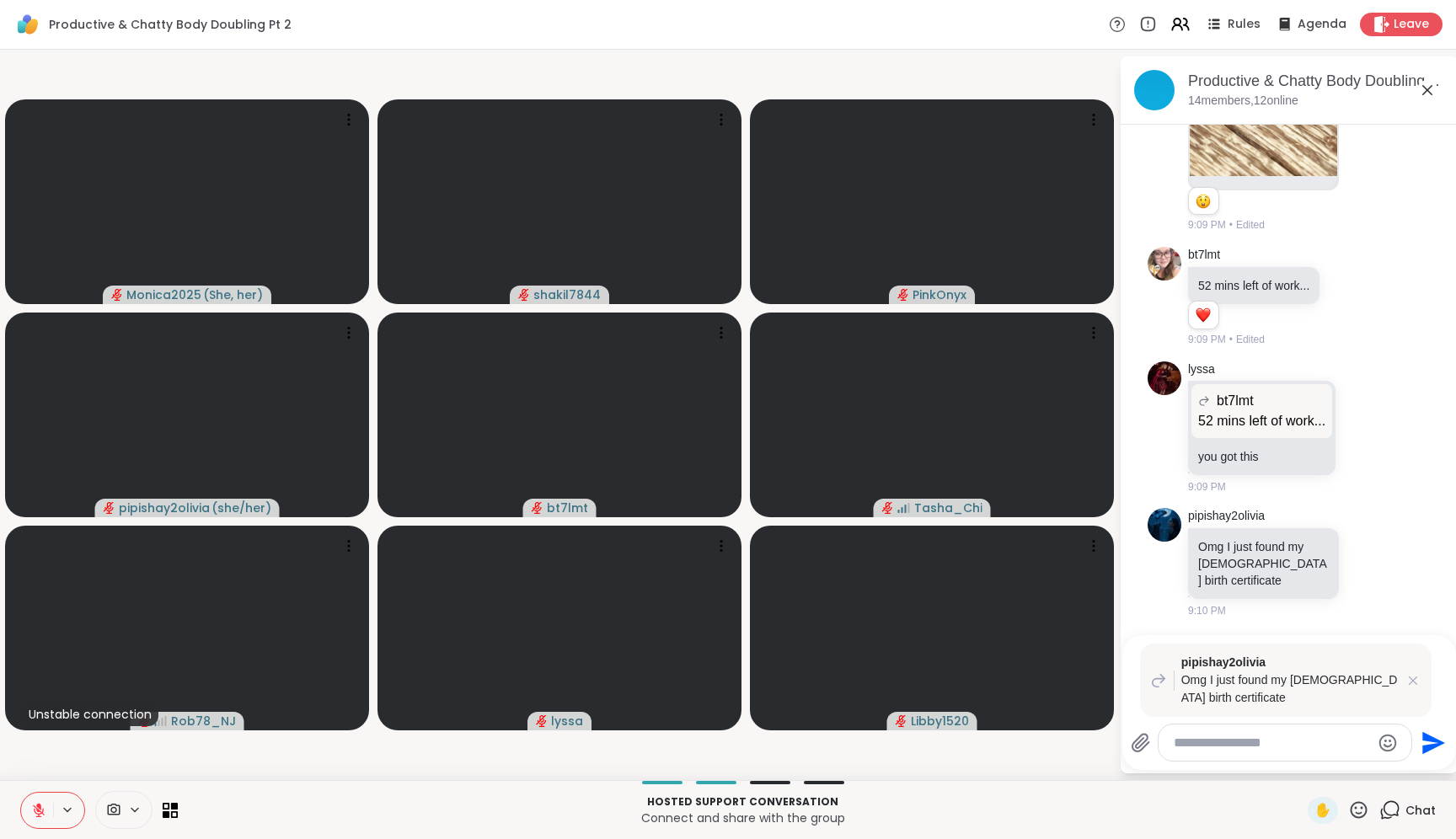
click at [1274, 758] on div at bounding box center [1285, 742] width 253 height 36
drag, startPoint x: 1265, startPoint y: 734, endPoint x: 1245, endPoint y: 734, distance: 20.0
click at [1245, 735] on textarea "Type your message" at bounding box center [1272, 743] width 196 height 17
type textarea "**********"
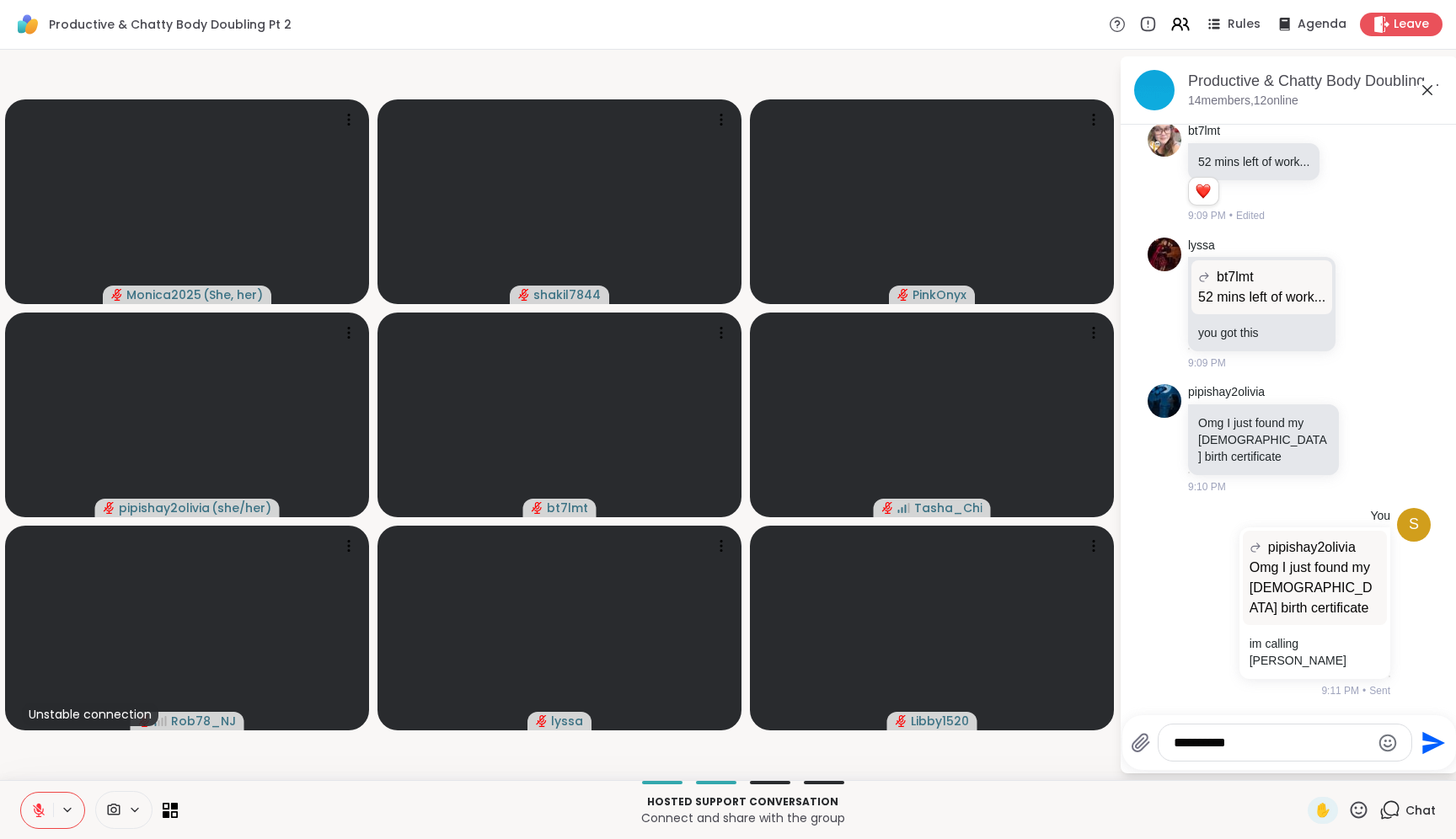
type textarea "**********"
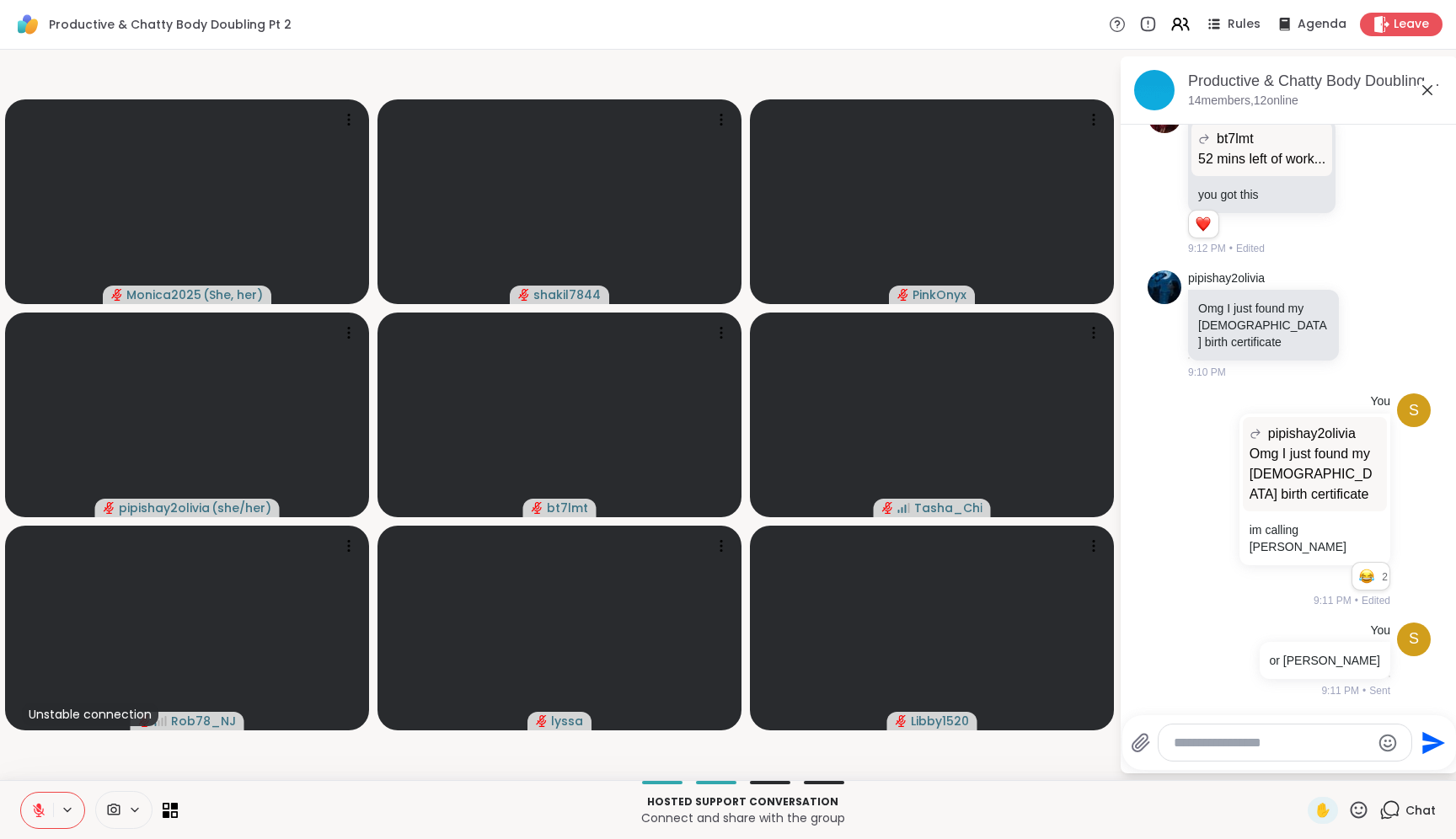
scroll to position [5653, 0]
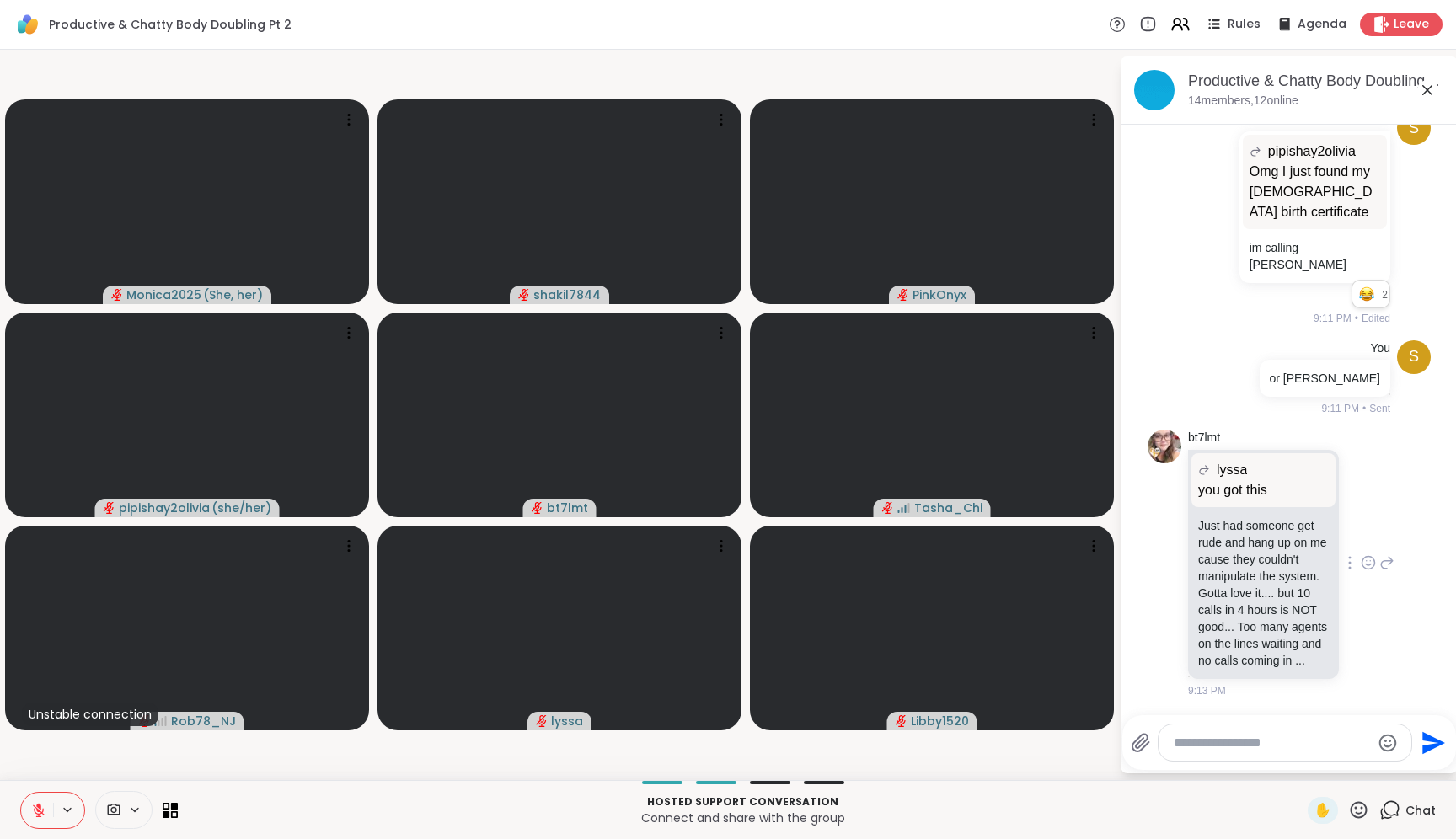
click at [1363, 557] on icon at bounding box center [1369, 564] width 13 height 13
click at [1435, 529] on div "Select Reaction: Astonished" at bounding box center [1442, 536] width 15 height 15
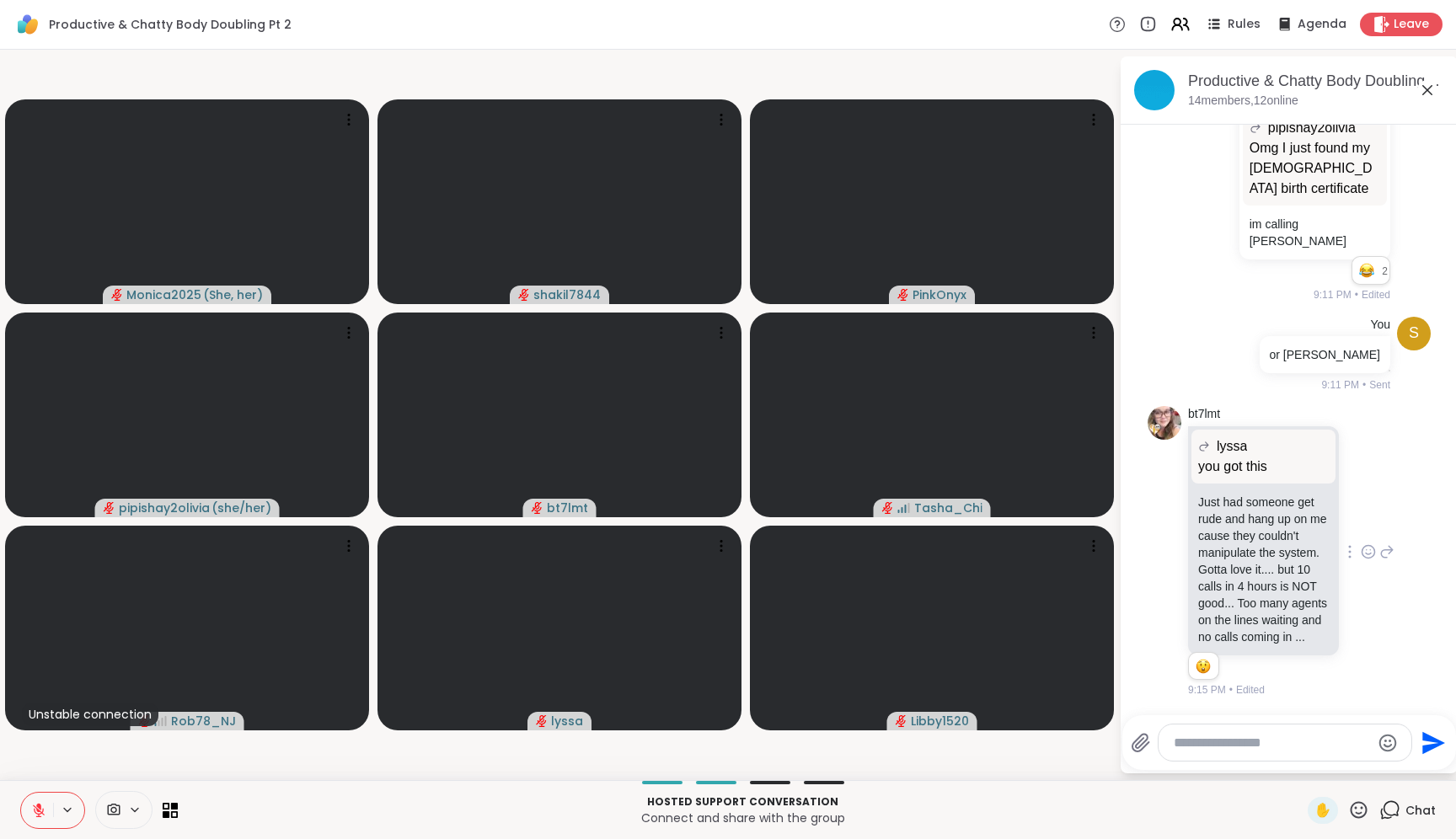
scroll to position [5421, 0]
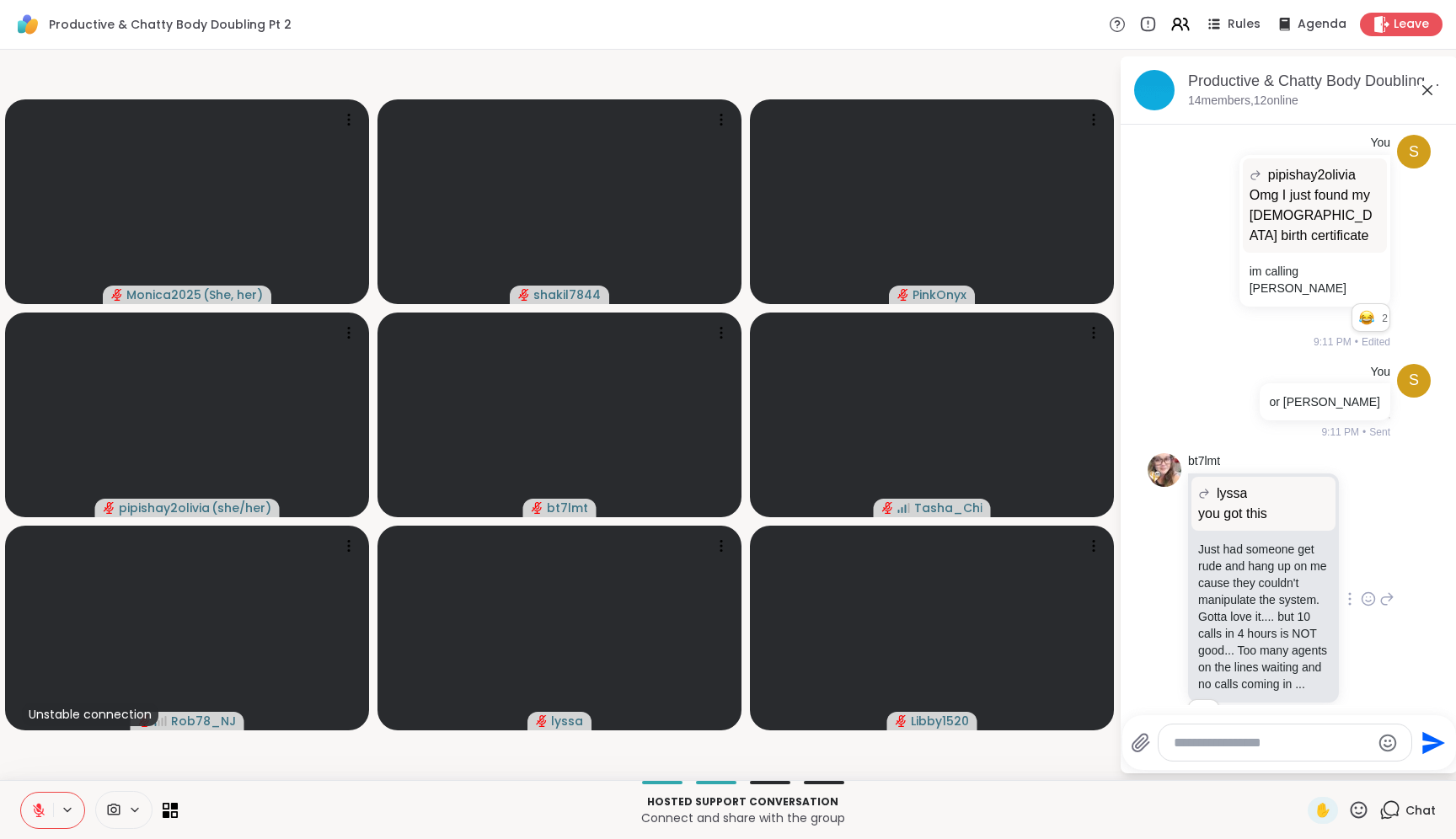
click at [1272, 751] on textarea "Type your message" at bounding box center [1272, 743] width 196 height 17
click at [159, 810] on div at bounding box center [99, 810] width 157 height 38
click at [167, 816] on icon at bounding box center [167, 814] width 7 height 7
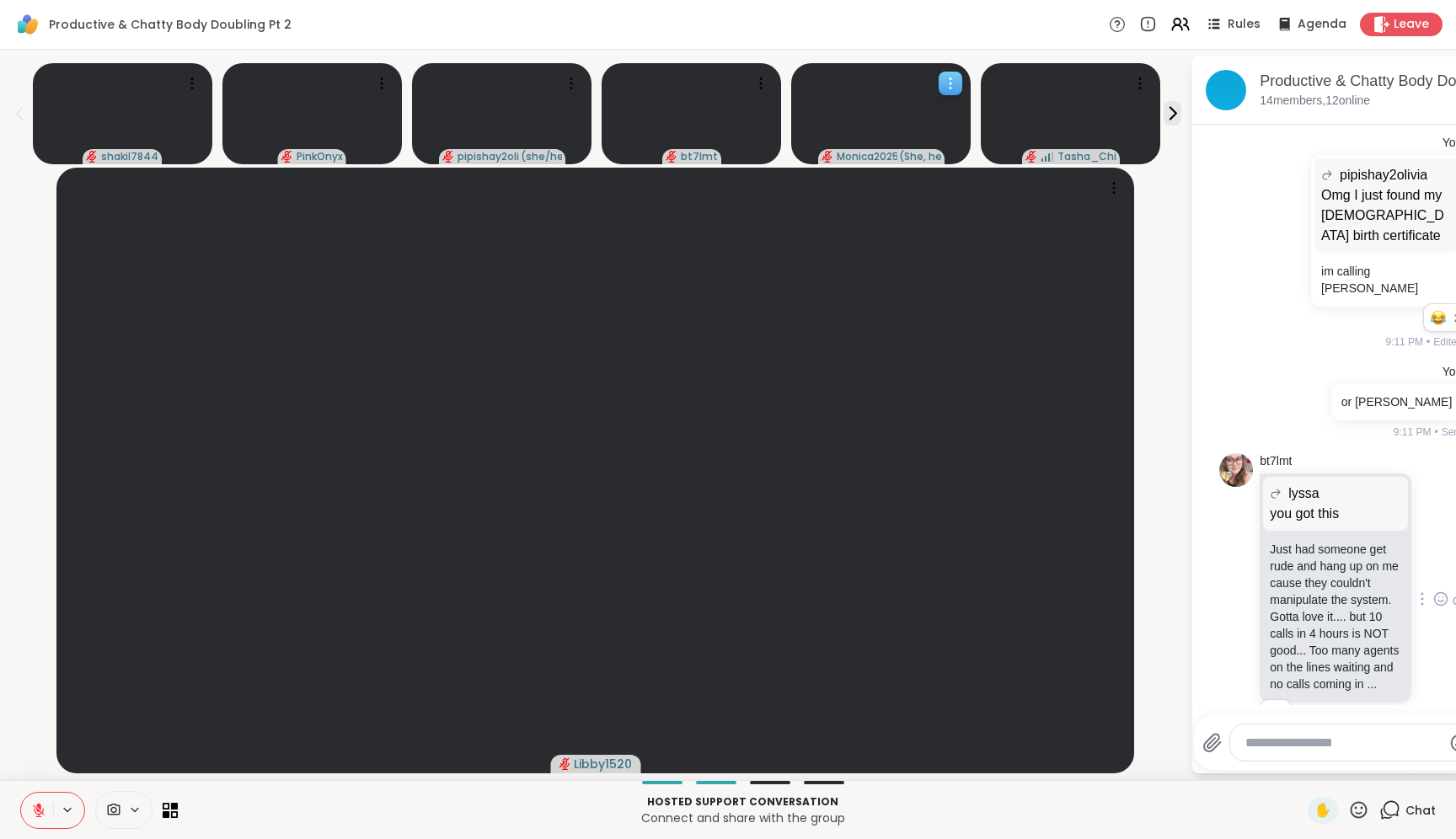
click at [942, 82] on icon at bounding box center [950, 83] width 17 height 17
click at [889, 99] on h4 "Pin Member" at bounding box center [883, 103] width 71 height 17
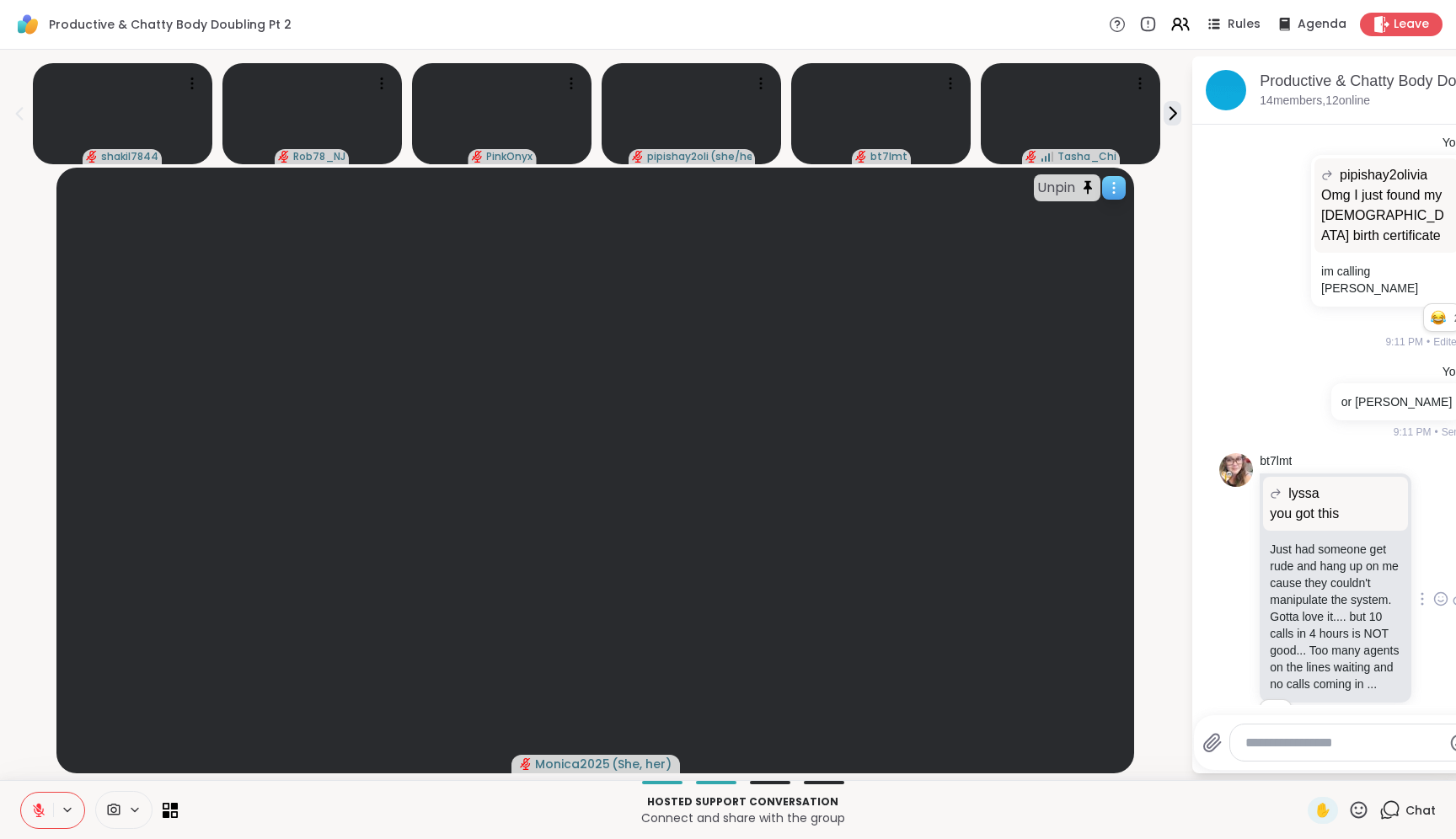
click at [917, 573] on video at bounding box center [595, 471] width 1077 height 606
click at [960, 602] on div "Unpin Member" at bounding box center [984, 614] width 134 height 28
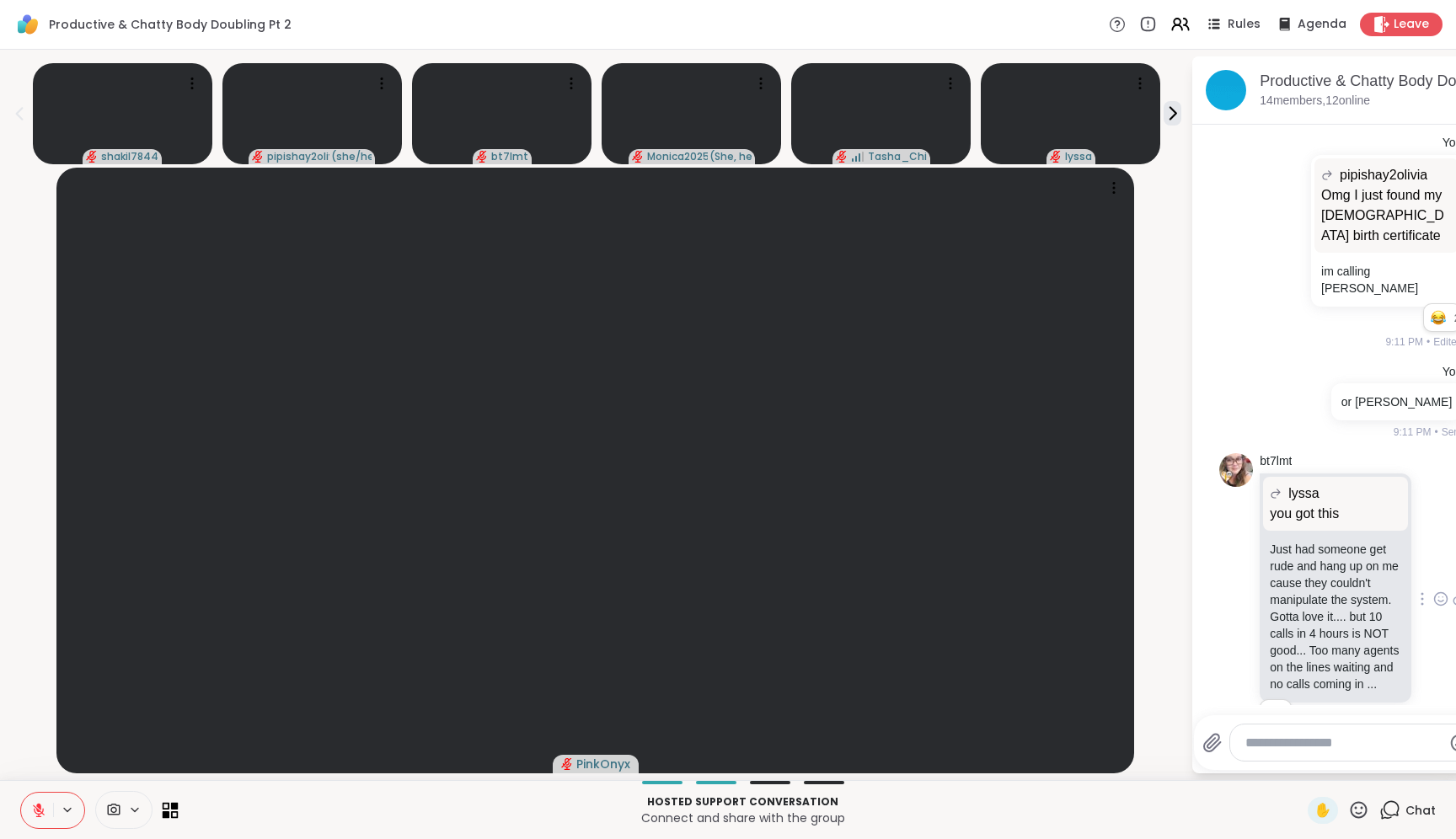
click at [166, 813] on icon at bounding box center [167, 814] width 7 height 7
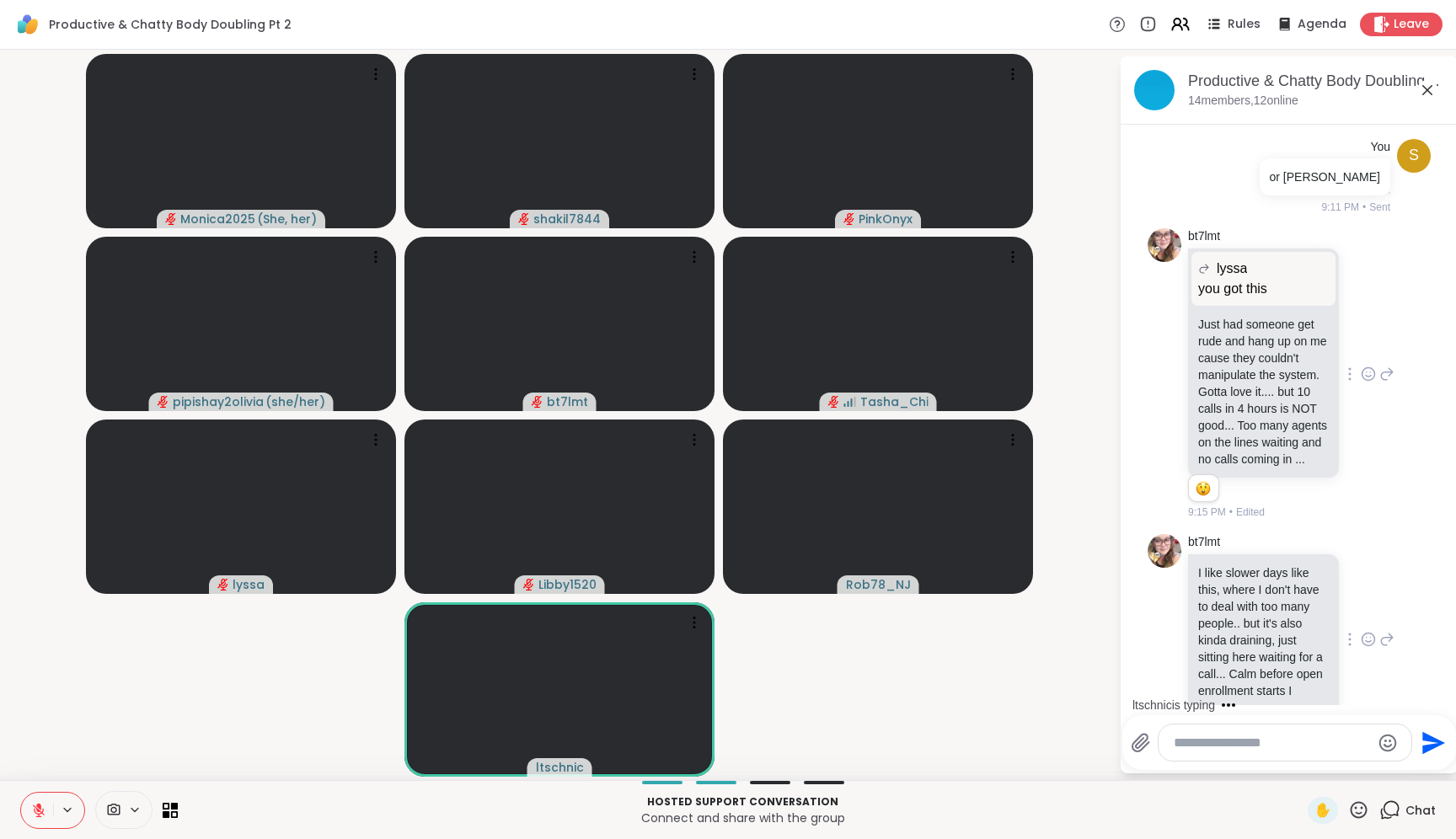
scroll to position [5752, 0]
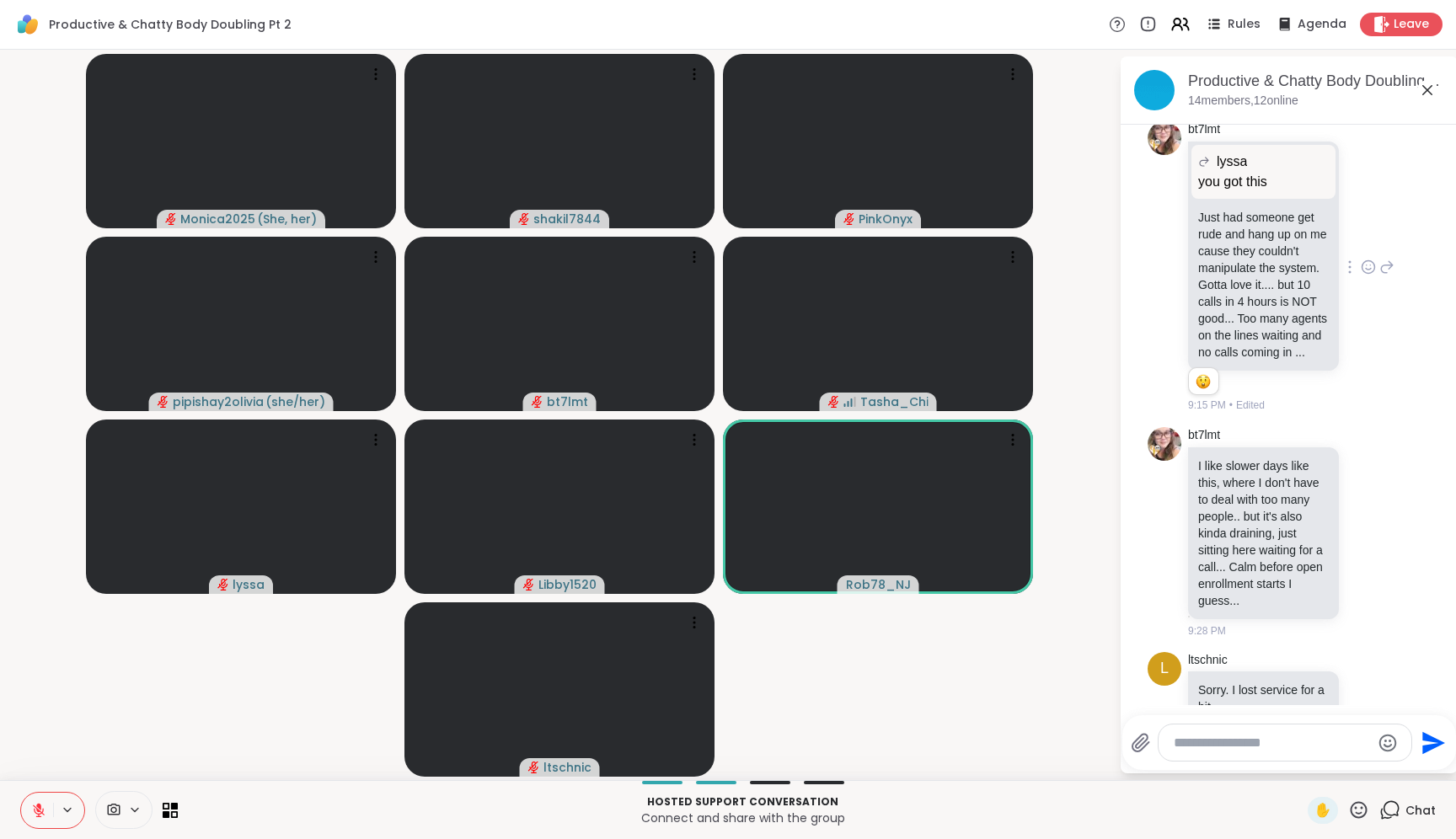
click at [1251, 740] on textarea "Type your message" at bounding box center [1272, 743] width 196 height 17
type textarea "**********"
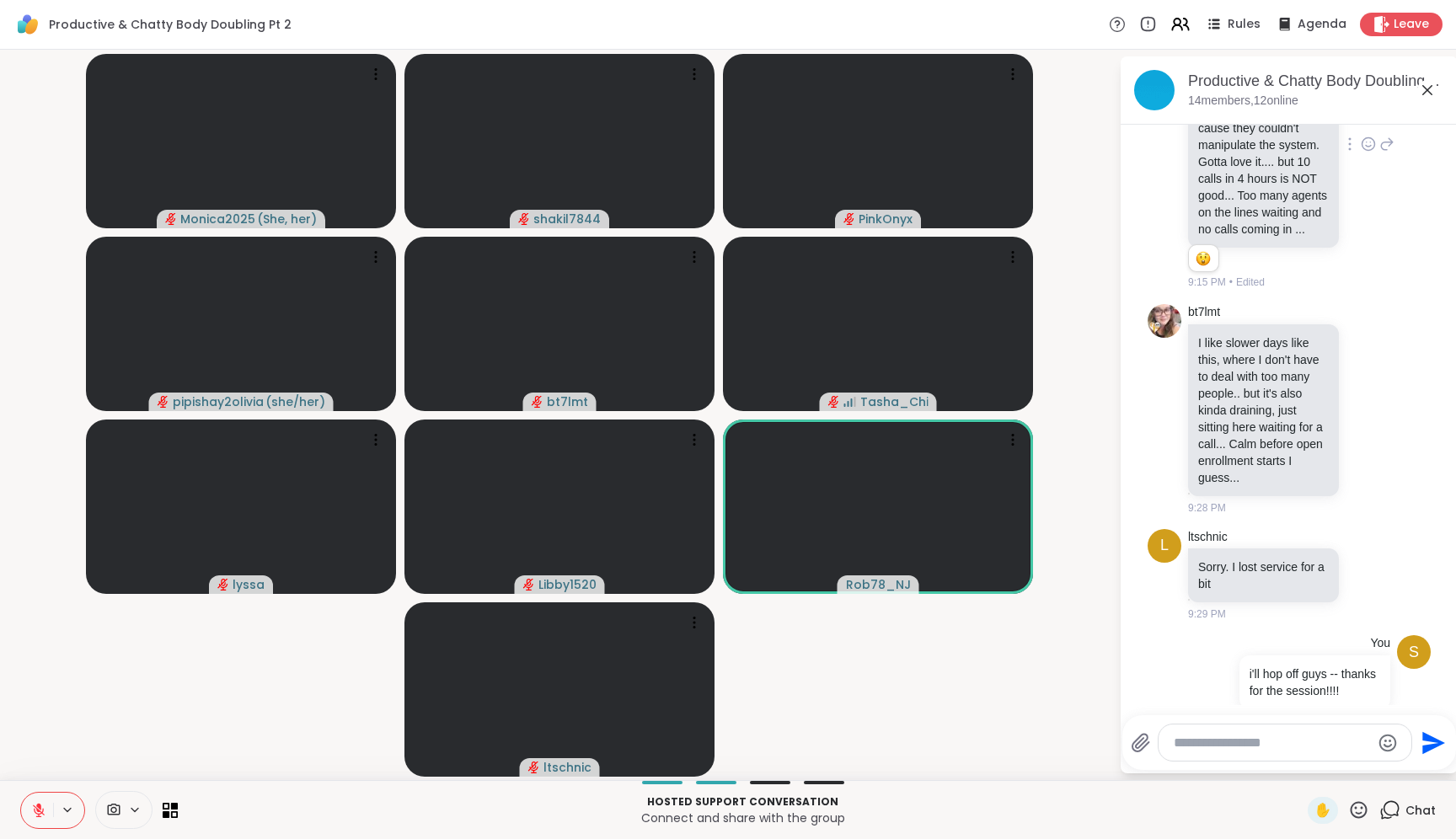
click at [867, 740] on video-player-container "Monica2025 ( She, her ) shakil7844 PinkOnyx pipishay2olivia ( she/her ) bt7lmt …" at bounding box center [559, 414] width 1099 height 717
click at [1396, 25] on span "Leave" at bounding box center [1413, 24] width 37 height 17
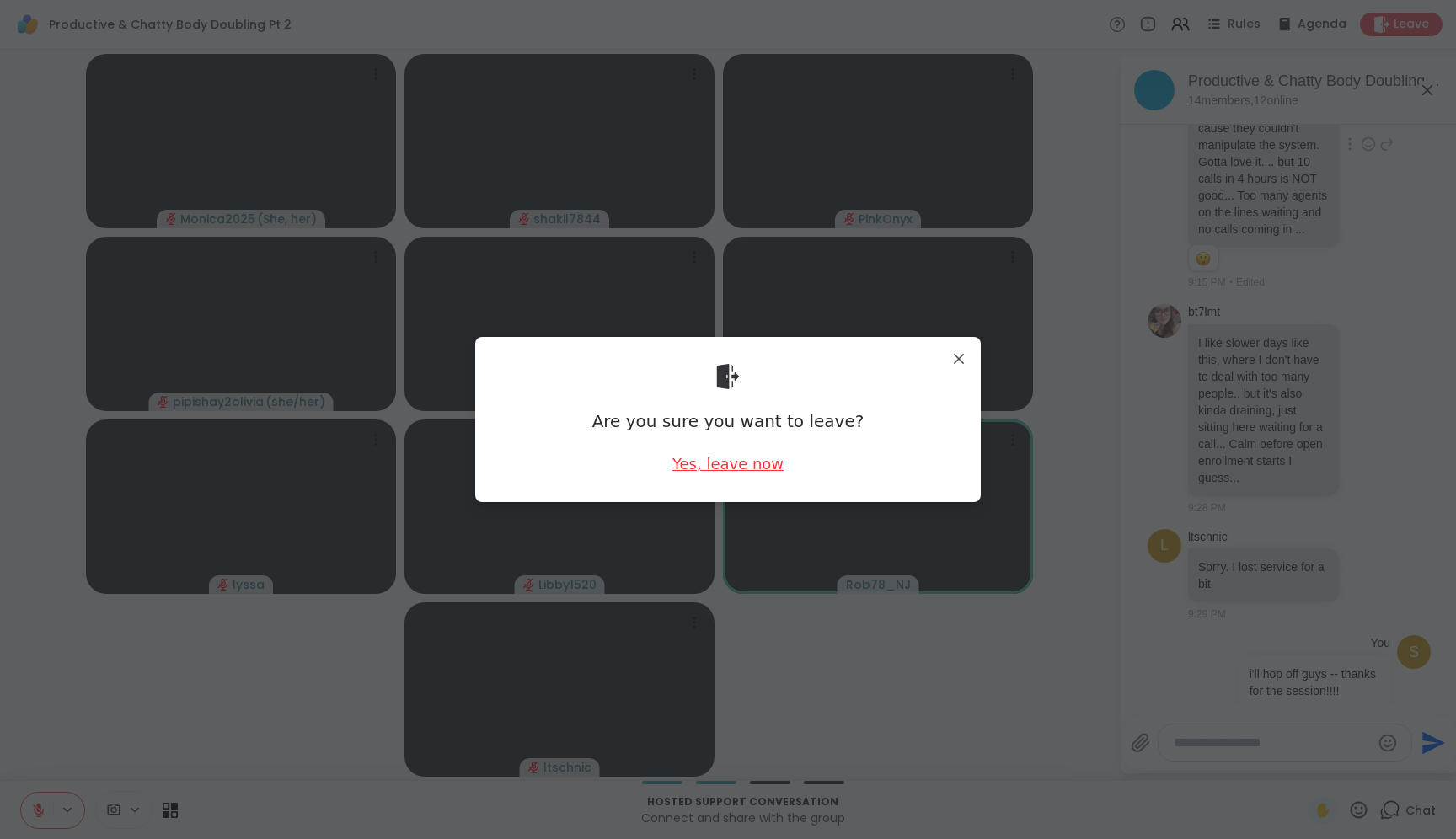
click at [713, 462] on div "Yes, leave now" at bounding box center [728, 463] width 111 height 21
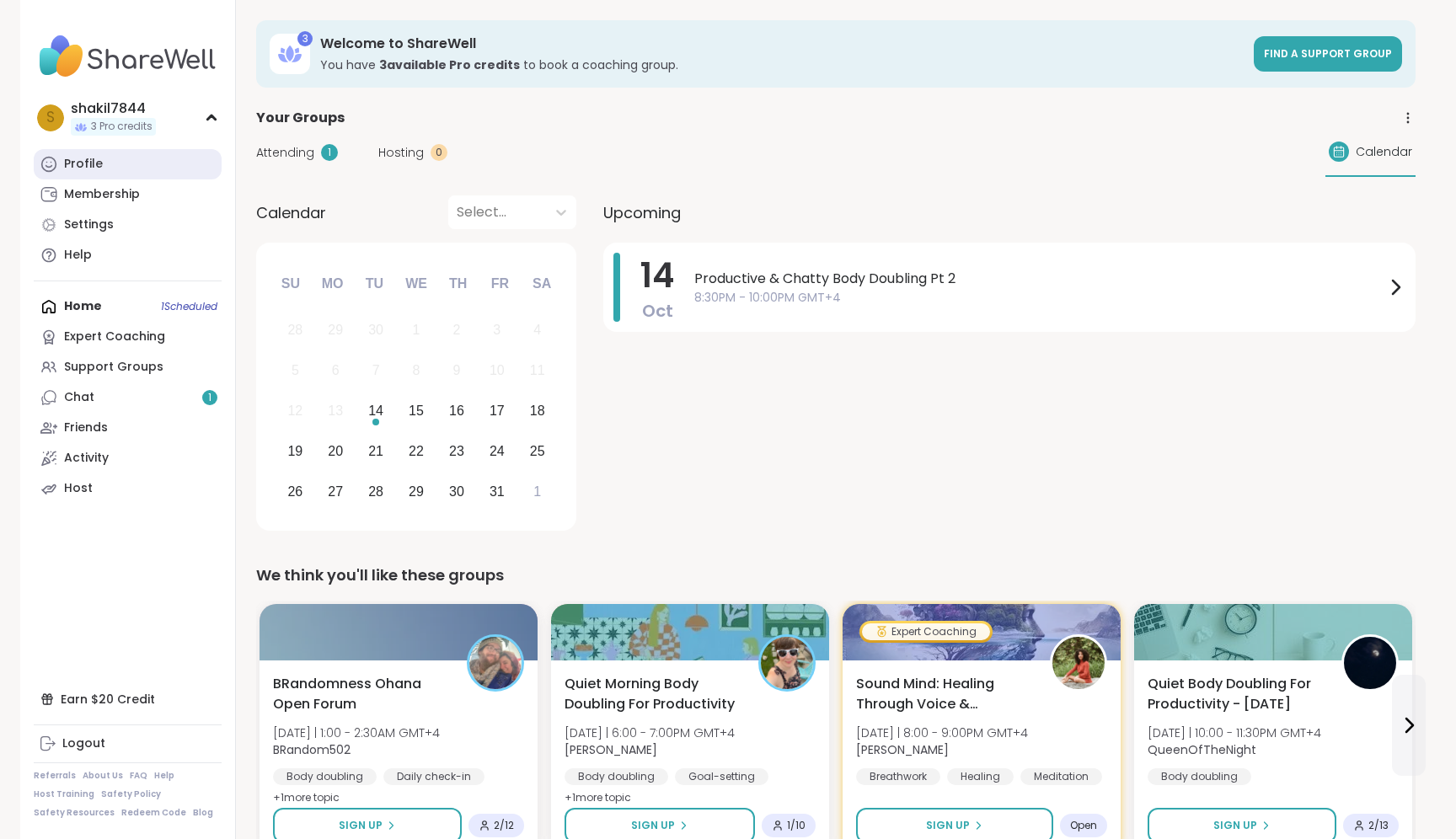
click at [150, 176] on link "Profile" at bounding box center [128, 164] width 188 height 30
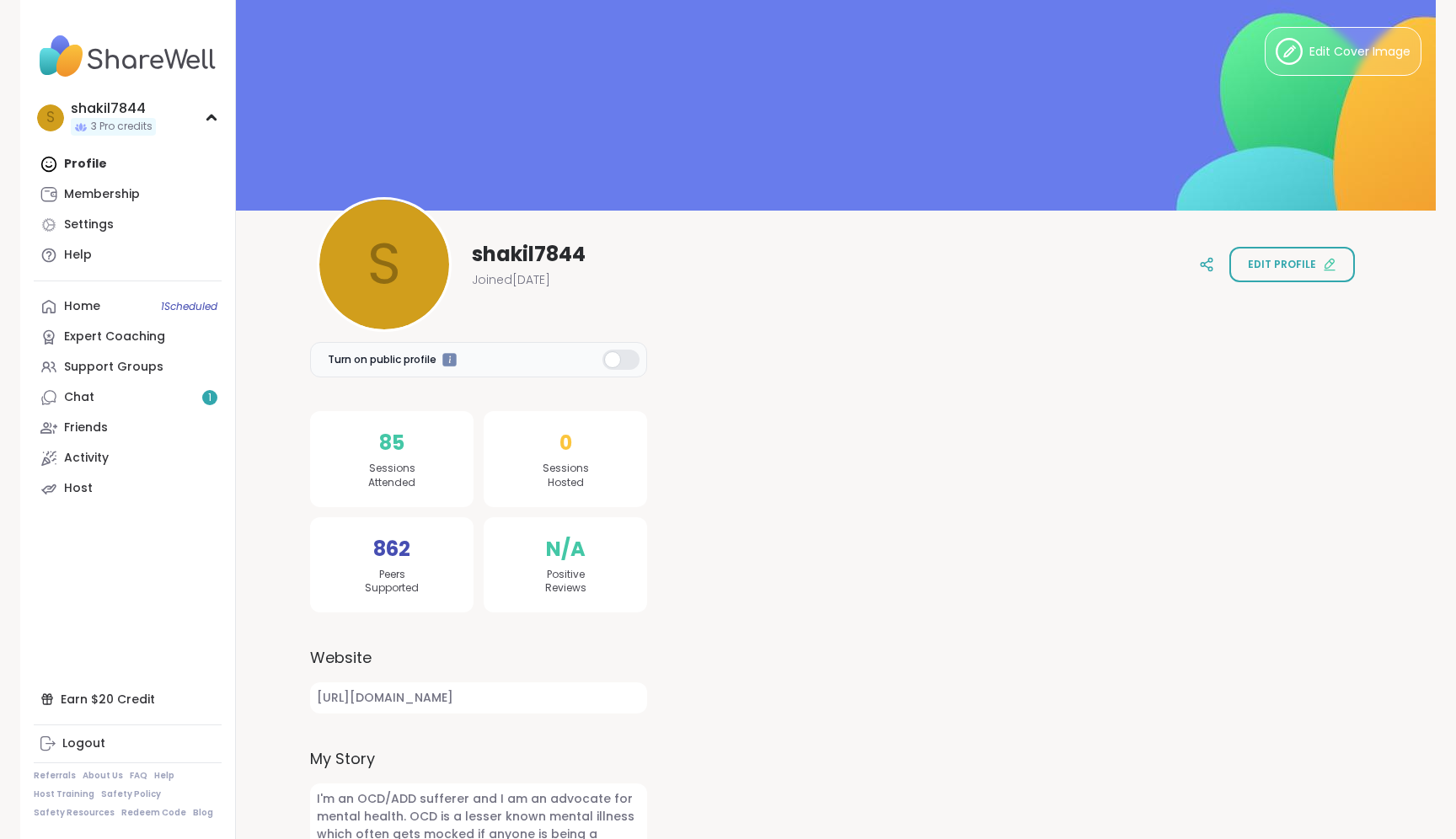
scroll to position [152, 0]
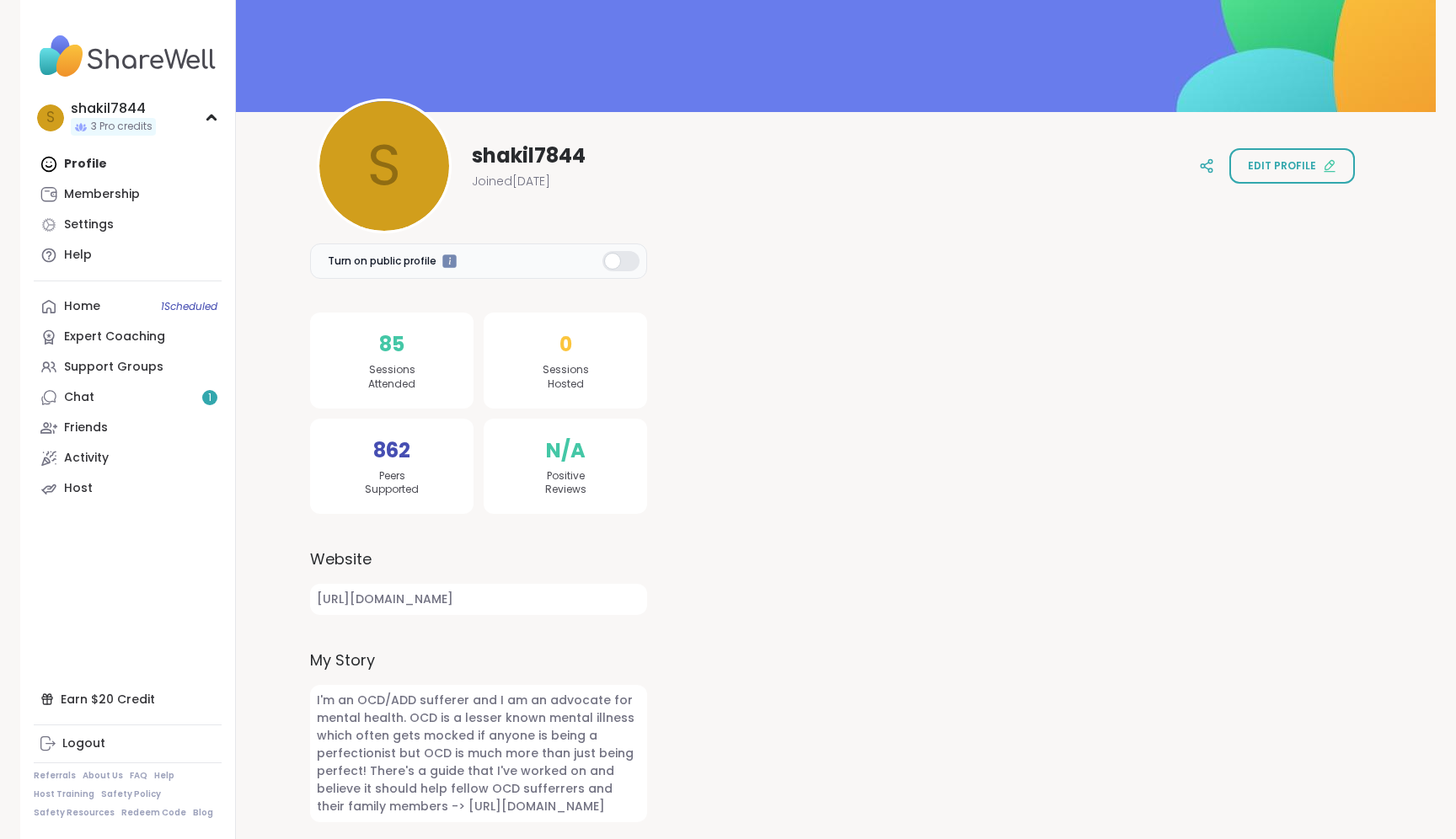
click at [612, 243] on label "Turn on public profile" at bounding box center [479, 261] width 337 height 35
click at [627, 251] on div at bounding box center [621, 262] width 37 height 20
click at [616, 251] on div at bounding box center [621, 262] width 37 height 20
click at [1308, 158] on span "Edit profile" at bounding box center [1282, 166] width 68 height 15
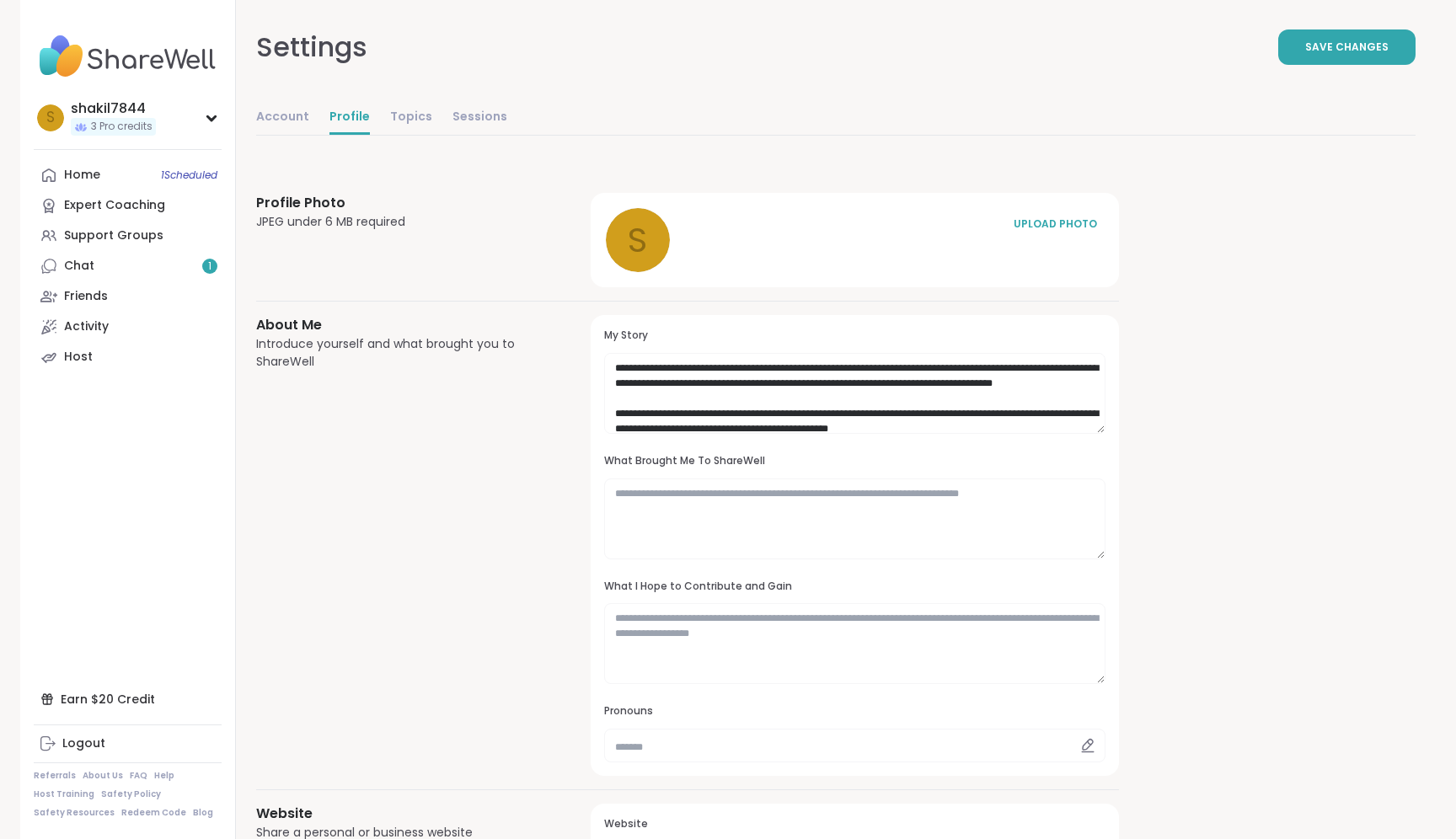
scroll to position [368, 0]
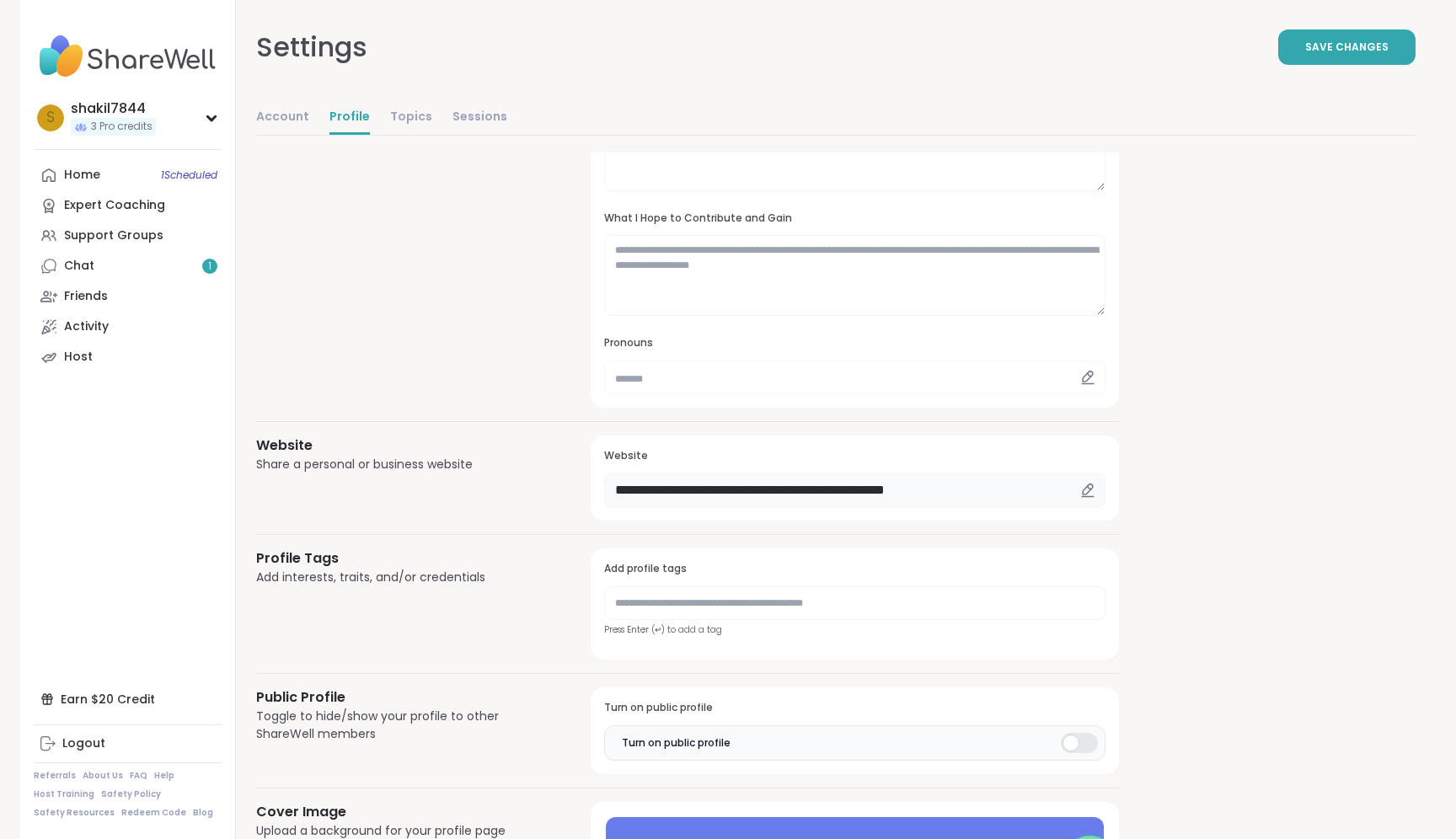
click at [834, 501] on input "**********" at bounding box center [855, 490] width 501 height 34
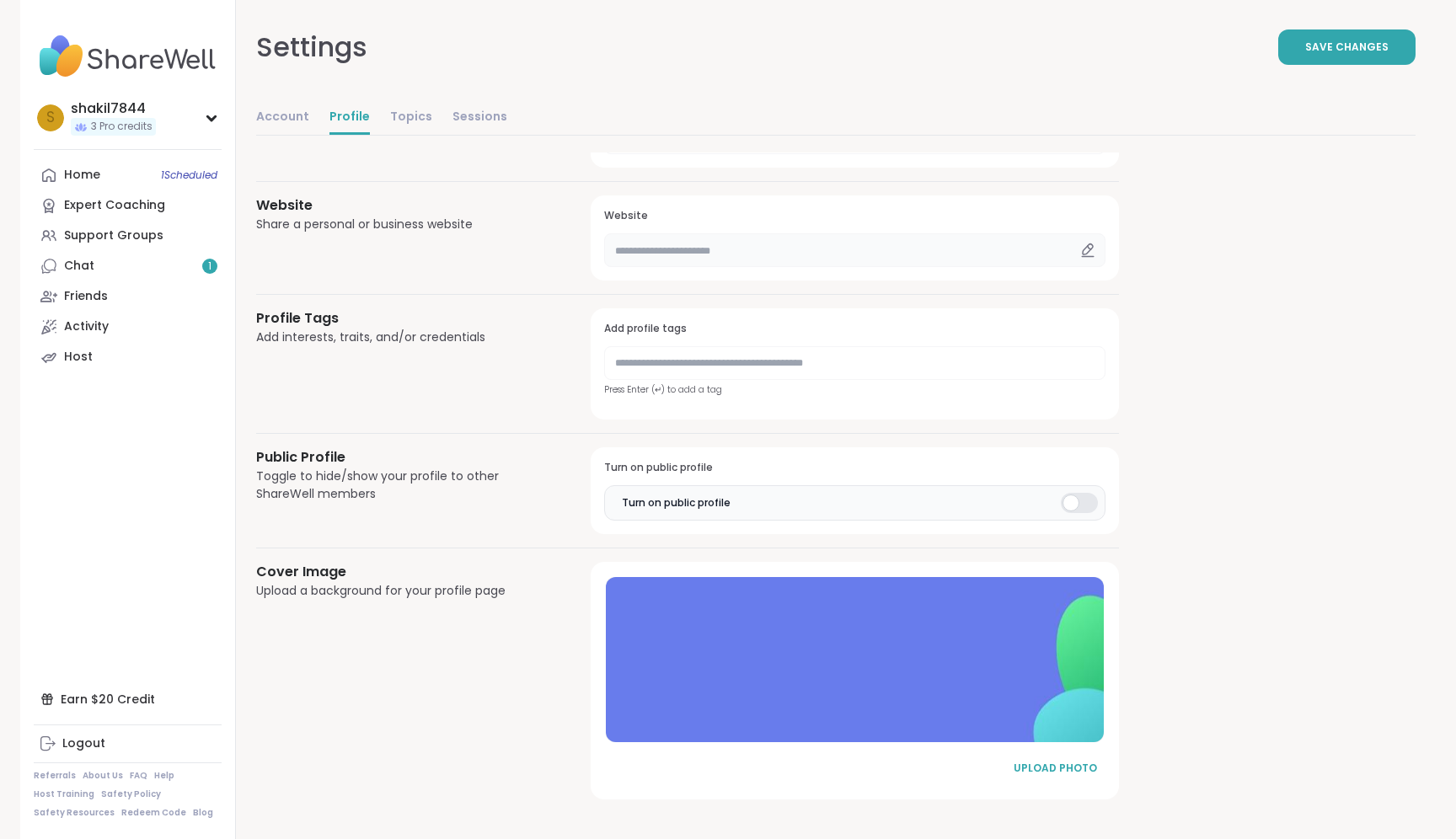
scroll to position [0, 0]
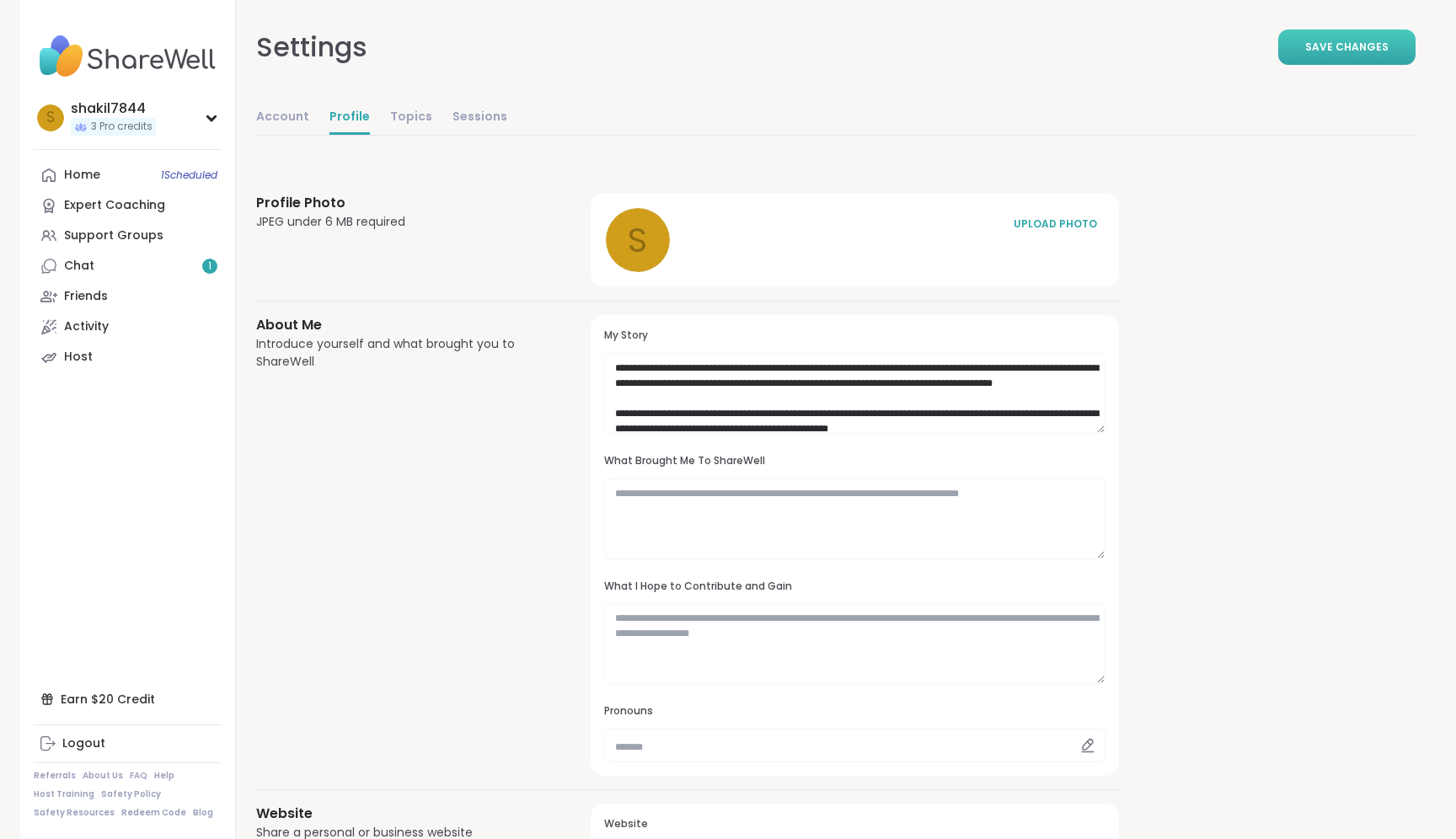
click at [1331, 60] on button "Save Changes" at bounding box center [1346, 47] width 137 height 35
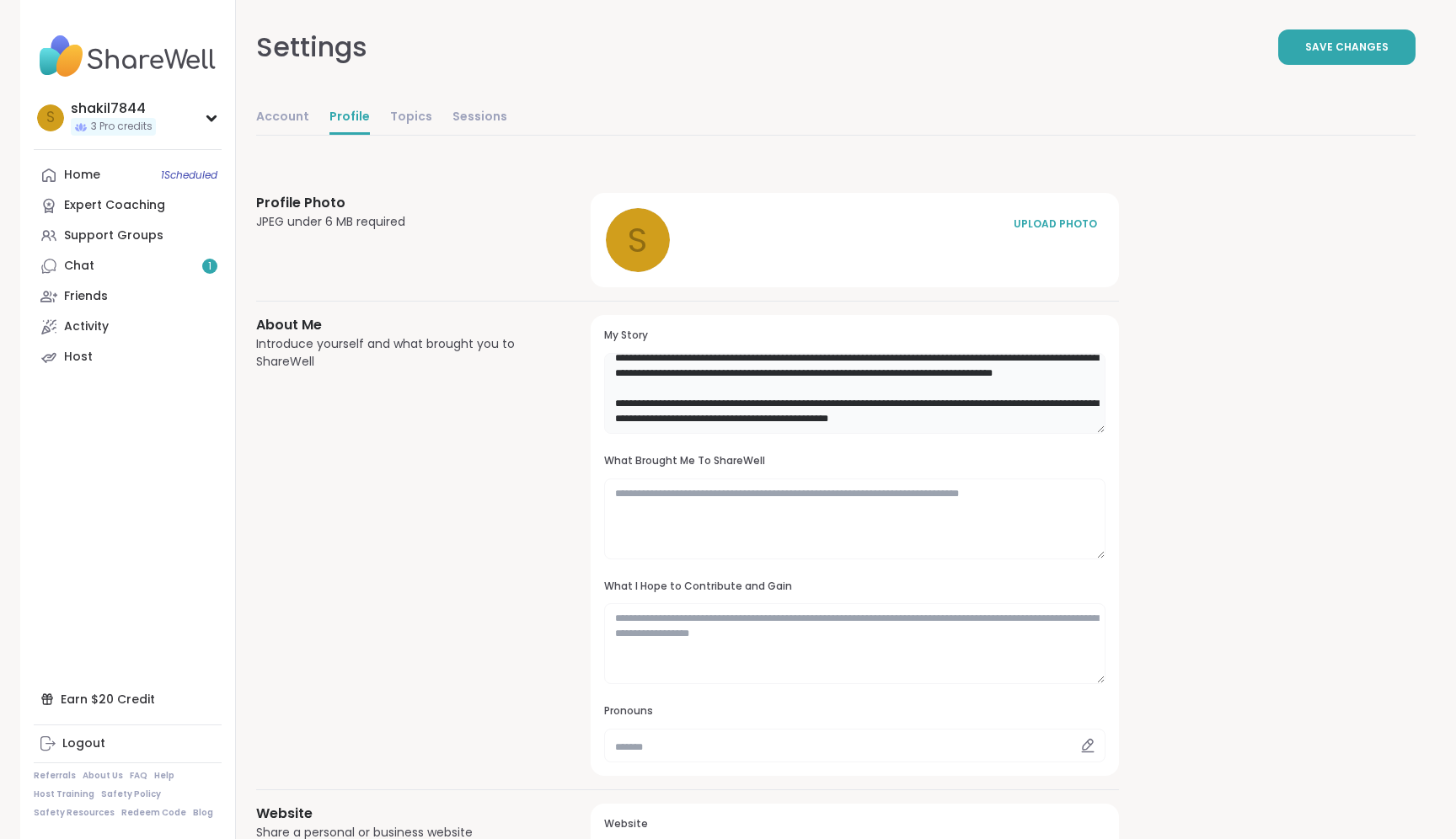
drag, startPoint x: 1019, startPoint y: 418, endPoint x: 589, endPoint y: 401, distance: 430.3
click at [589, 401] on div "**********" at bounding box center [687, 545] width 863 height 461
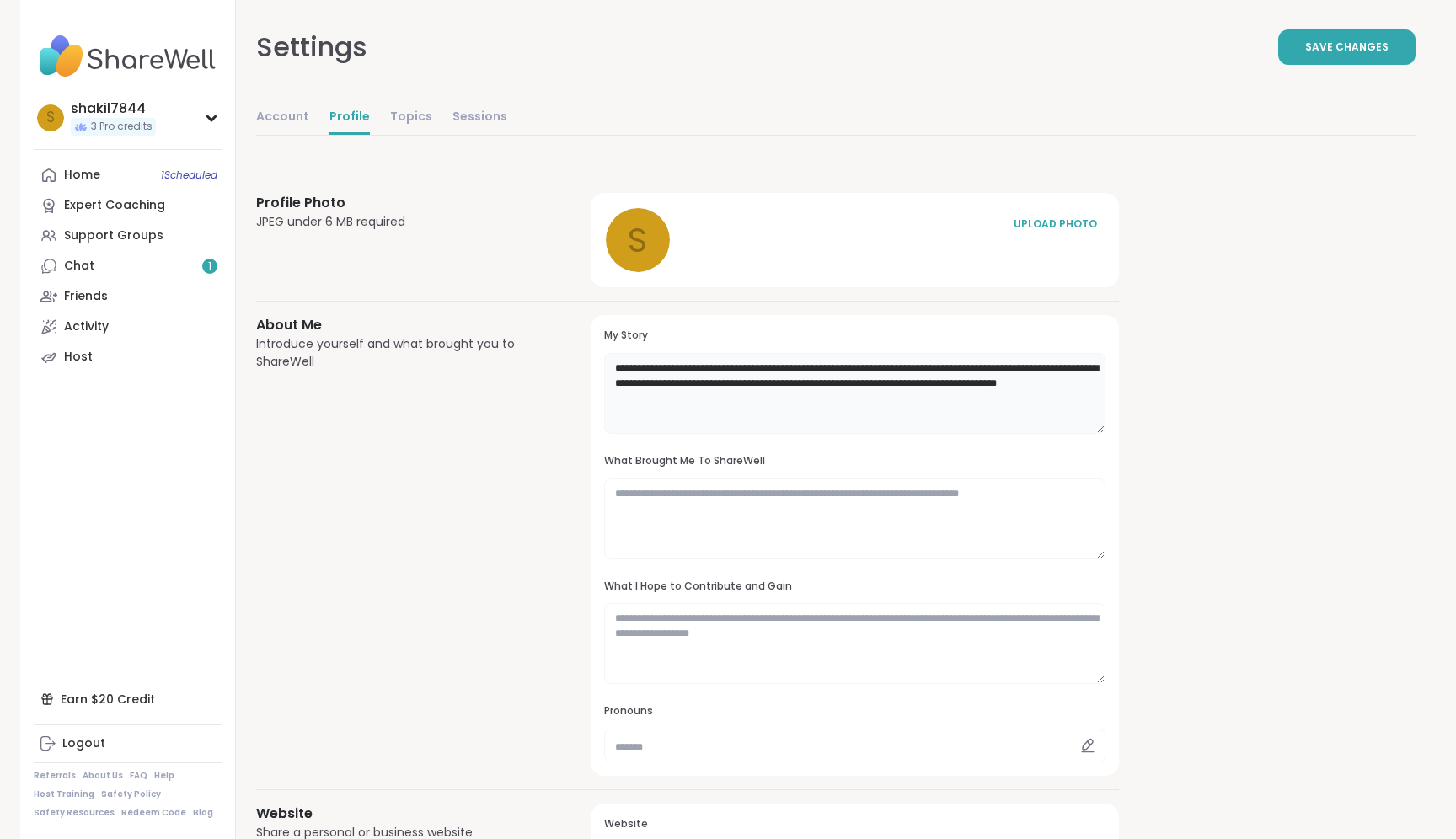
scroll to position [0, 0]
type textarea "**********"
click at [1315, 44] on span "Save Changes" at bounding box center [1346, 47] width 84 height 15
click at [133, 182] on link "Home 1 Scheduled" at bounding box center [128, 175] width 188 height 30
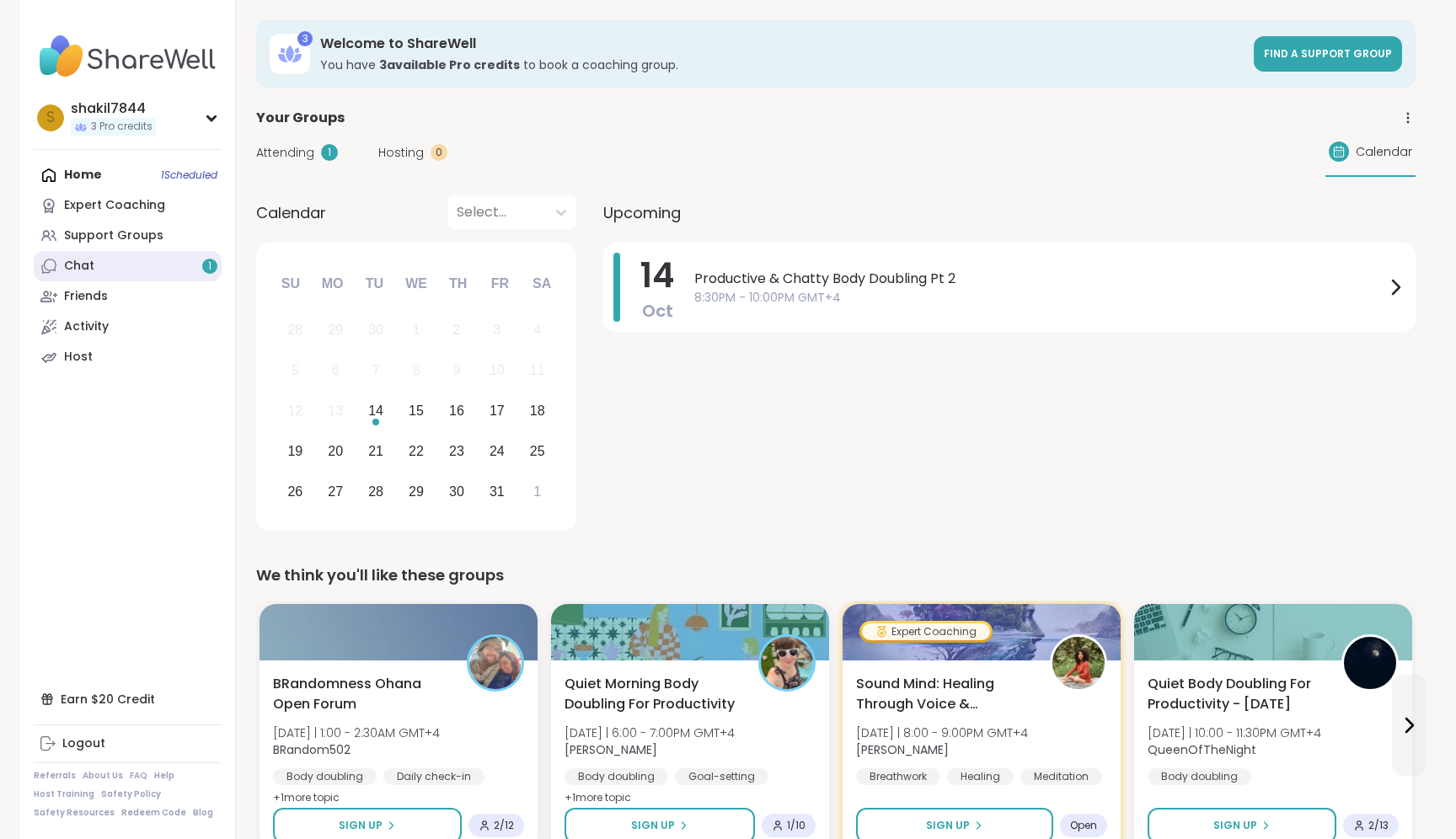
click at [128, 261] on link "Chat 1" at bounding box center [128, 266] width 188 height 30
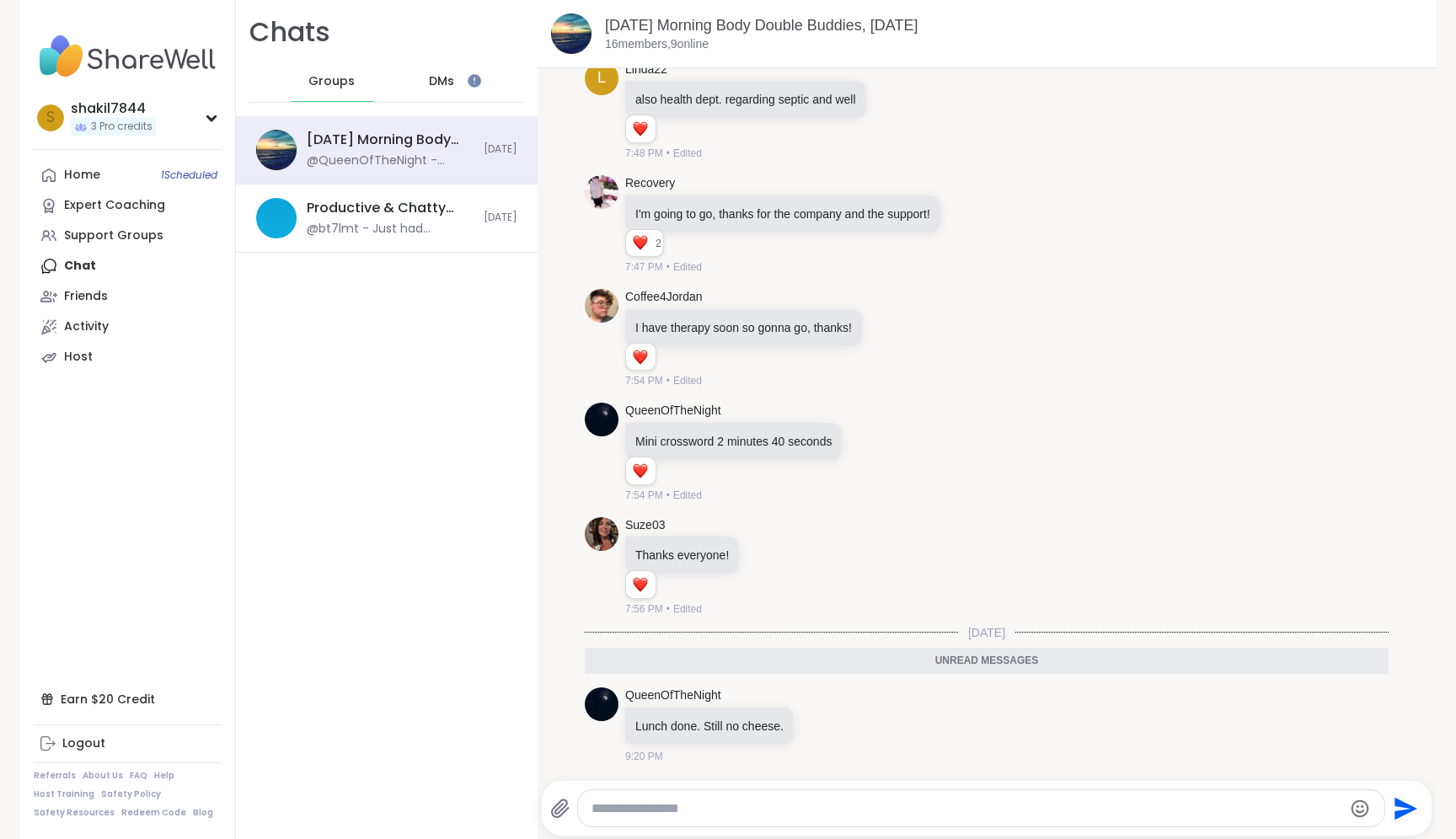
click at [425, 83] on div "DMs" at bounding box center [443, 82] width 83 height 41
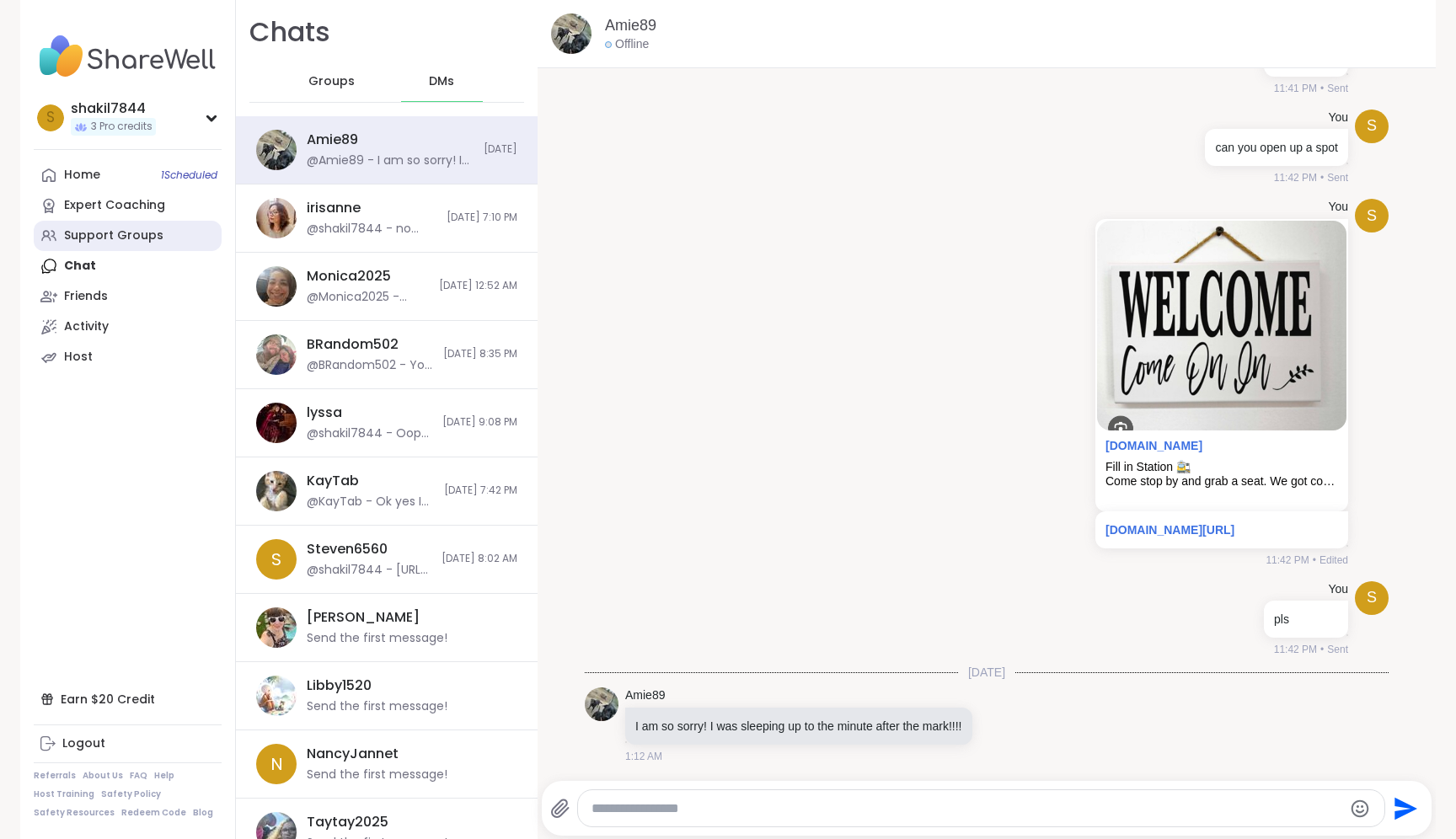
click at [85, 231] on div "Support Groups" at bounding box center [114, 236] width 99 height 17
